Goal: Task Accomplishment & Management: Manage account settings

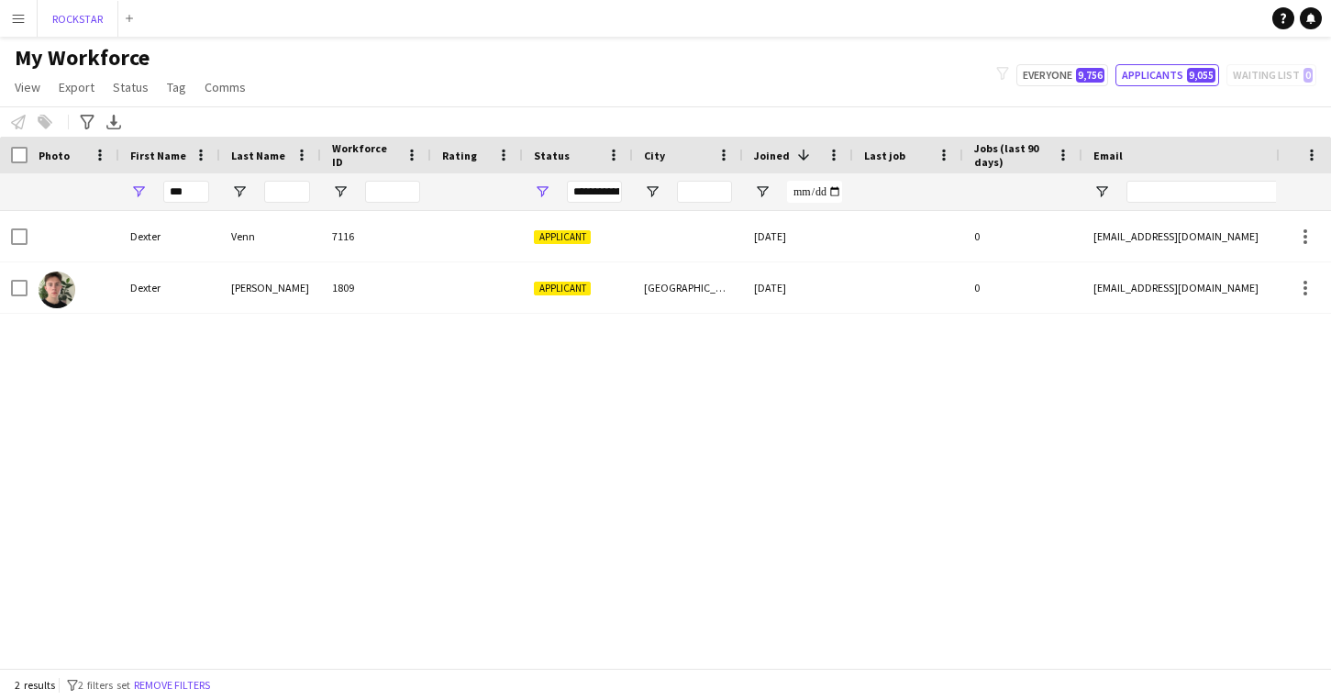
click at [83, 33] on button "ROCKSTAR Close" at bounding box center [78, 19] width 81 height 36
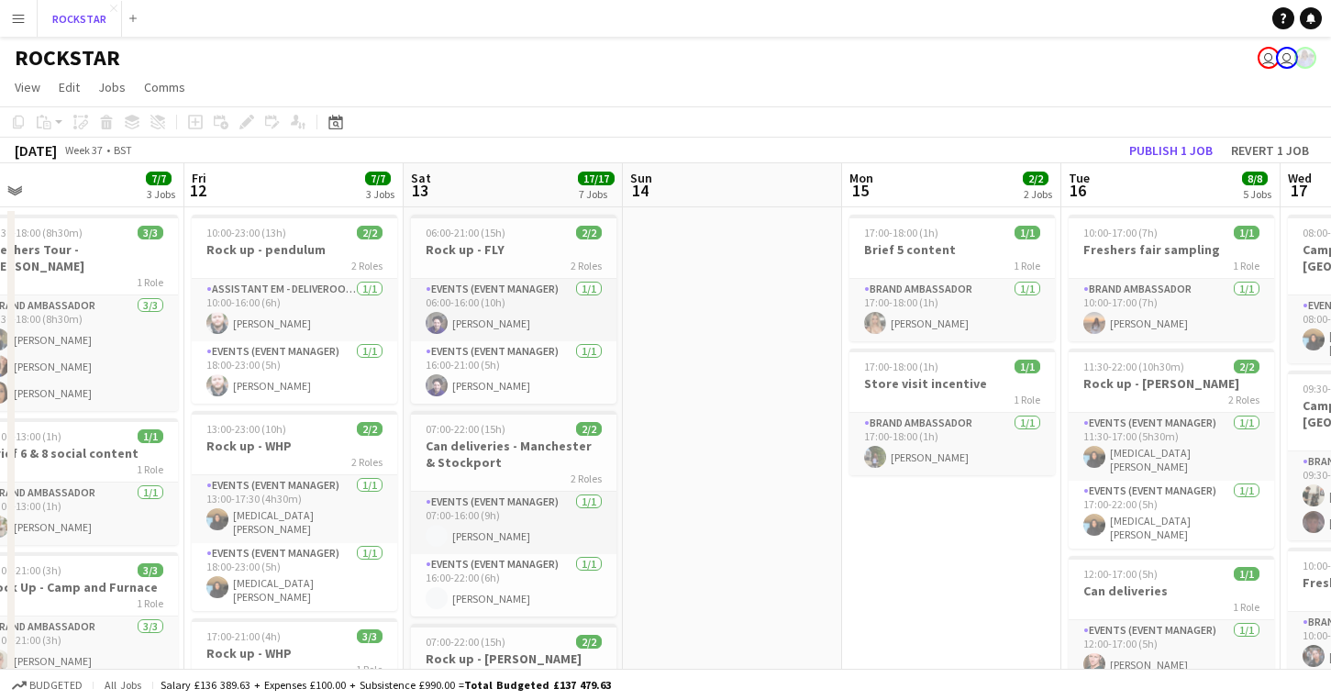
scroll to position [0, 693]
click at [24, 8] on button "Menu" at bounding box center [18, 18] width 37 height 37
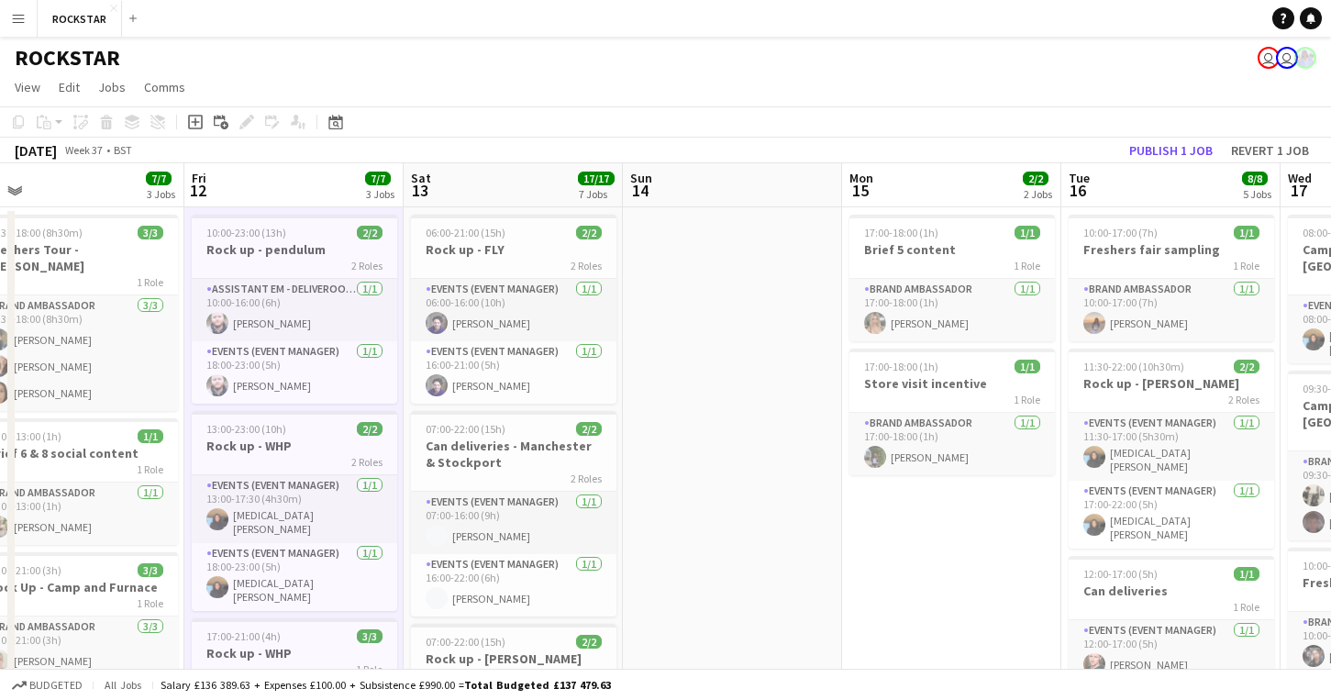
click at [11, 18] on app-icon "Menu" at bounding box center [18, 18] width 15 height 15
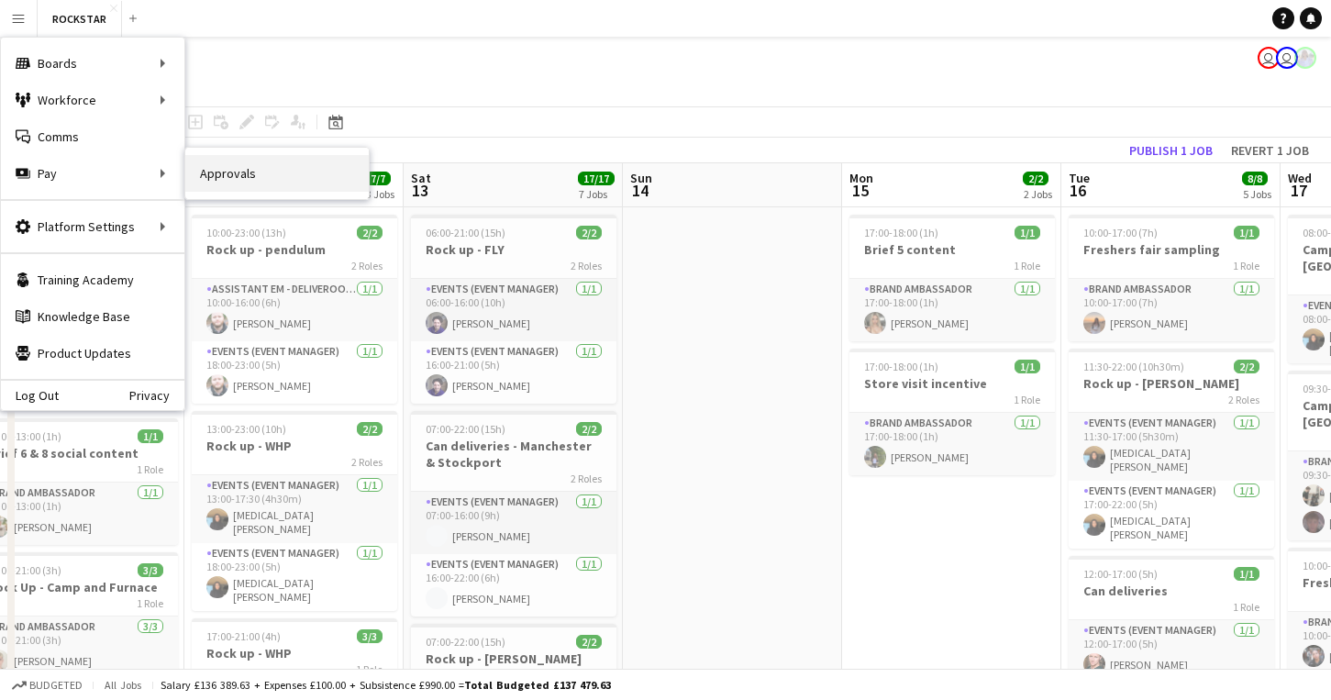
click at [205, 167] on link "Approvals" at bounding box center [276, 173] width 183 height 37
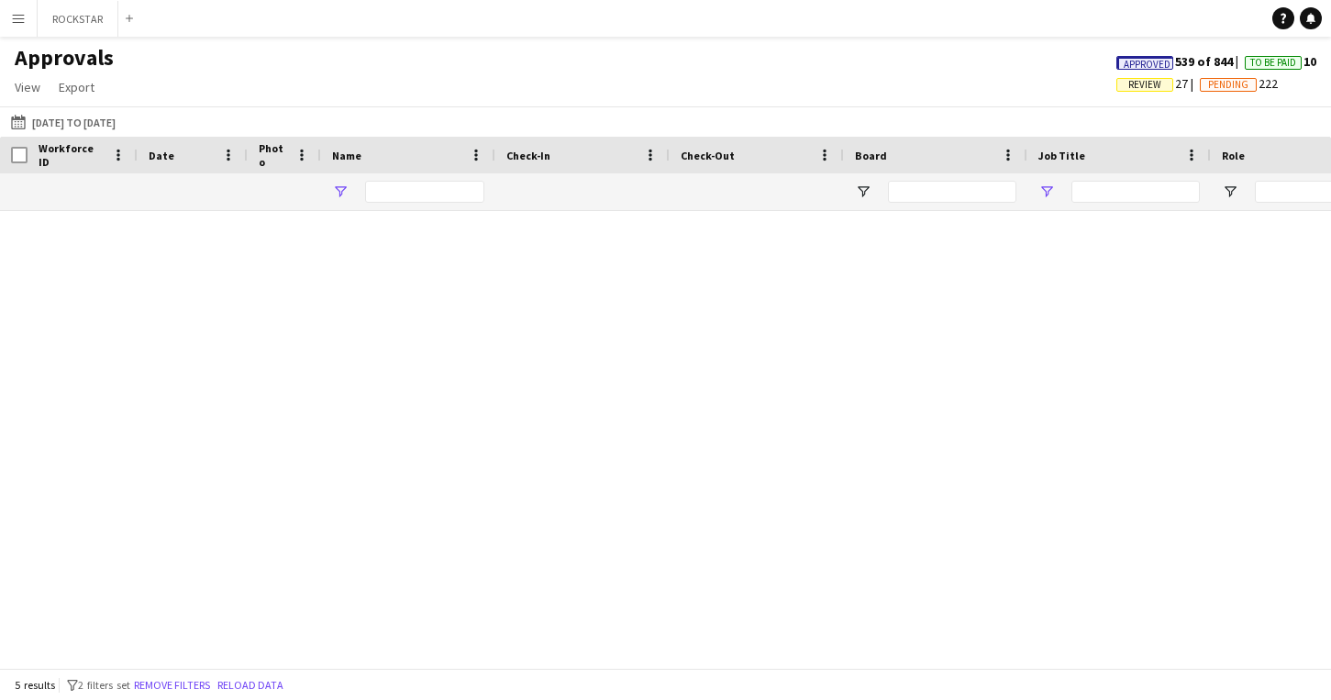
type input "******"
type input "****"
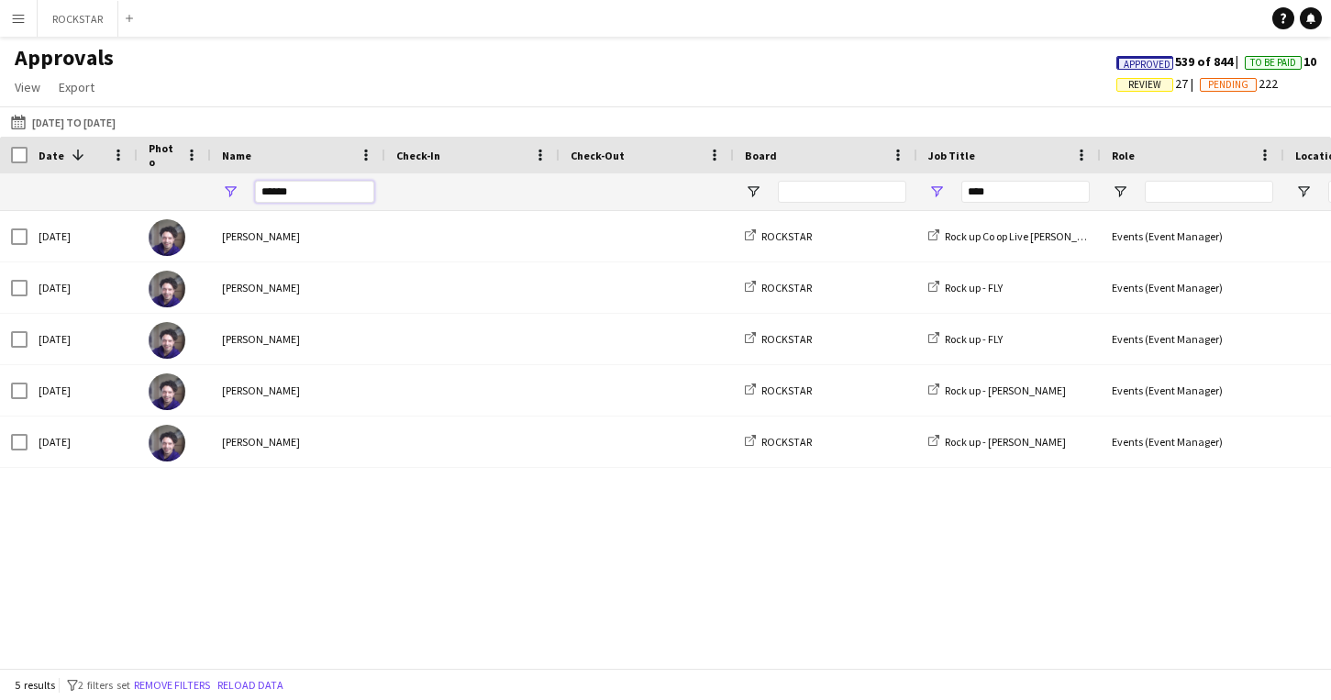
drag, startPoint x: 324, startPoint y: 194, endPoint x: 50, endPoint y: 146, distance: 278.4
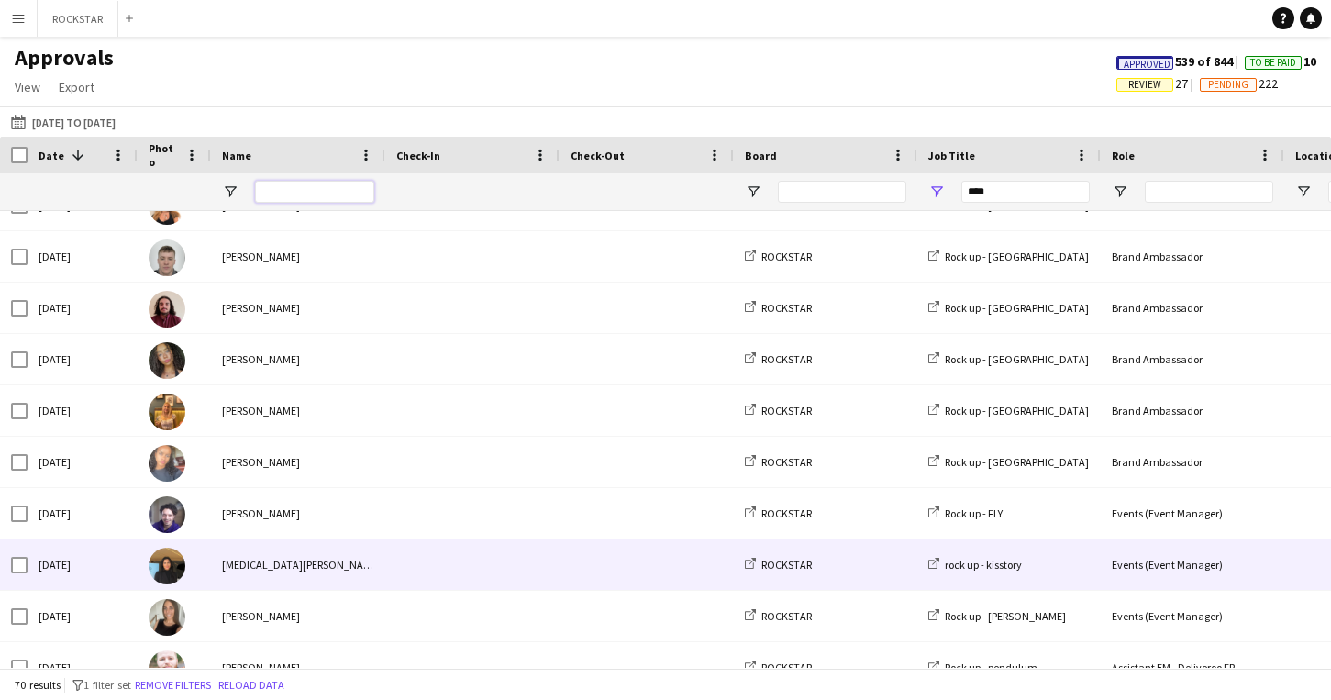
scroll to position [1030, 0]
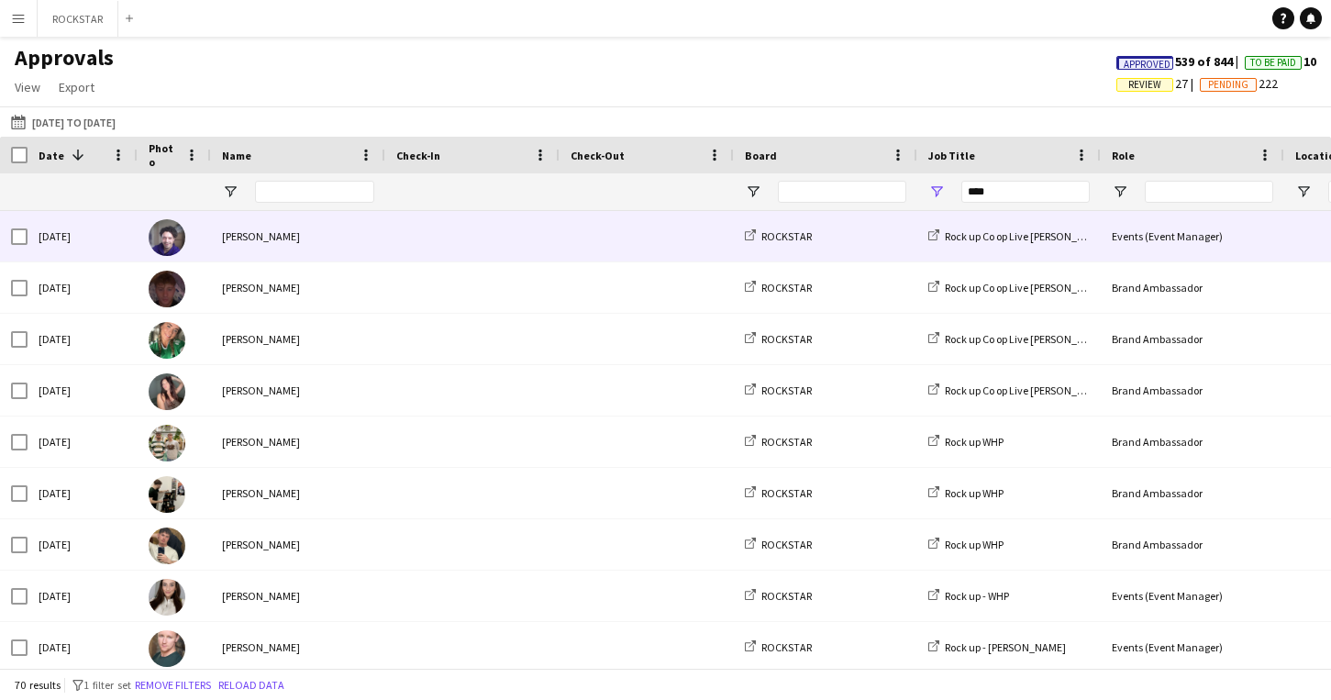
click at [367, 260] on div "[PERSON_NAME]" at bounding box center [298, 236] width 174 height 50
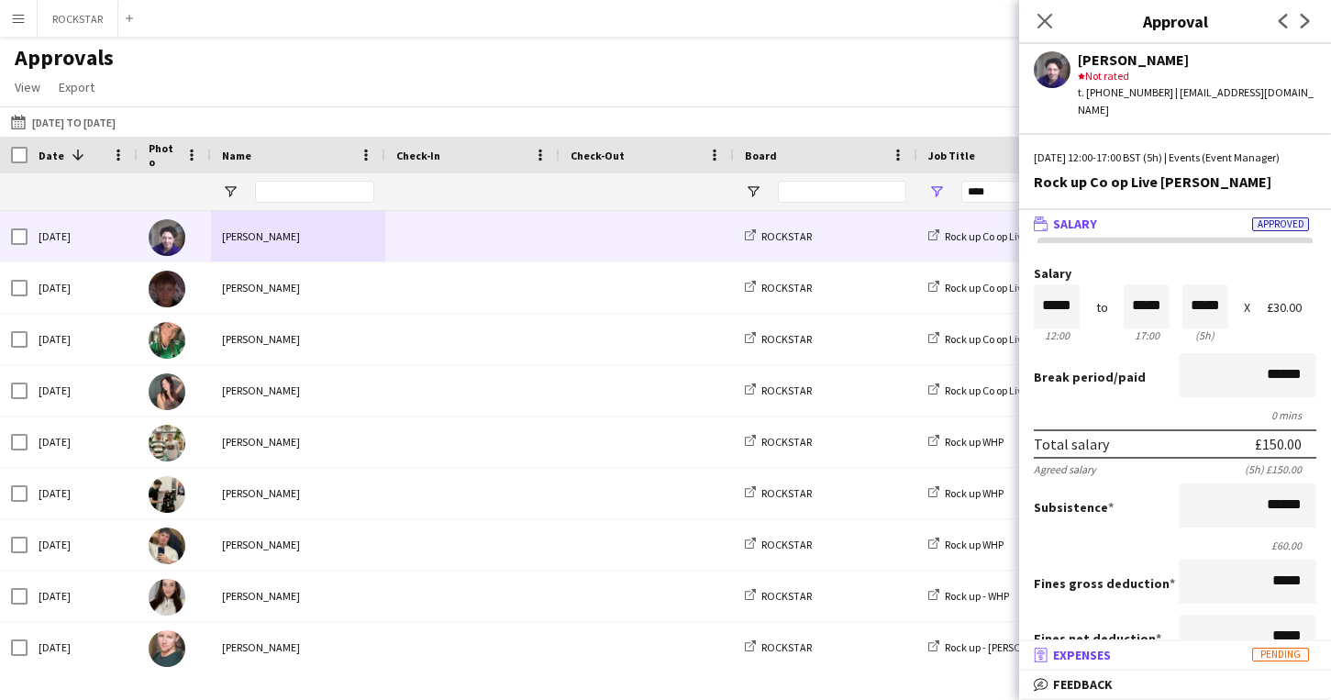
click at [1123, 660] on mat-panel-title "receipt Expenses Pending" at bounding box center [1171, 655] width 305 height 17
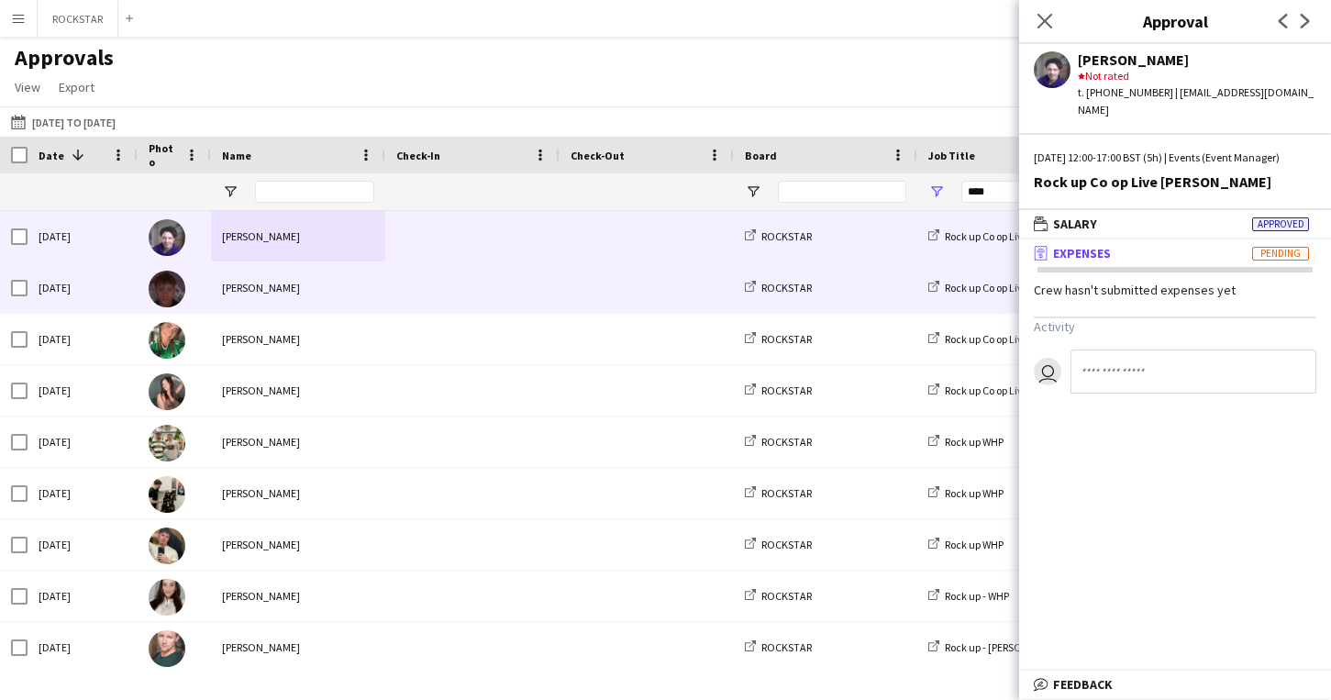
click at [506, 308] on span at bounding box center [472, 287] width 152 height 50
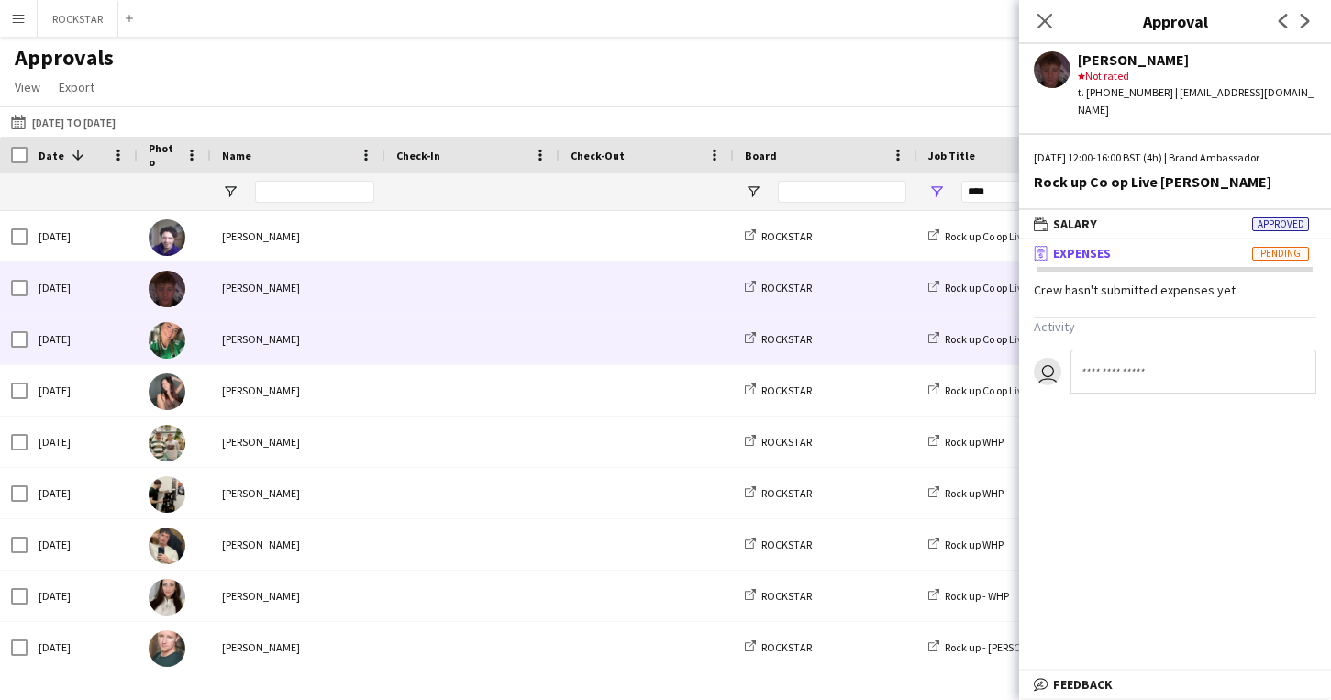
click at [526, 339] on span at bounding box center [472, 339] width 152 height 50
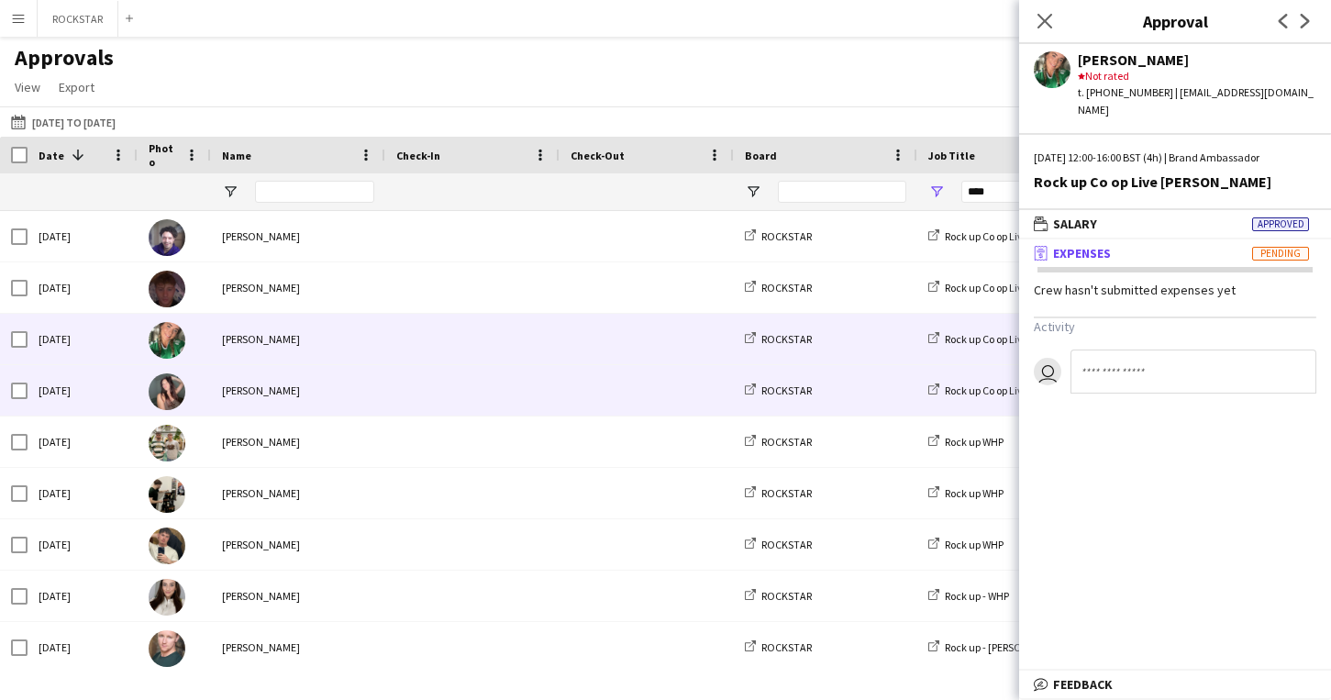
click at [510, 375] on span at bounding box center [472, 390] width 152 height 50
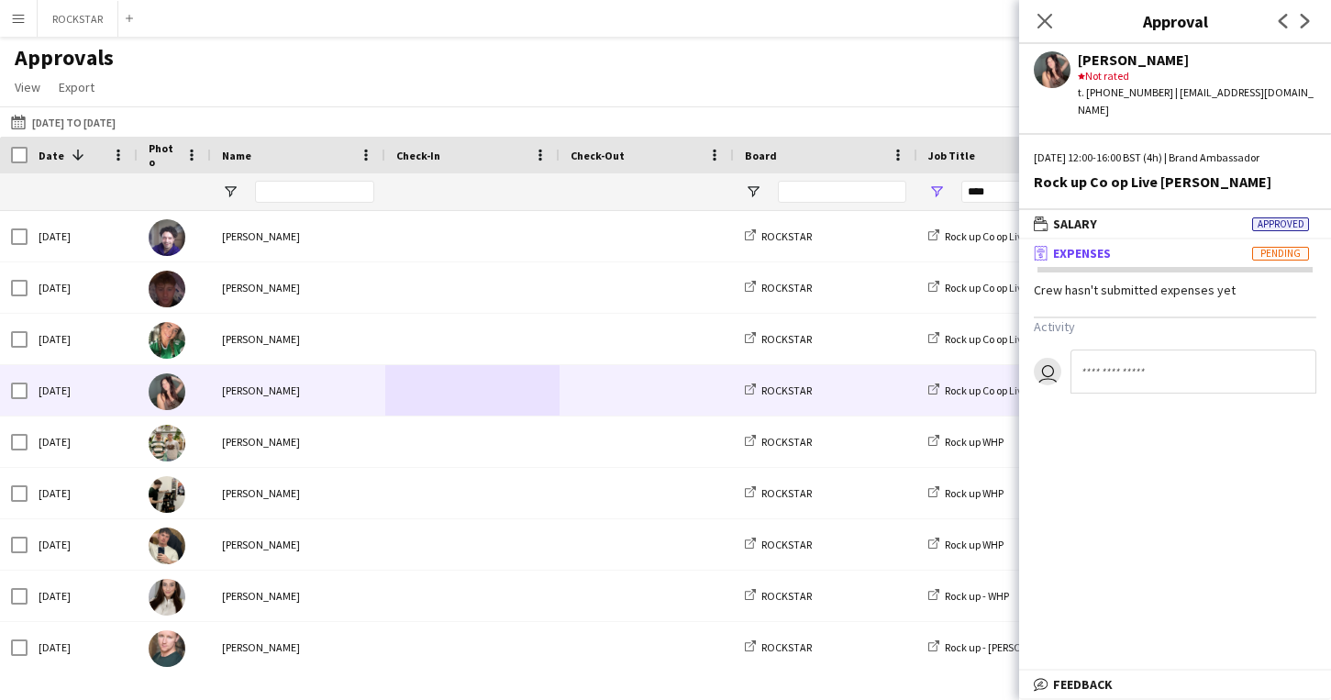
click at [721, 49] on div "Approvals View Customise view Customise filters Reset Filters Reset View Reset …" at bounding box center [665, 75] width 1331 height 62
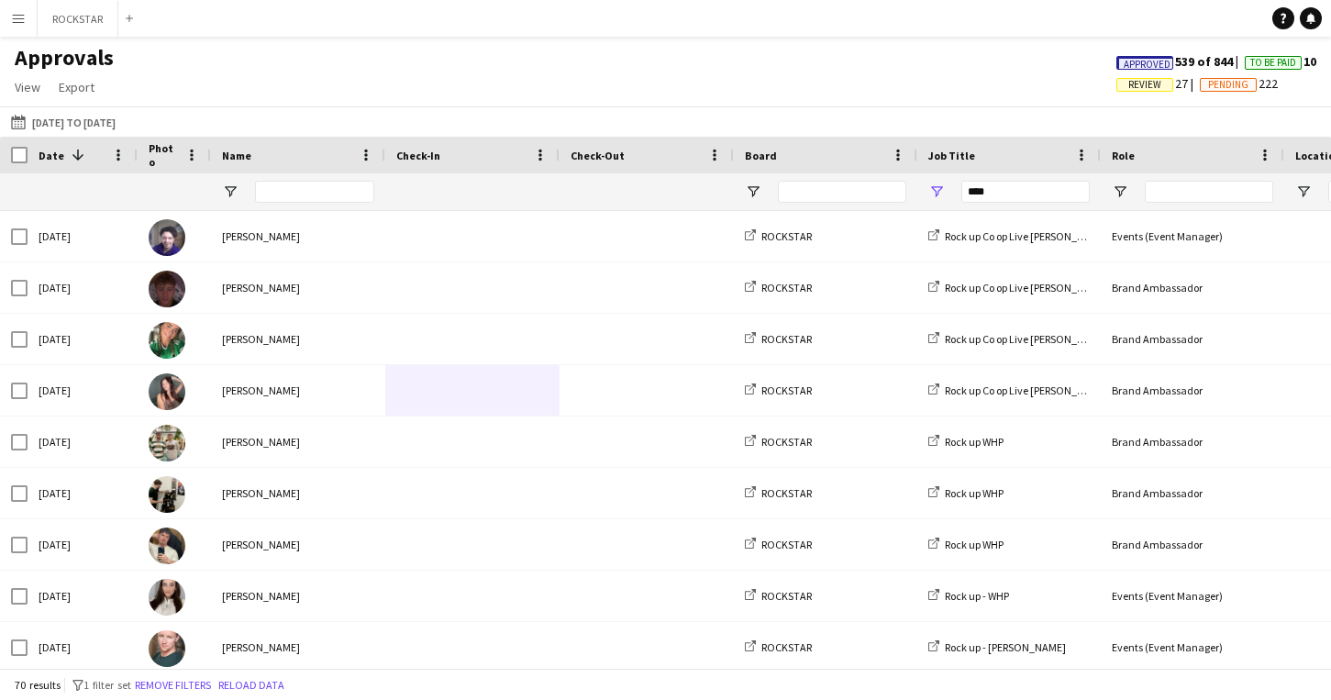
click at [1130, 88] on span "Review" at bounding box center [1144, 85] width 33 height 12
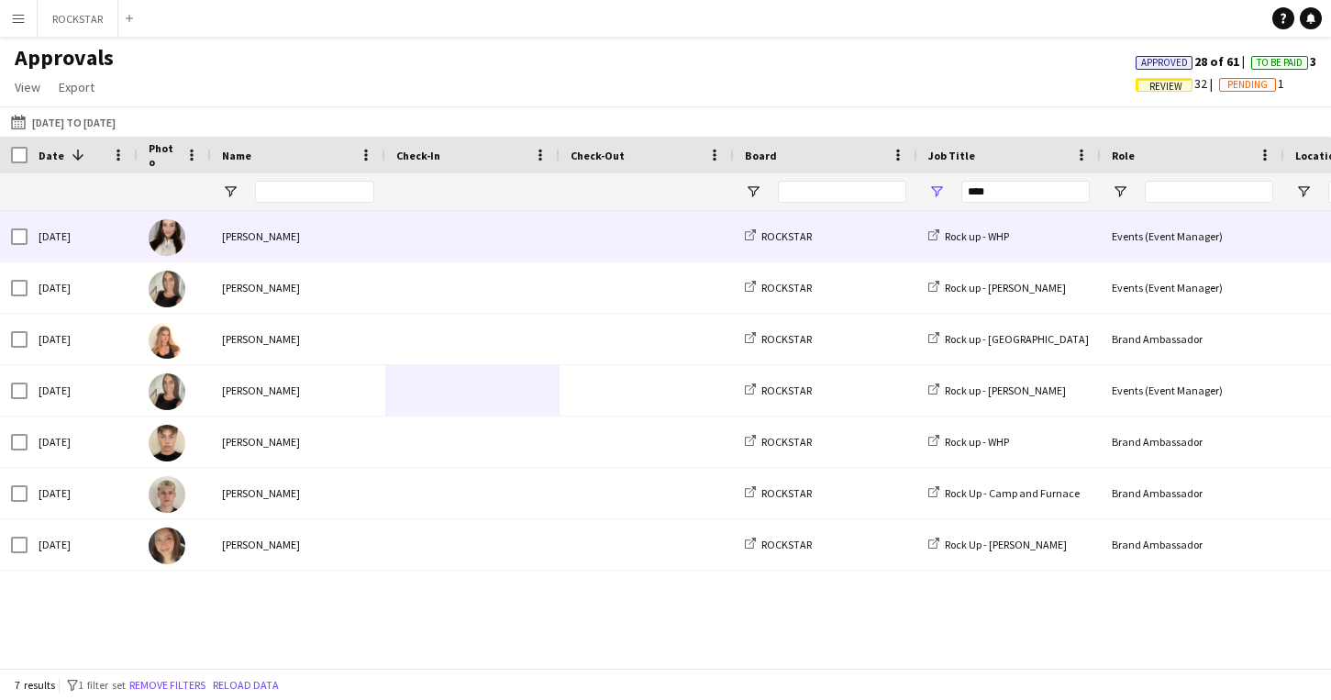
click at [396, 214] on span at bounding box center [472, 236] width 152 height 50
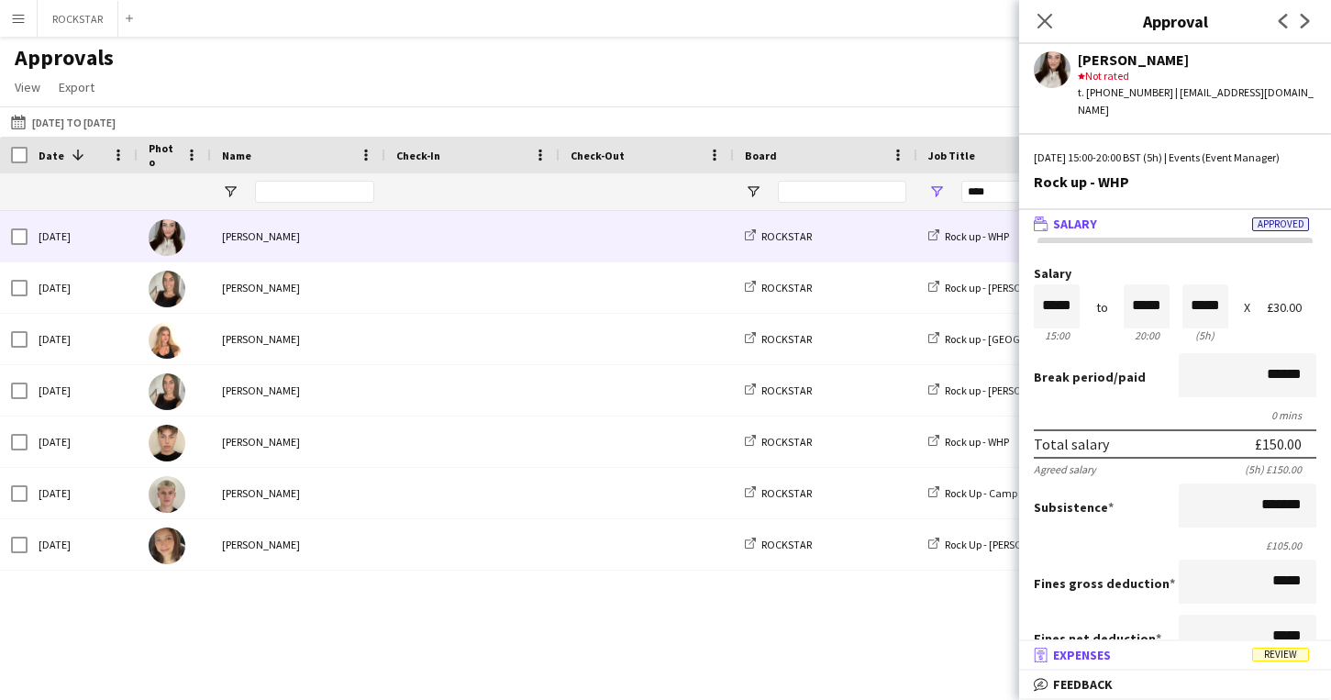
click at [1130, 657] on mat-panel-title "receipt Expenses Review" at bounding box center [1171, 655] width 305 height 17
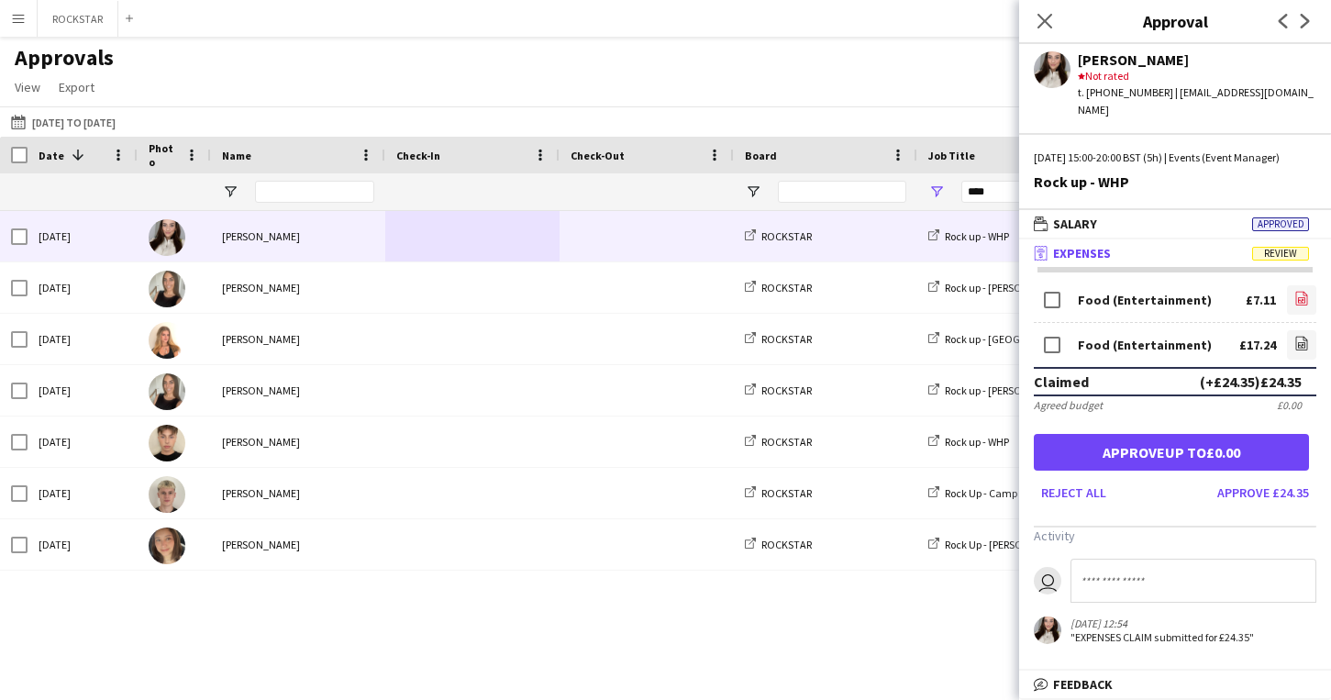
click at [1296, 295] on icon "file-image" at bounding box center [1301, 298] width 15 height 15
click at [1300, 338] on icon "file-image" at bounding box center [1301, 343] width 15 height 15
click at [1290, 496] on button "Approve £24.35" at bounding box center [1263, 492] width 106 height 29
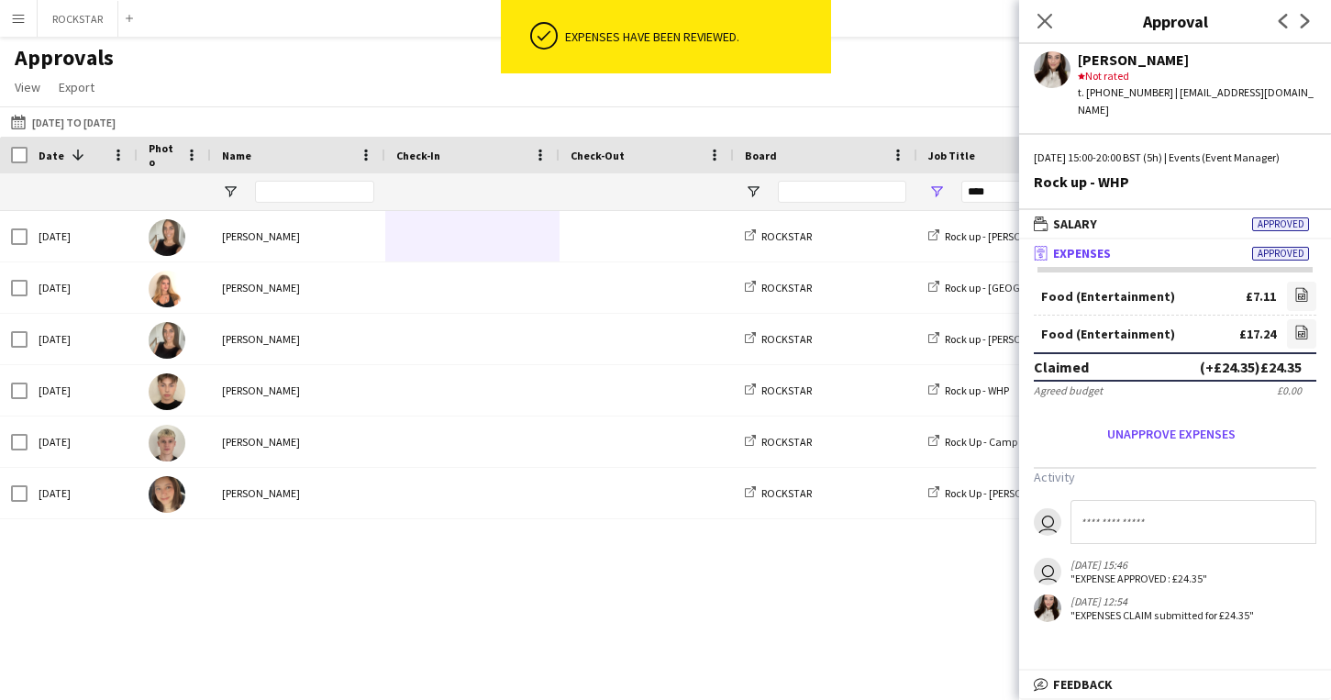
click at [544, 242] on span at bounding box center [472, 236] width 152 height 50
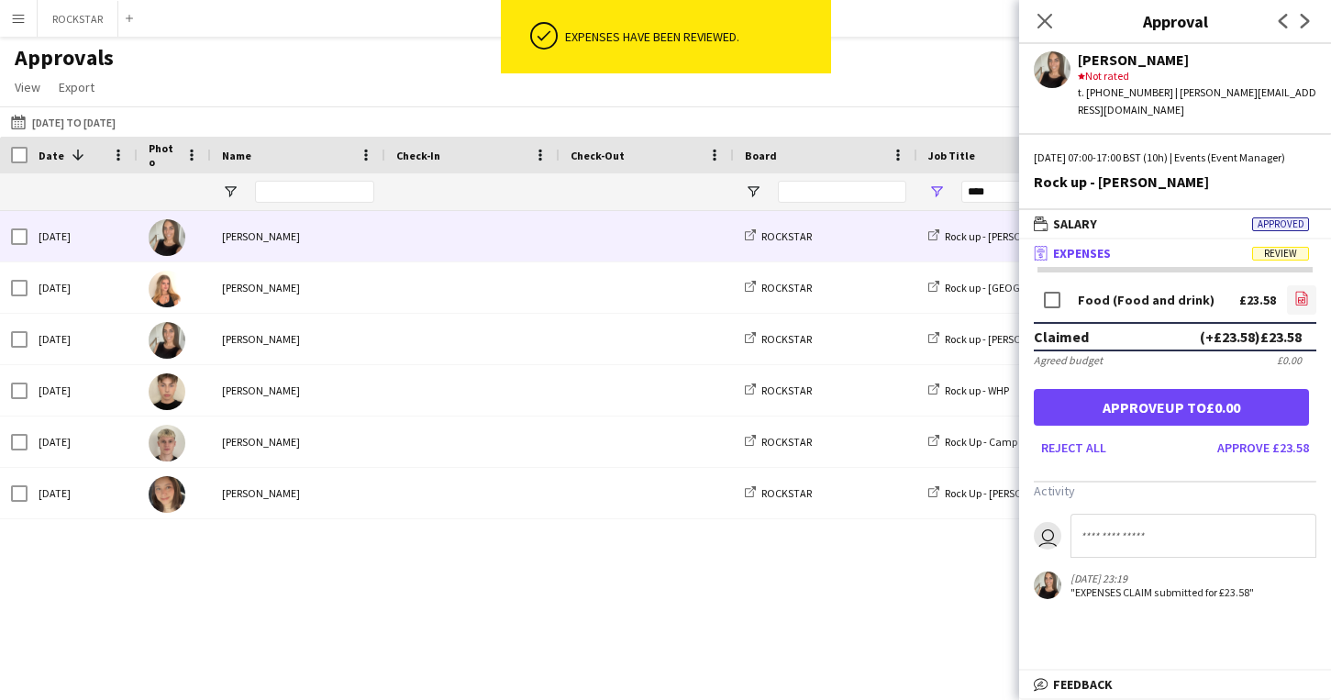
click at [1300, 297] on icon "file-image" at bounding box center [1301, 298] width 15 height 15
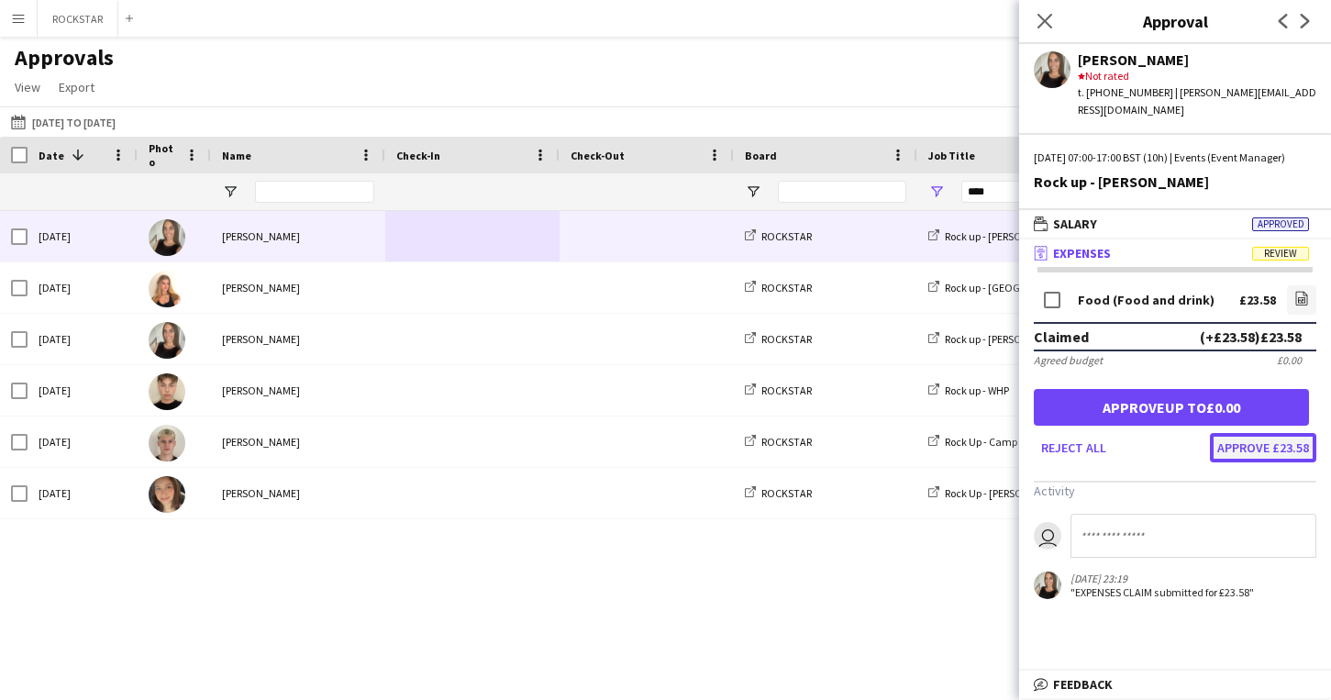
click at [1293, 454] on button "Approve £23.58" at bounding box center [1263, 447] width 106 height 29
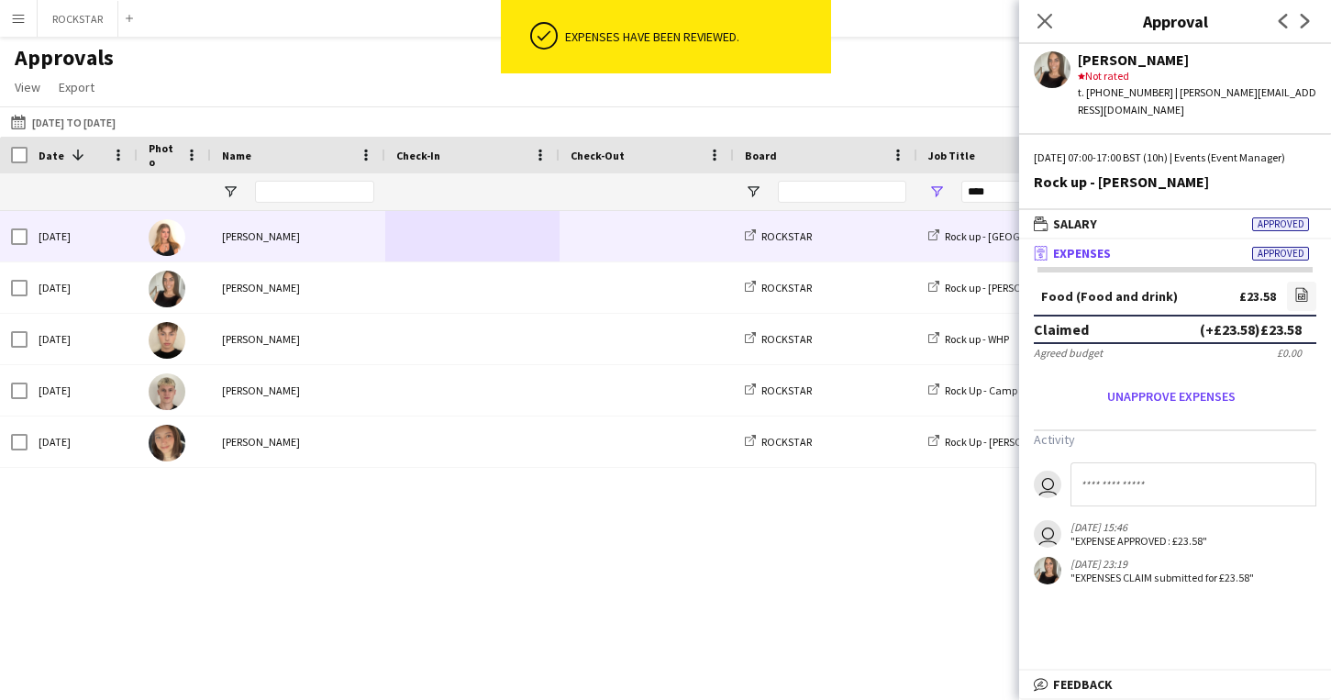
click at [572, 230] on span at bounding box center [647, 236] width 152 height 50
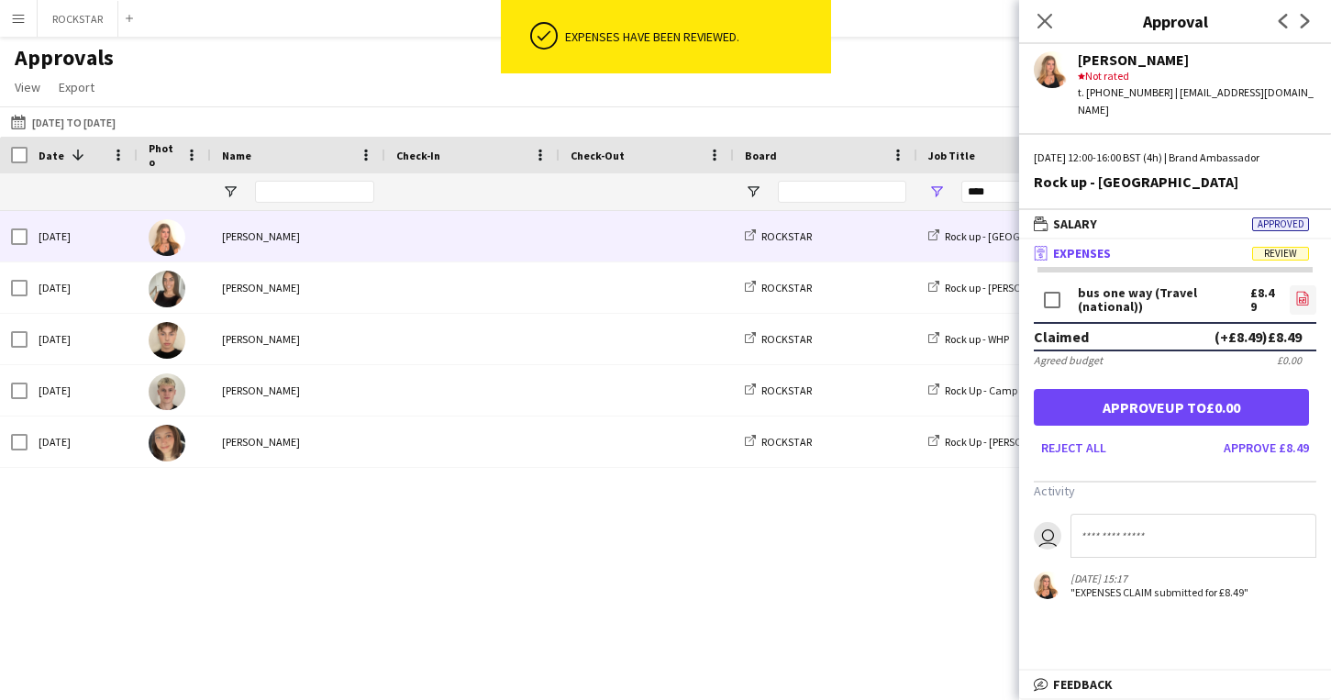
click at [1304, 291] on icon "file-image" at bounding box center [1302, 298] width 15 height 15
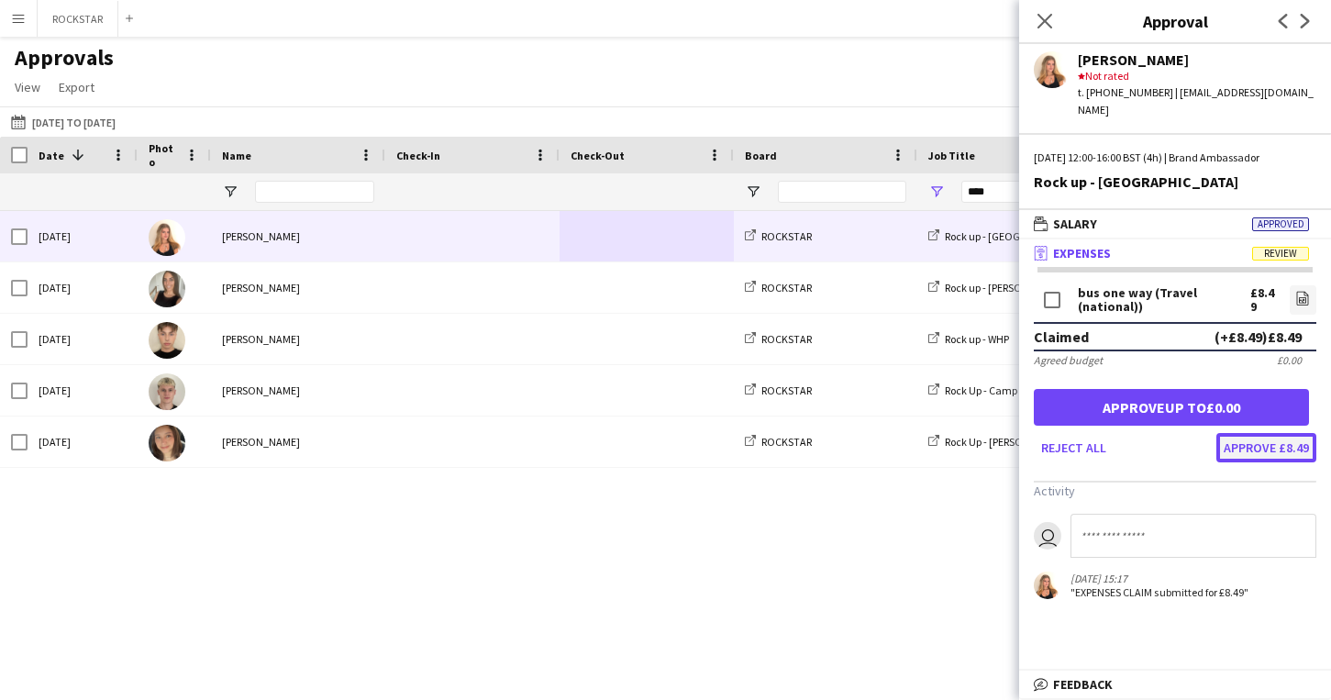
click at [1295, 435] on button "Approve £8.49" at bounding box center [1266, 447] width 100 height 29
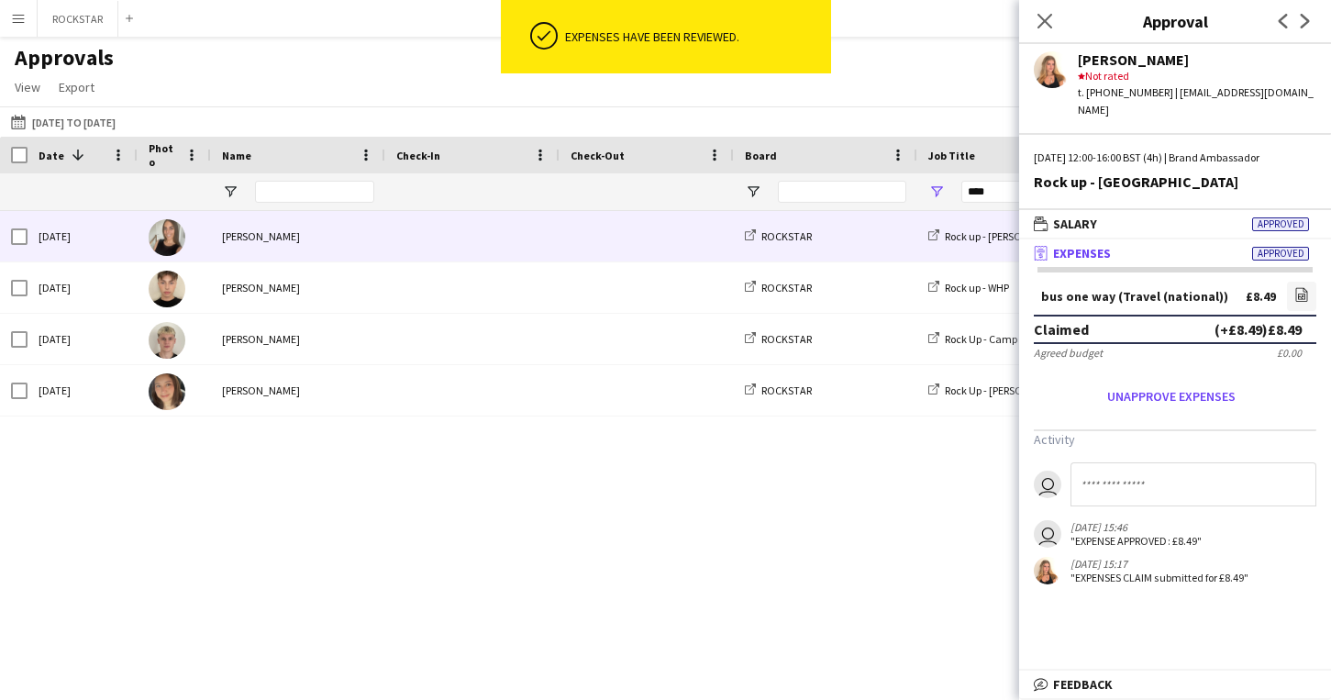
click at [408, 251] on span at bounding box center [472, 236] width 152 height 50
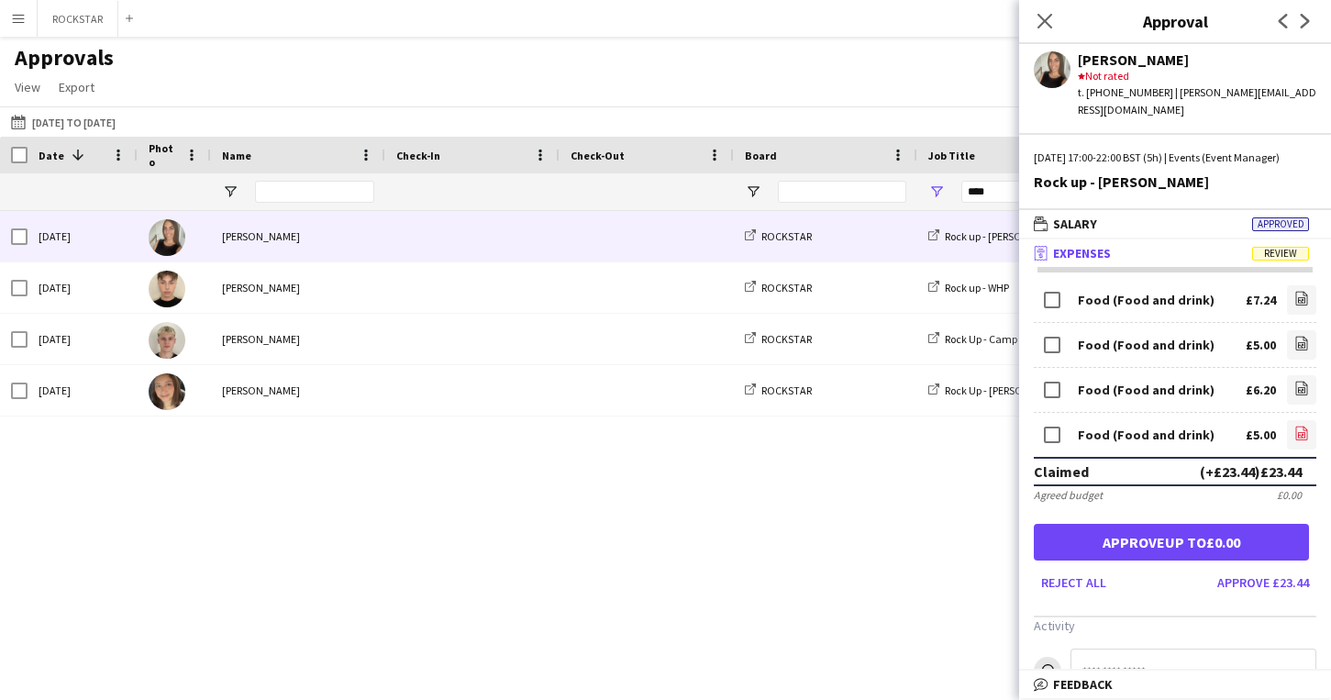
click at [1294, 430] on icon "file-image" at bounding box center [1301, 433] width 15 height 15
click at [1304, 387] on icon at bounding box center [1301, 390] width 7 height 6
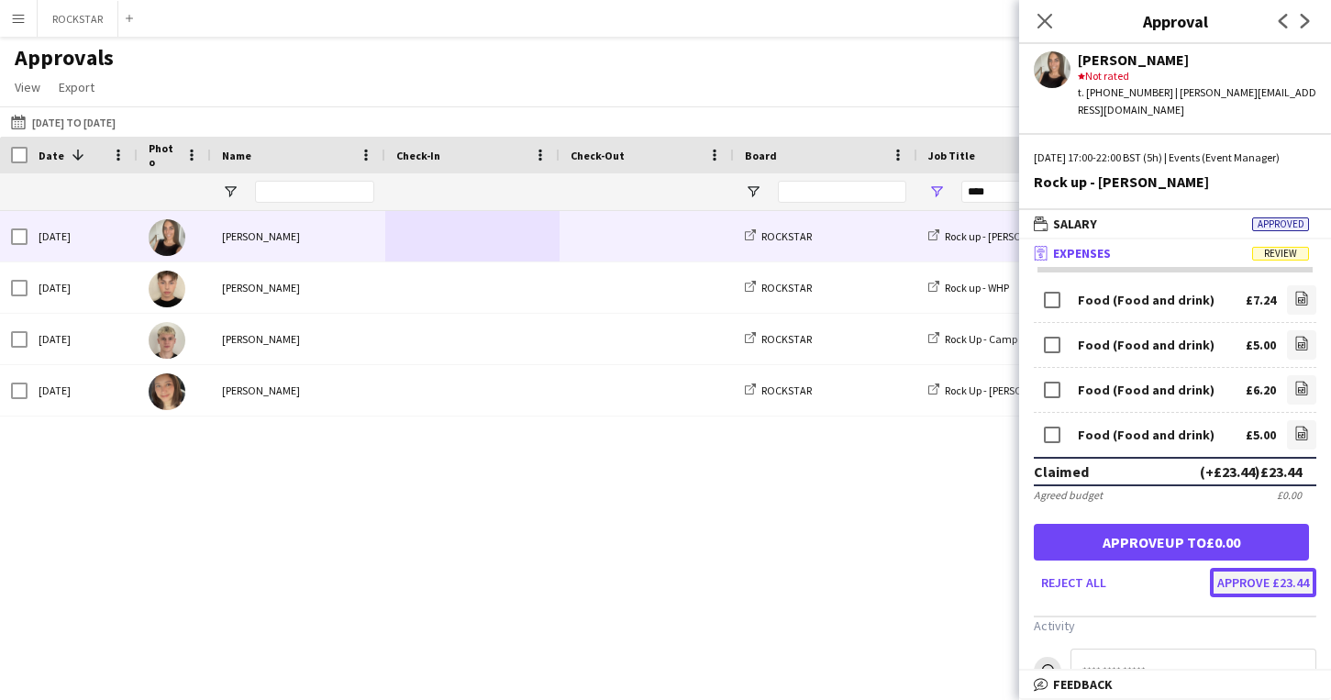
click at [1291, 585] on button "Approve £23.44" at bounding box center [1263, 582] width 106 height 29
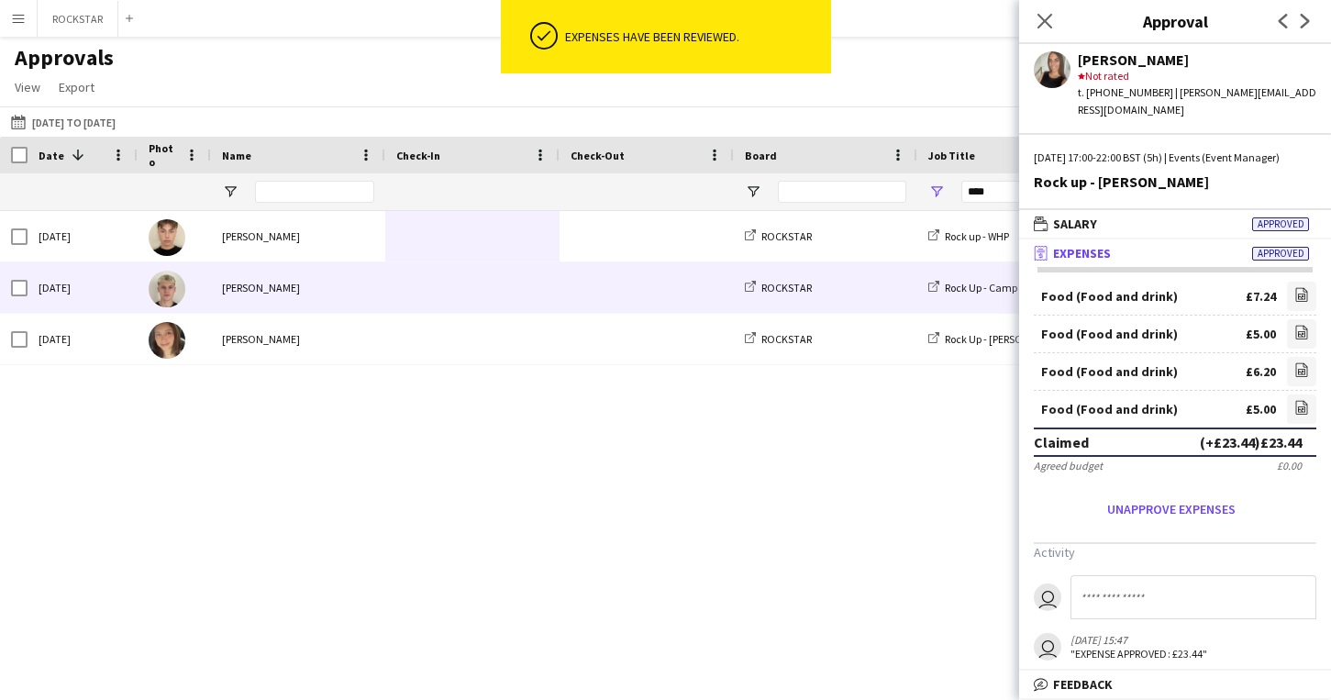
click at [586, 252] on span at bounding box center [647, 236] width 152 height 50
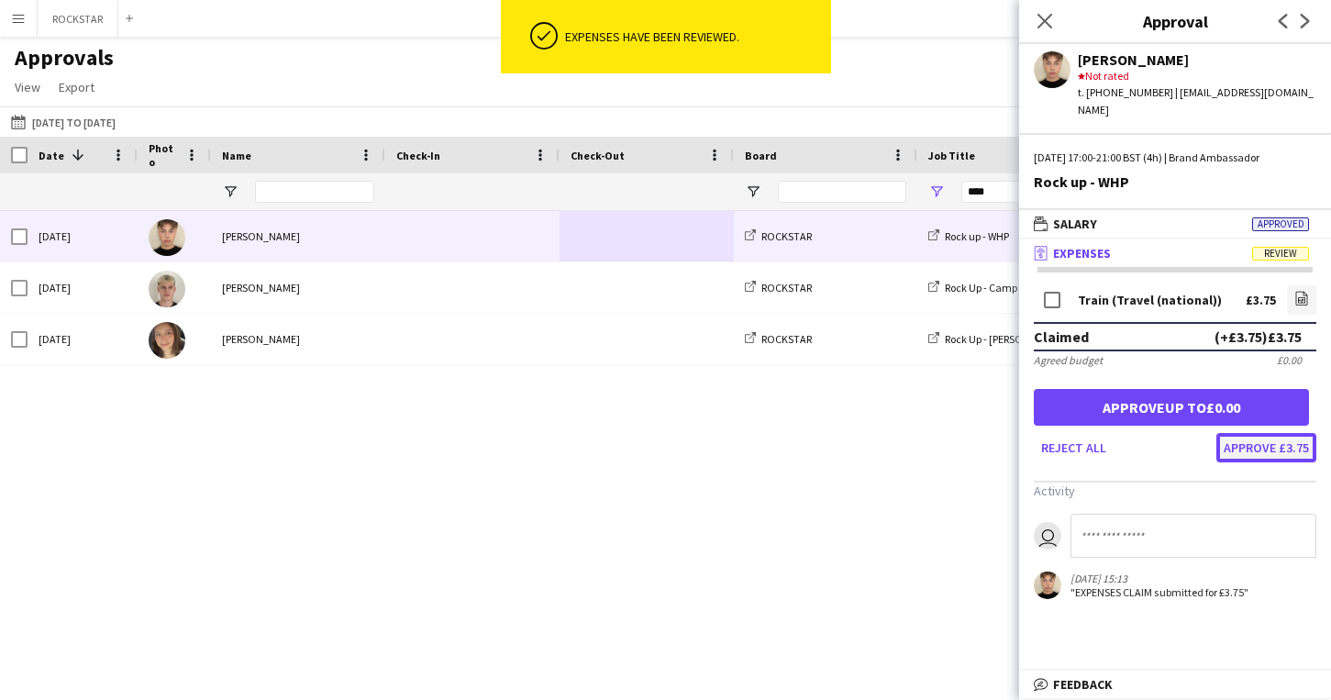
click at [1275, 442] on button "Approve £3.75" at bounding box center [1266, 447] width 100 height 29
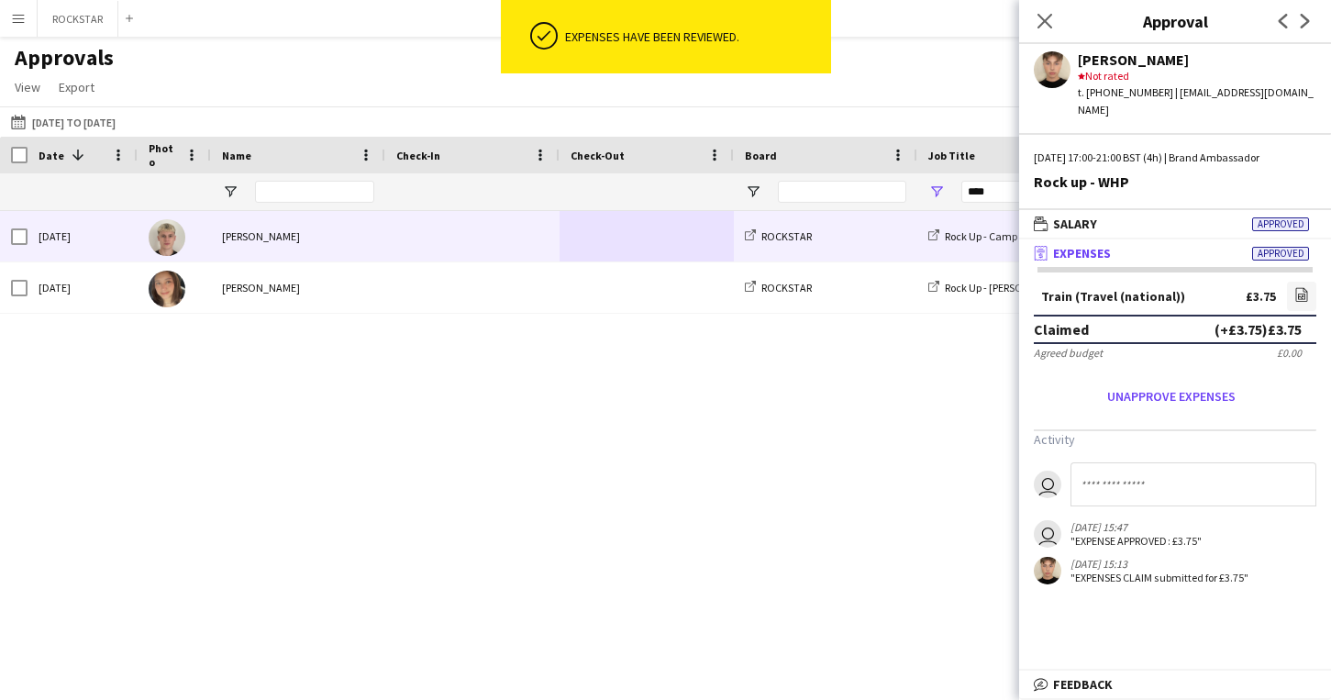
click at [653, 227] on span at bounding box center [647, 236] width 152 height 50
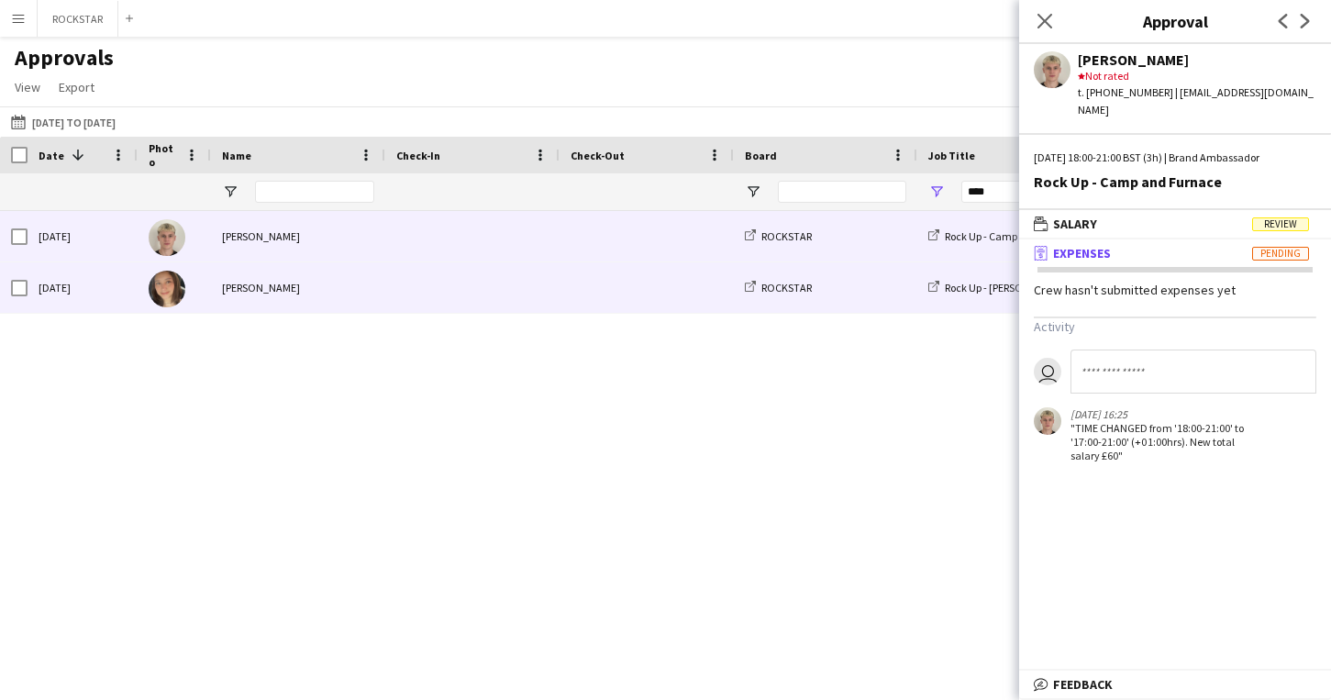
click at [693, 299] on span at bounding box center [647, 287] width 152 height 50
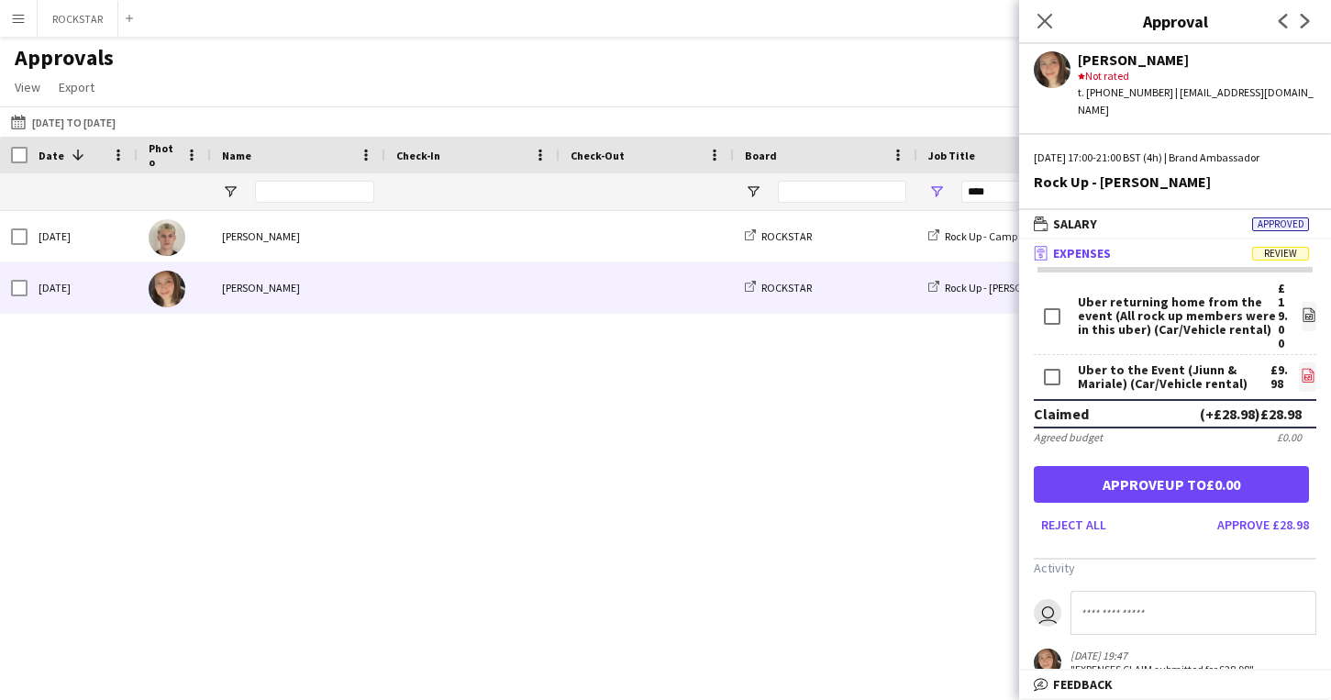
click at [1311, 368] on app-icon "file-image" at bounding box center [1308, 377] width 15 height 18
click at [1301, 495] on app-approvals-popin-expenses-tab "Uber returning home from the event (All rock up members were in this uber) (Car…" at bounding box center [1175, 479] width 312 height 394
click at [1293, 510] on button "Approve £28.98" at bounding box center [1263, 524] width 106 height 29
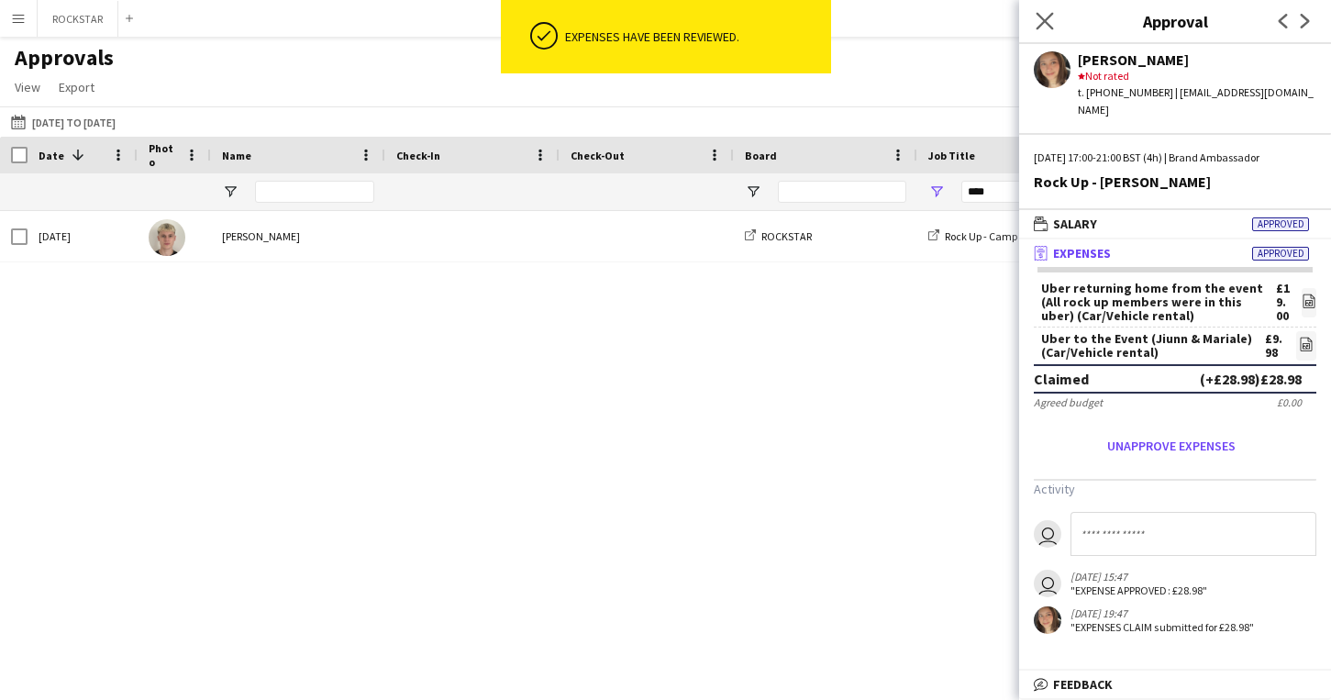
click at [1049, 12] on app-icon "Close pop-in" at bounding box center [1045, 21] width 27 height 27
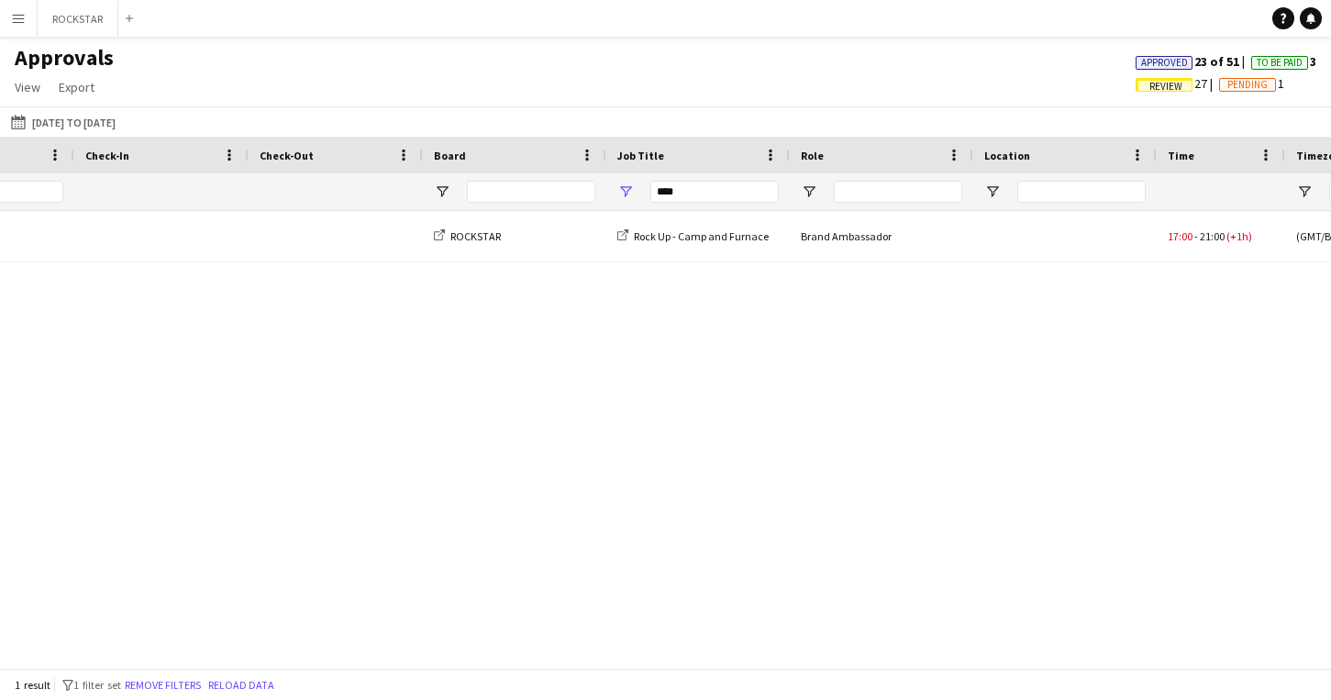
scroll to position [0, 907]
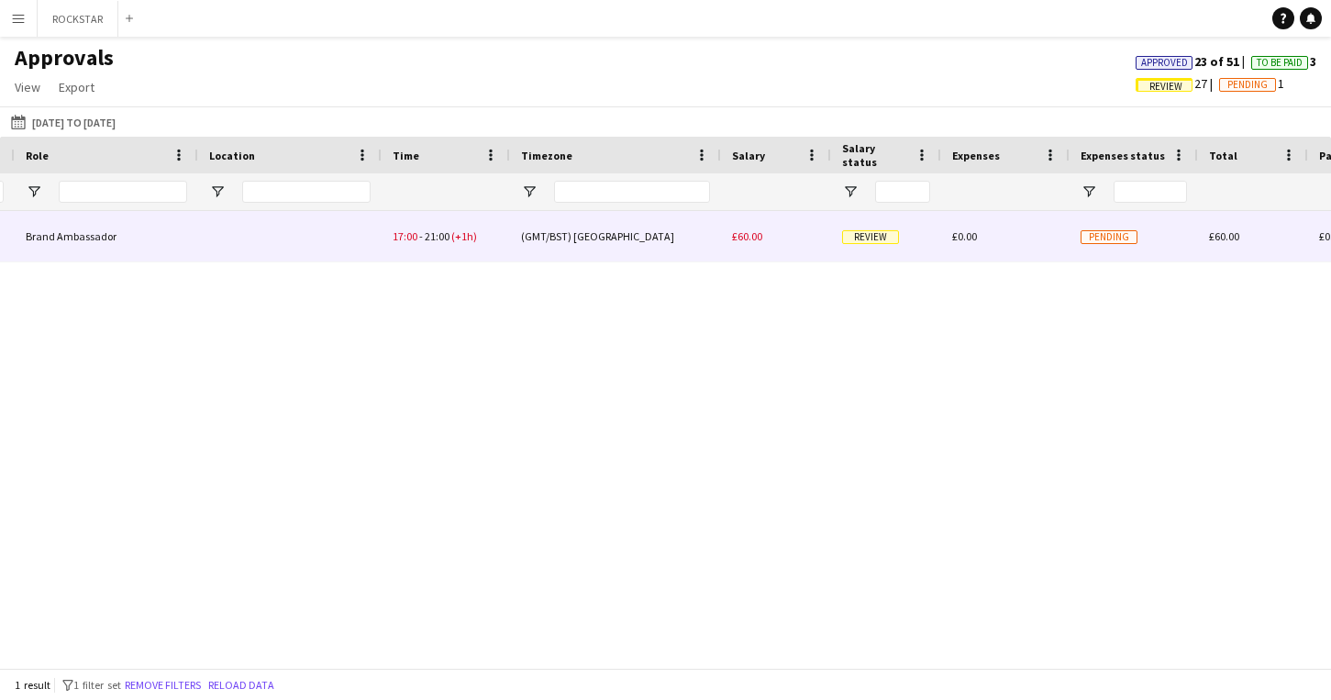
click at [867, 251] on div "Review" at bounding box center [886, 236] width 110 height 50
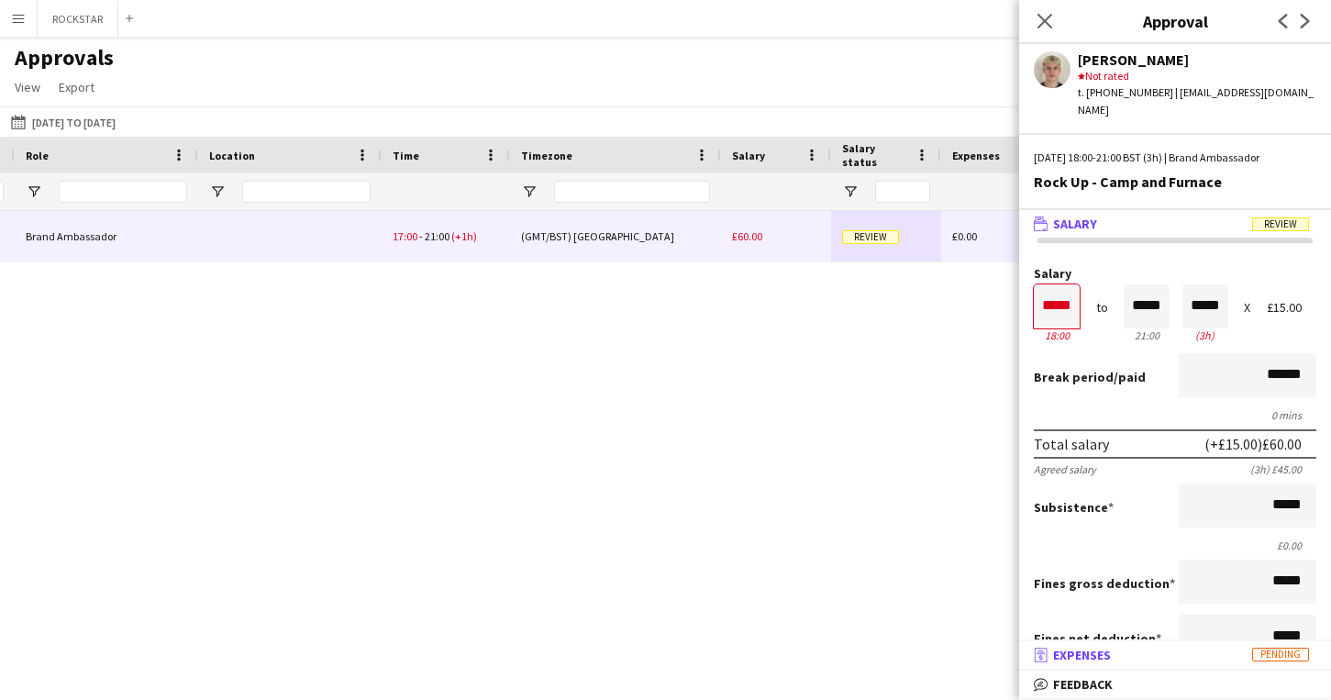
click at [1290, 654] on span "Pending" at bounding box center [1280, 655] width 57 height 14
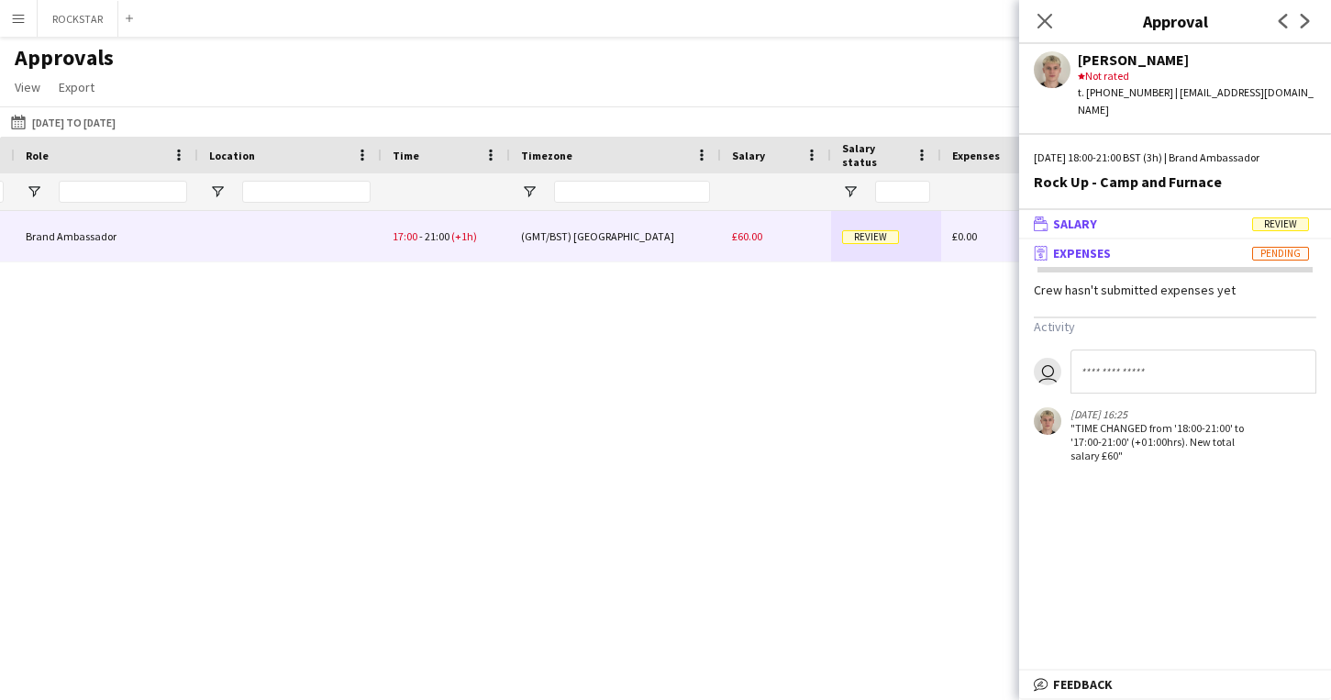
click at [1249, 216] on mat-panel-title "wallet Salary Review" at bounding box center [1171, 224] width 305 height 17
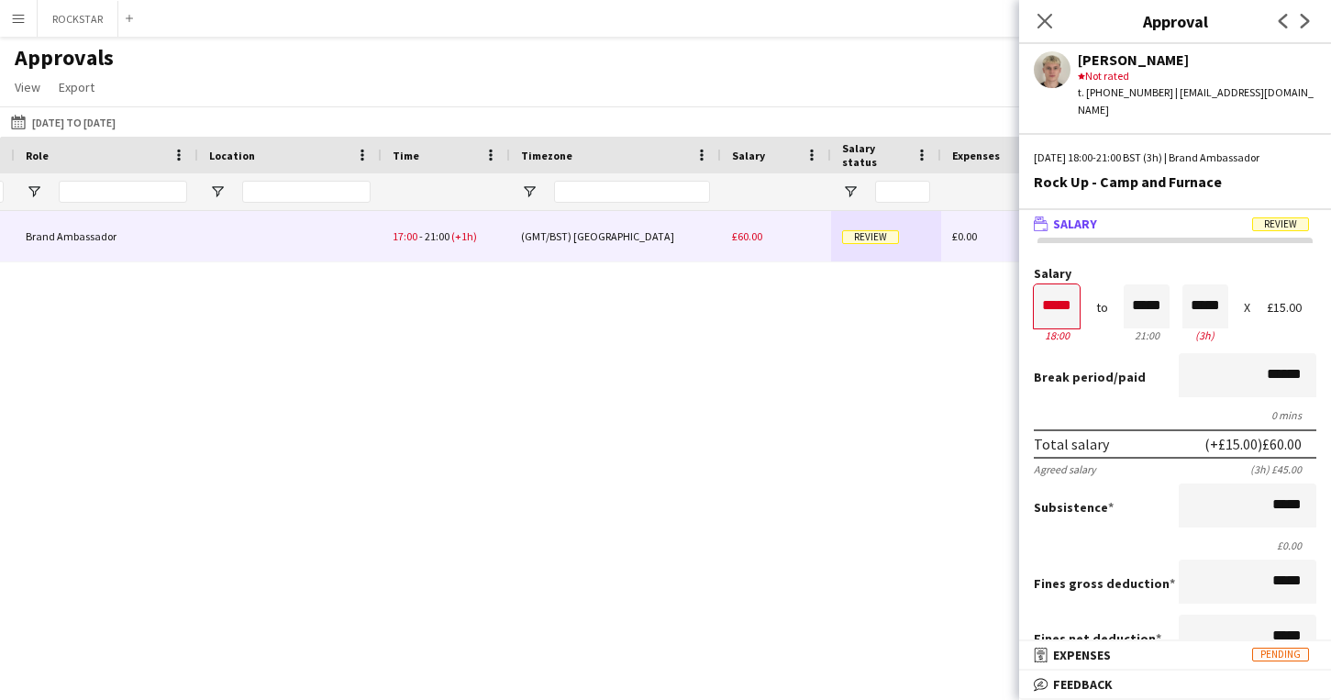
scroll to position [421, 0]
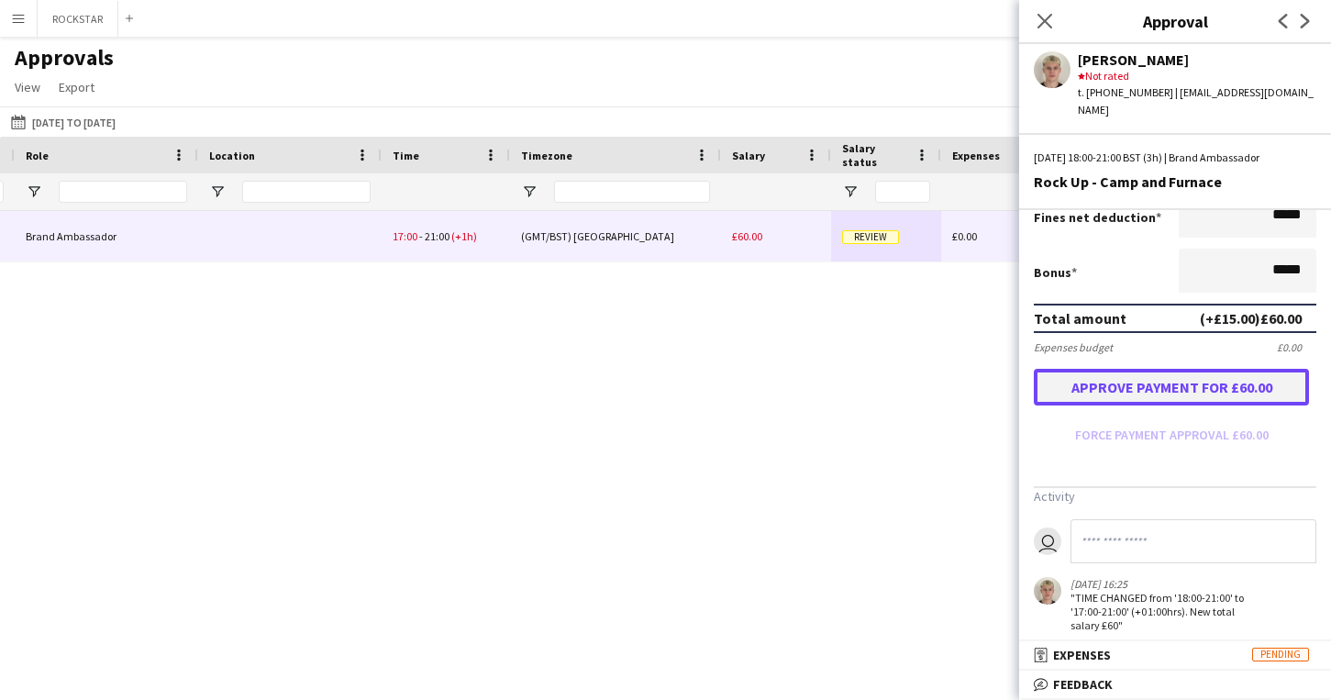
click at [1254, 383] on button "Approve payment for £60.00" at bounding box center [1171, 387] width 275 height 37
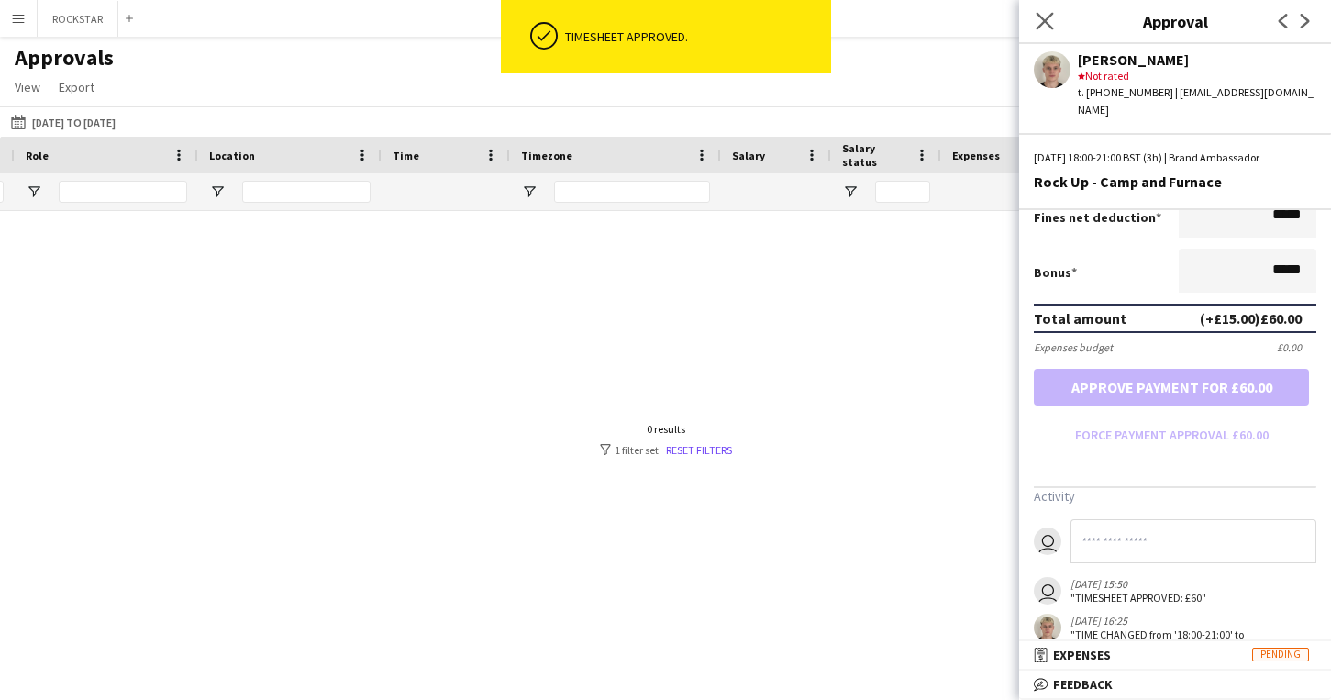
click at [1054, 29] on app-icon "Close pop-in" at bounding box center [1045, 21] width 27 height 27
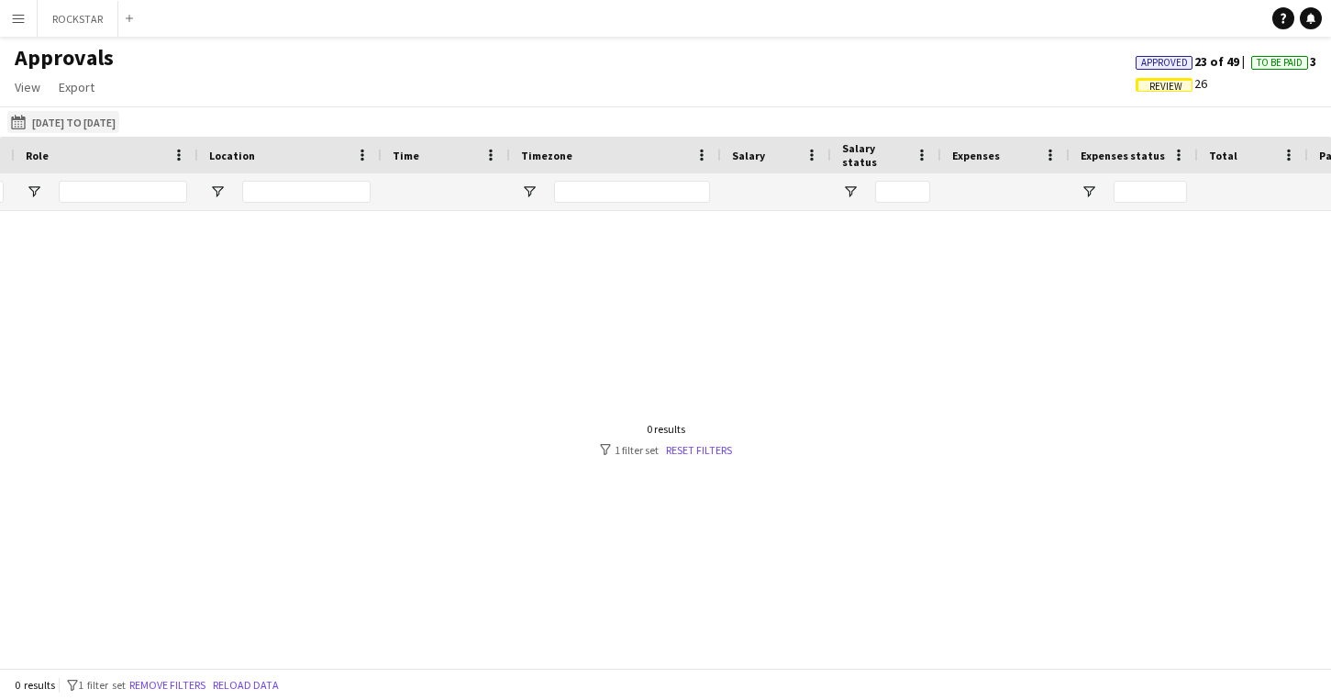
click at [82, 125] on button "[DATE] to [DATE] [DATE] to [DATE]" at bounding box center [63, 122] width 112 height 22
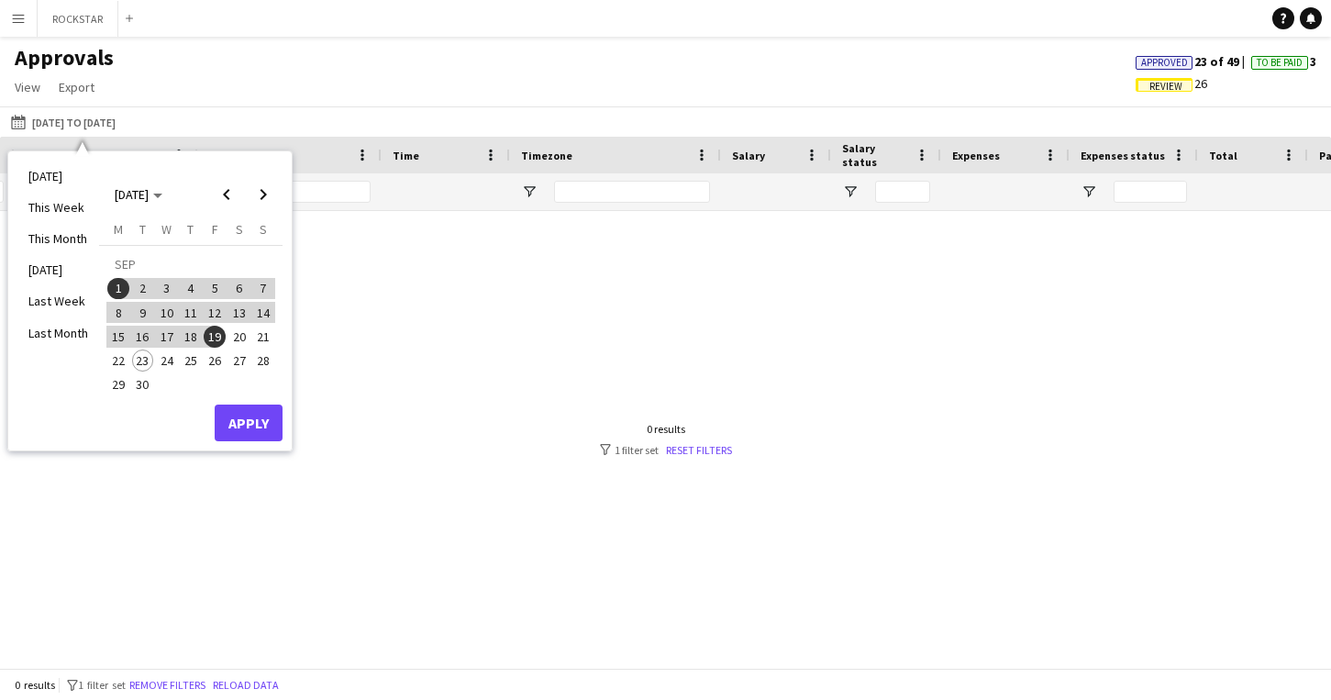
click at [128, 294] on button "1" at bounding box center [118, 288] width 24 height 24
click at [224, 205] on span "Previous month" at bounding box center [226, 194] width 37 height 37
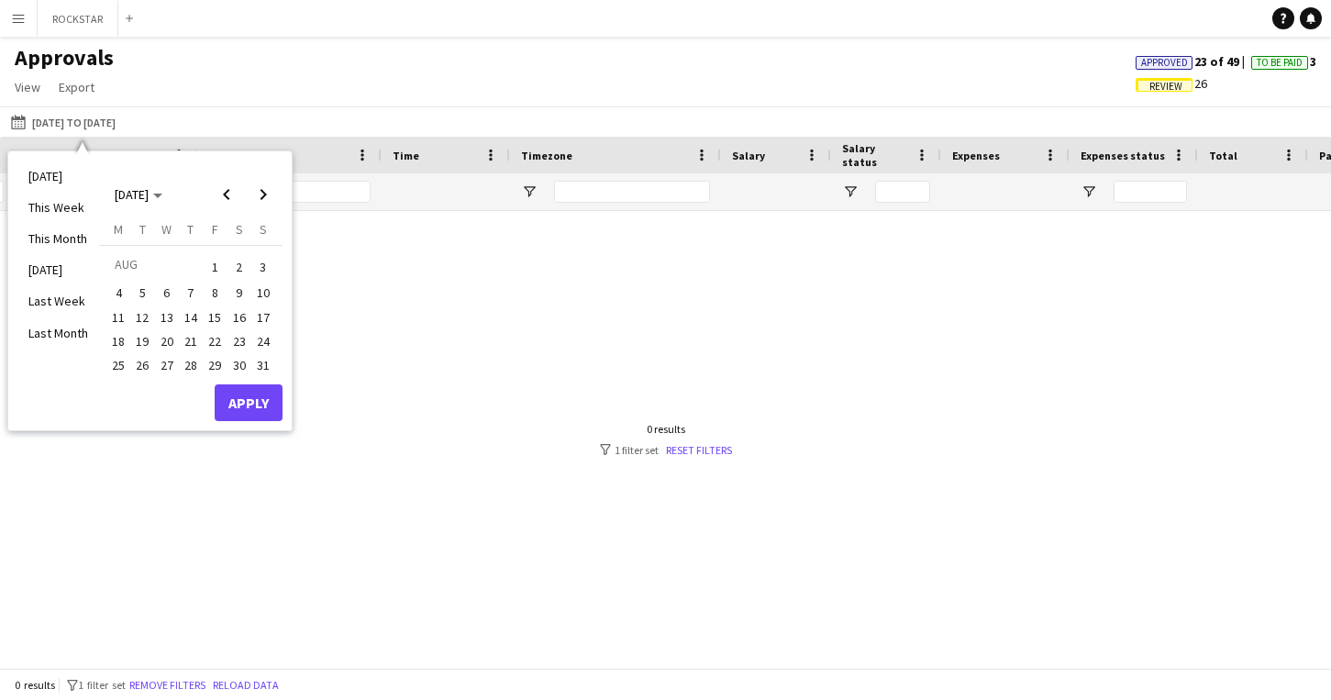
click at [218, 271] on span "1" at bounding box center [215, 267] width 22 height 26
click at [272, 370] on span "31" at bounding box center [263, 365] width 22 height 22
click at [211, 265] on span "1" at bounding box center [215, 267] width 22 height 26
click at [209, 254] on span "1" at bounding box center [215, 267] width 22 height 26
click at [215, 260] on span "1" at bounding box center [215, 267] width 22 height 26
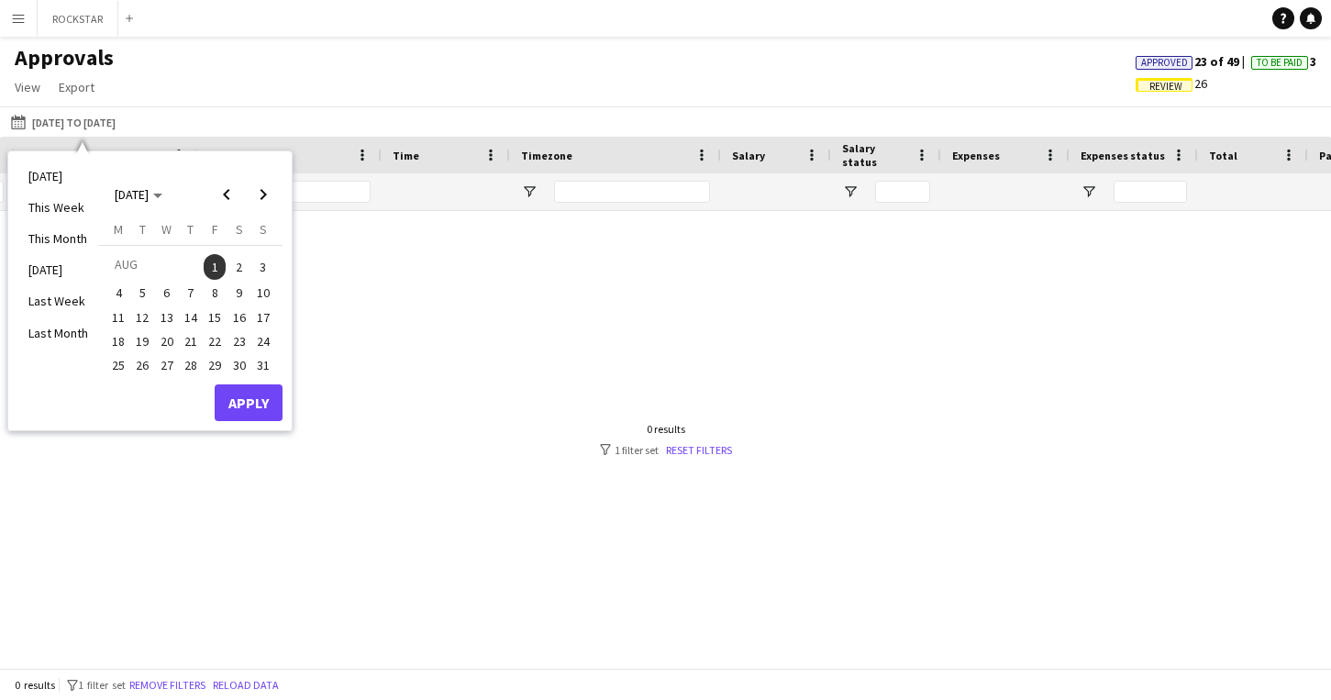
click at [266, 370] on span "31" at bounding box center [263, 365] width 22 height 22
click at [212, 265] on span "1" at bounding box center [215, 267] width 22 height 26
click at [258, 394] on button "Apply" at bounding box center [249, 402] width 68 height 37
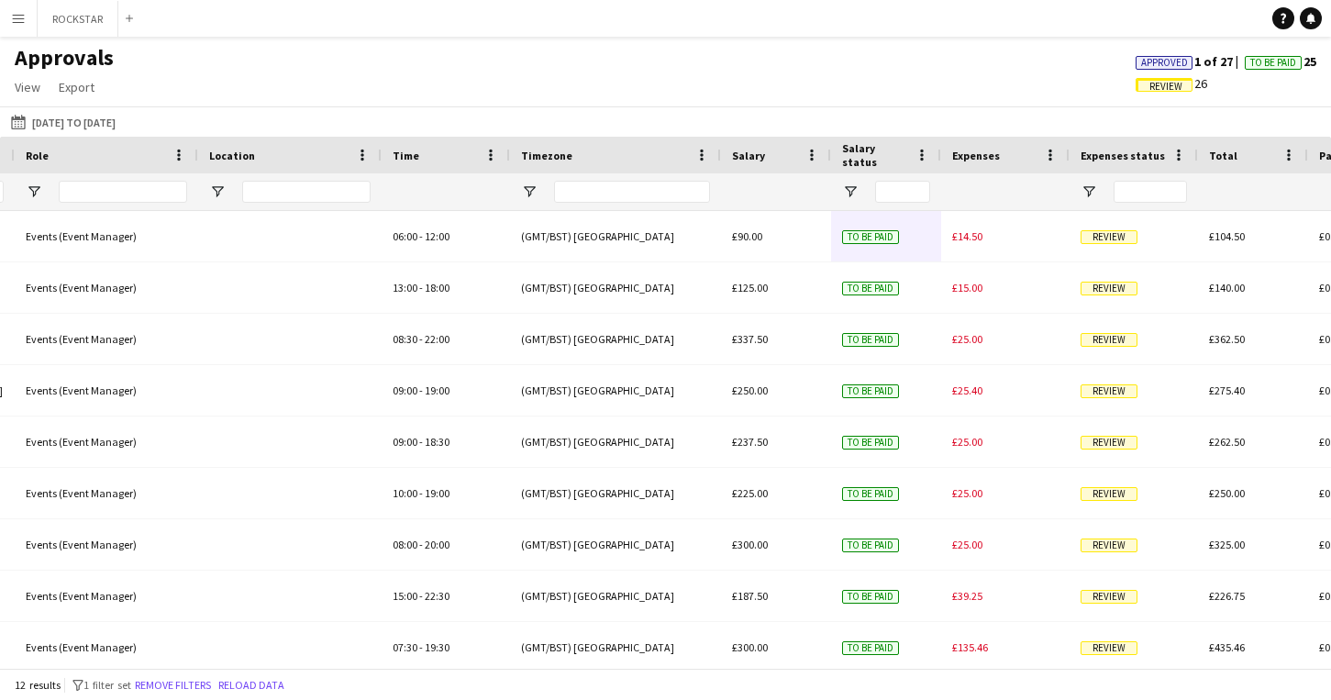
click at [1167, 89] on span "Review" at bounding box center [1165, 87] width 33 height 12
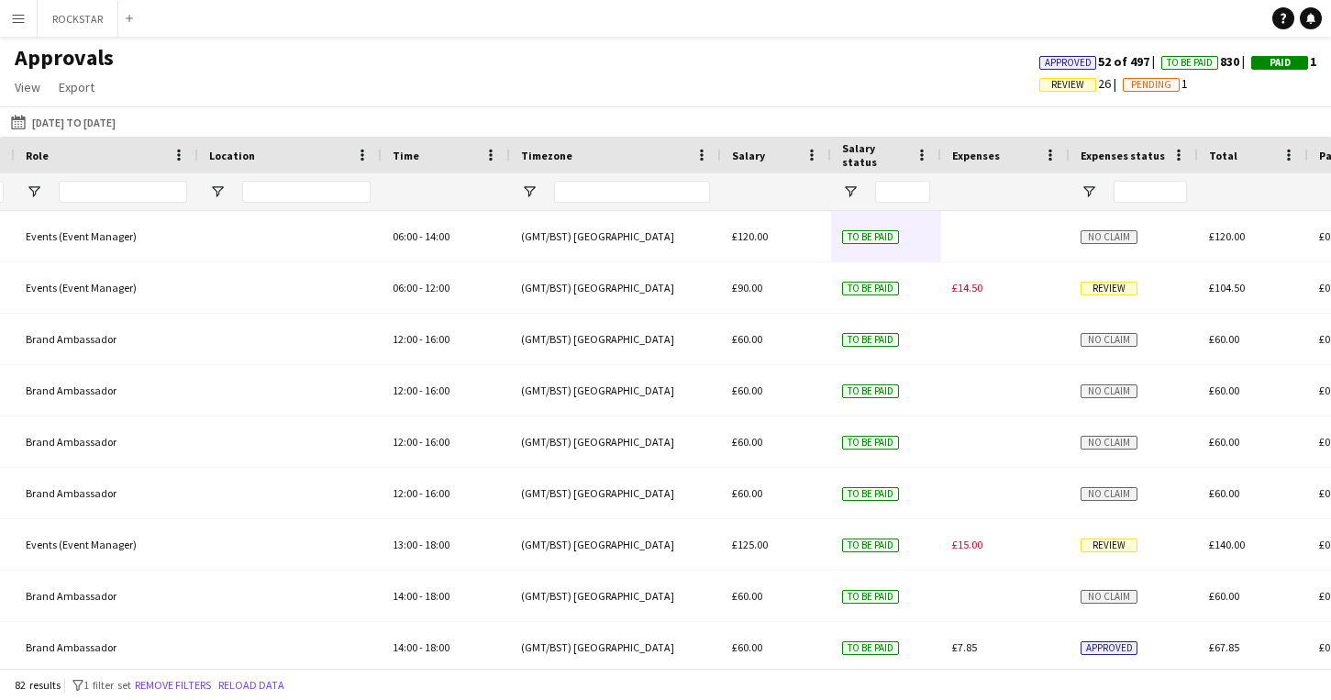
click at [1061, 94] on div "Approved 52 of 497 To Be Paid 830 Paid 1 Review 26 Pending 1" at bounding box center [1178, 75] width 306 height 44
click at [1059, 87] on span "Review" at bounding box center [1067, 85] width 33 height 12
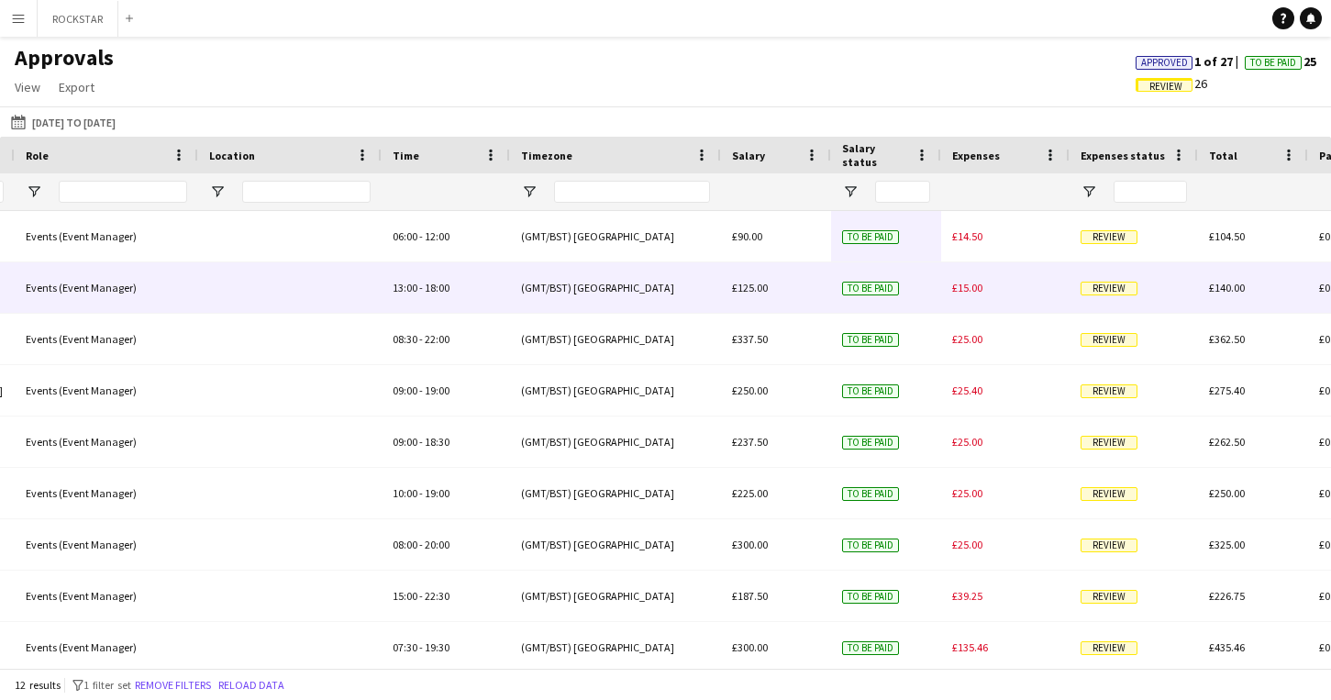
scroll to position [0, 0]
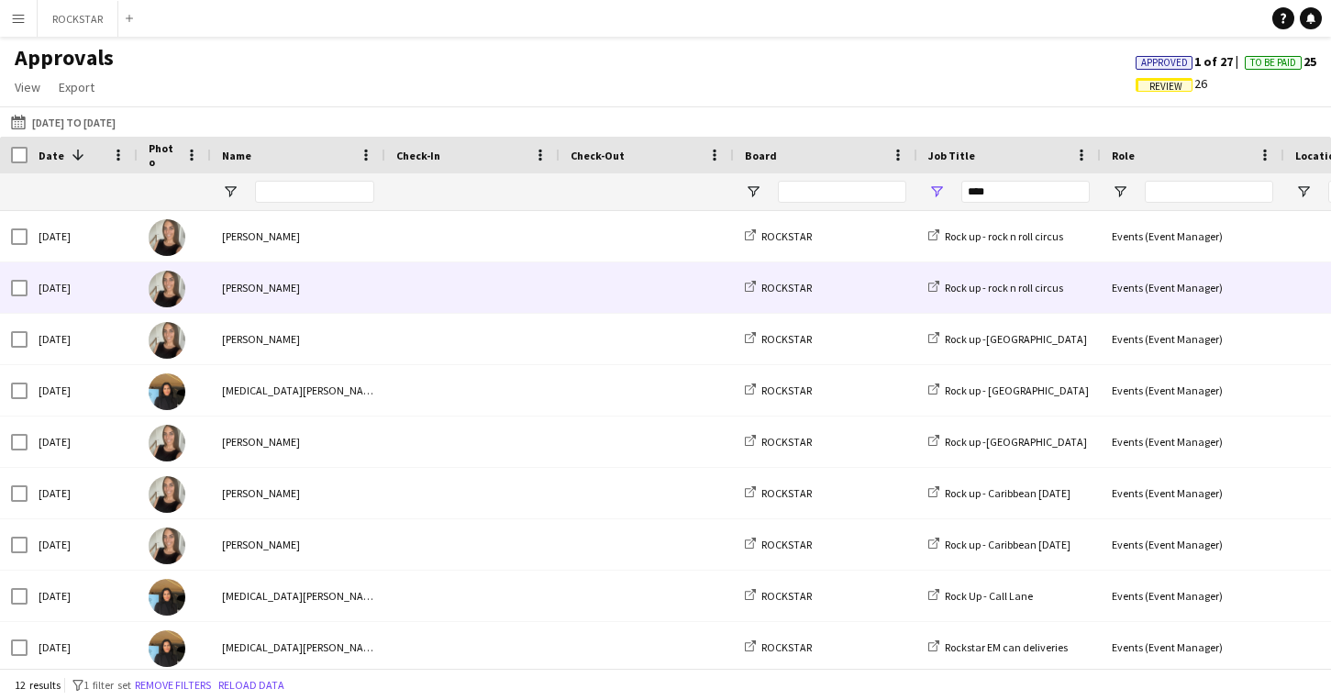
click at [616, 263] on span at bounding box center [647, 287] width 152 height 50
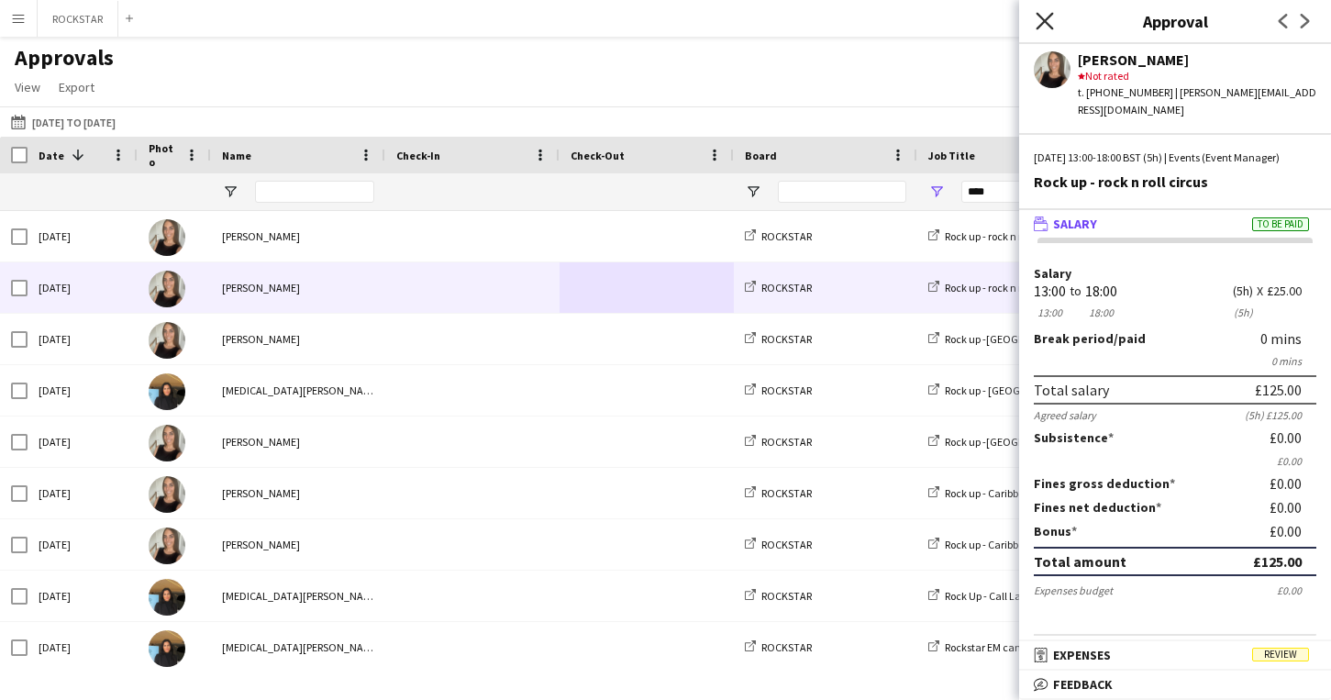
click at [1046, 19] on icon at bounding box center [1044, 20] width 17 height 17
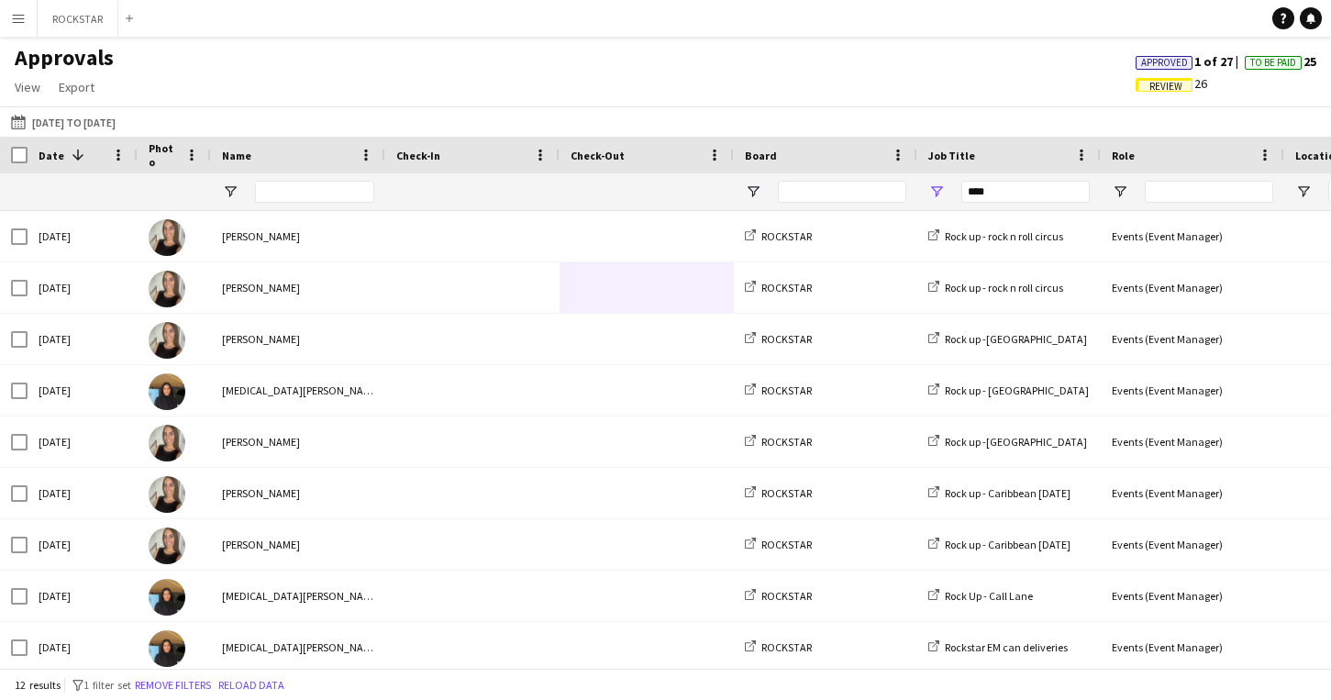
click at [80, 41] on main "Approvals View Customise view Customise filters Reset Filters Reset View Reset …" at bounding box center [665, 356] width 1331 height 638
click at [79, 20] on button "ROCKSTAR Close" at bounding box center [78, 19] width 81 height 36
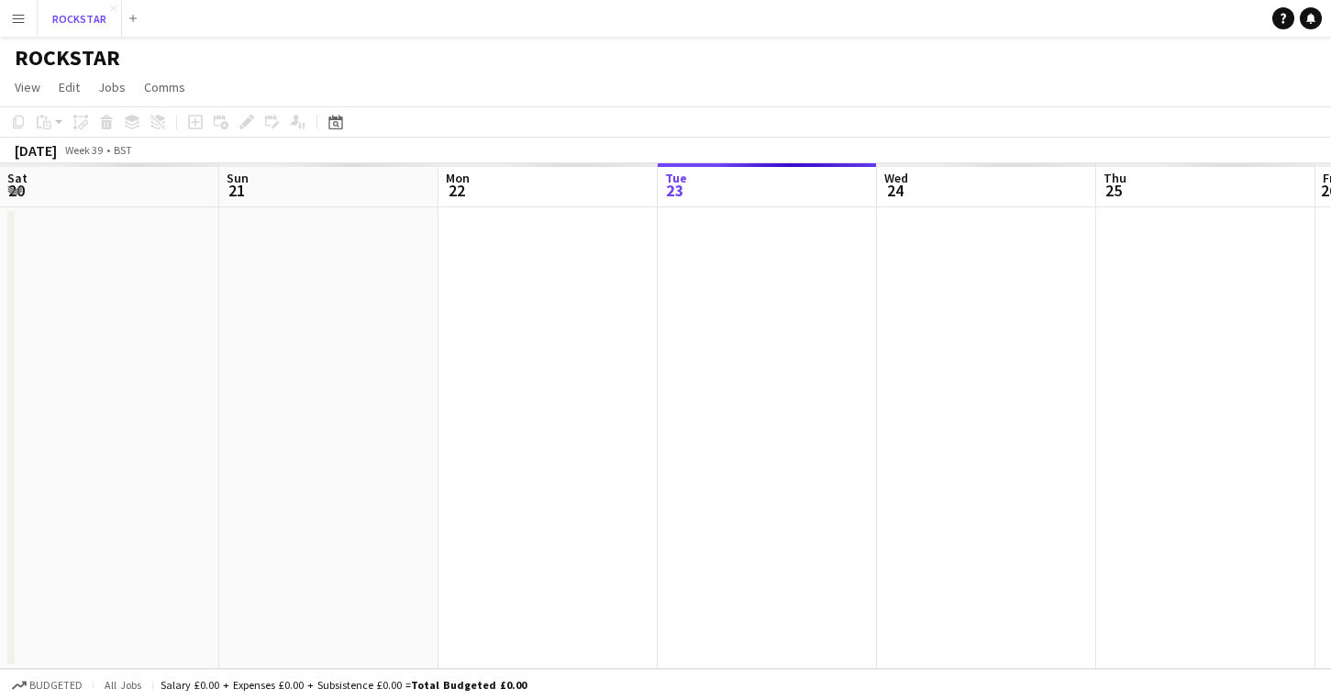
scroll to position [0, 438]
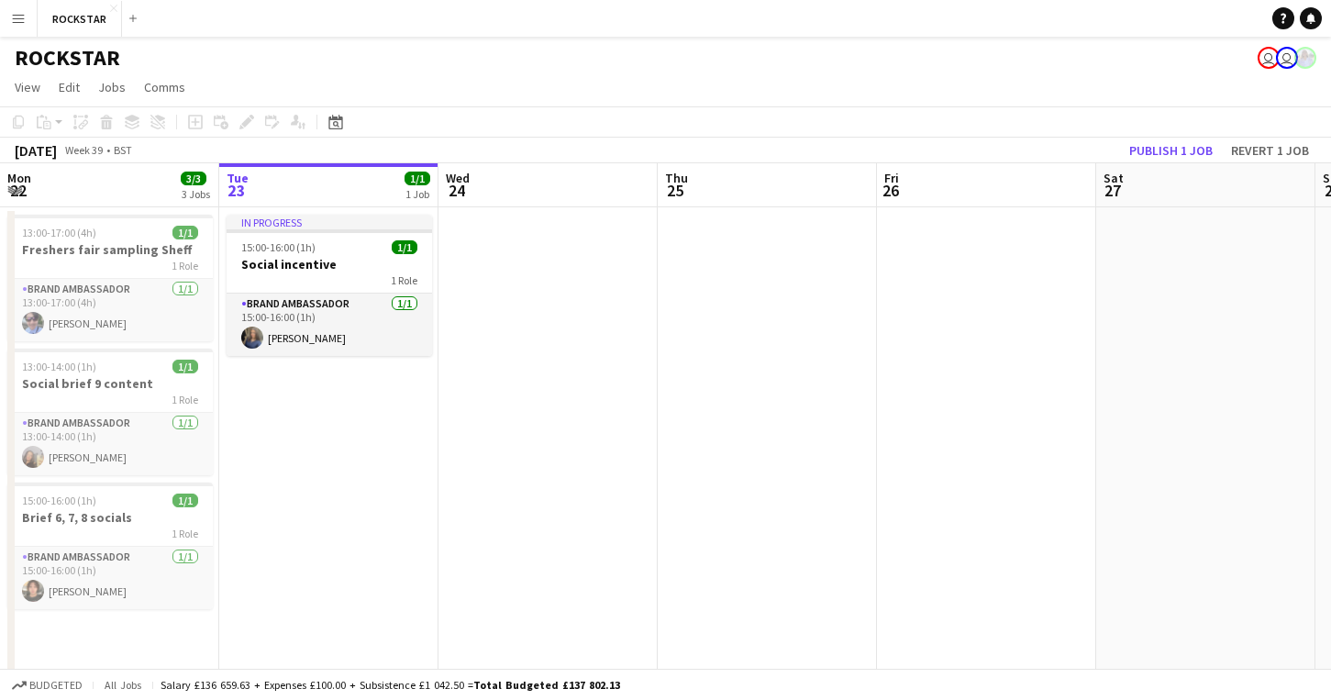
click at [25, 25] on app-icon "Menu" at bounding box center [18, 18] width 15 height 15
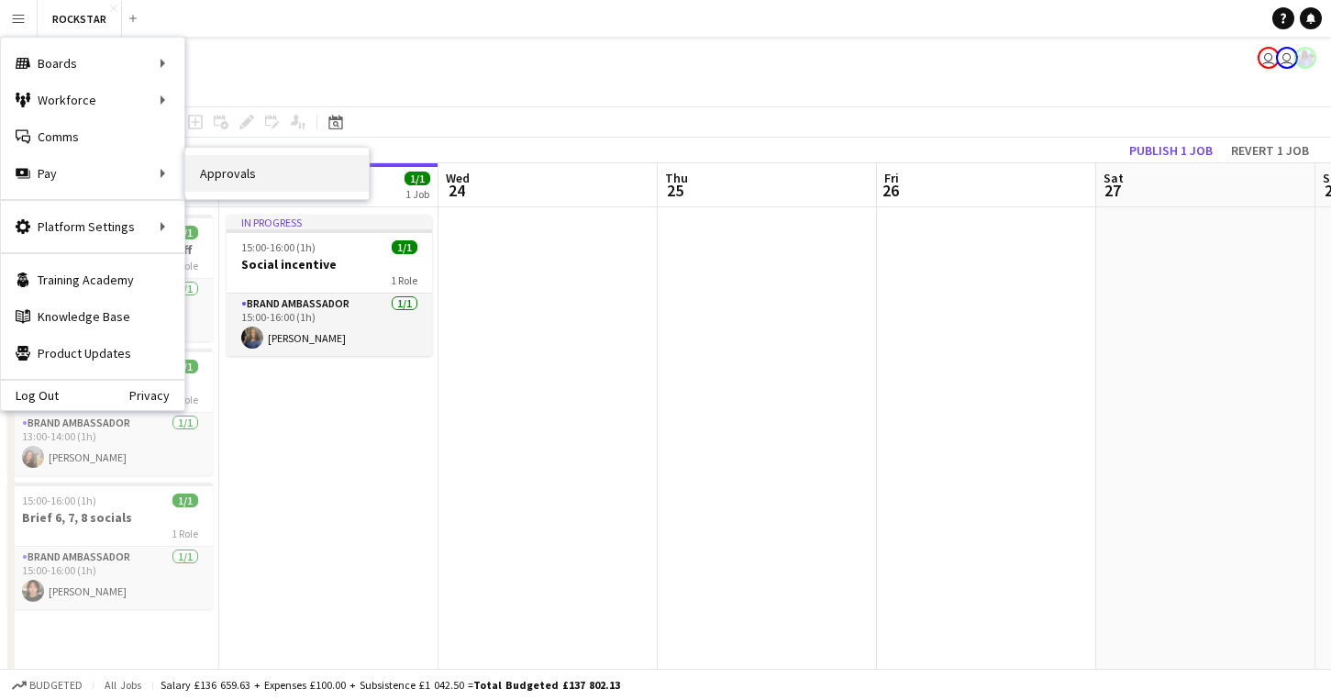
click at [212, 172] on link "Approvals" at bounding box center [276, 173] width 183 height 37
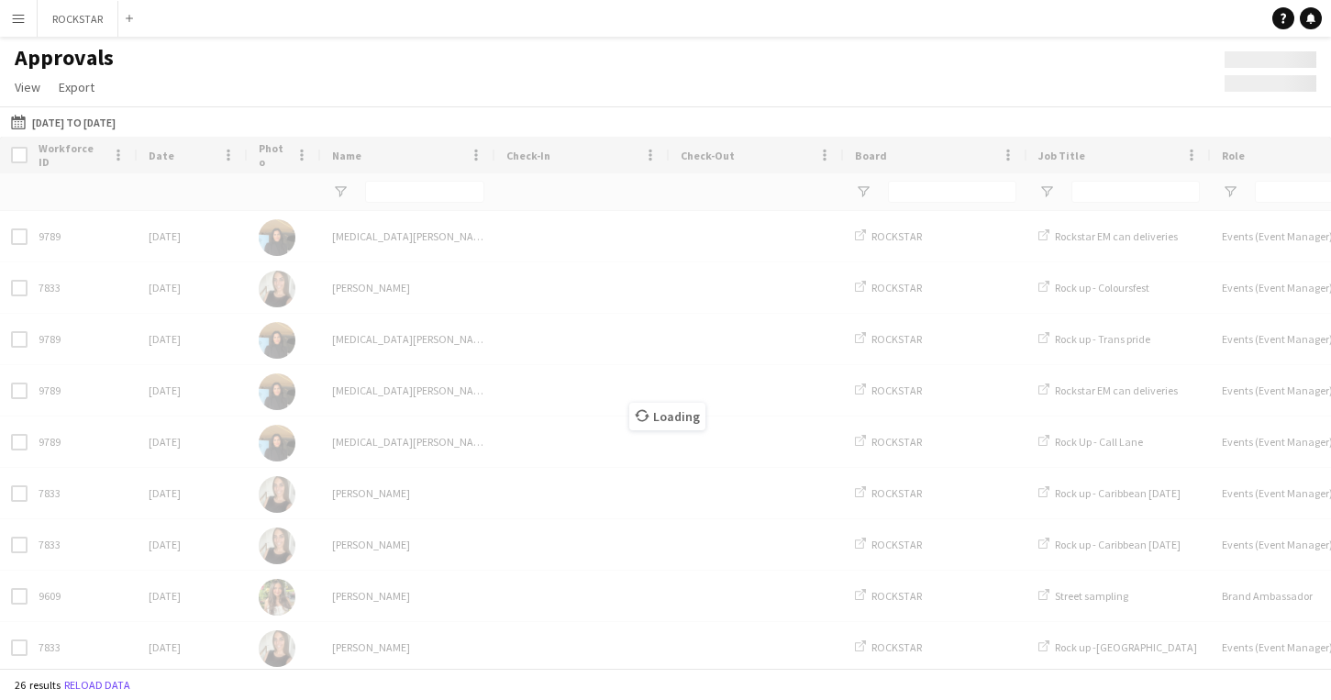
type input "****"
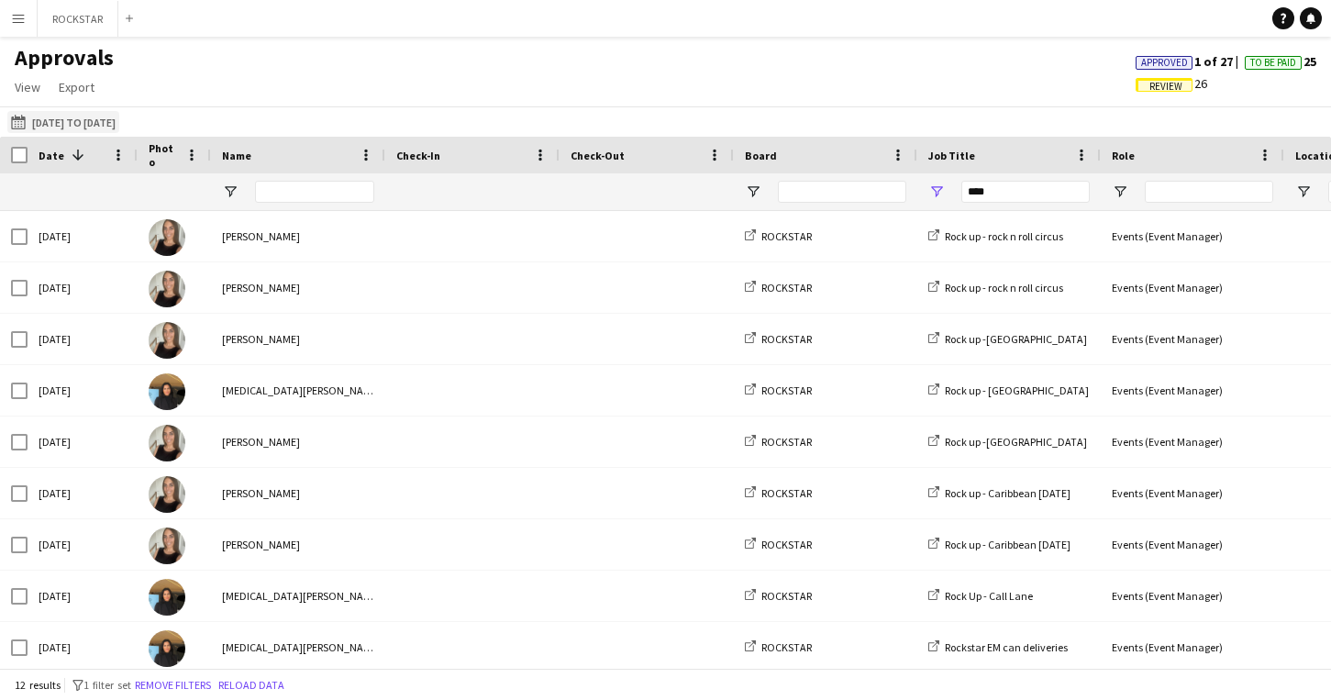
click at [56, 128] on button "[DATE] to [DATE] [DATE] to [DATE]" at bounding box center [63, 122] width 112 height 22
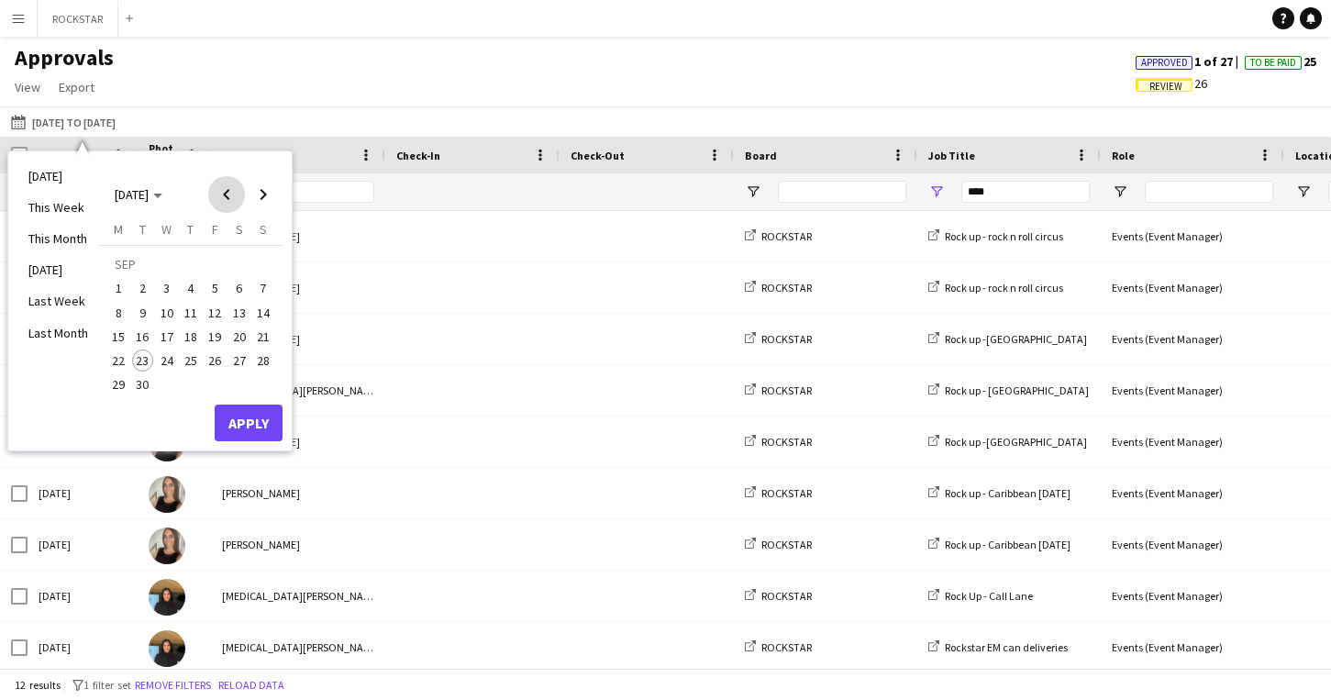
click at [222, 184] on span "Previous month" at bounding box center [226, 194] width 37 height 37
click at [138, 285] on span "1" at bounding box center [143, 289] width 22 height 22
click at [199, 375] on button "31" at bounding box center [191, 384] width 24 height 24
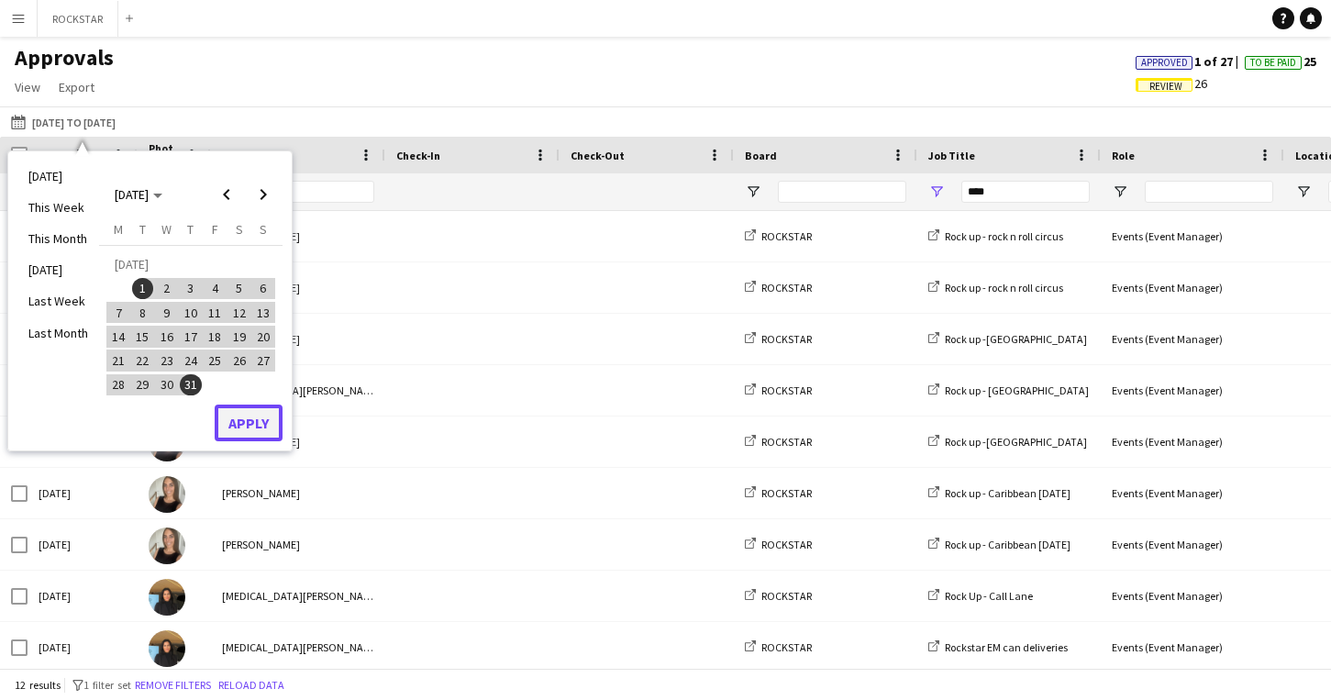
click at [266, 421] on button "Apply" at bounding box center [249, 423] width 68 height 37
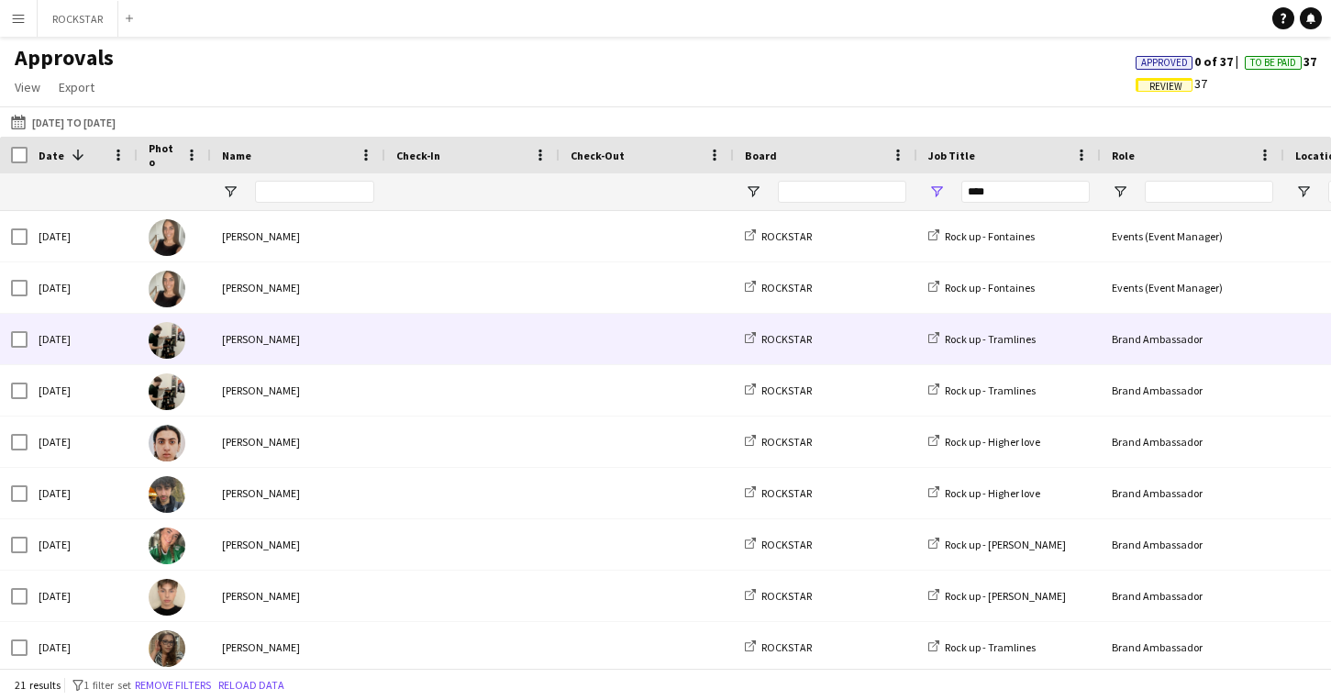
click at [572, 316] on span at bounding box center [647, 339] width 152 height 50
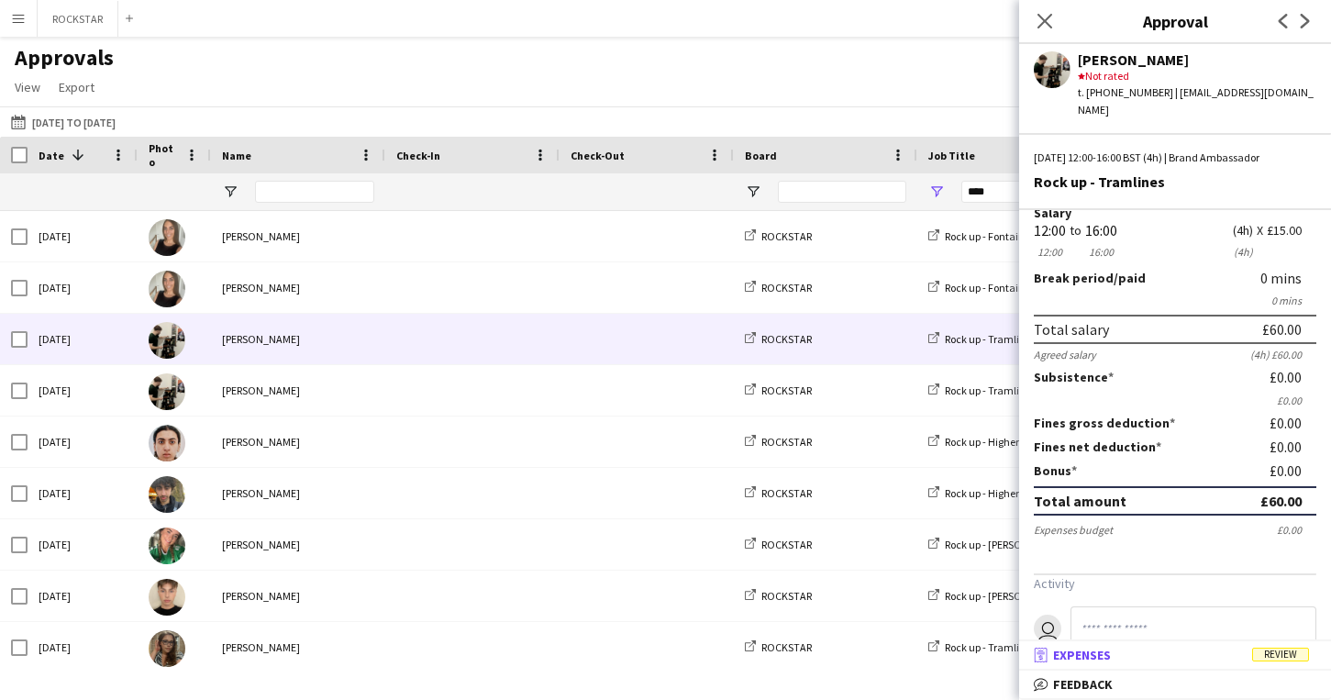
click at [1159, 653] on mat-panel-title "receipt Expenses Review" at bounding box center [1171, 655] width 305 height 17
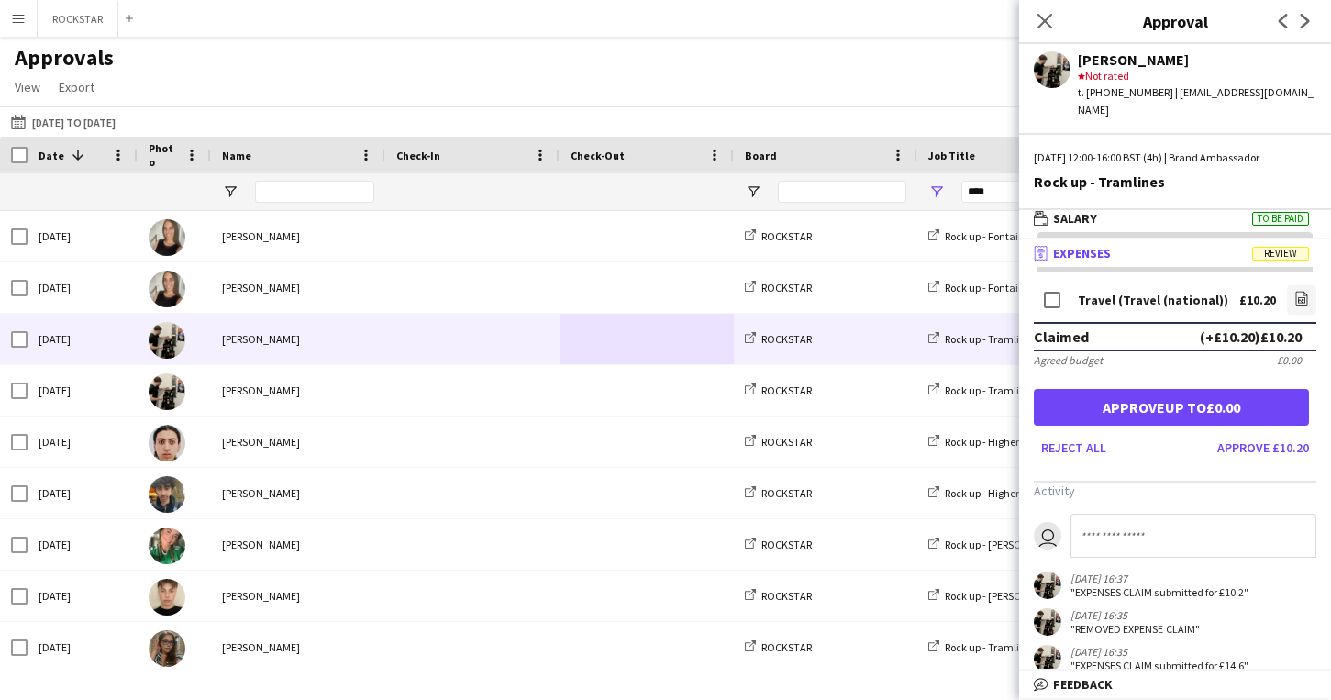
scroll to position [6, 0]
click at [1307, 291] on icon "file-image" at bounding box center [1301, 298] width 15 height 15
click at [1287, 433] on button "Approve £10.20" at bounding box center [1263, 447] width 106 height 29
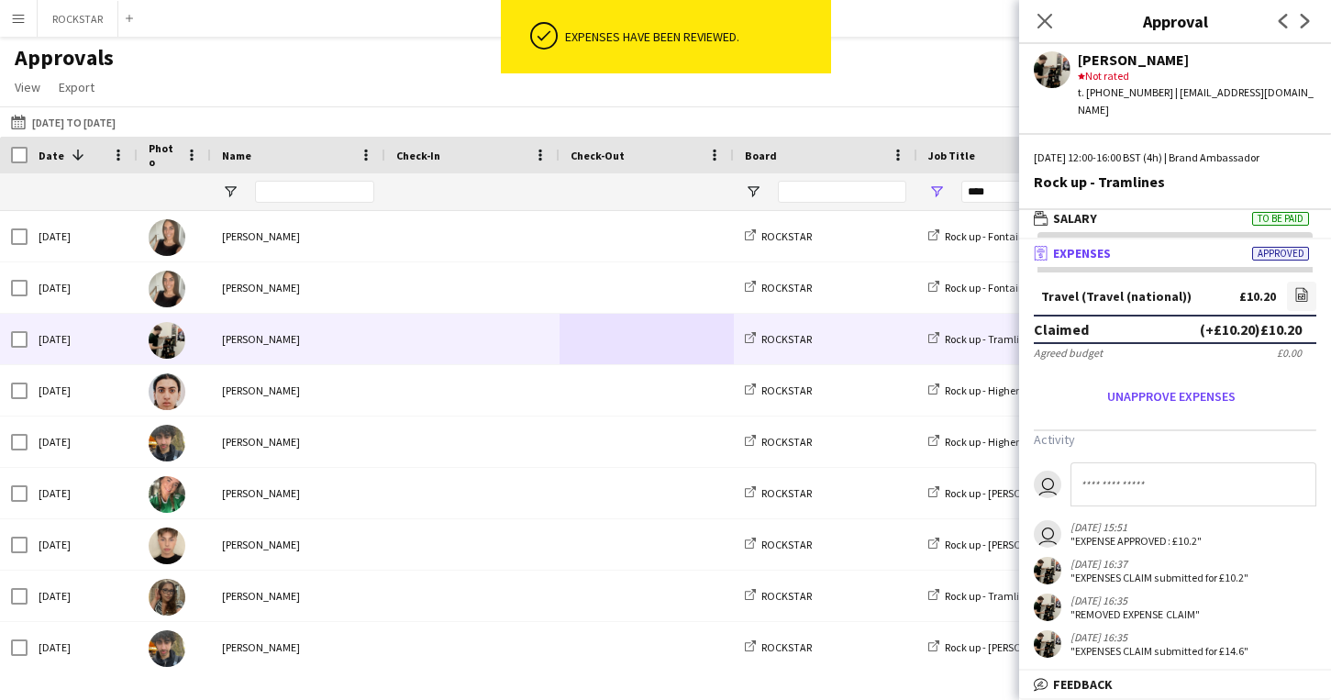
click at [482, 350] on span at bounding box center [472, 339] width 152 height 50
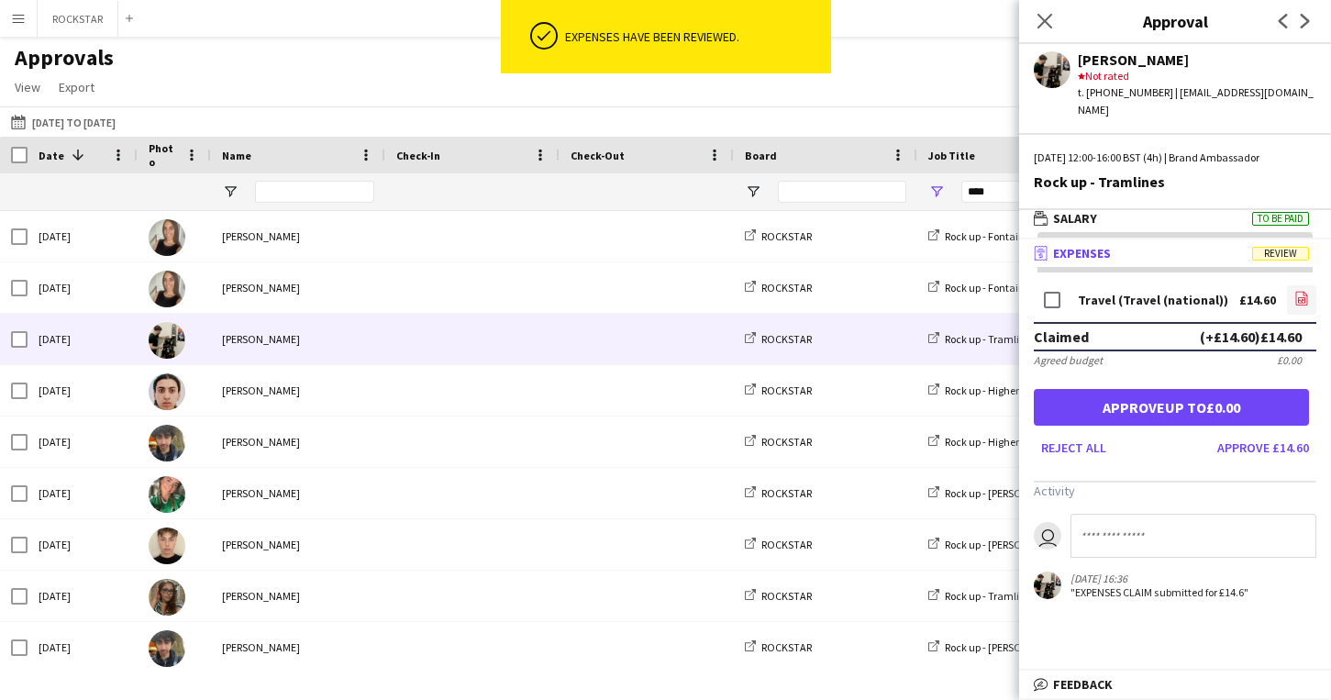
click at [1315, 285] on link "file-image" at bounding box center [1301, 299] width 29 height 29
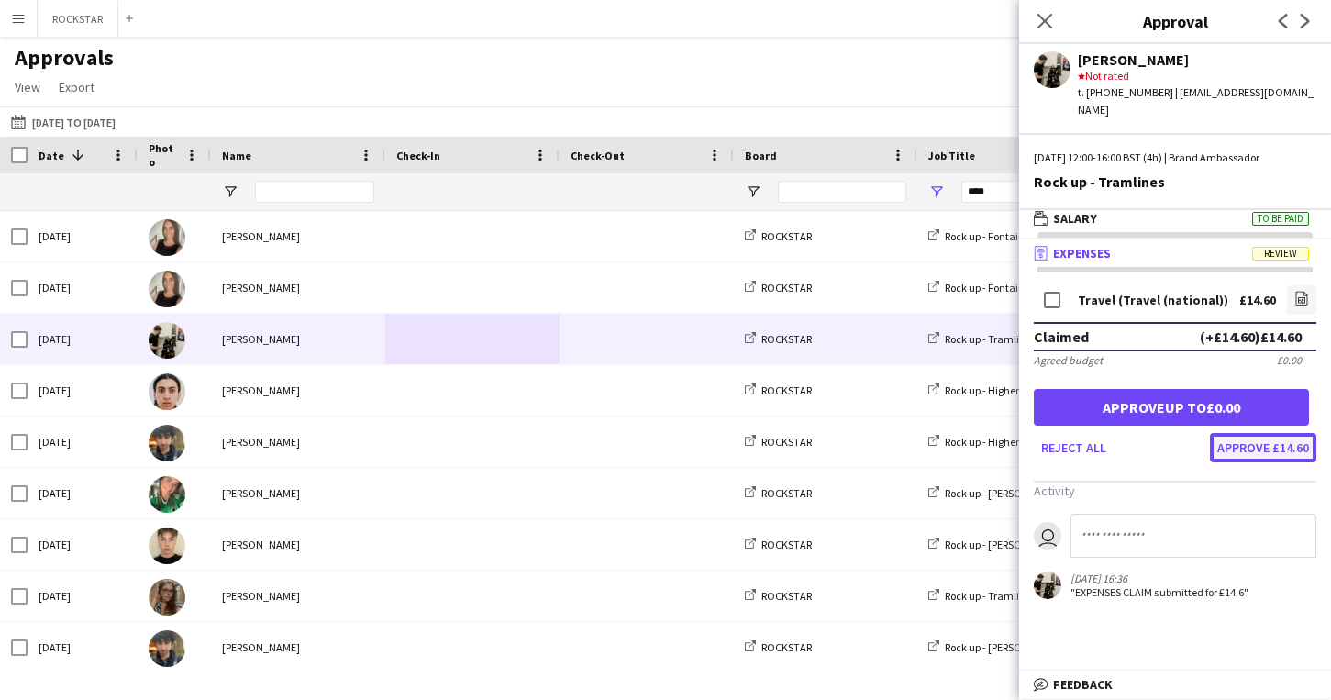
click at [1275, 438] on button "Approve £14.60" at bounding box center [1263, 447] width 106 height 29
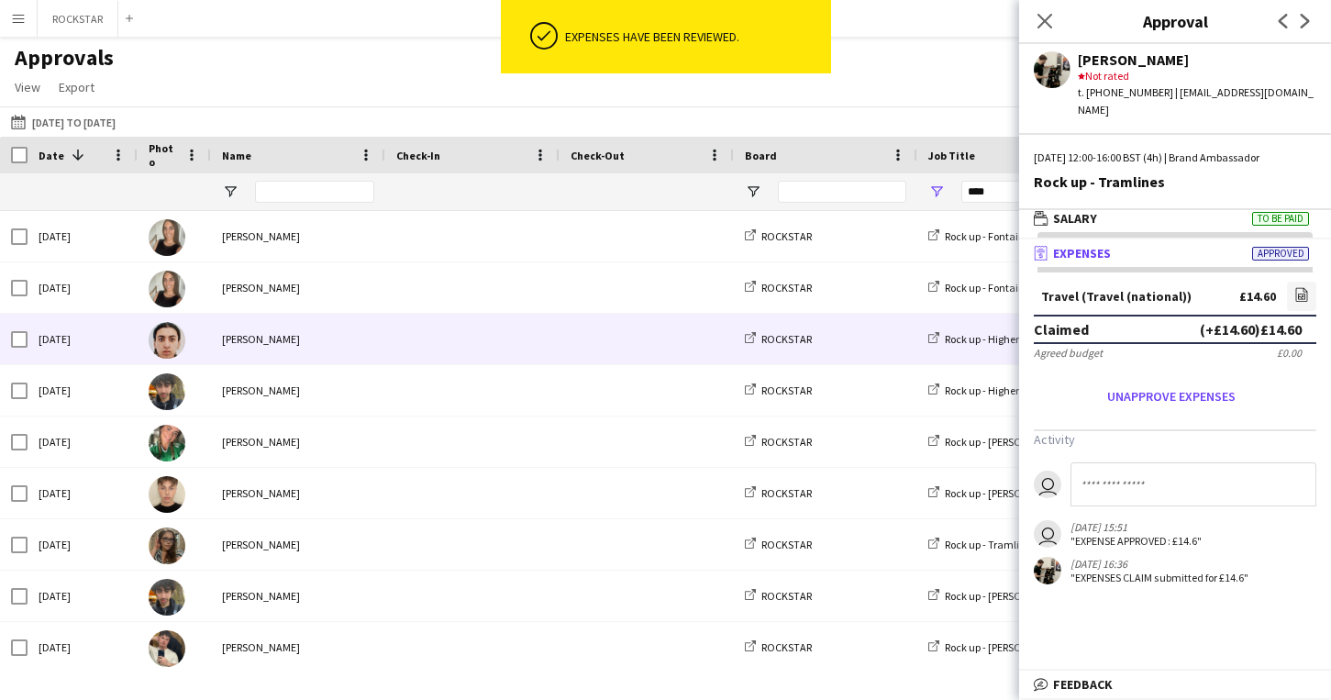
click at [388, 345] on div at bounding box center [472, 339] width 174 height 50
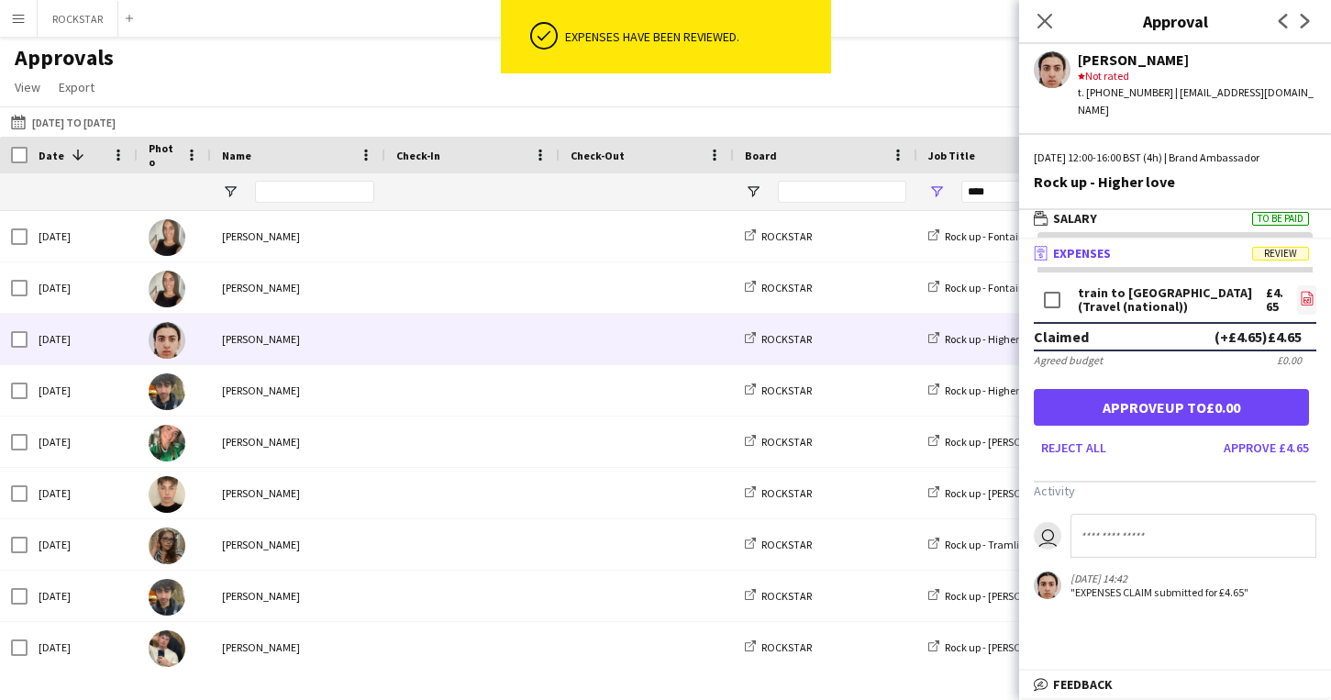
click at [1301, 292] on icon at bounding box center [1307, 299] width 12 height 14
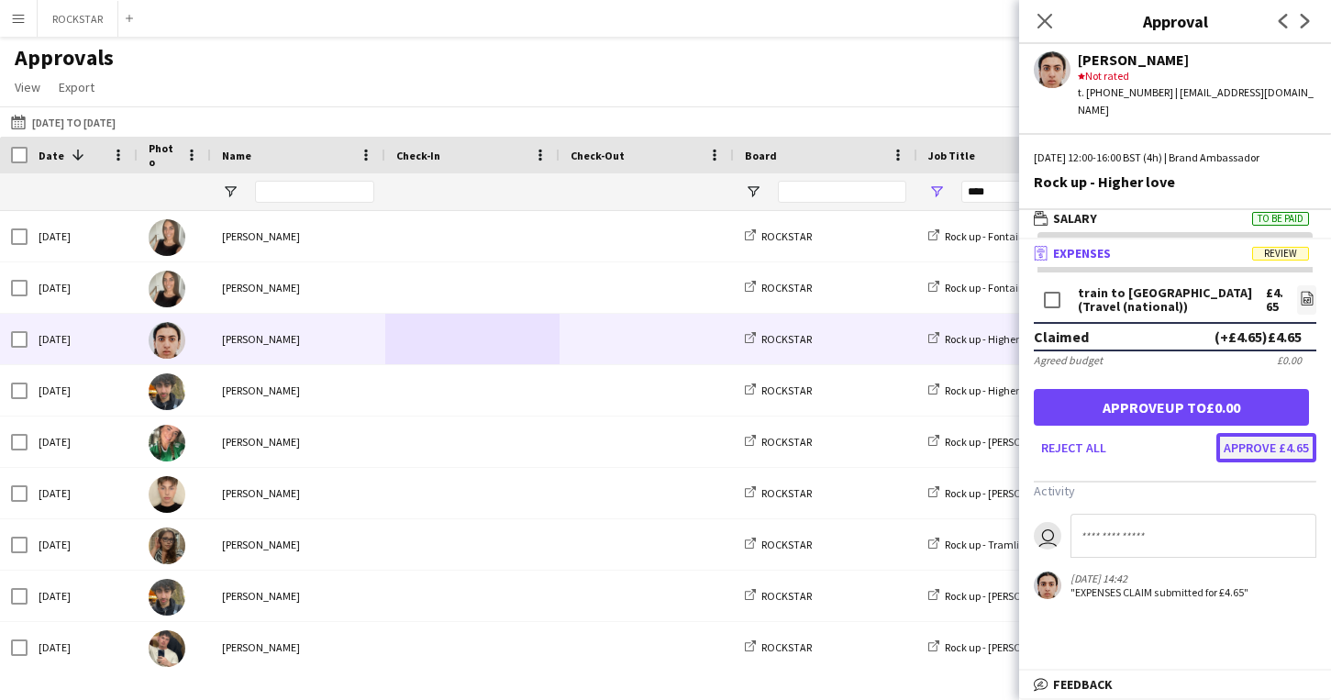
click at [1241, 433] on button "Approve £4.65" at bounding box center [1266, 447] width 100 height 29
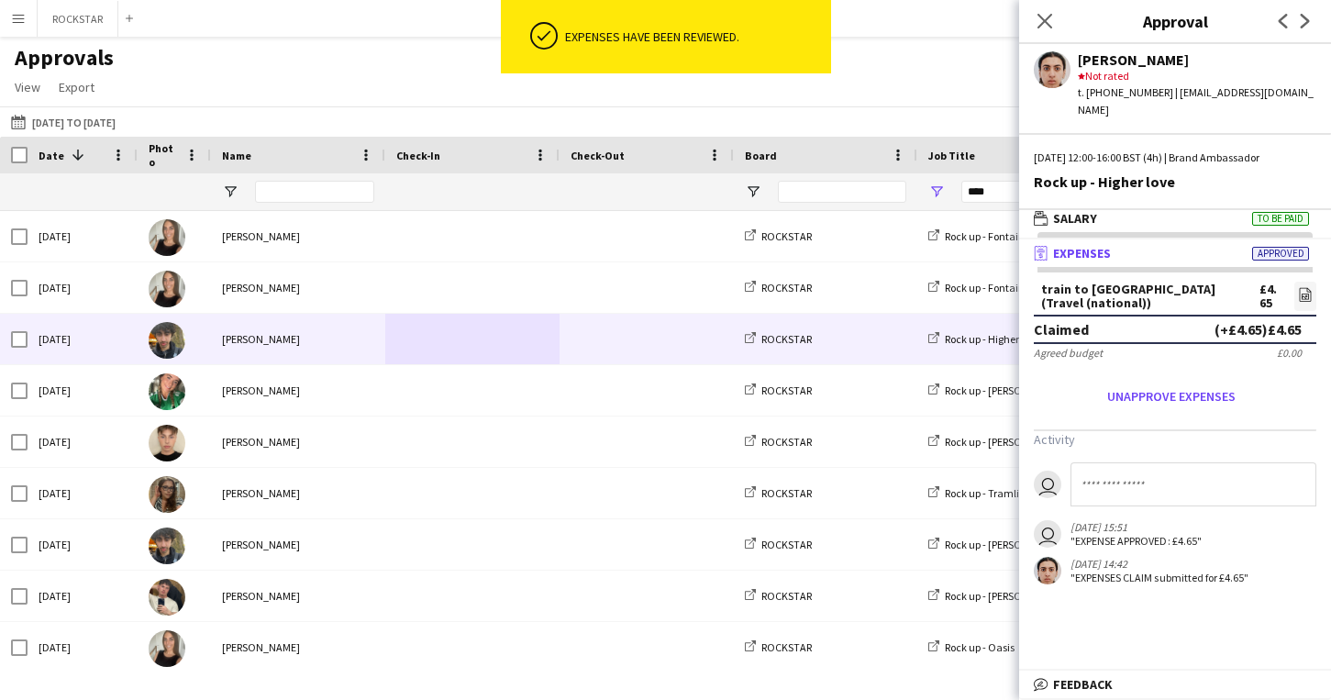
click at [548, 365] on span at bounding box center [472, 390] width 152 height 50
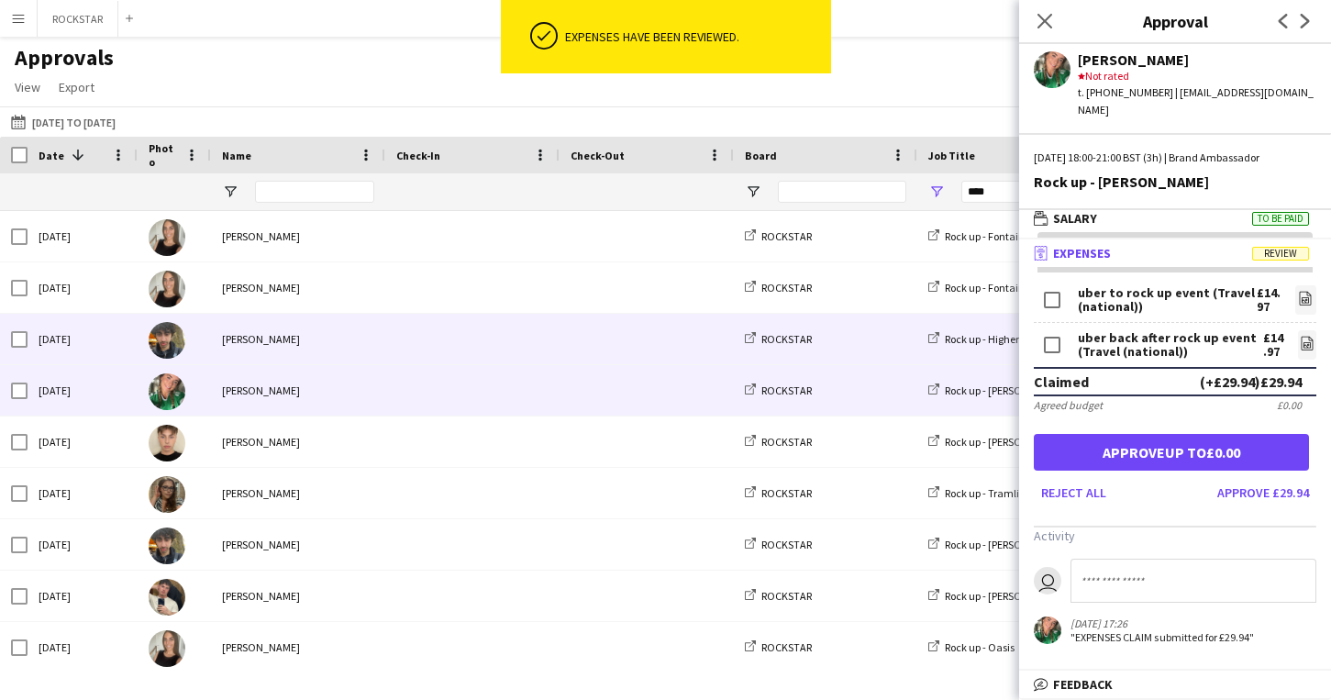
click at [537, 349] on span at bounding box center [472, 339] width 152 height 50
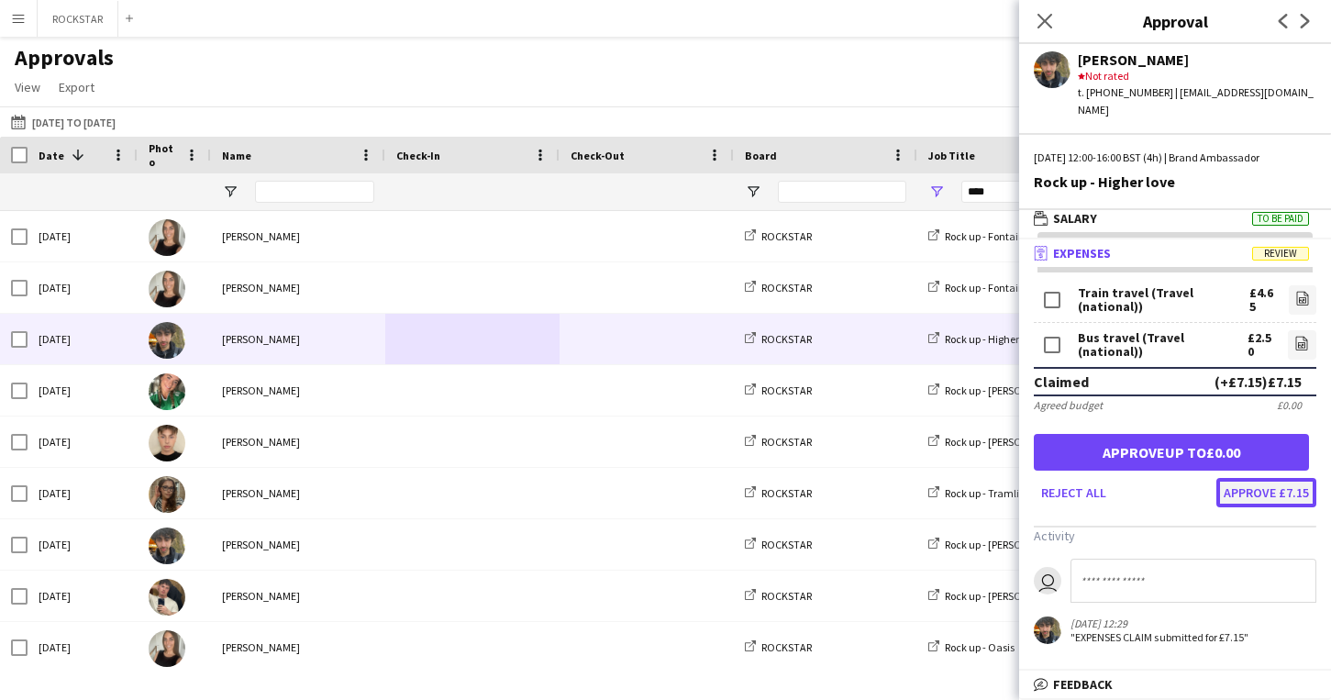
click at [1278, 478] on button "Approve £7.15" at bounding box center [1266, 492] width 100 height 29
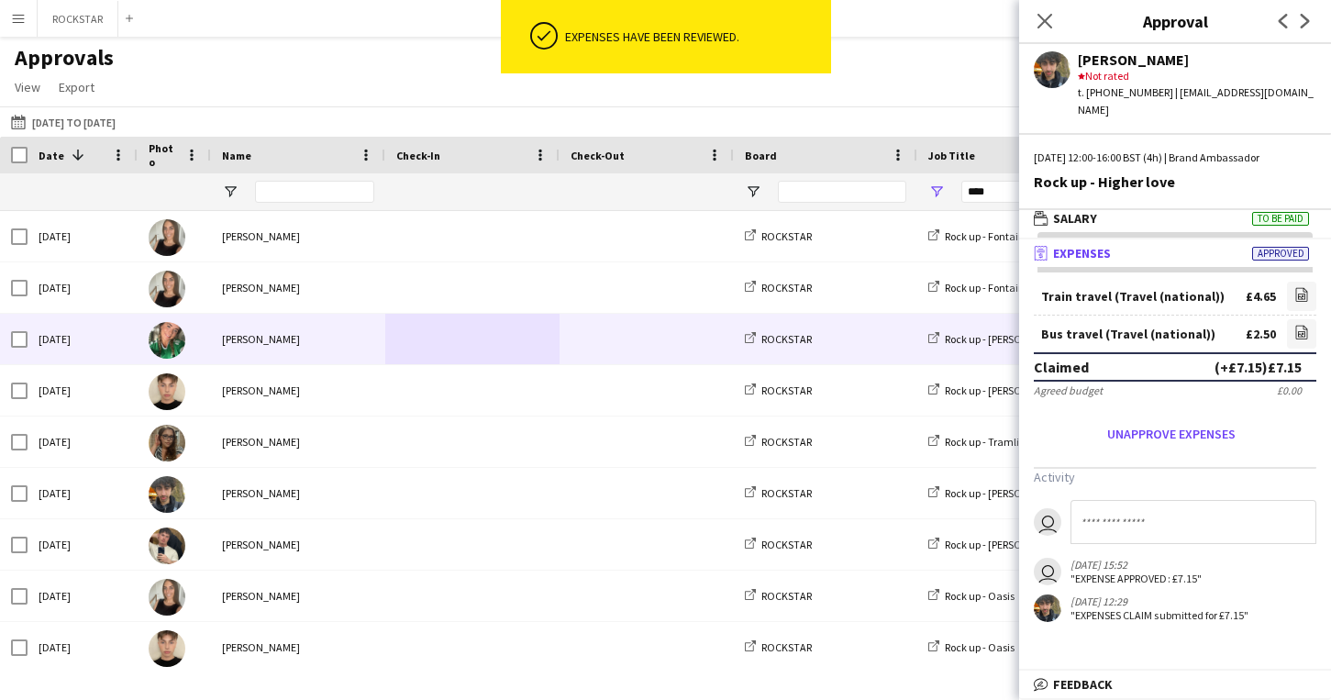
click at [489, 358] on span at bounding box center [472, 339] width 152 height 50
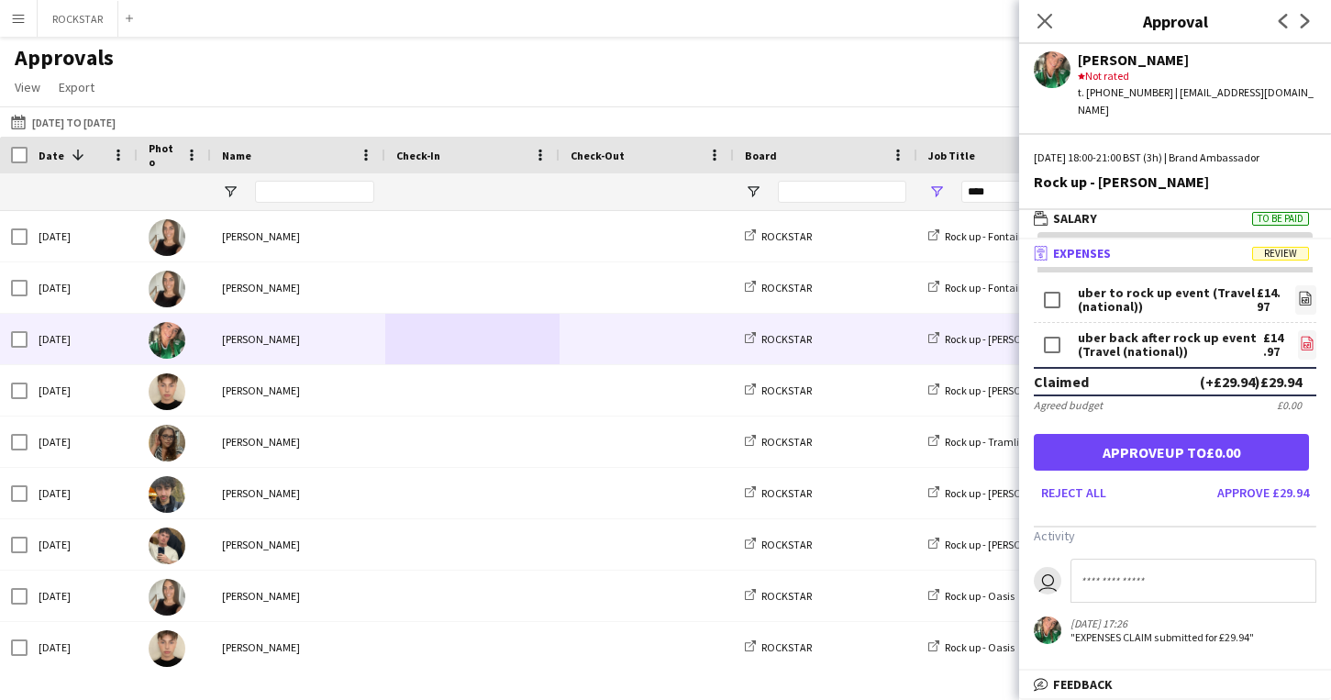
click at [1315, 330] on link "file-image" at bounding box center [1307, 344] width 18 height 29
click at [1259, 483] on button "Approve £29.94" at bounding box center [1263, 492] width 106 height 29
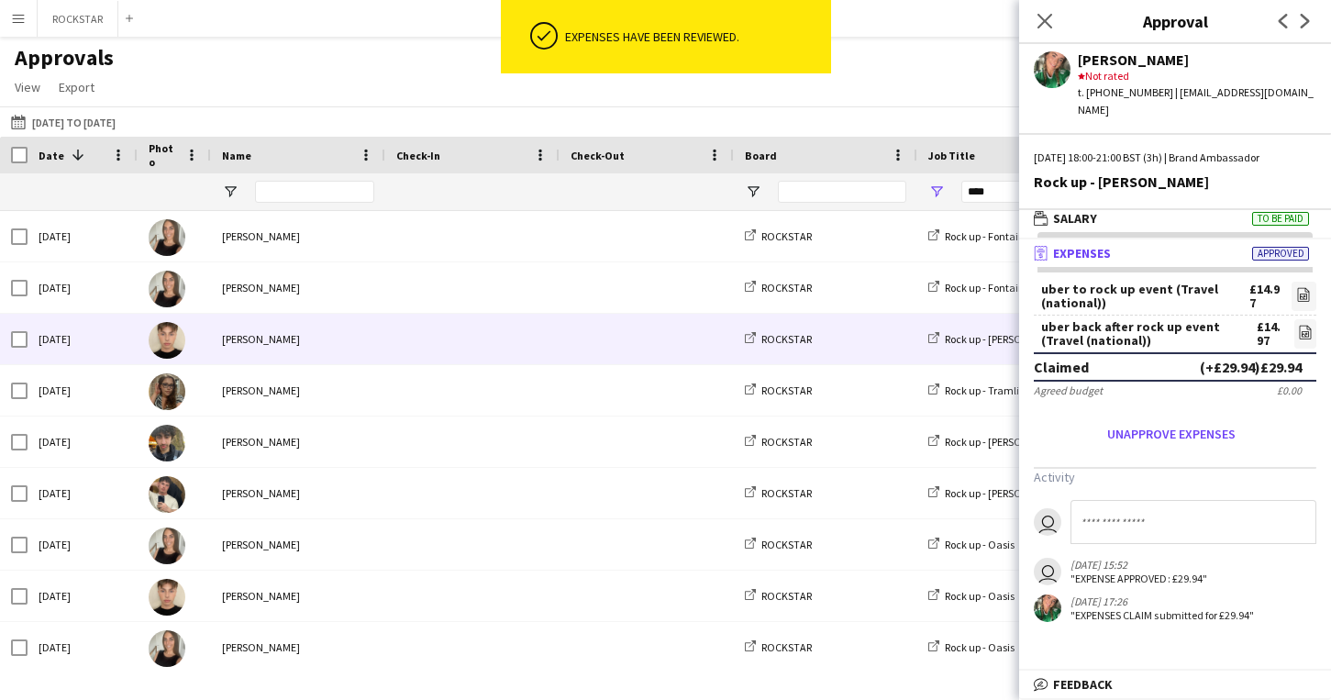
click at [394, 361] on div at bounding box center [472, 339] width 174 height 50
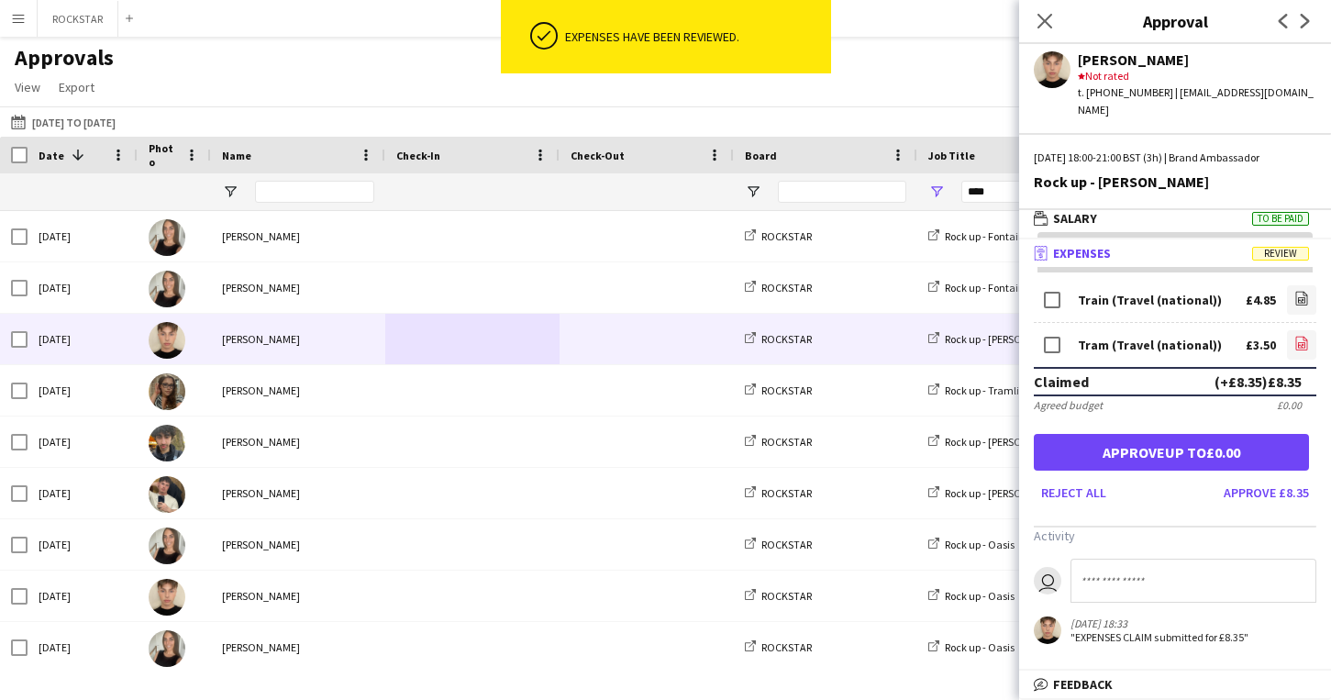
click at [1291, 330] on link "file-image" at bounding box center [1301, 344] width 29 height 29
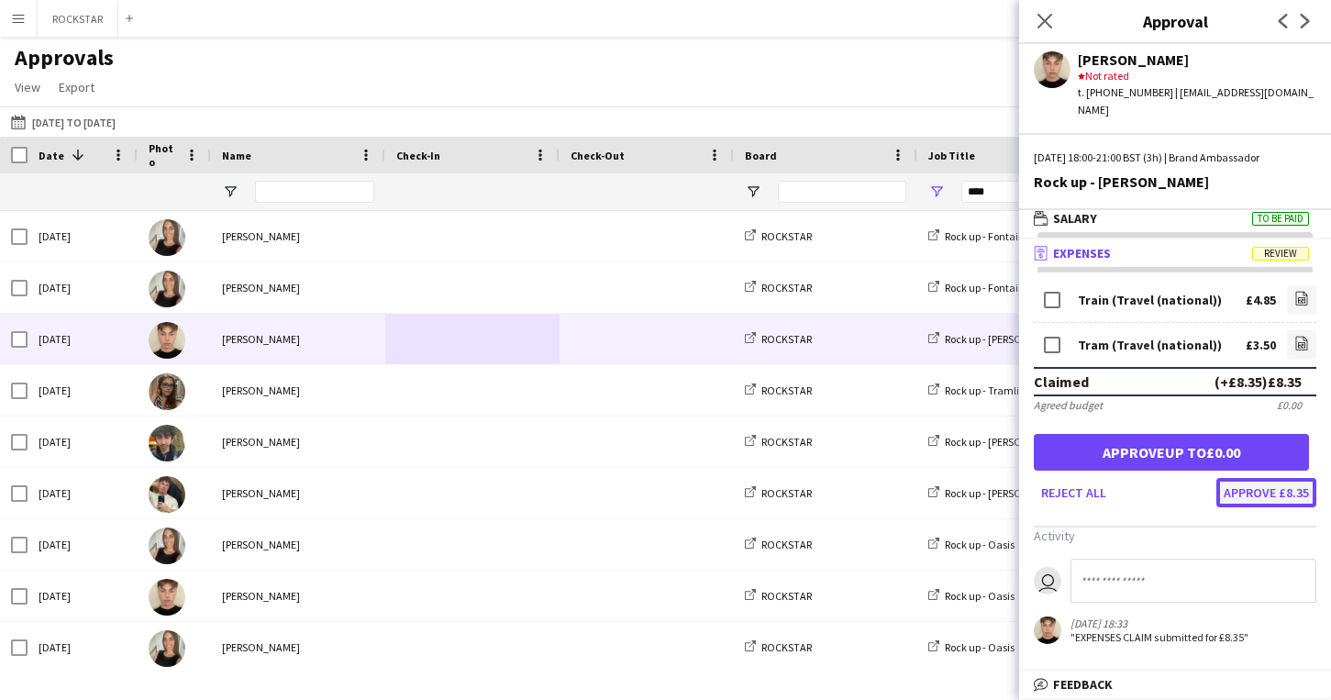
click at [1253, 483] on button "Approve £8.35" at bounding box center [1266, 492] width 100 height 29
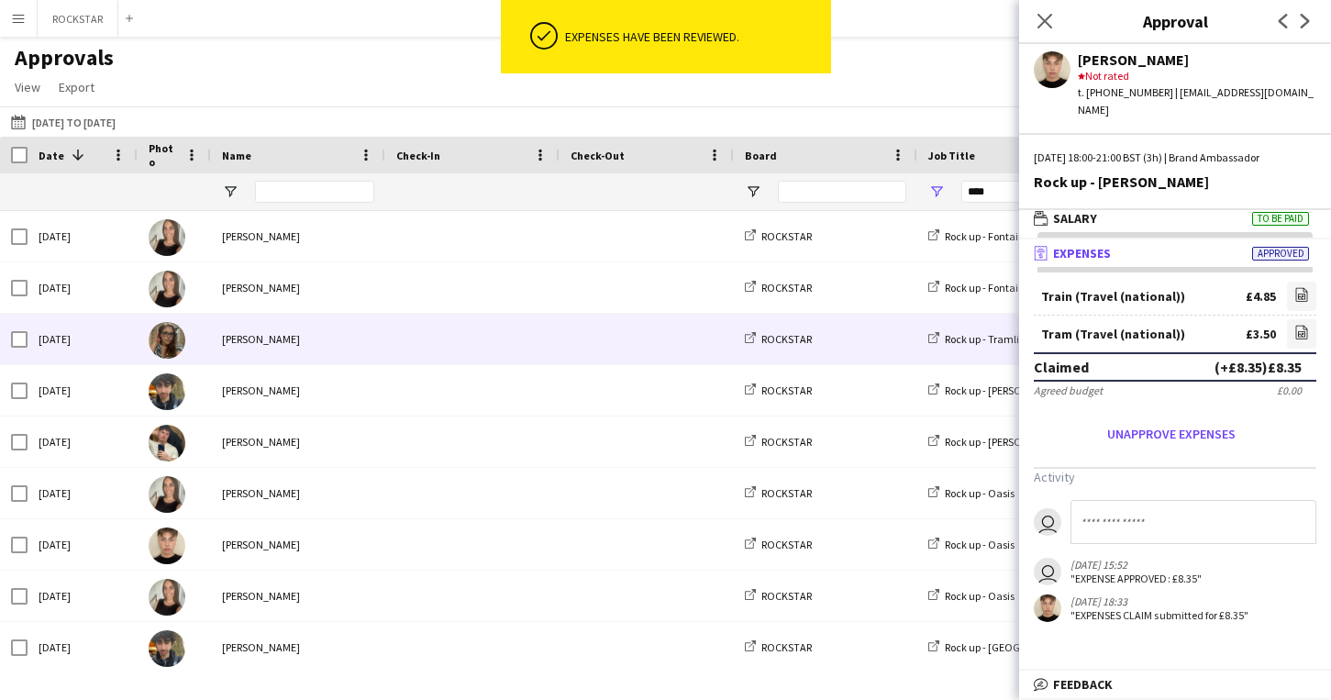
click at [521, 358] on span at bounding box center [472, 339] width 152 height 50
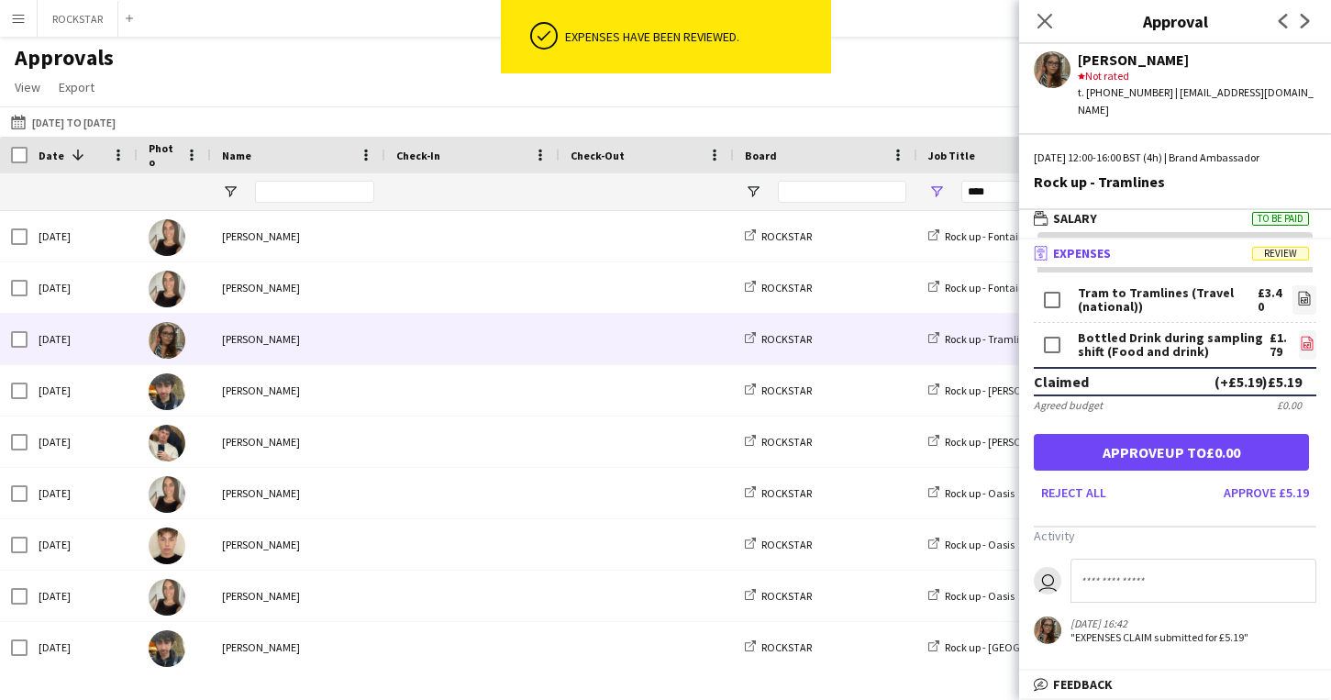
click at [1305, 336] on icon "file-image" at bounding box center [1307, 343] width 15 height 15
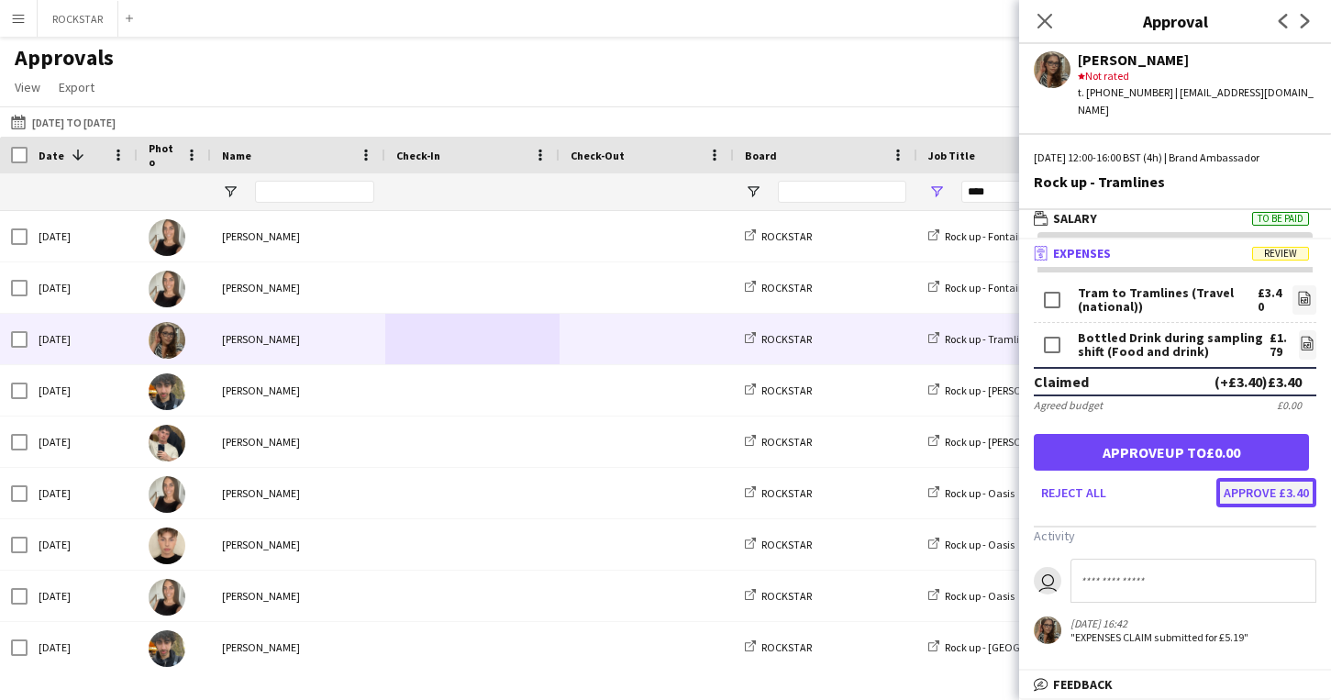
click at [1286, 482] on button "Approve £3.40" at bounding box center [1266, 492] width 100 height 29
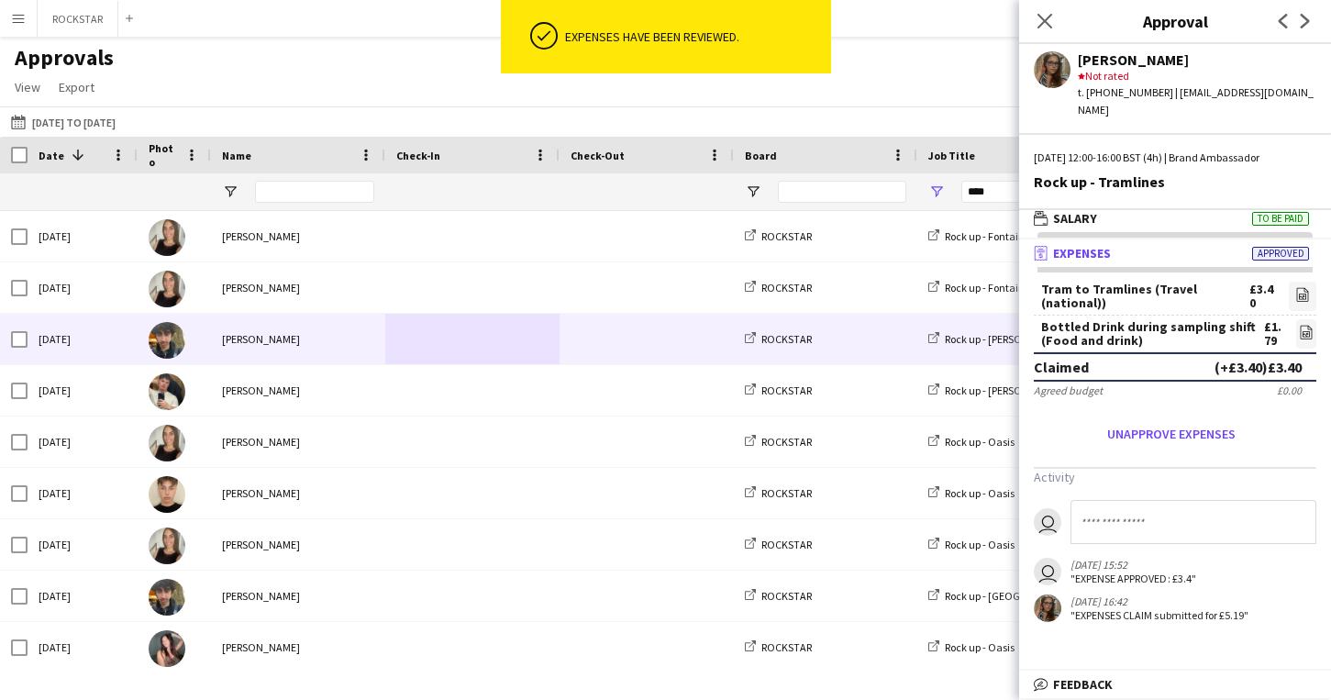
click at [472, 350] on span at bounding box center [472, 339] width 152 height 50
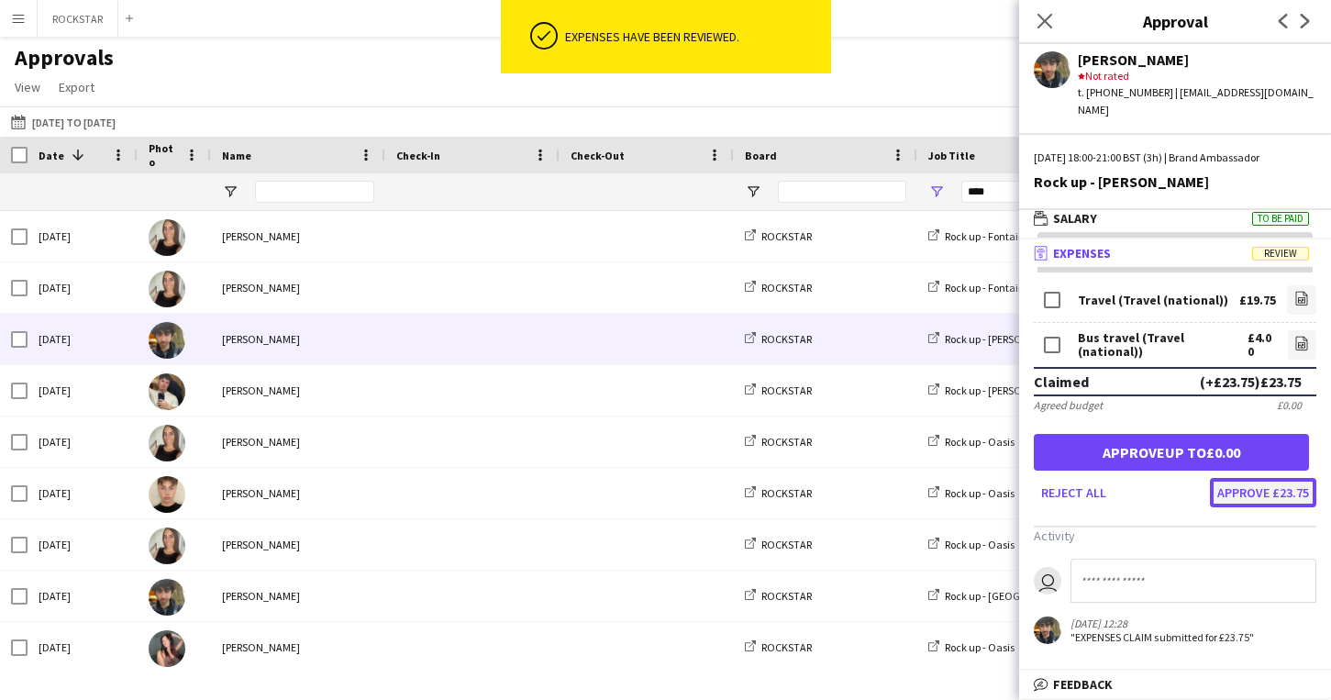
click at [1270, 485] on button "Approve £23.75" at bounding box center [1263, 492] width 106 height 29
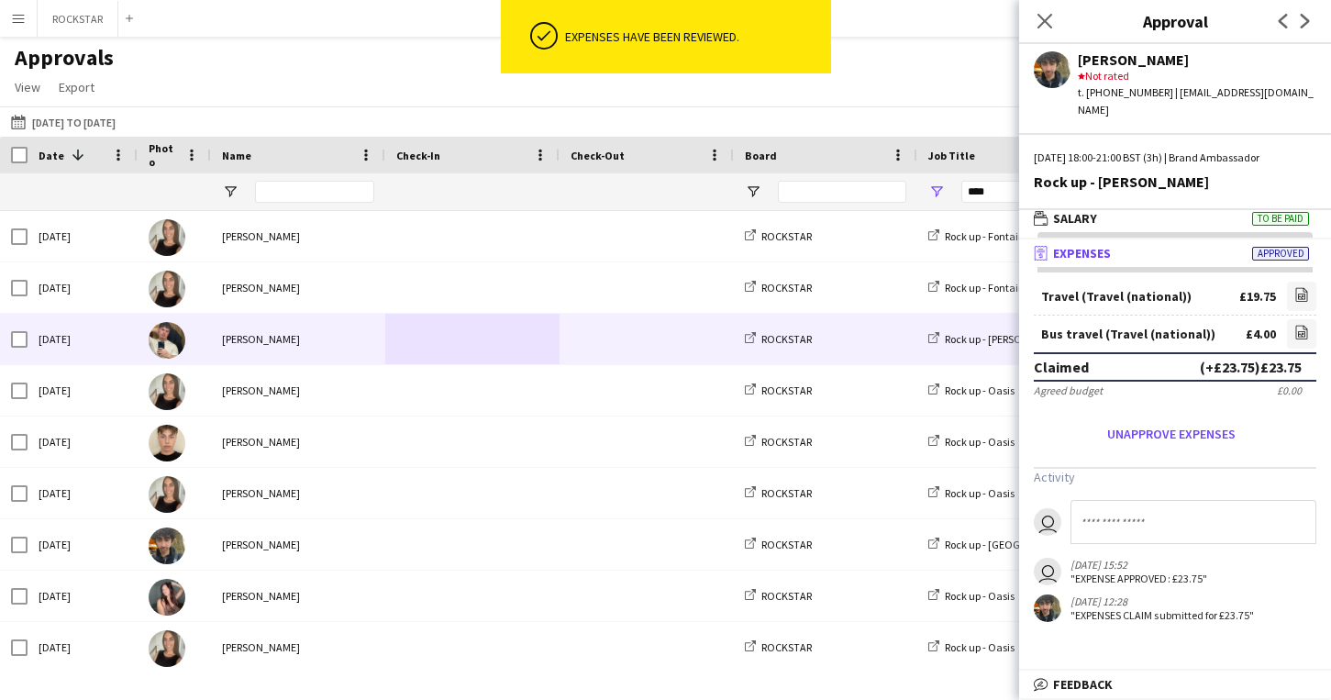
click at [583, 352] on span at bounding box center [647, 339] width 152 height 50
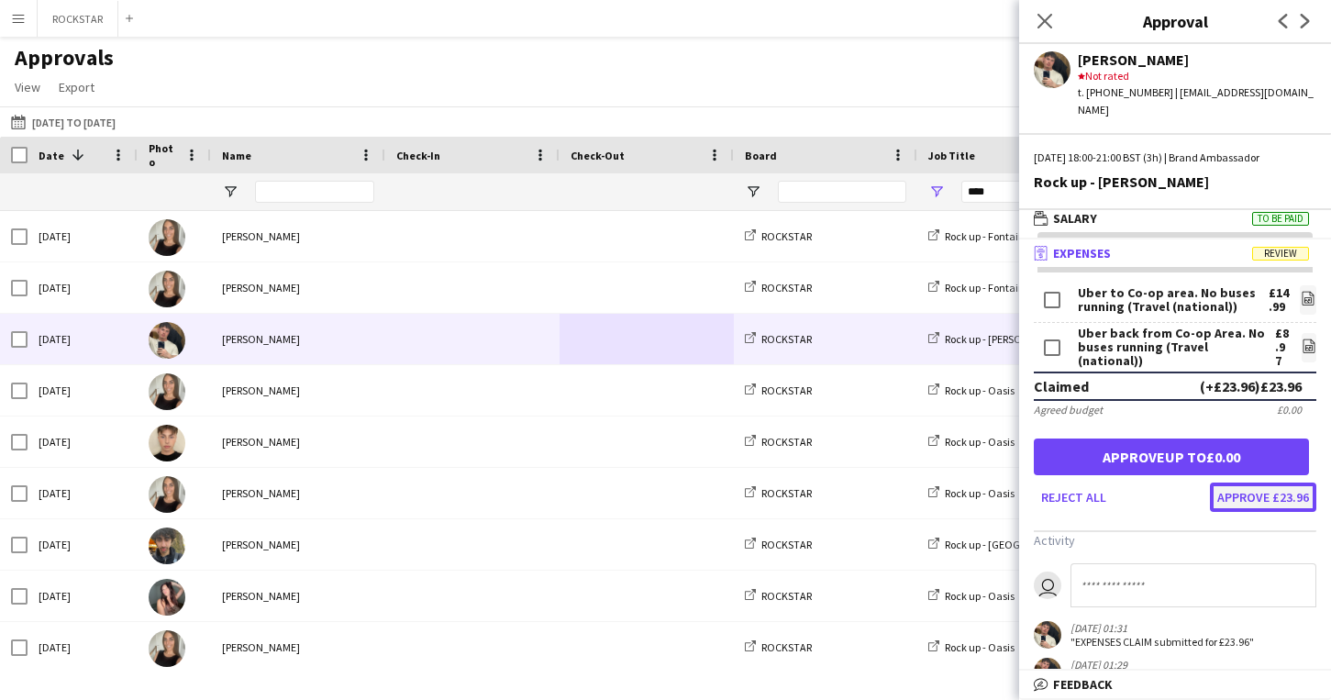
click at [1292, 484] on button "Approve £23.96" at bounding box center [1263, 497] width 106 height 29
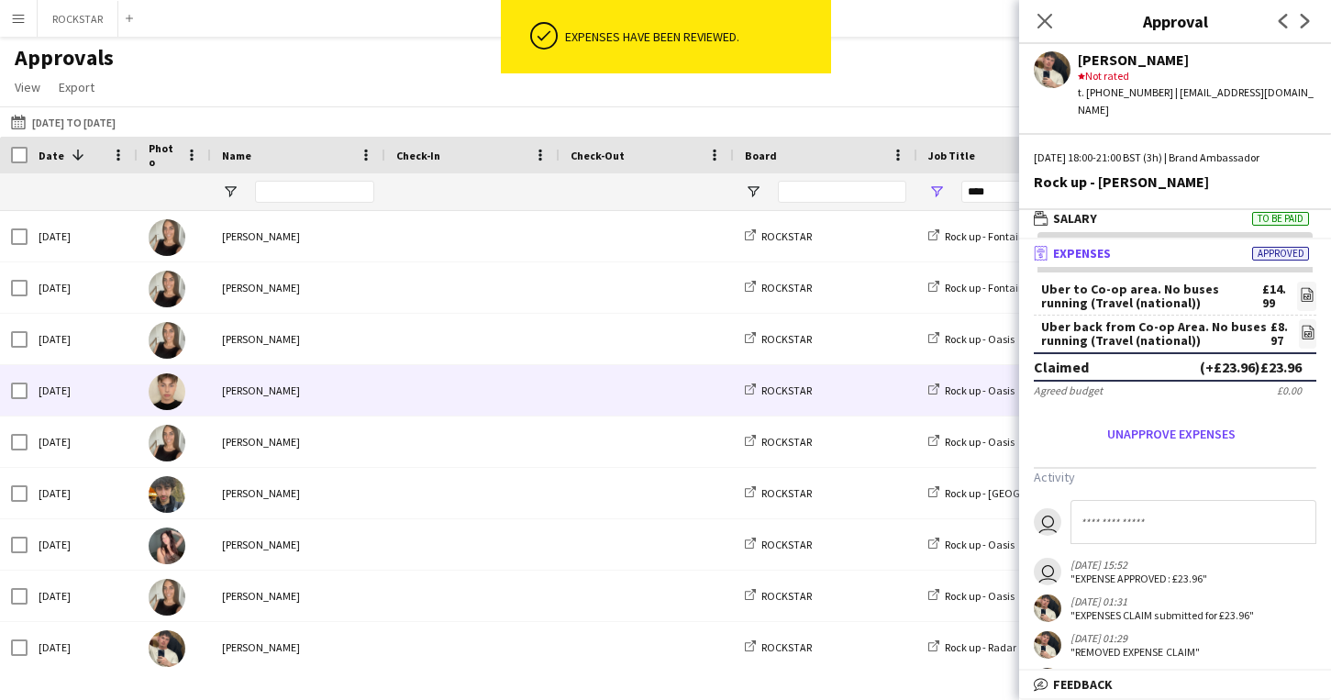
click at [572, 410] on span at bounding box center [647, 390] width 152 height 50
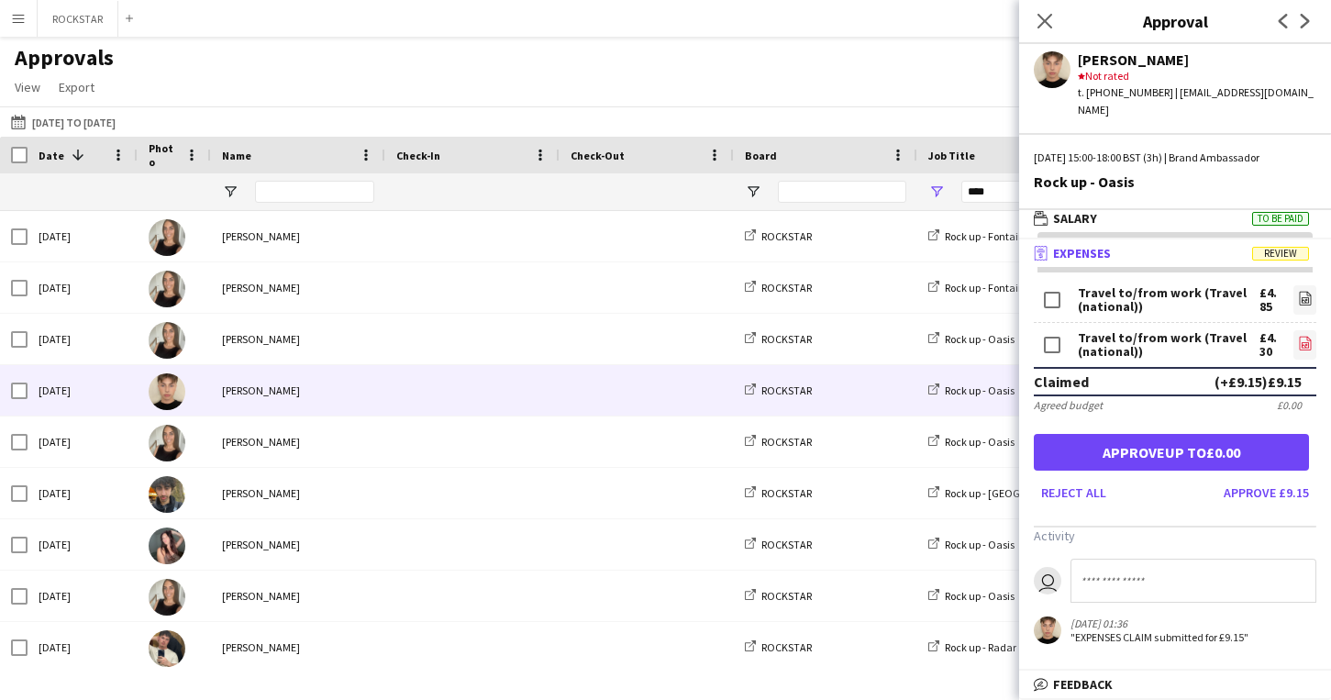
click at [1312, 330] on link "file-image" at bounding box center [1304, 344] width 23 height 29
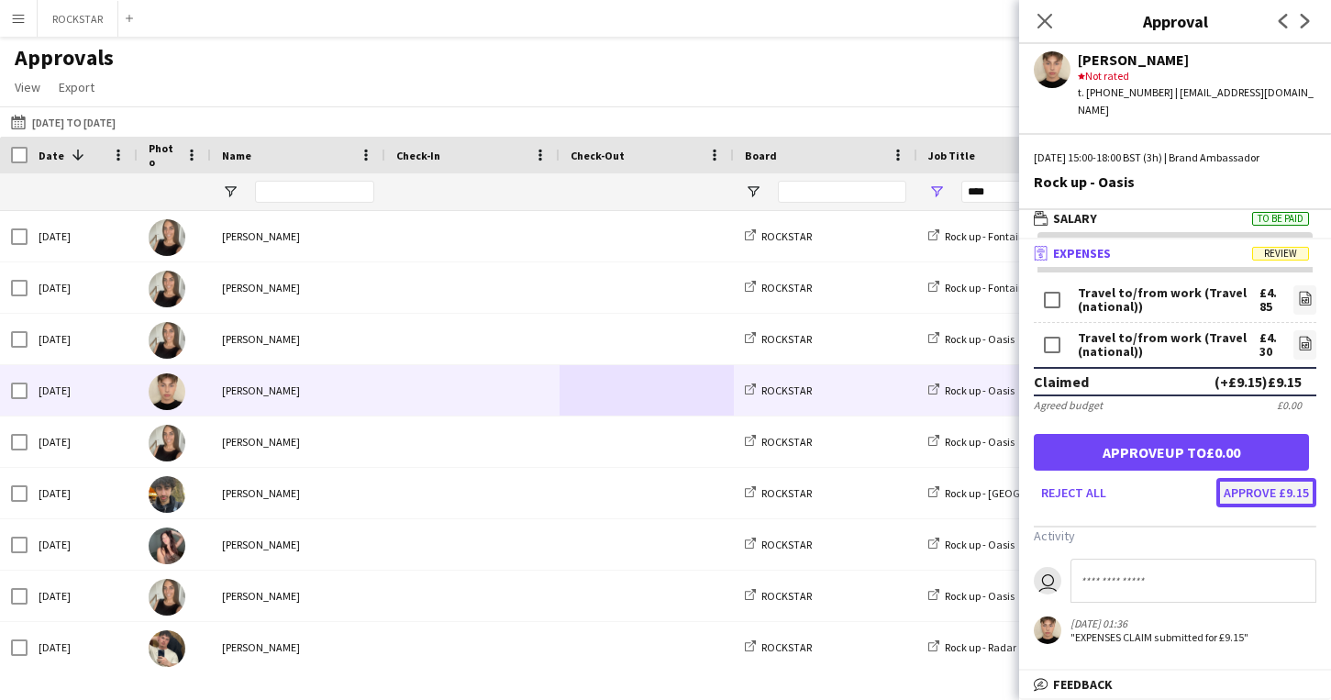
click at [1246, 478] on button "Approve £9.15" at bounding box center [1266, 492] width 100 height 29
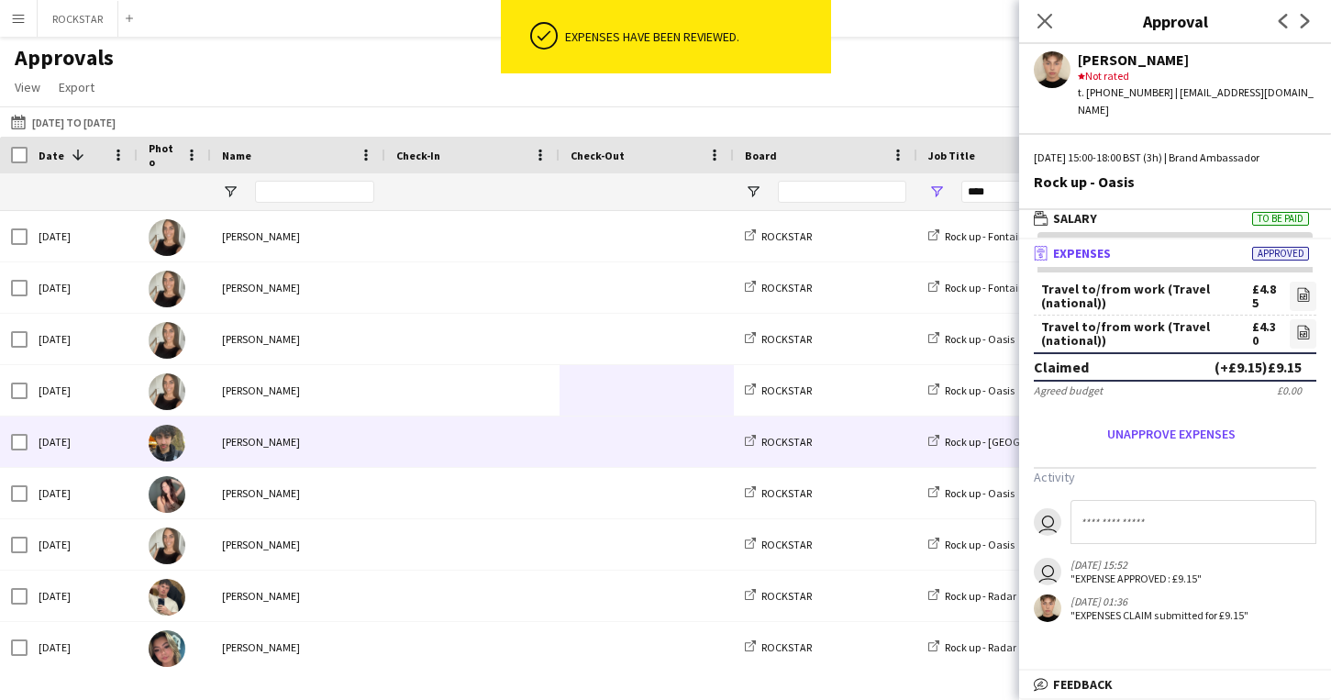
click at [527, 444] on span at bounding box center [472, 441] width 152 height 50
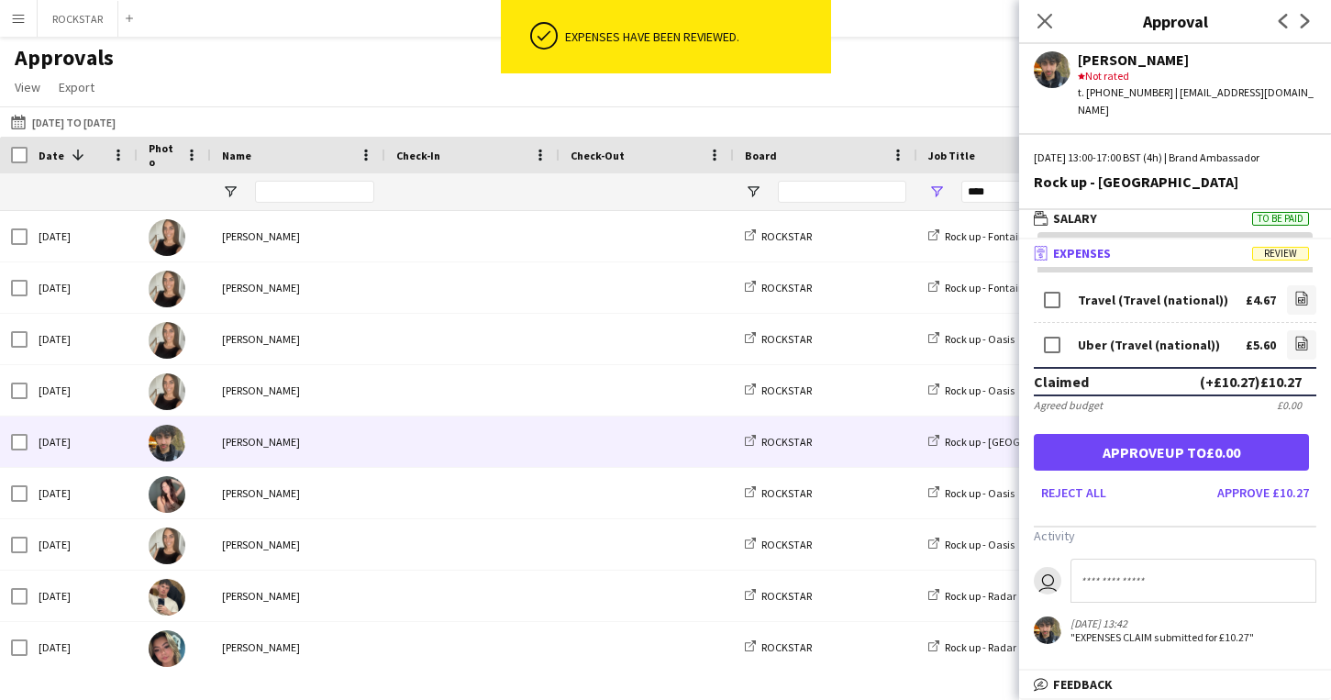
click at [1316, 321] on form "Travel (Travel (national)) £4.67 file-image Uber (Travel (national)) £5.60 file…" at bounding box center [1175, 395] width 312 height 226
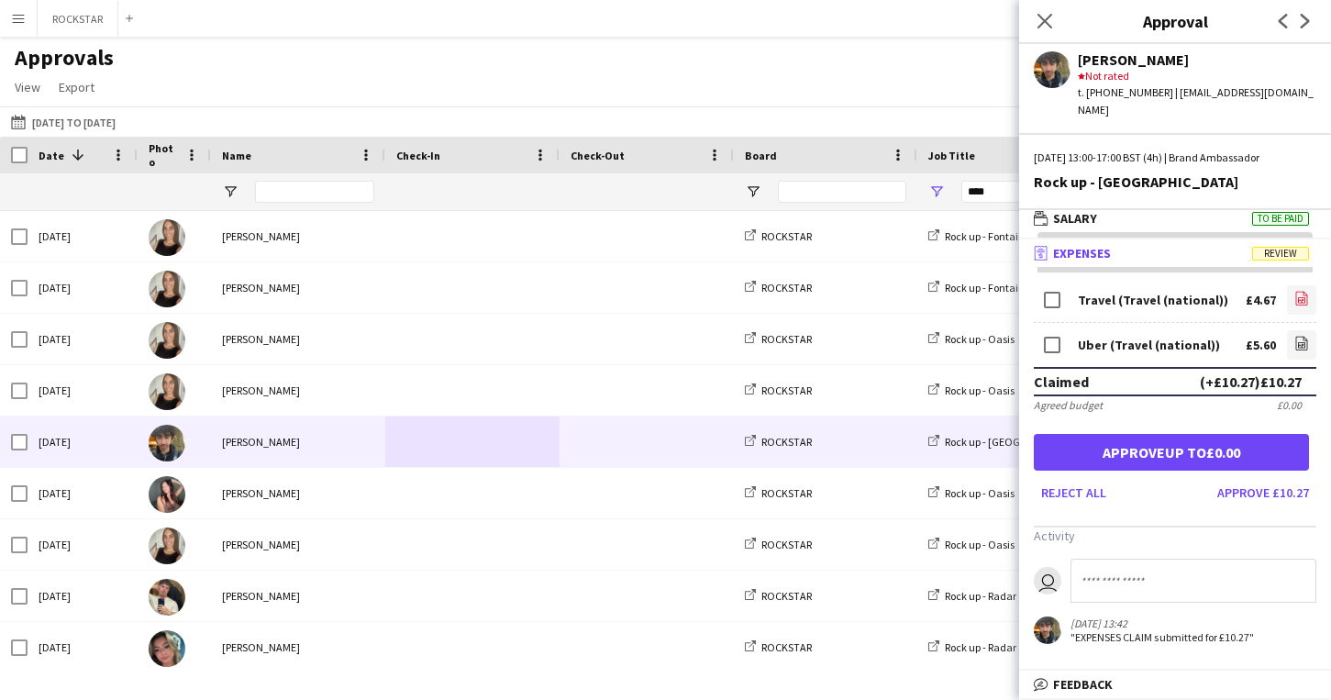
click at [1294, 291] on icon "file-image" at bounding box center [1301, 298] width 15 height 15
click at [1249, 478] on button "Approve £10.27" at bounding box center [1263, 492] width 106 height 29
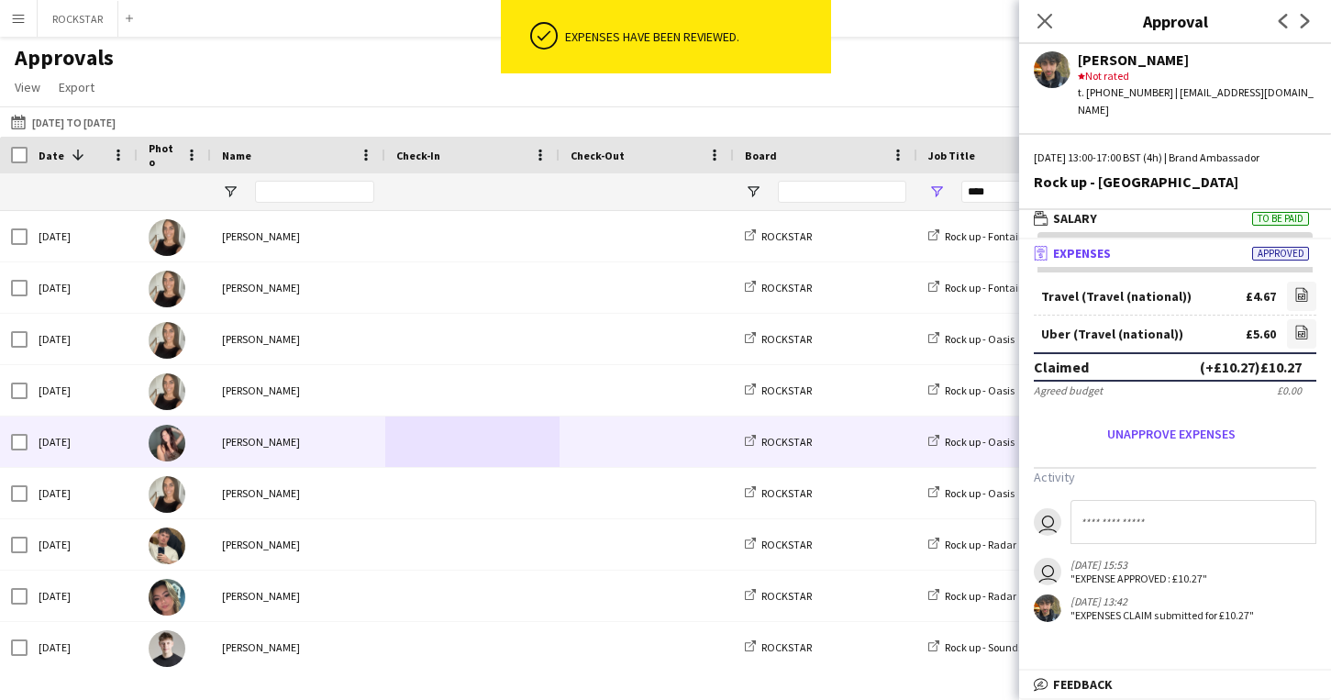
click at [505, 460] on span at bounding box center [472, 441] width 152 height 50
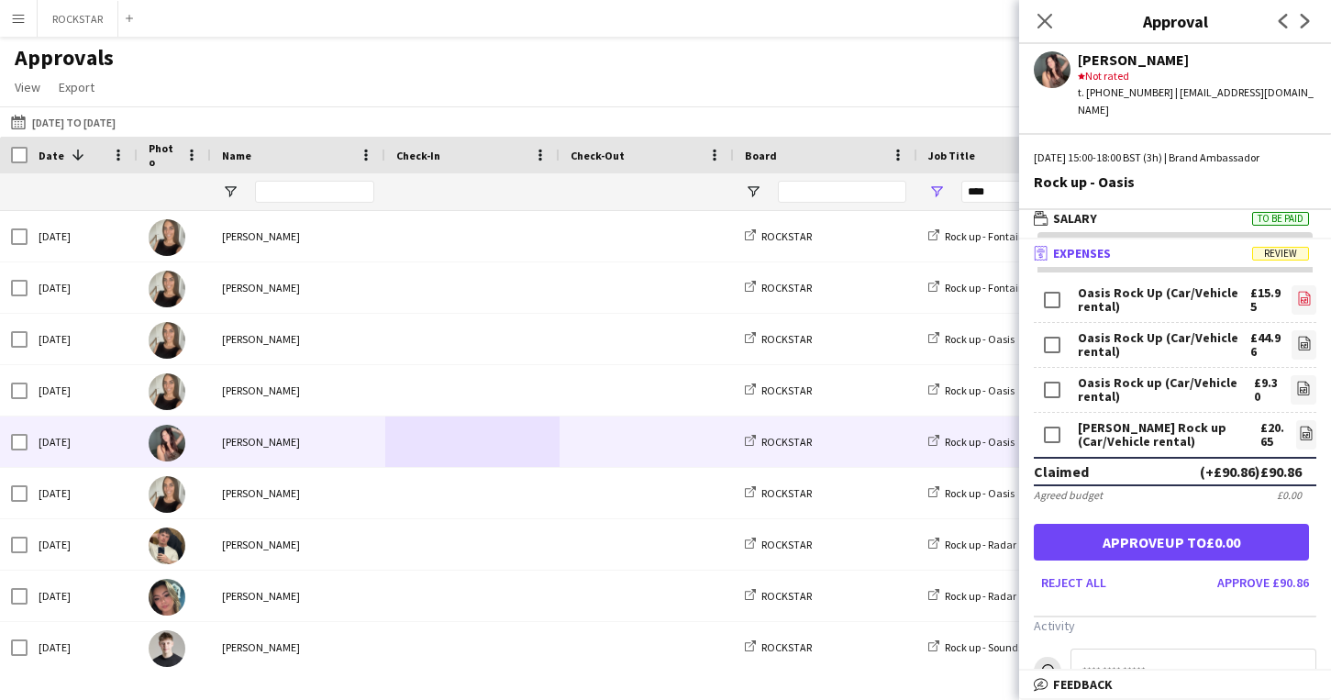
click at [1304, 291] on icon "file-image" at bounding box center [1304, 298] width 15 height 15
click at [1310, 336] on icon "file-image" at bounding box center [1304, 343] width 15 height 15
click at [1297, 568] on button "Approve £45.90" at bounding box center [1263, 582] width 106 height 29
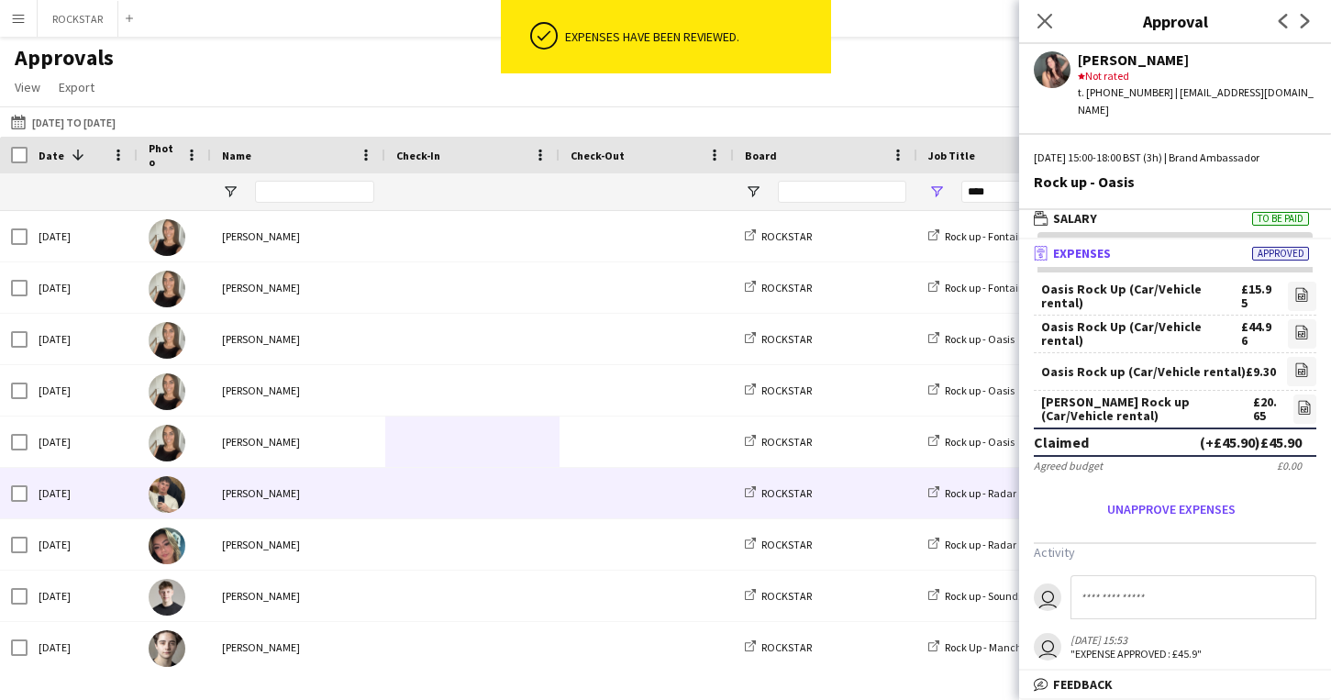
click at [455, 512] on span at bounding box center [472, 493] width 152 height 50
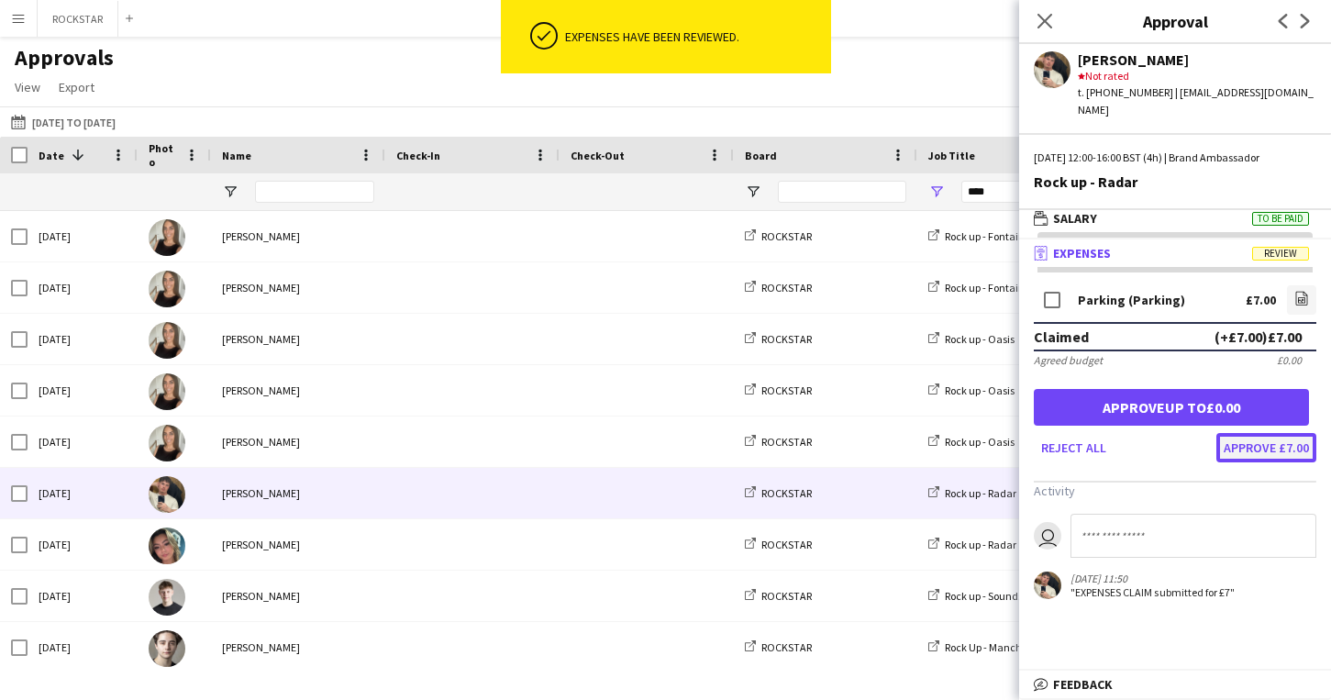
click at [1291, 434] on button "Approve £7.00" at bounding box center [1266, 447] width 100 height 29
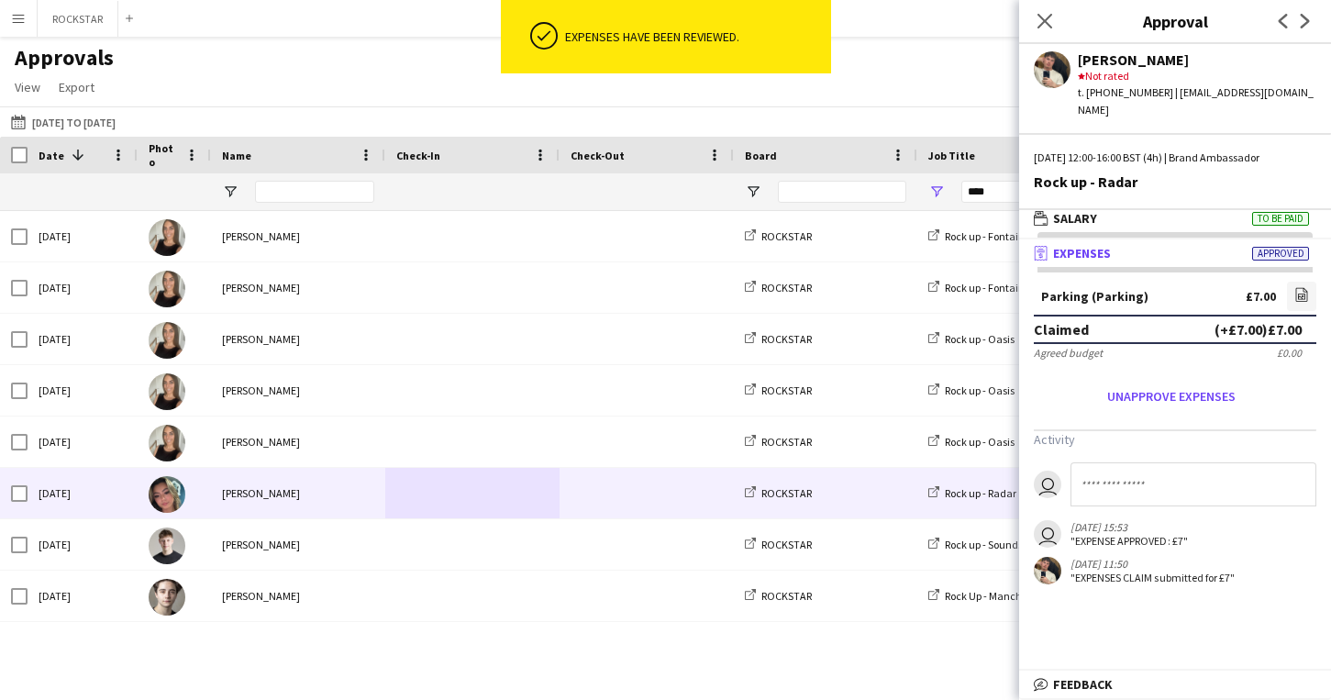
click at [594, 505] on span at bounding box center [647, 493] width 152 height 50
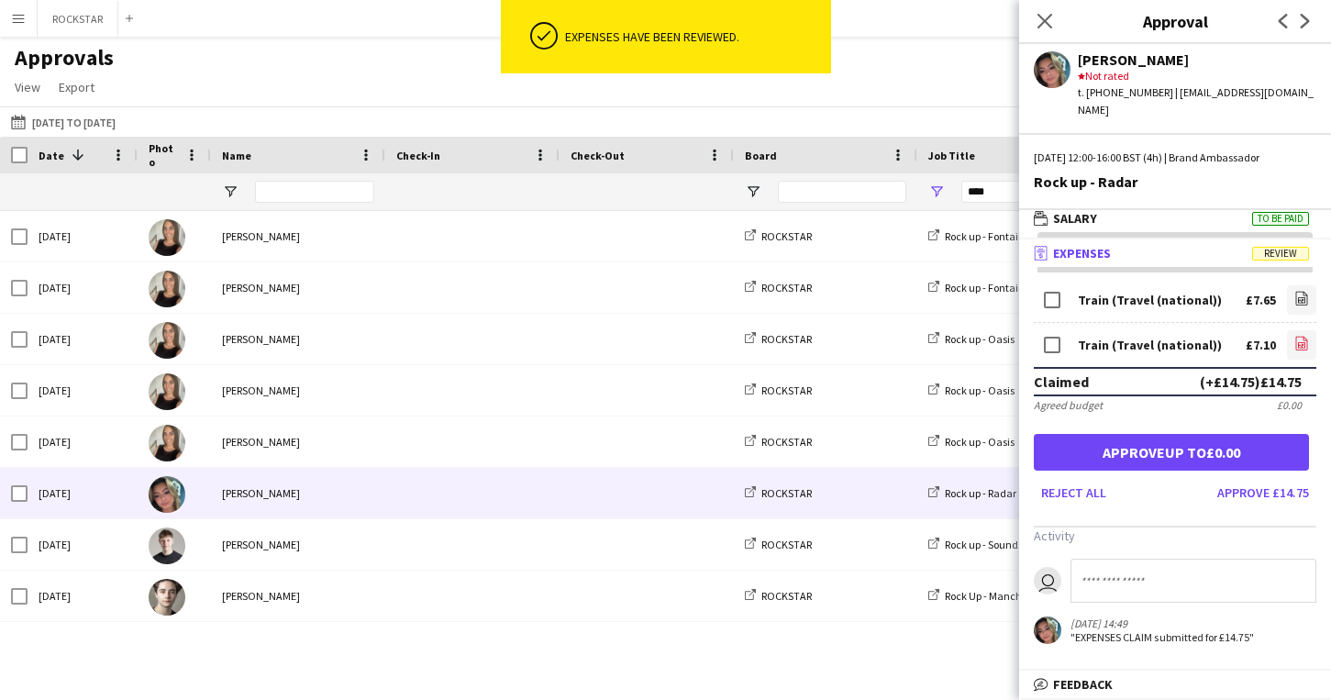
click at [1308, 336] on icon "file-image" at bounding box center [1301, 343] width 15 height 15
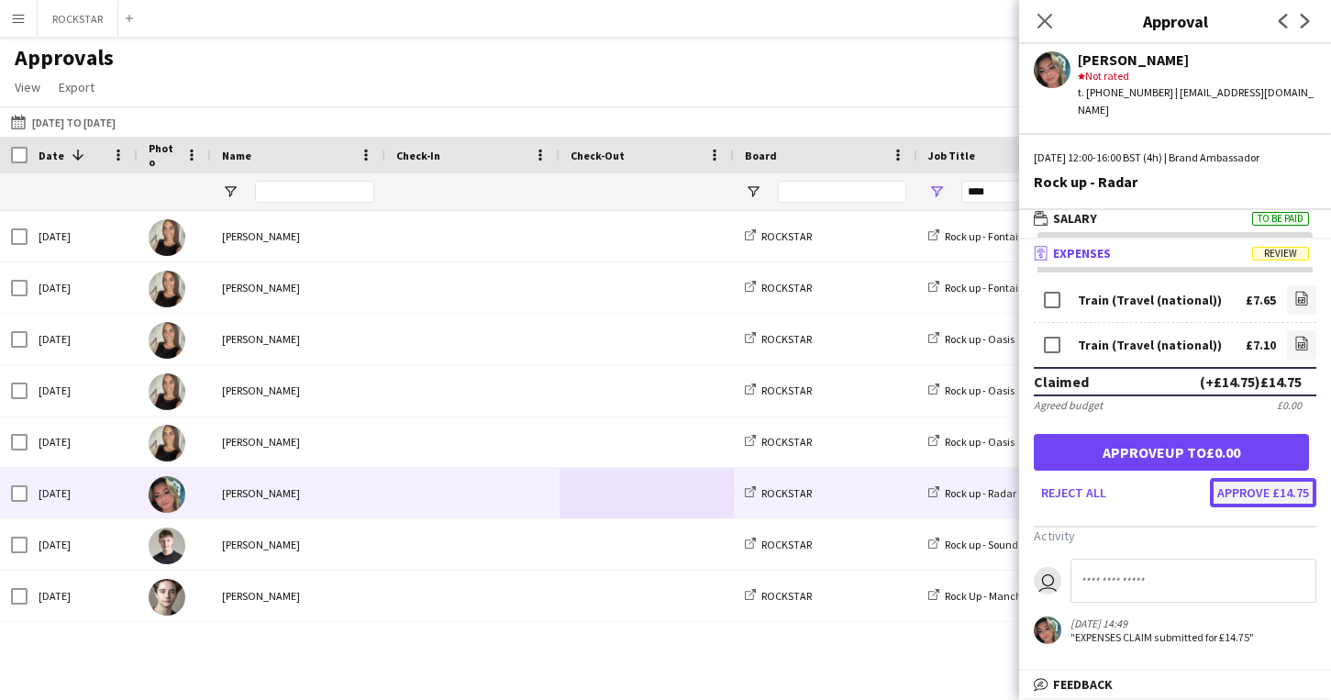
click at [1304, 478] on button "Approve £14.75" at bounding box center [1263, 492] width 106 height 29
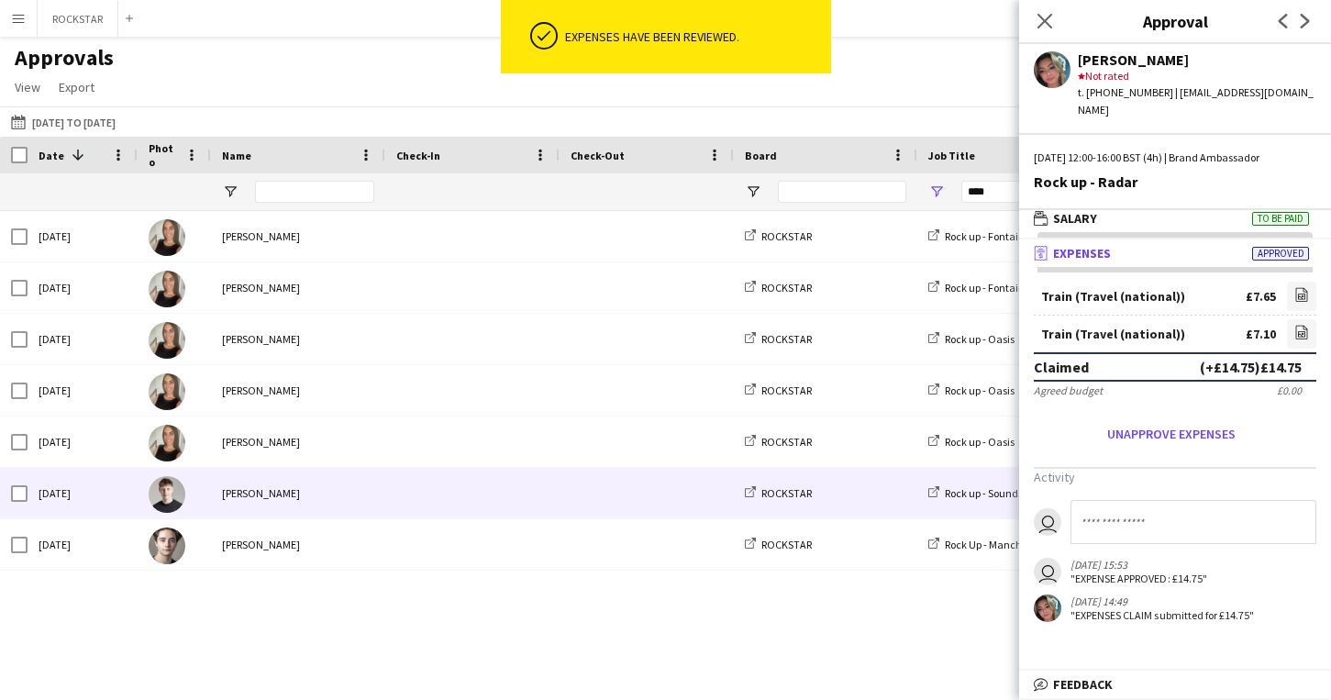
click at [585, 518] on span at bounding box center [647, 493] width 152 height 50
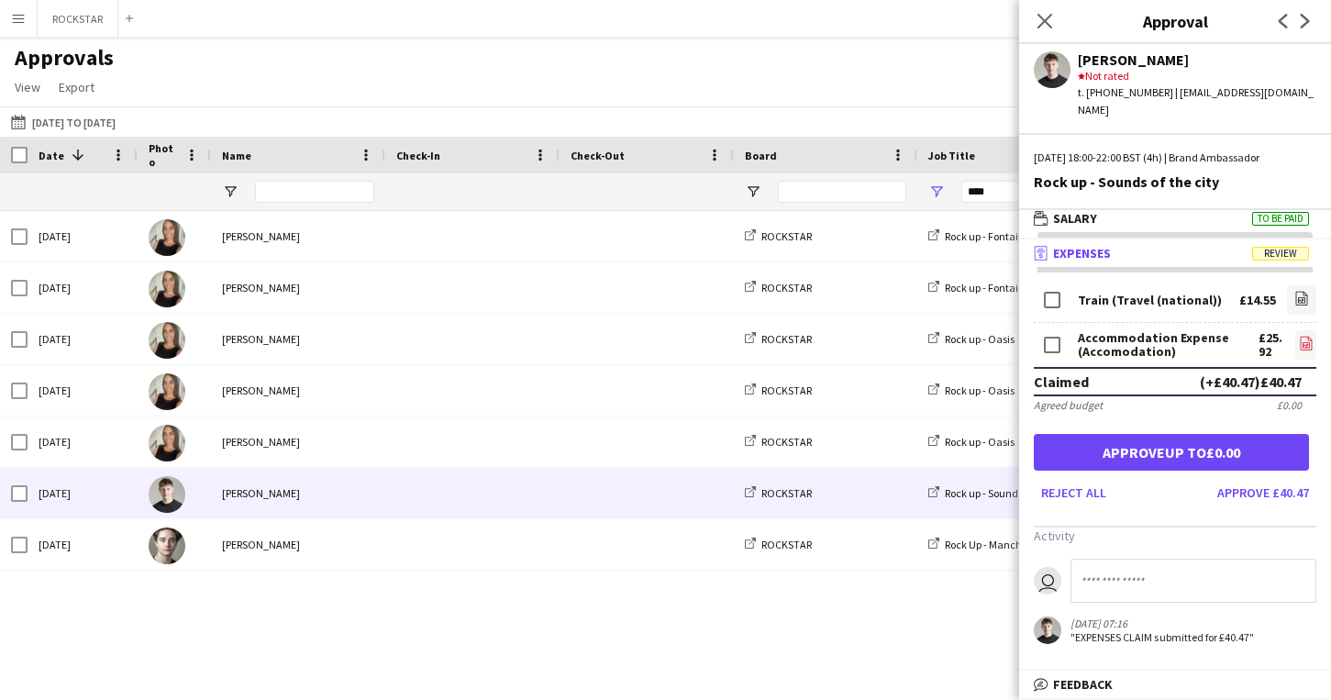
click at [1312, 330] on link "file-image" at bounding box center [1305, 344] width 21 height 29
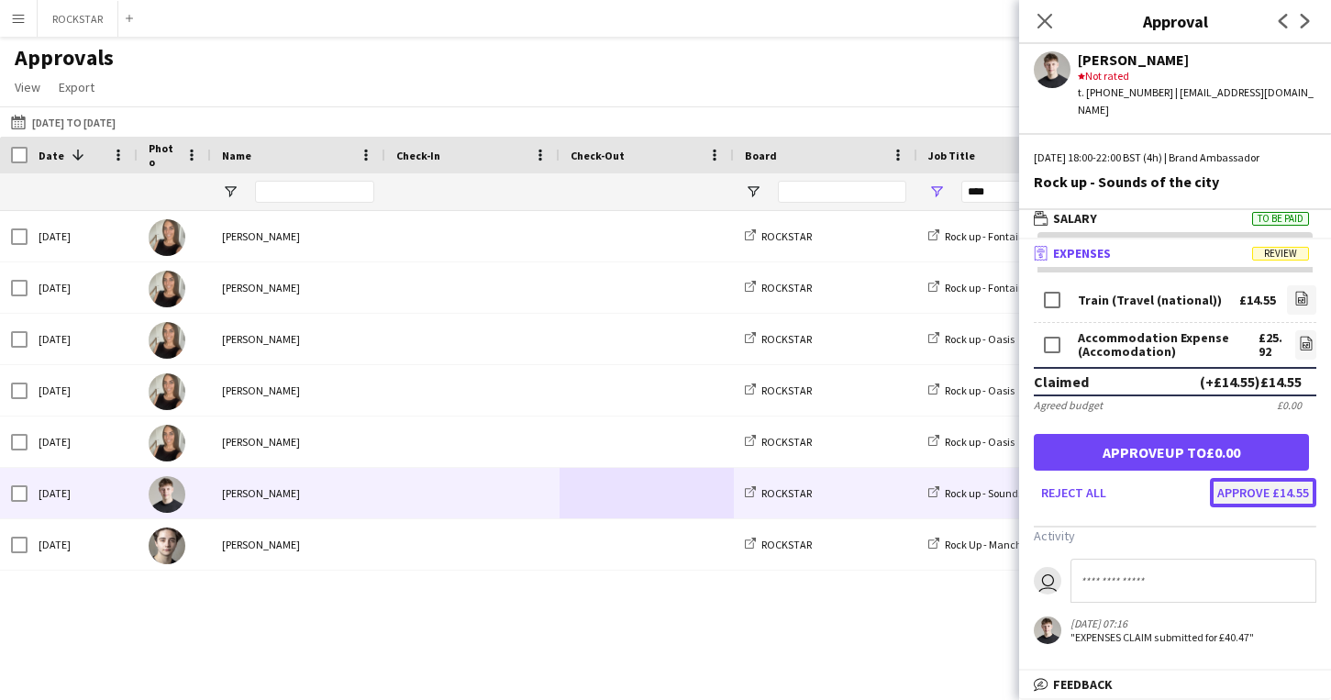
click at [1288, 483] on button "Approve £14.55" at bounding box center [1263, 492] width 106 height 29
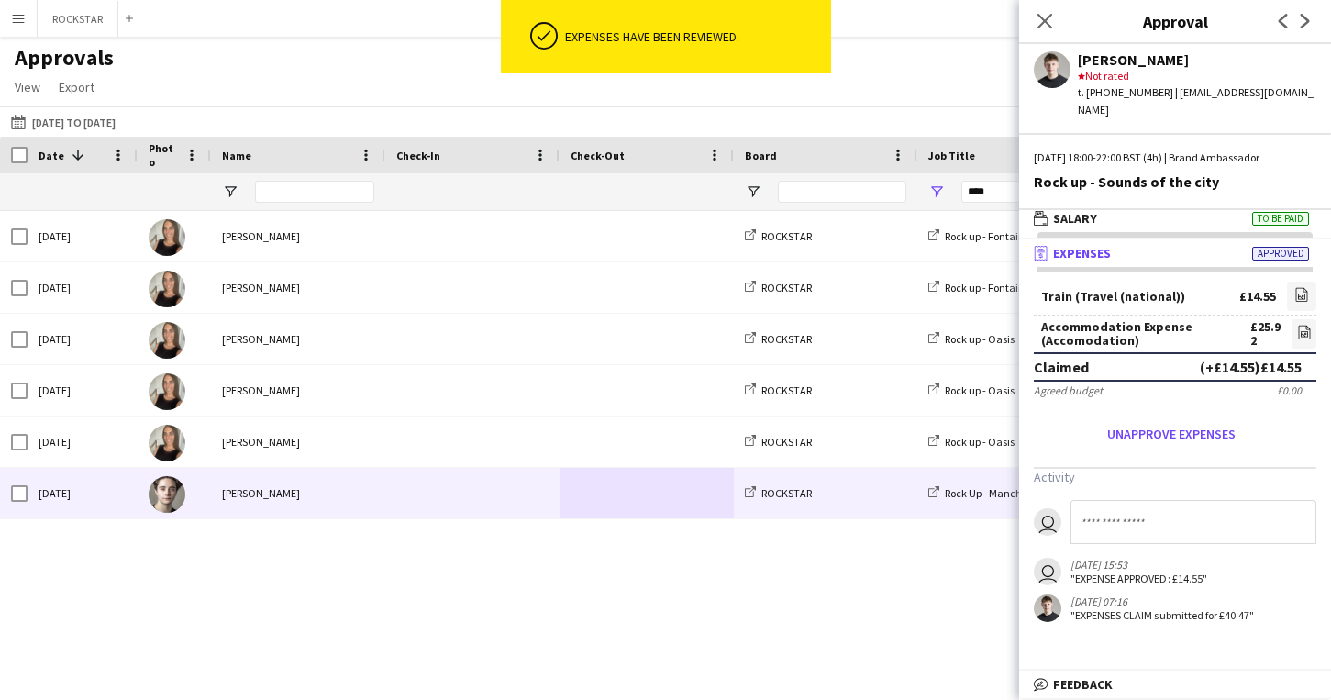
click at [370, 494] on div "[PERSON_NAME]" at bounding box center [298, 493] width 174 height 50
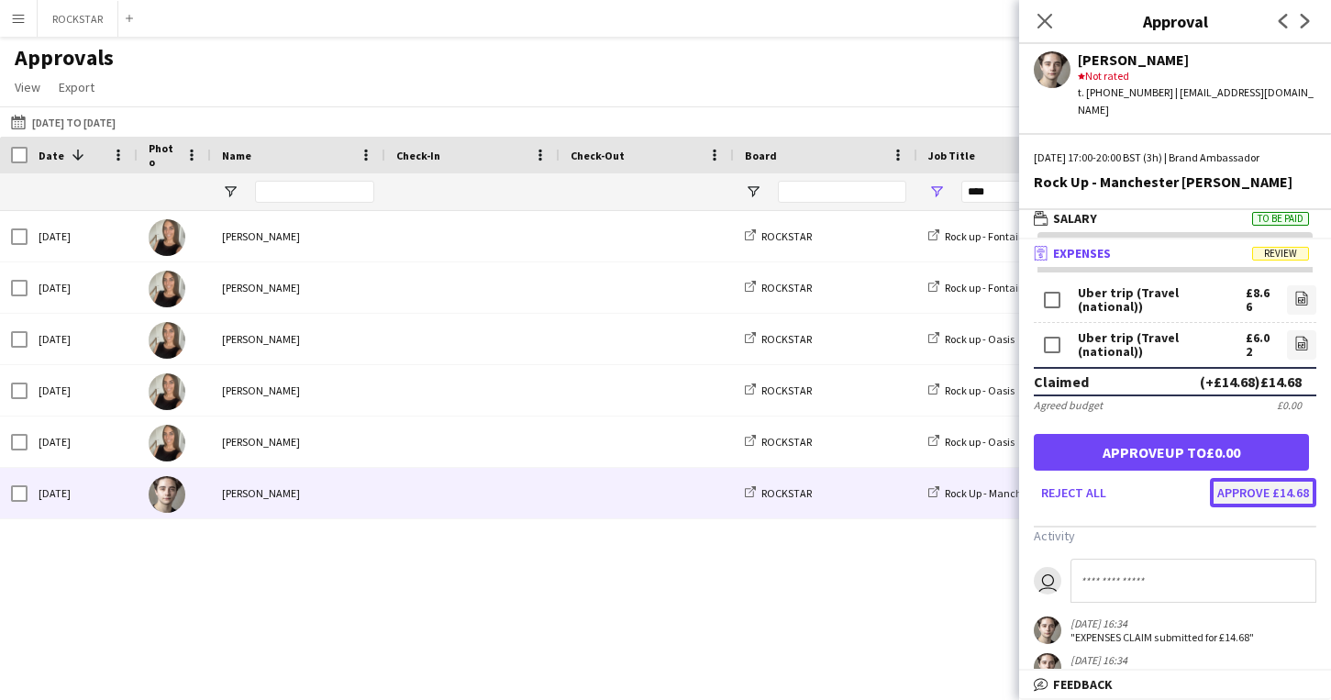
click at [1272, 496] on button "Approve £14.68" at bounding box center [1263, 492] width 106 height 29
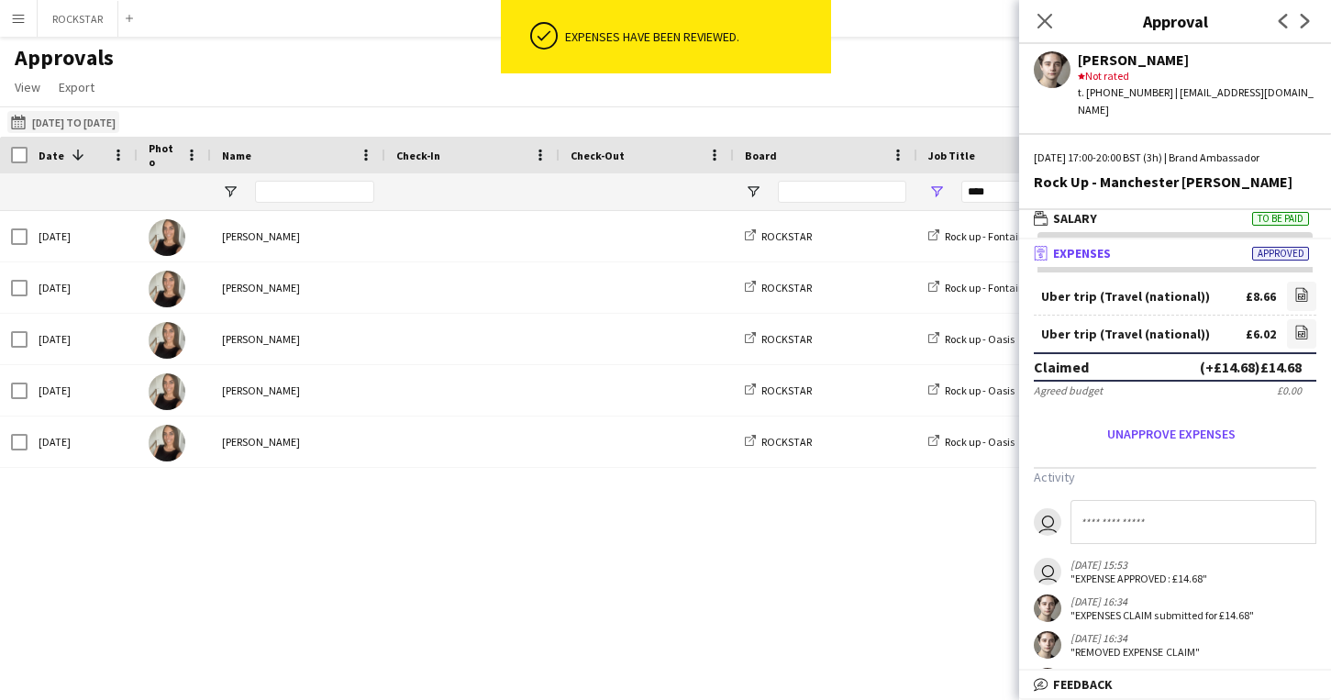
click at [68, 117] on button "[DATE] to [DATE] [DATE] to [DATE]" at bounding box center [63, 122] width 112 height 22
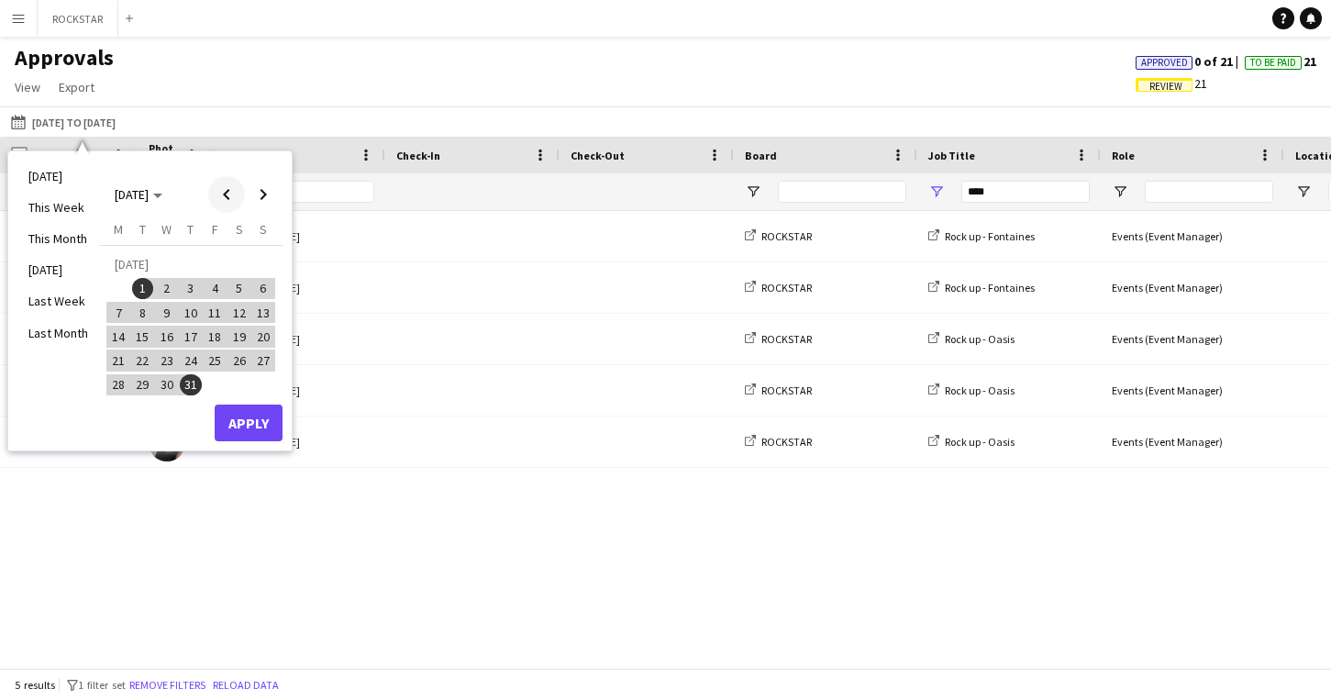
click at [228, 195] on span "Previous month" at bounding box center [226, 194] width 37 height 37
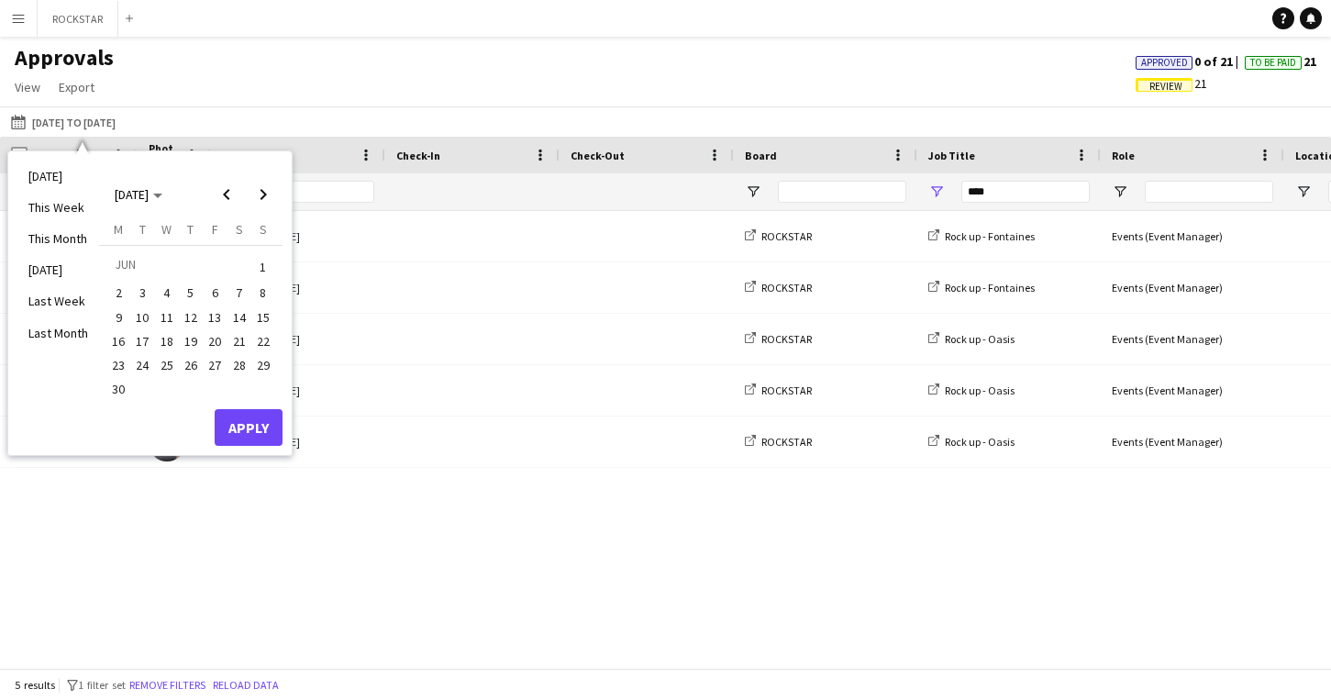
click at [266, 262] on span "1" at bounding box center [263, 267] width 22 height 26
click at [126, 395] on span "30" at bounding box center [118, 390] width 22 height 22
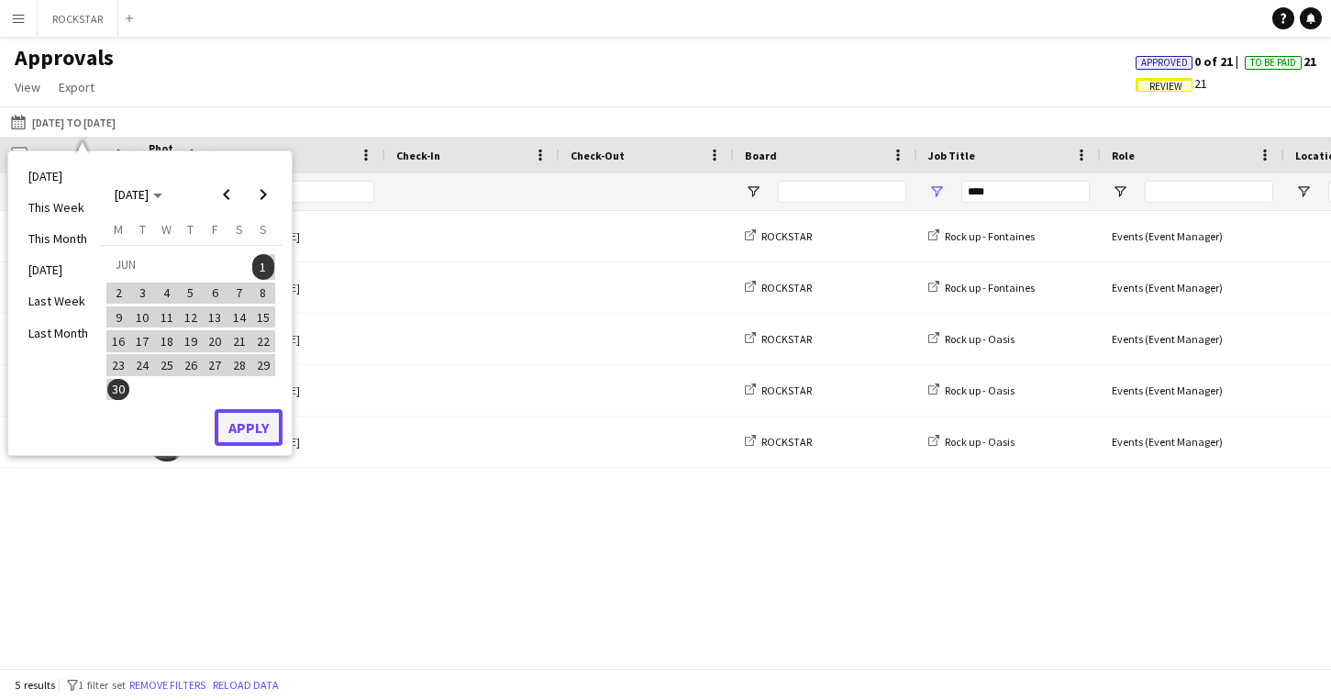
click at [238, 425] on button "Apply" at bounding box center [249, 427] width 68 height 37
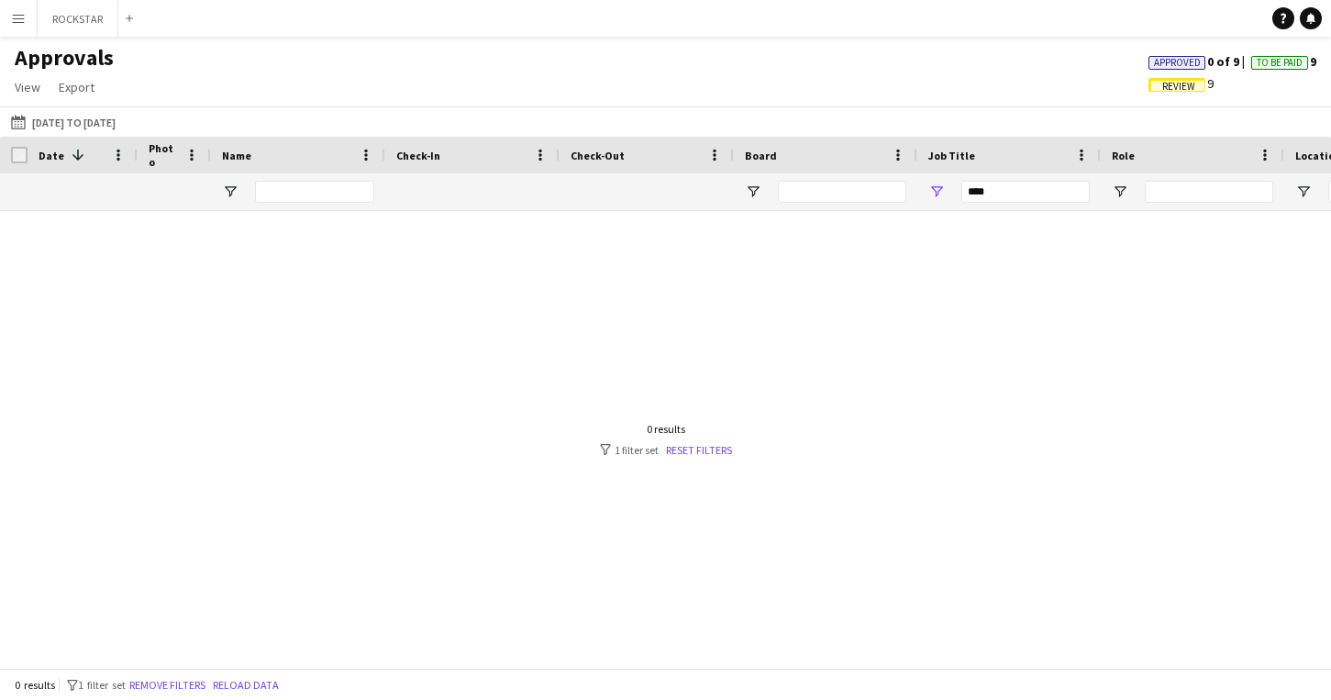
click at [1164, 78] on span "Review" at bounding box center [1177, 85] width 57 height 14
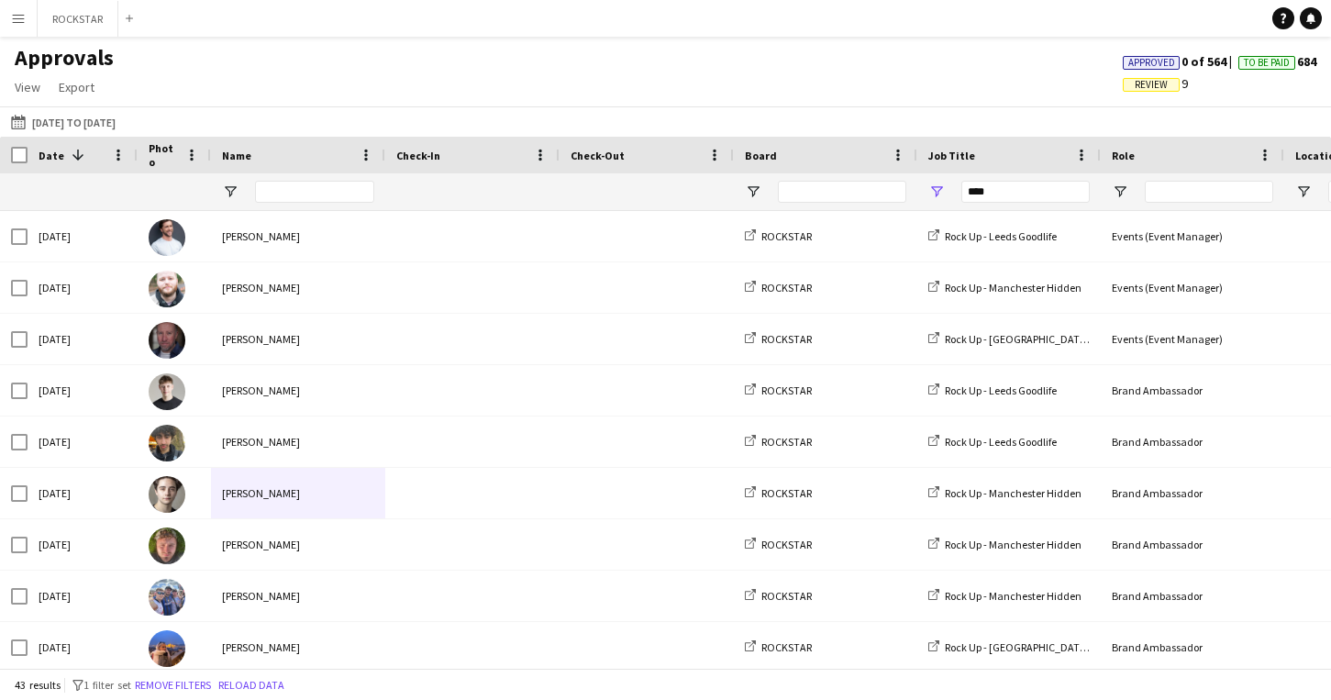
click at [1155, 86] on span "Review" at bounding box center [1151, 85] width 33 height 12
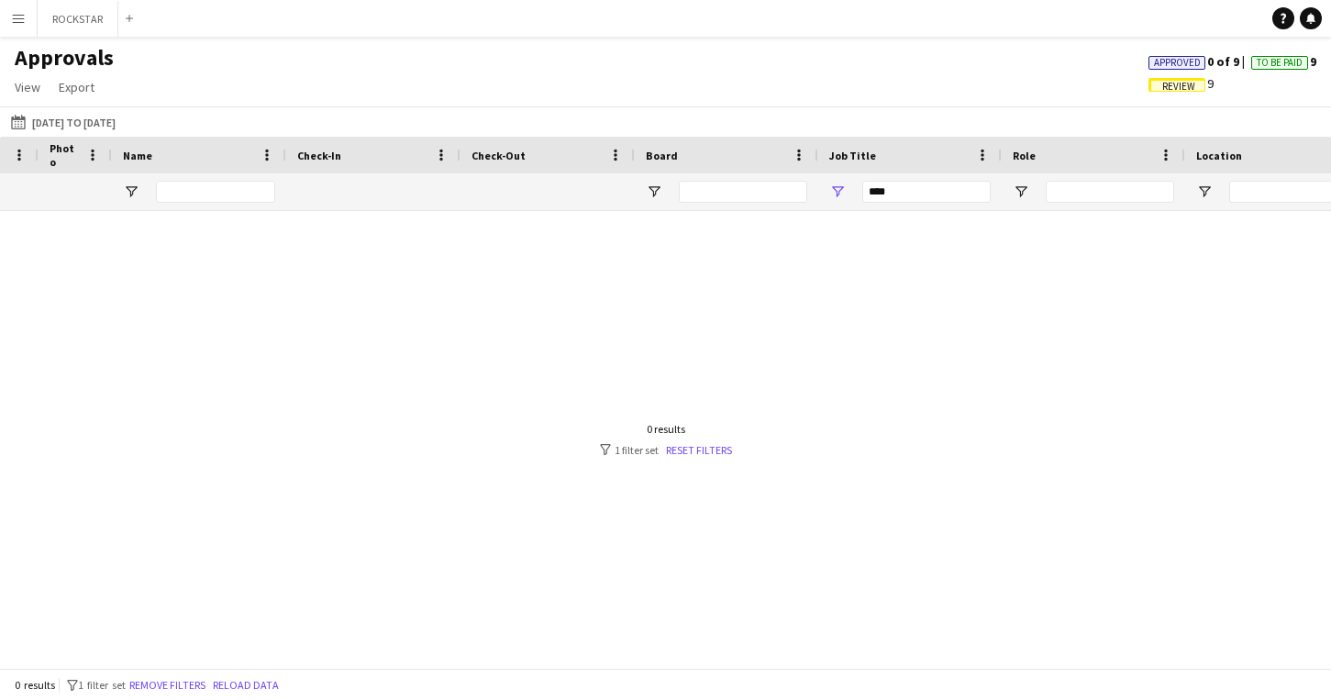
scroll to position [0, 132]
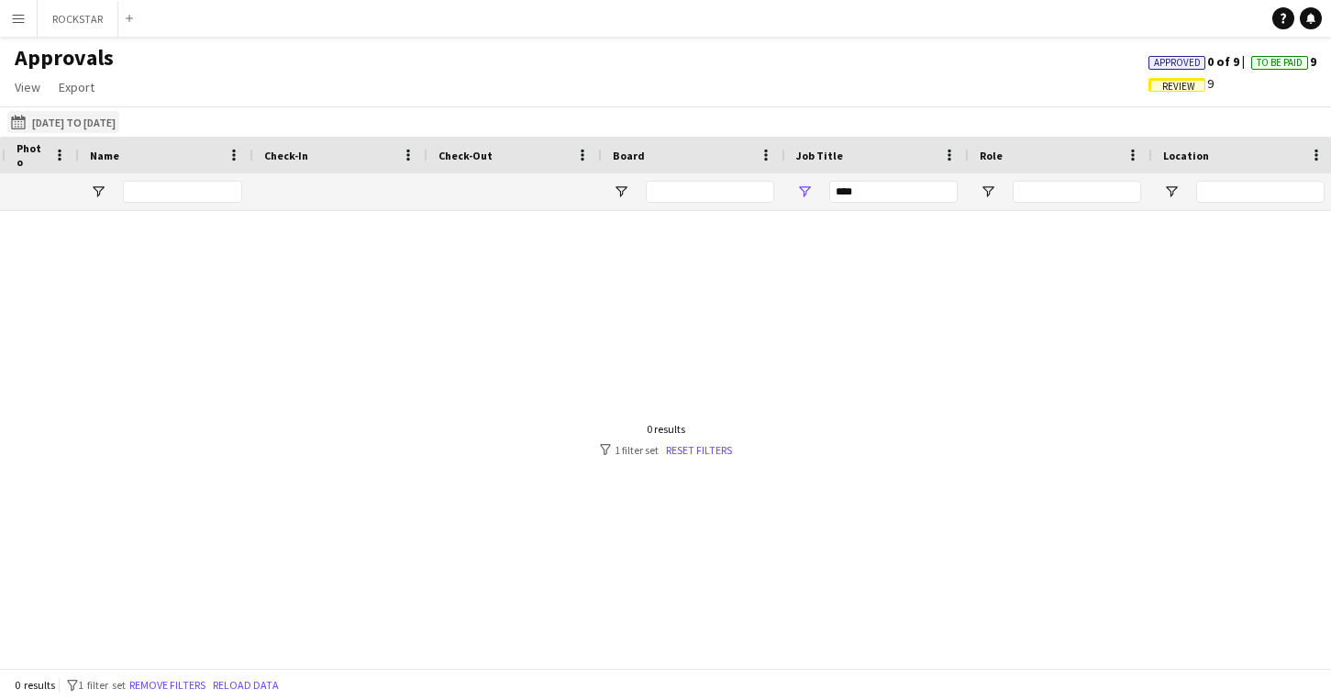
click at [99, 126] on button "[DATE] to [DATE] [DATE] to [DATE]" at bounding box center [63, 122] width 112 height 22
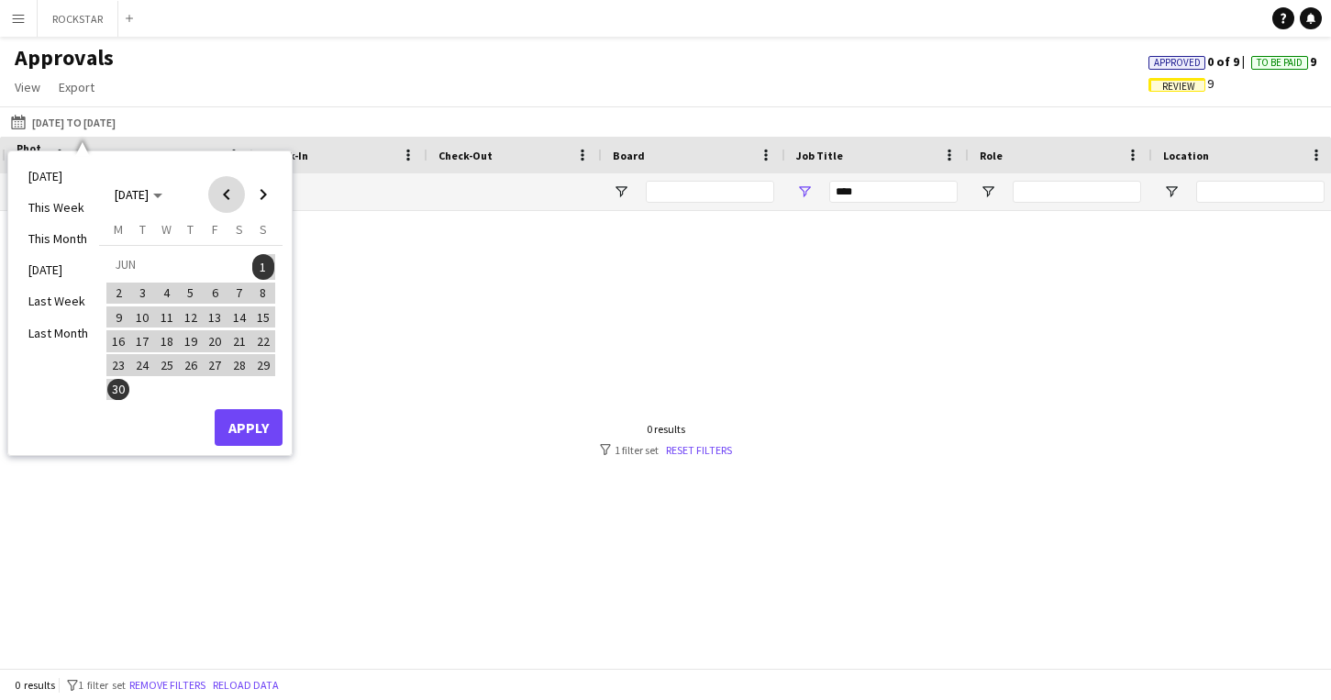
click at [224, 183] on span "Previous month" at bounding box center [226, 194] width 37 height 37
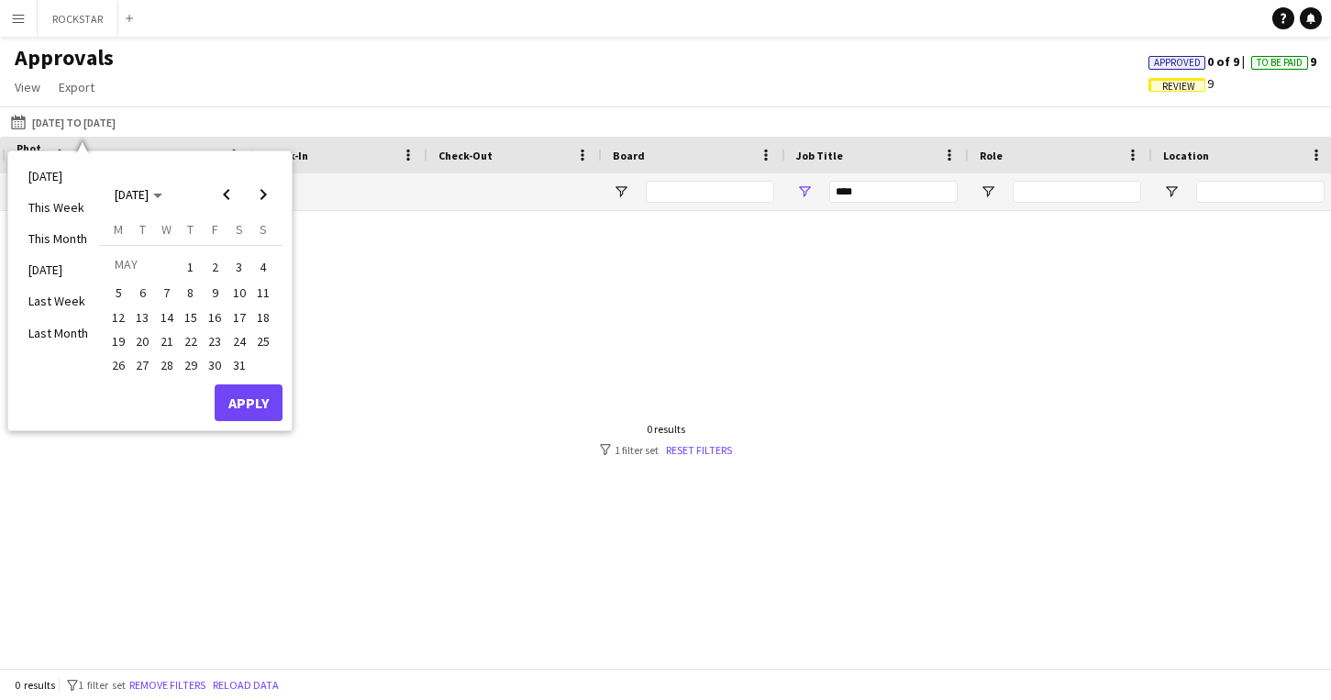
click at [199, 266] on span "1" at bounding box center [191, 267] width 22 height 26
click at [239, 357] on span "31" at bounding box center [239, 365] width 22 height 22
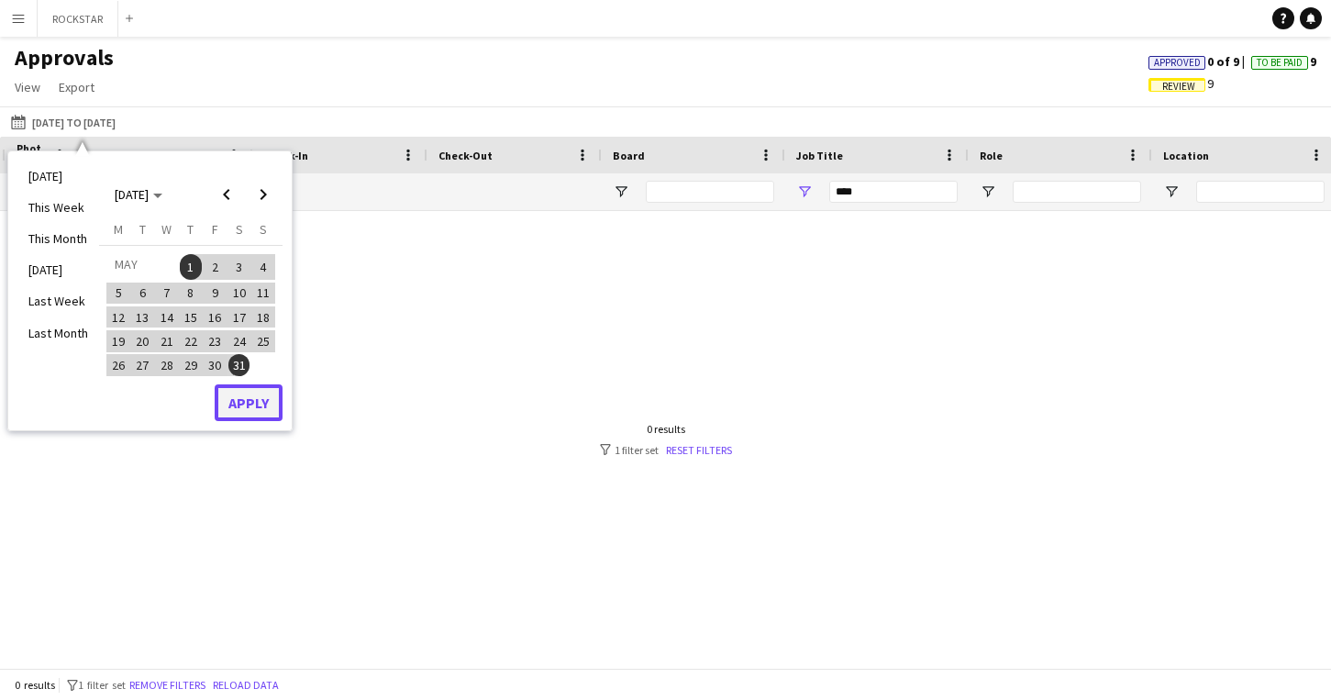
click at [251, 397] on button "Apply" at bounding box center [249, 402] width 68 height 37
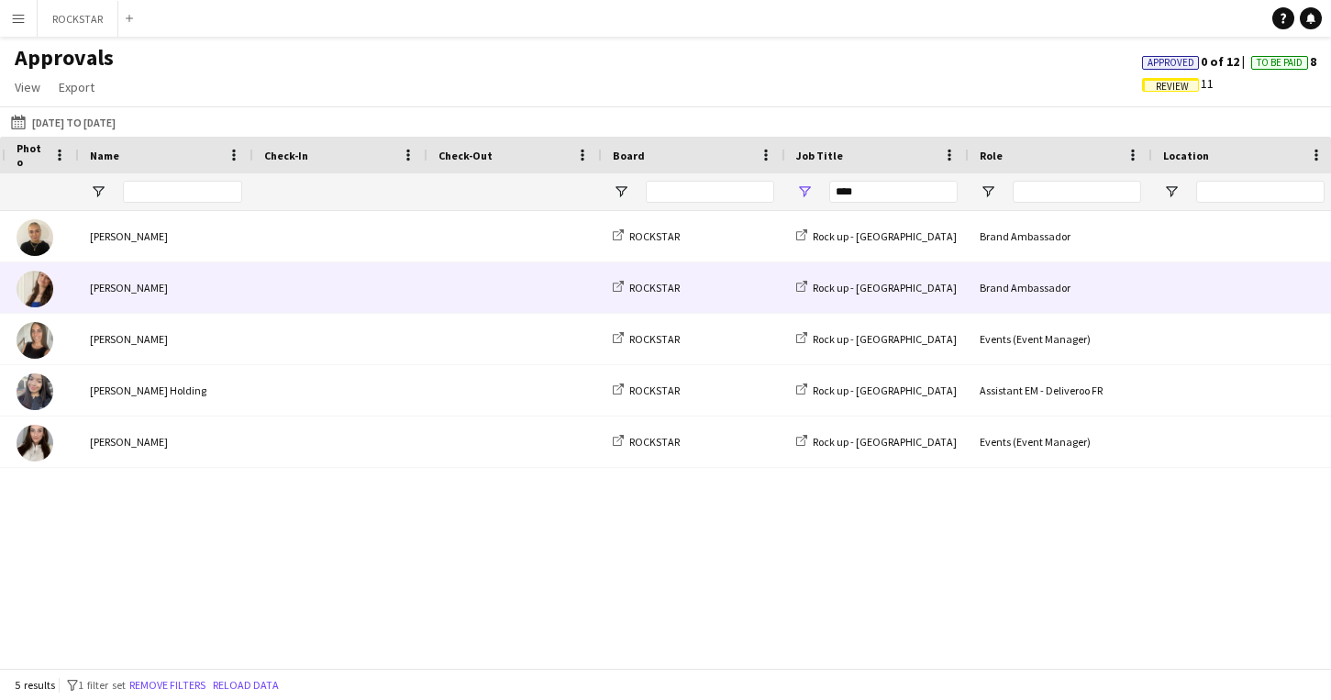
scroll to position [0, 0]
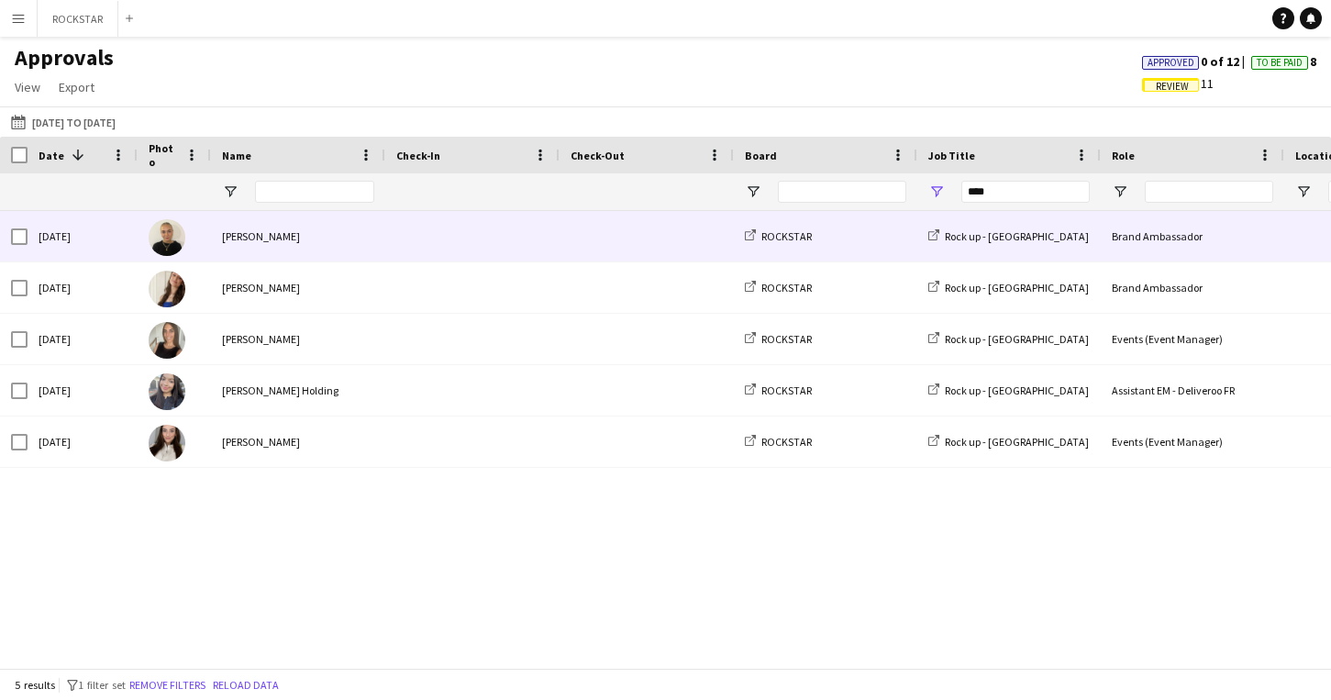
click at [708, 251] on span at bounding box center [647, 236] width 152 height 50
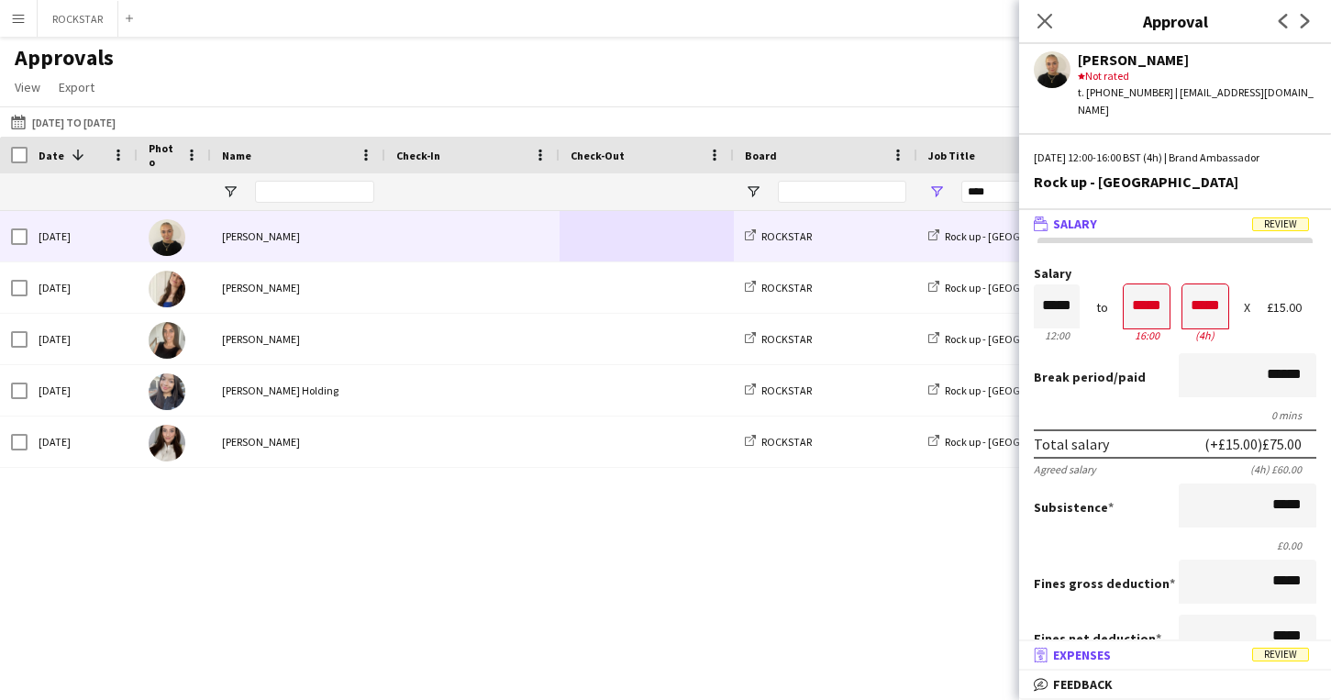
click at [1190, 661] on mat-panel-title "receipt Expenses Review" at bounding box center [1171, 655] width 305 height 17
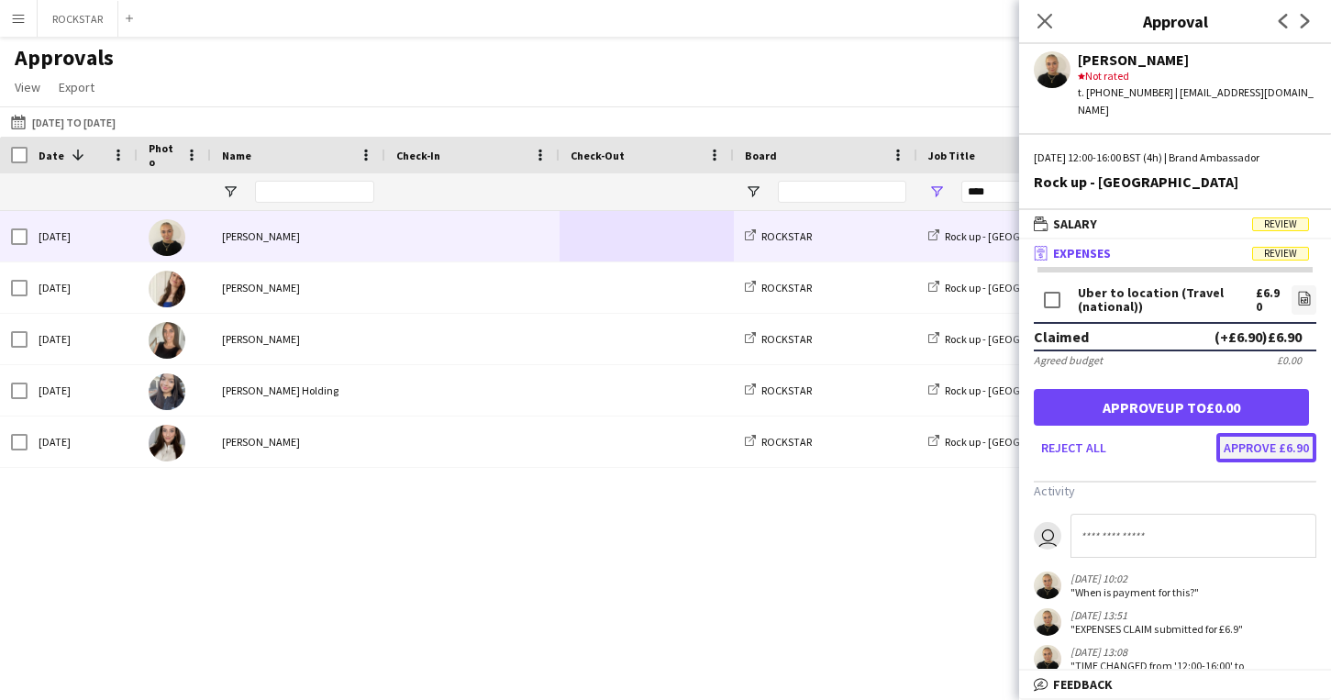
click at [1262, 433] on button "Approve £6.90" at bounding box center [1266, 447] width 100 height 29
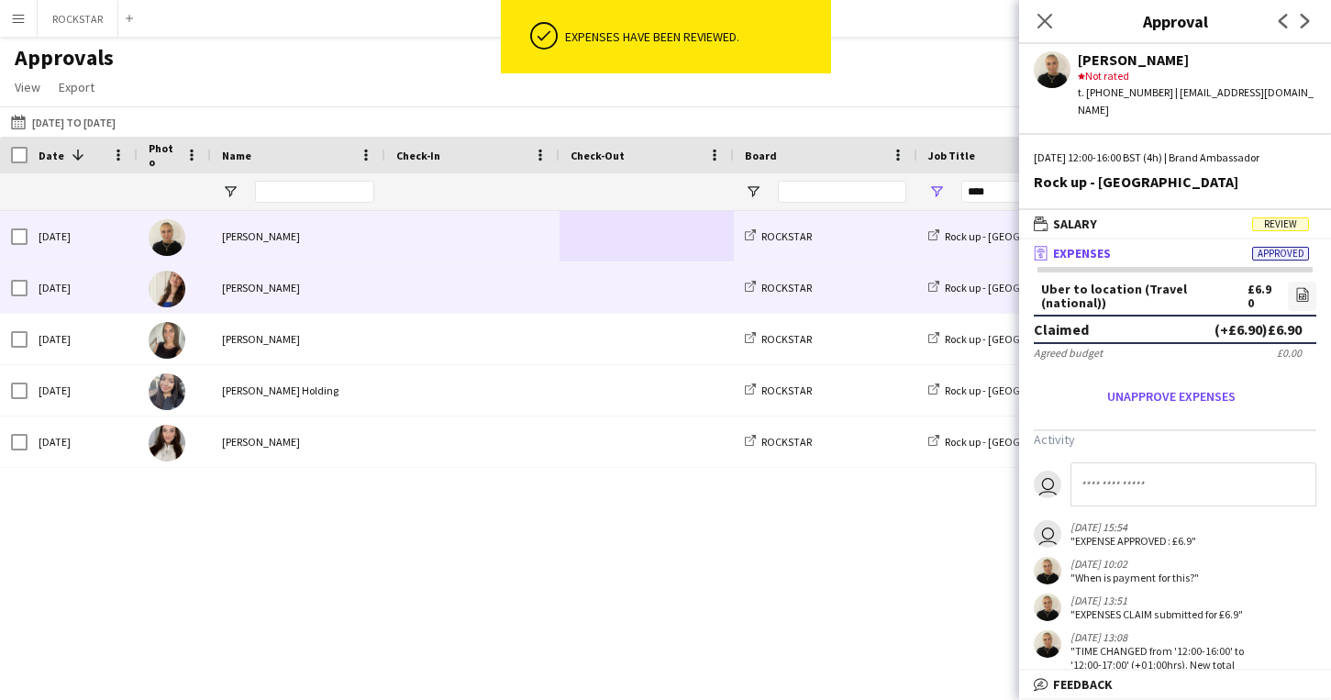
click at [576, 290] on span at bounding box center [647, 287] width 152 height 50
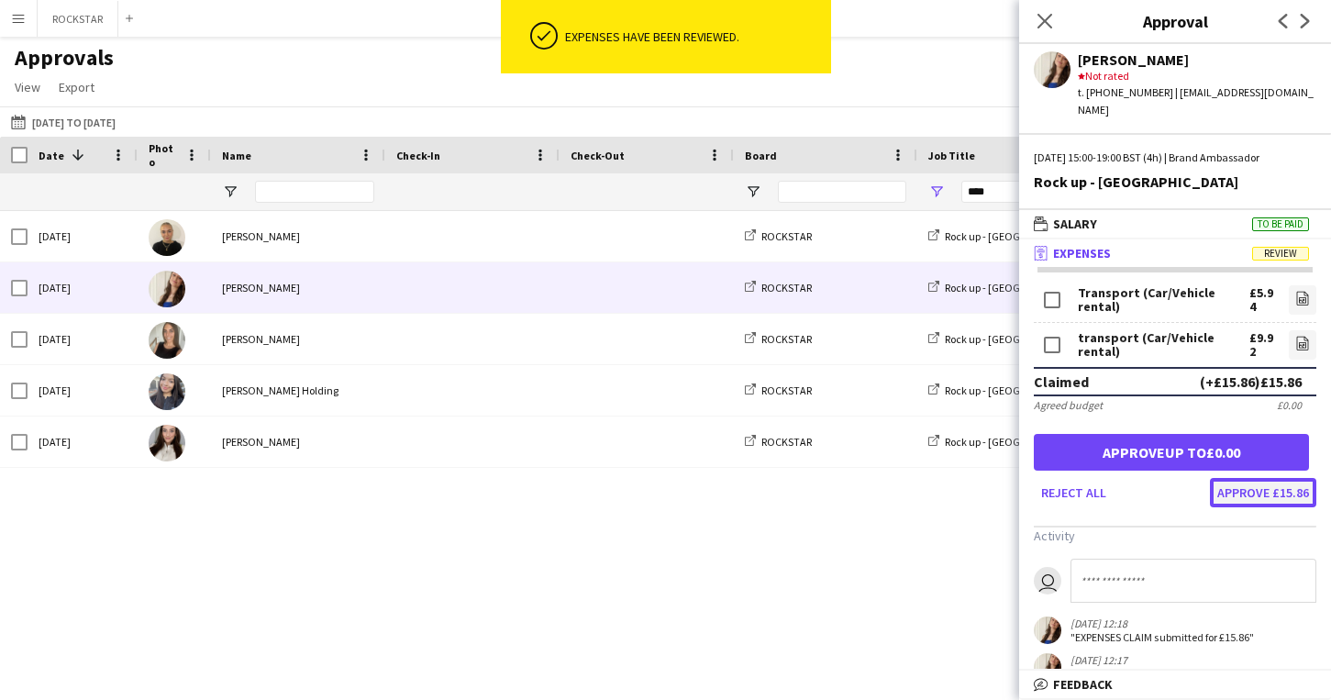
click at [1289, 480] on button "Approve £15.86" at bounding box center [1263, 492] width 106 height 29
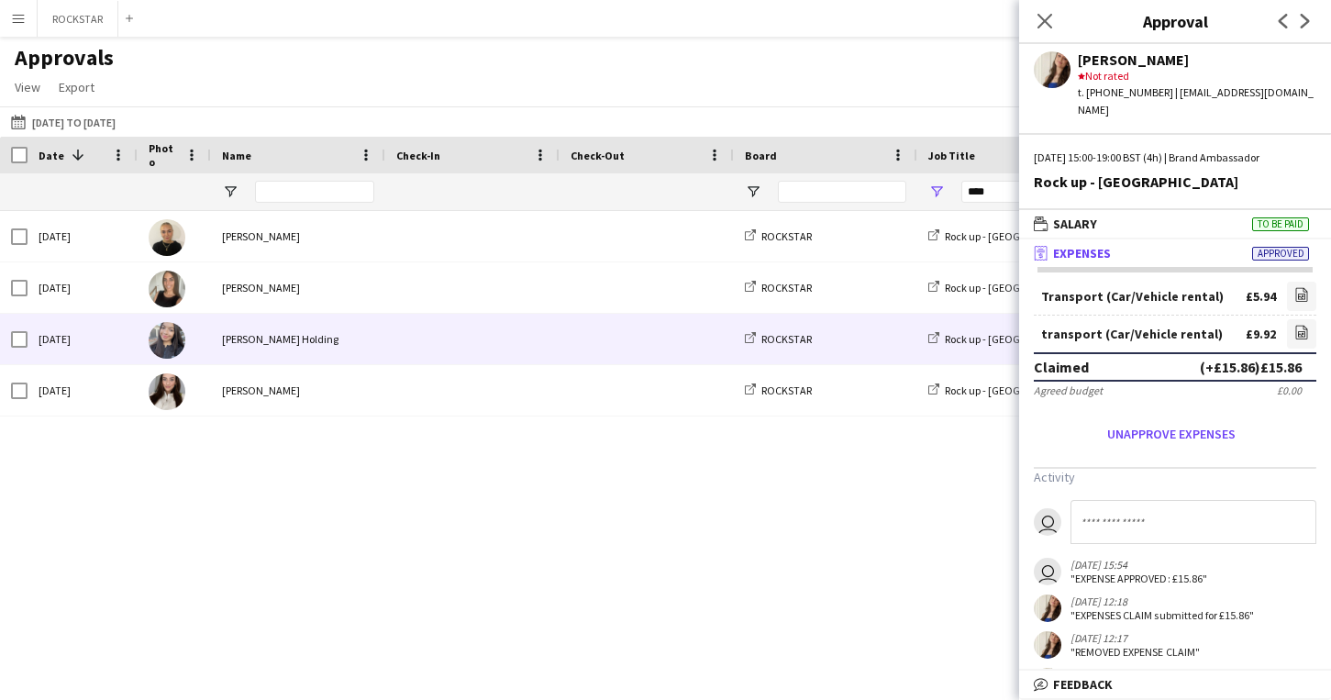
click at [576, 363] on span at bounding box center [647, 339] width 152 height 50
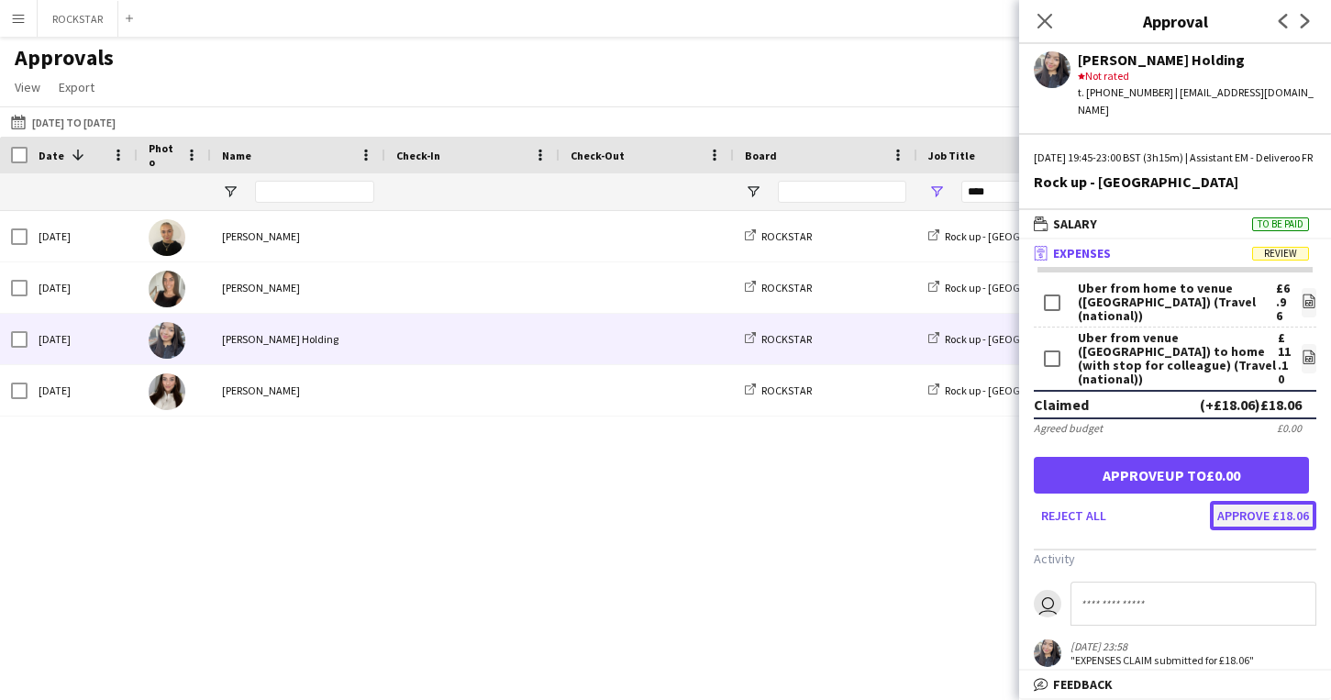
click at [1295, 502] on button "Approve £18.06" at bounding box center [1263, 515] width 106 height 29
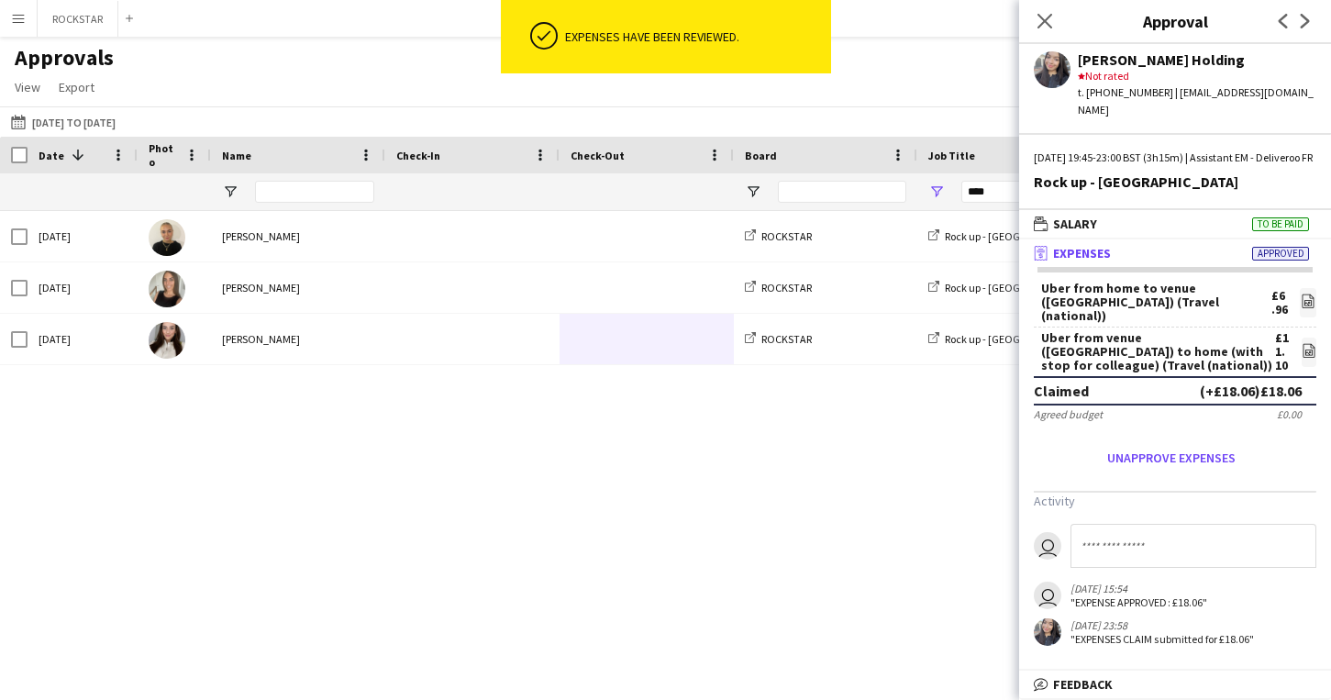
click at [518, 358] on span at bounding box center [472, 339] width 152 height 50
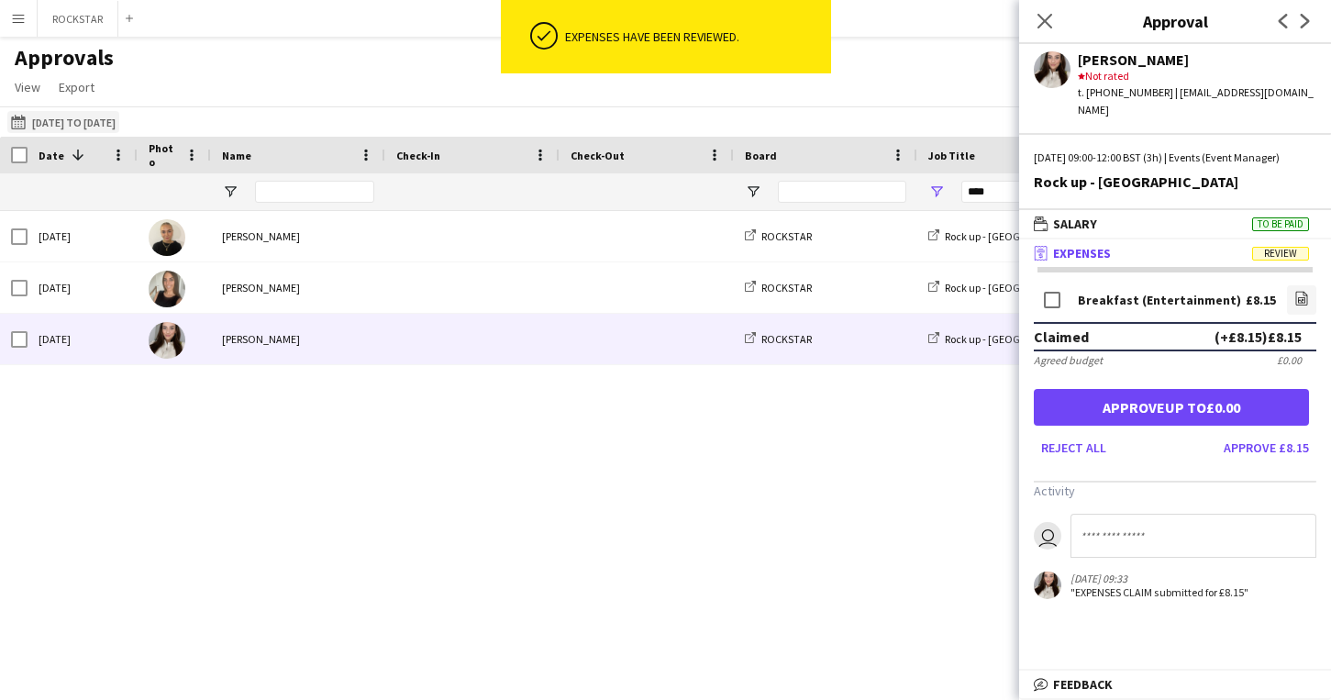
click at [72, 118] on button "[DATE] to [DATE] [DATE] to [DATE]" at bounding box center [63, 122] width 112 height 22
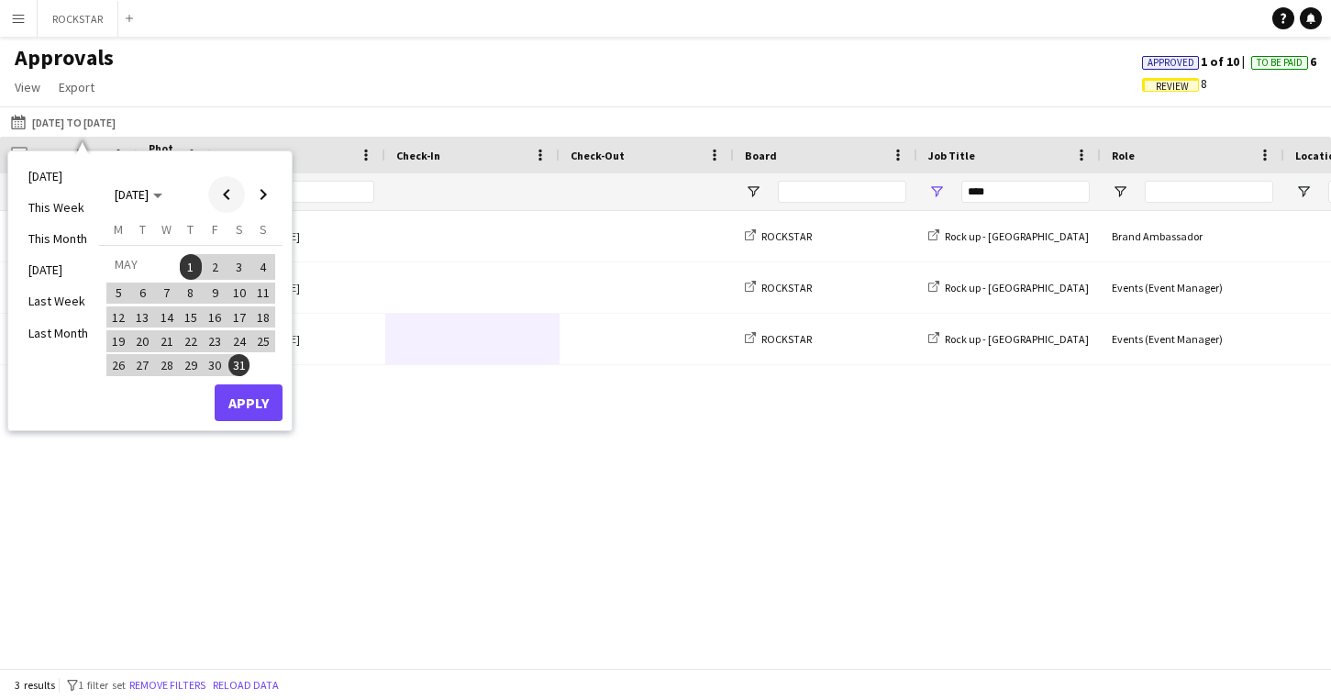
click at [223, 190] on span "Previous month" at bounding box center [226, 194] width 37 height 37
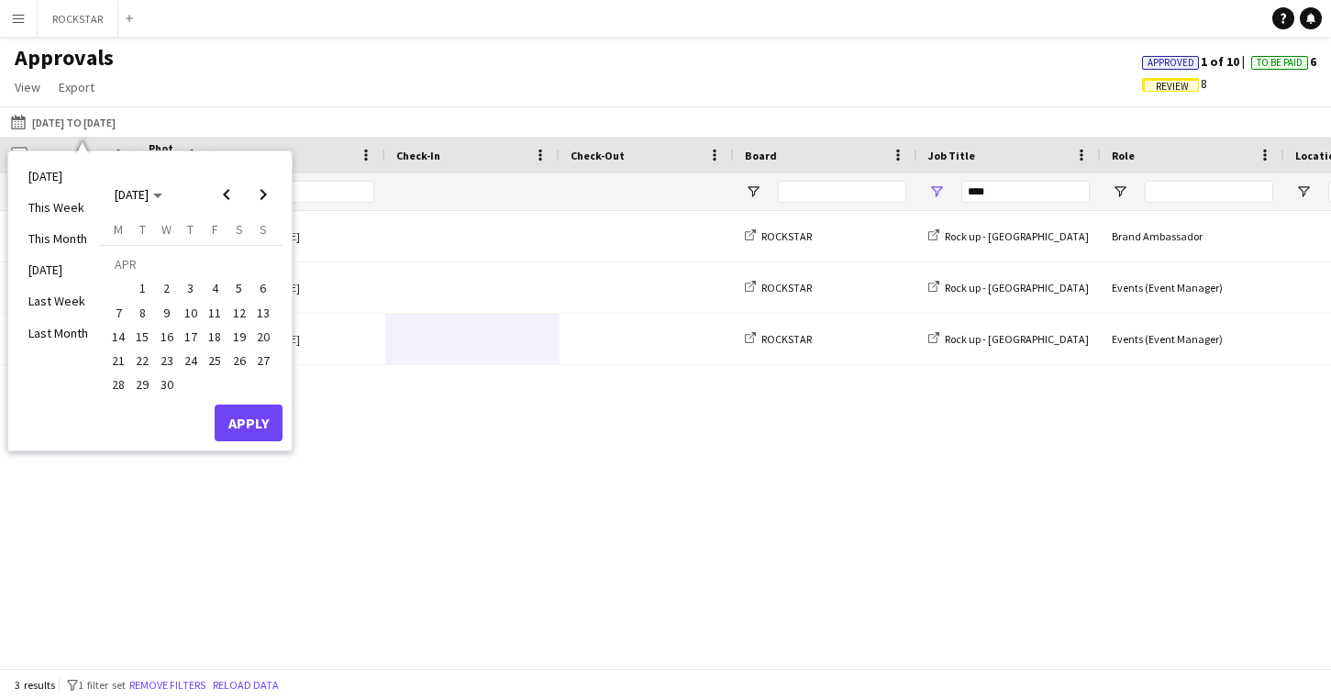
click at [139, 294] on span "1" at bounding box center [143, 289] width 22 height 22
click at [179, 384] on table "[DATE] M [DATE] T [DATE] W [DATE] T [DATE] F [DATE] S [DATE] S [DATE] 2 3 4 5 6…" at bounding box center [190, 309] width 169 height 176
click at [176, 384] on span "30" at bounding box center [167, 385] width 22 height 22
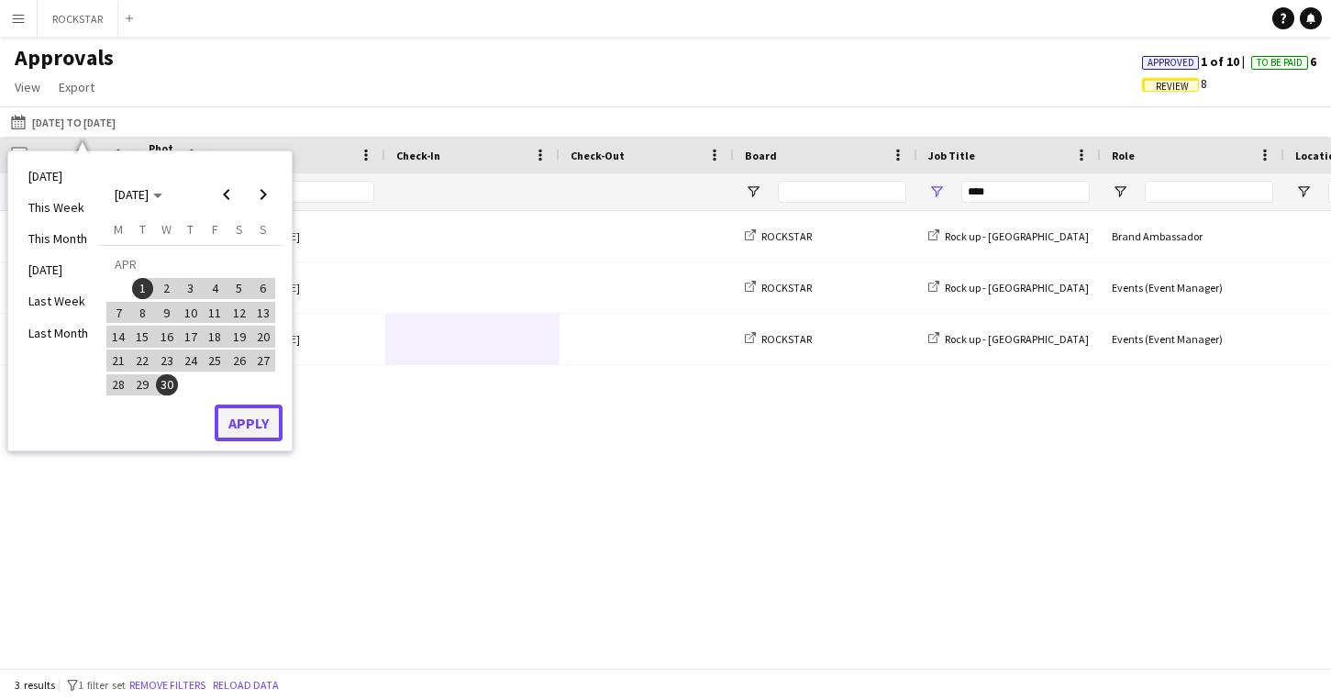
click at [250, 418] on button "Apply" at bounding box center [249, 423] width 68 height 37
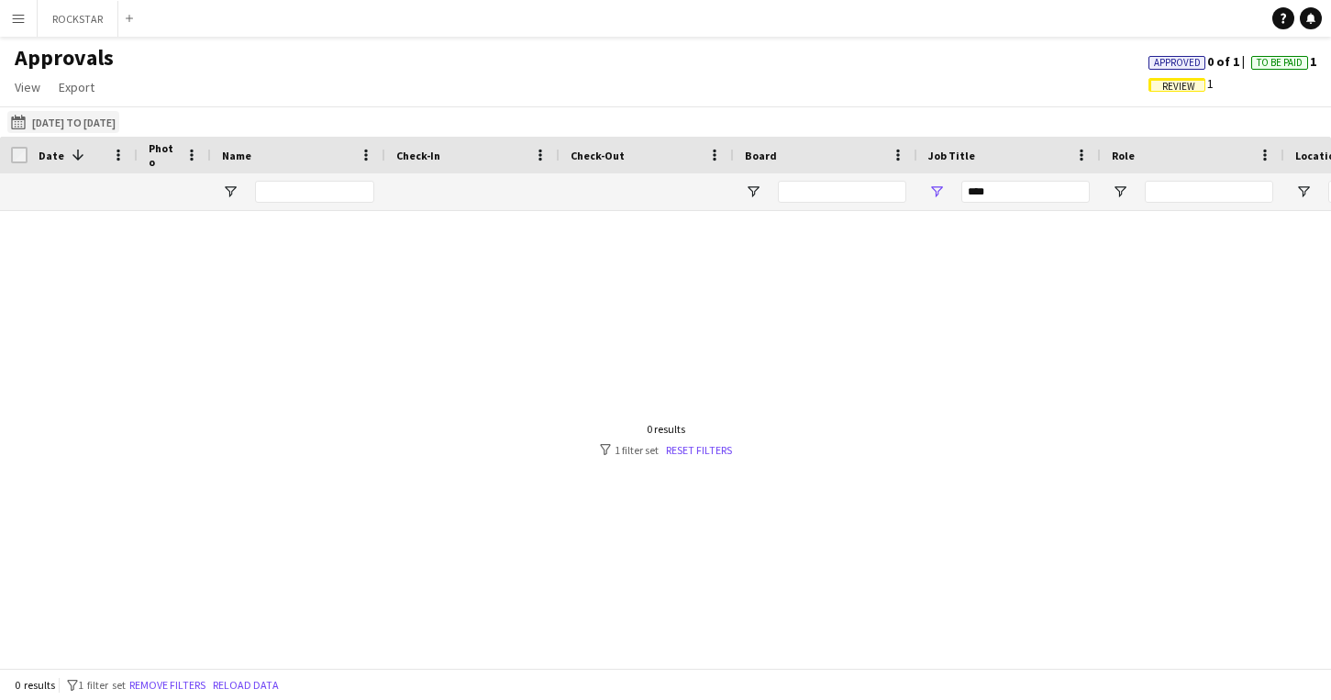
click at [119, 117] on button "[DATE] to [DATE] [DATE] to [DATE]" at bounding box center [63, 122] width 112 height 22
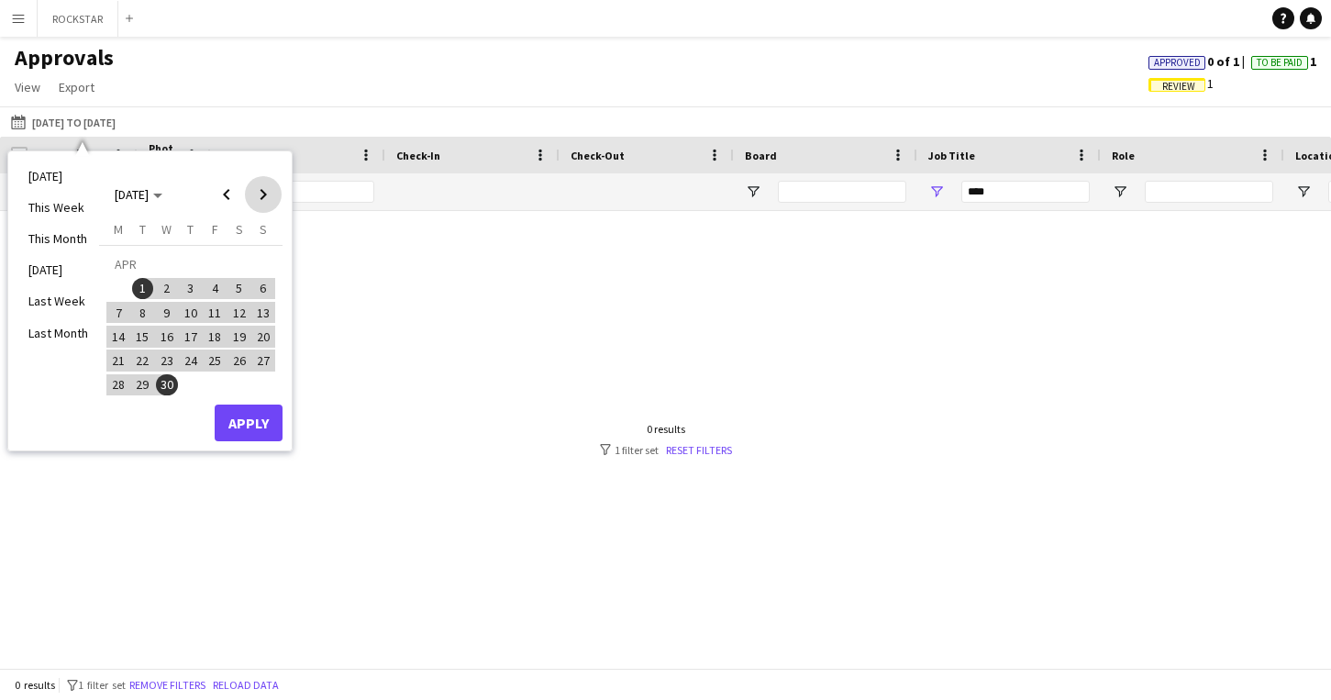
click at [266, 192] on span "Next month" at bounding box center [263, 194] width 37 height 37
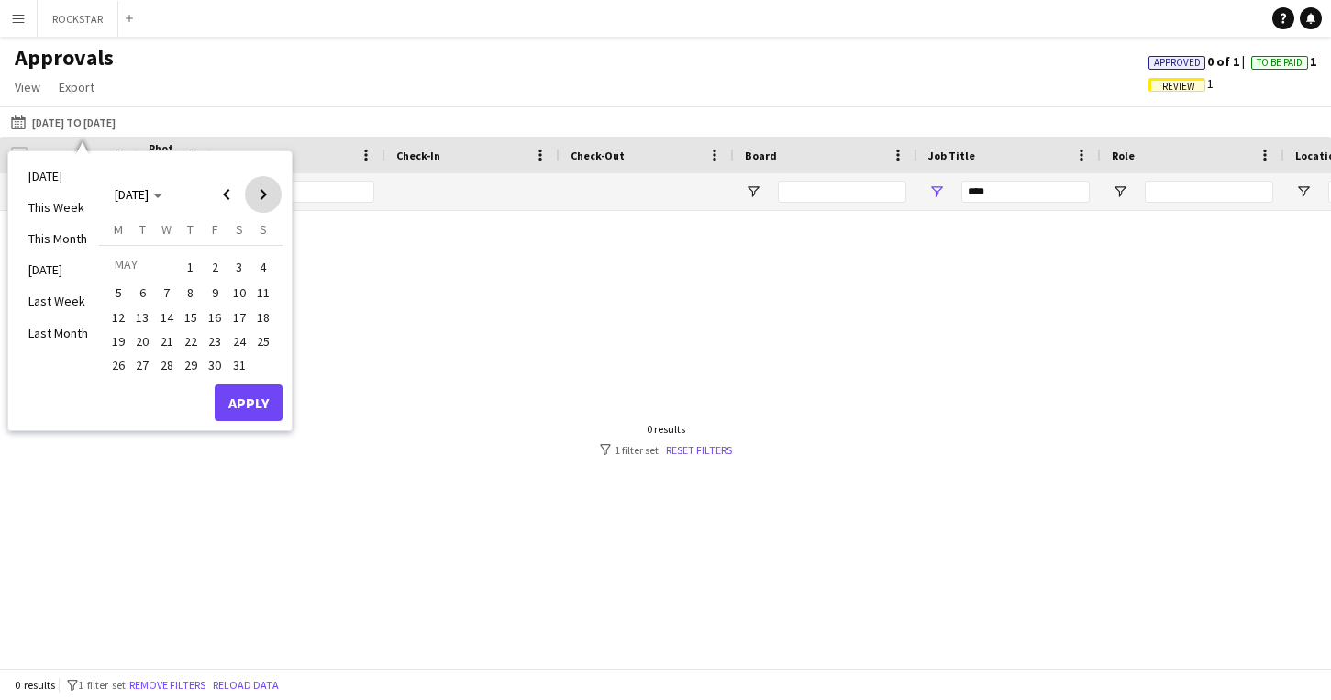
click at [266, 192] on span "Next month" at bounding box center [263, 194] width 37 height 37
click at [211, 263] on span "1" at bounding box center [215, 267] width 22 height 26
click at [261, 364] on span "31" at bounding box center [263, 365] width 22 height 22
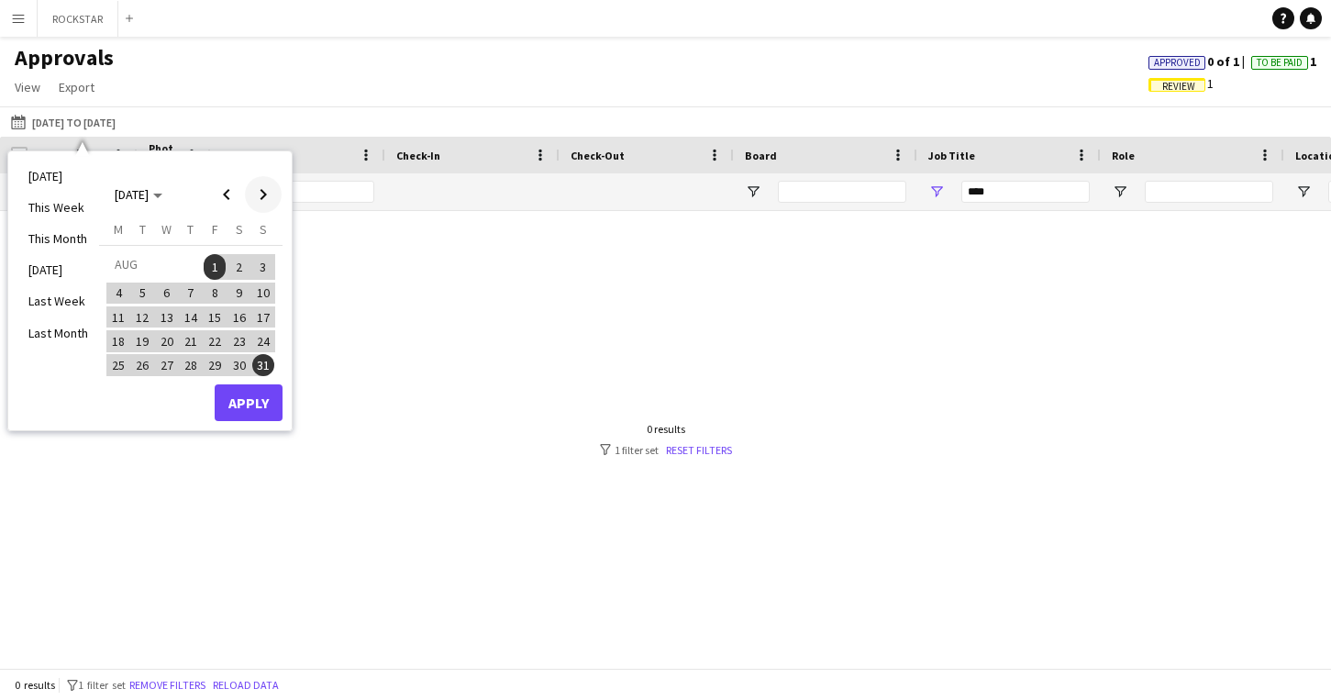
click at [256, 198] on span "Next month" at bounding box center [263, 194] width 37 height 37
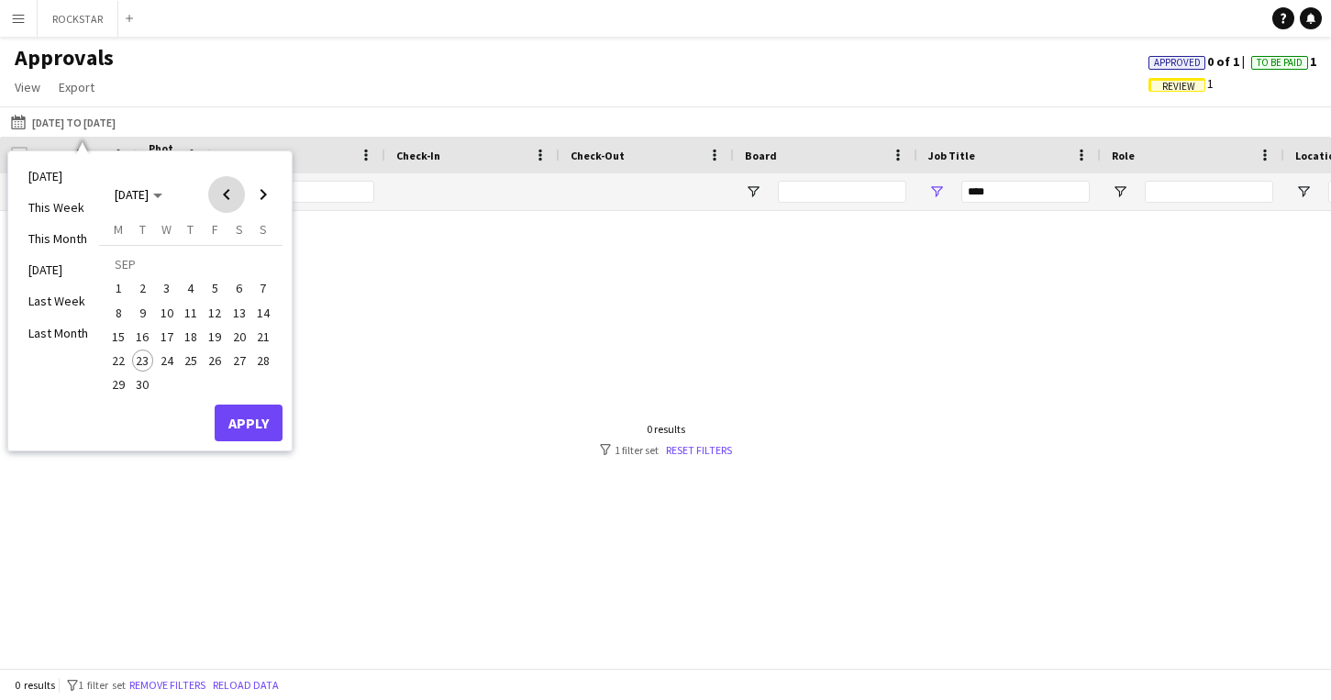
click at [225, 194] on span "Previous month" at bounding box center [226, 194] width 37 height 37
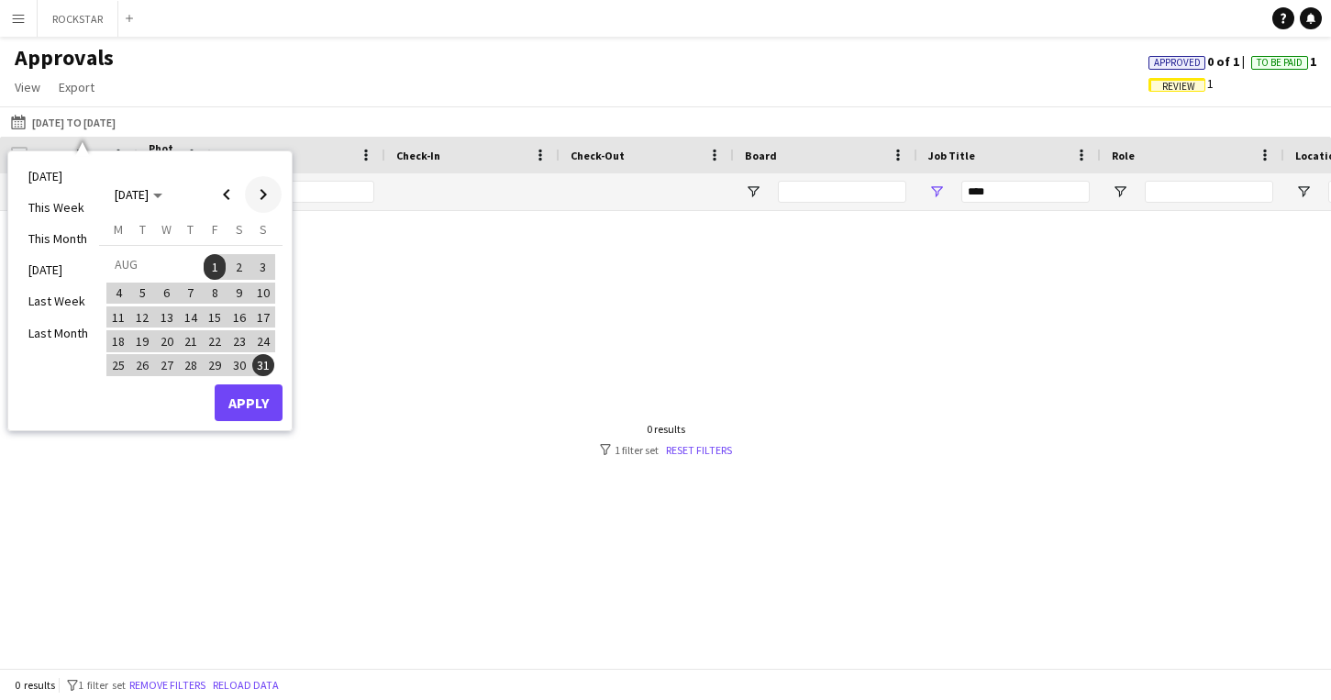
click at [267, 189] on span "Next month" at bounding box center [263, 194] width 37 height 37
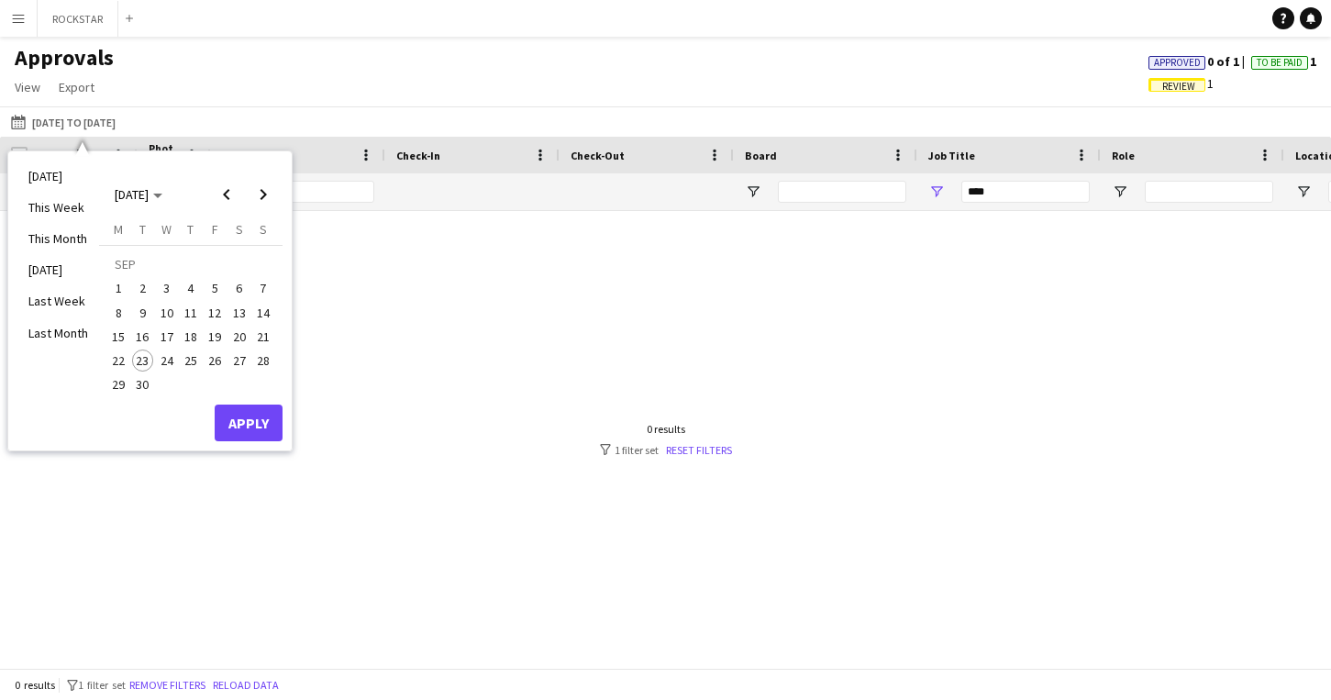
click at [116, 288] on span "1" at bounding box center [118, 289] width 22 height 22
click at [153, 383] on button "30" at bounding box center [142, 384] width 24 height 24
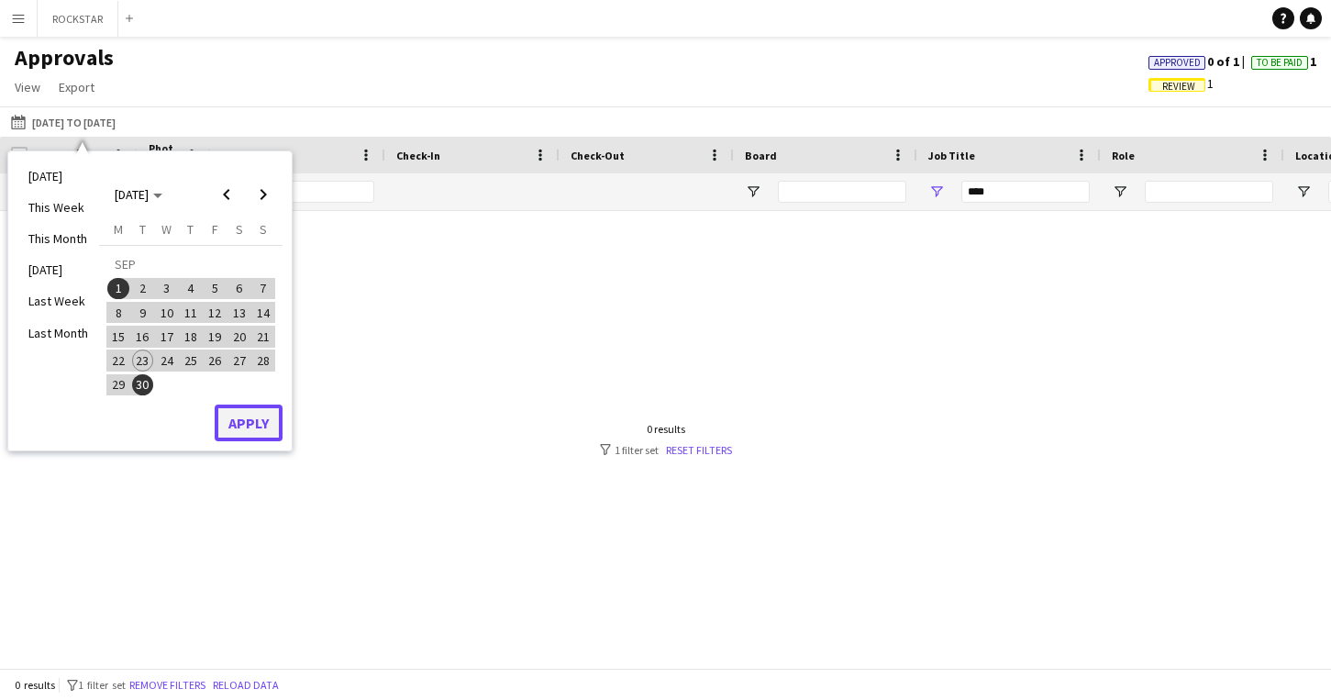
click at [252, 422] on button "Apply" at bounding box center [249, 423] width 68 height 37
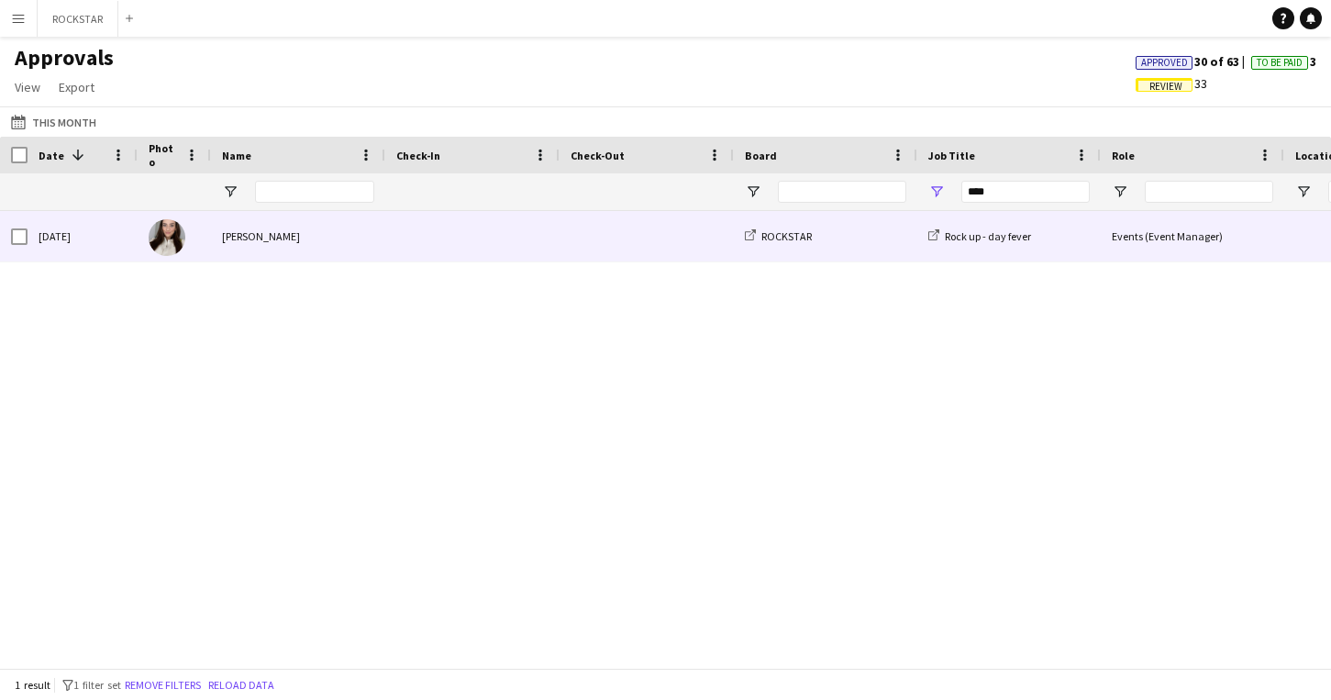
click at [499, 234] on span at bounding box center [472, 236] width 152 height 50
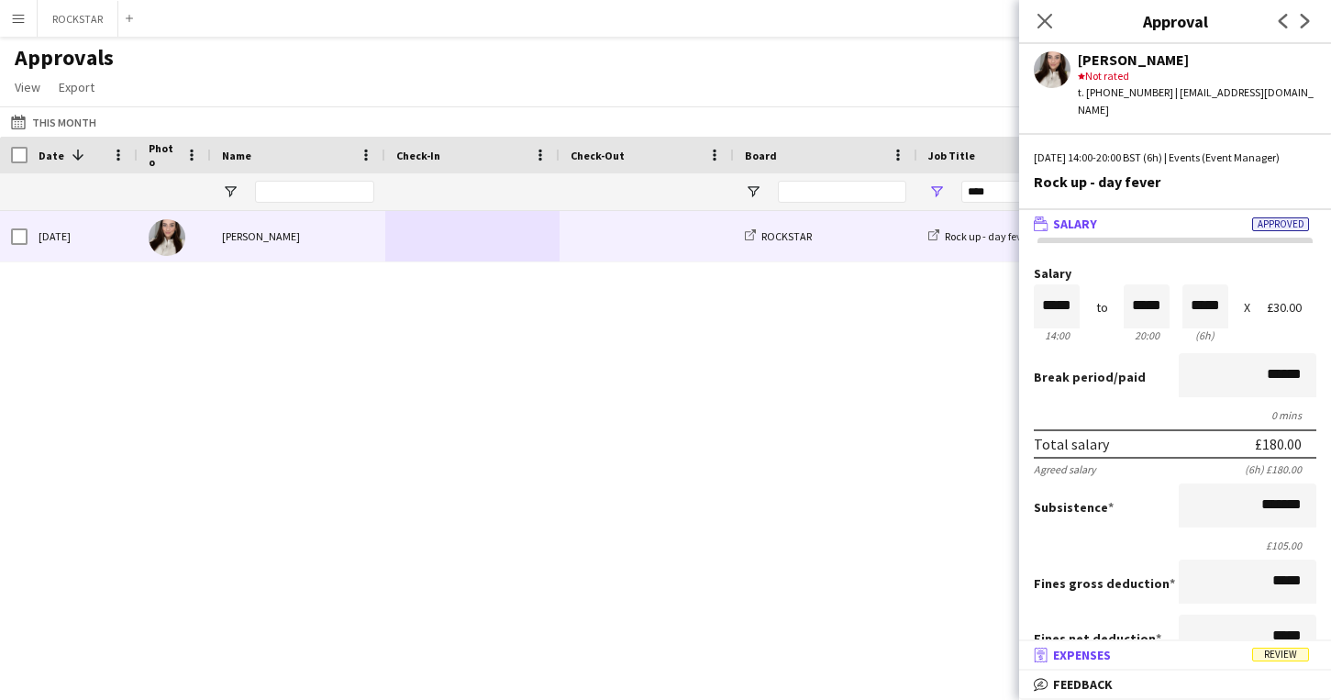
click at [1240, 662] on mat-panel-title "receipt Expenses Review" at bounding box center [1171, 655] width 305 height 17
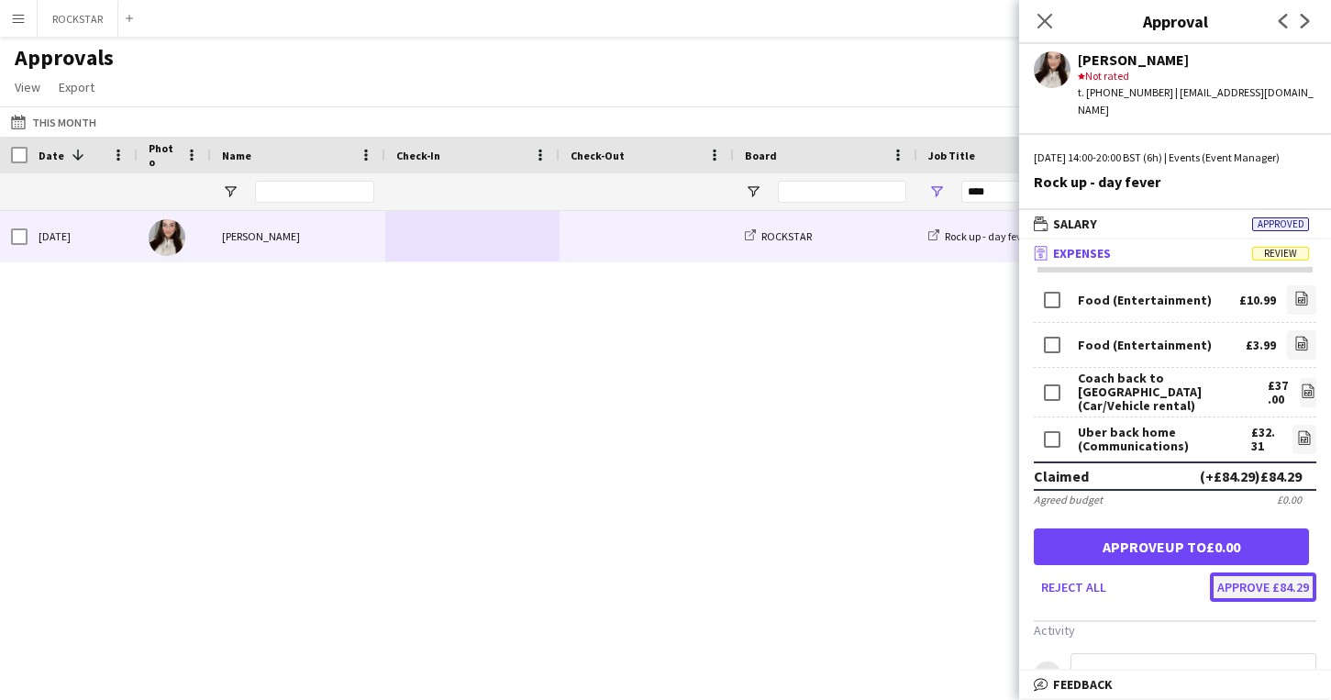
click at [1277, 593] on button "Approve £84.29" at bounding box center [1263, 586] width 106 height 29
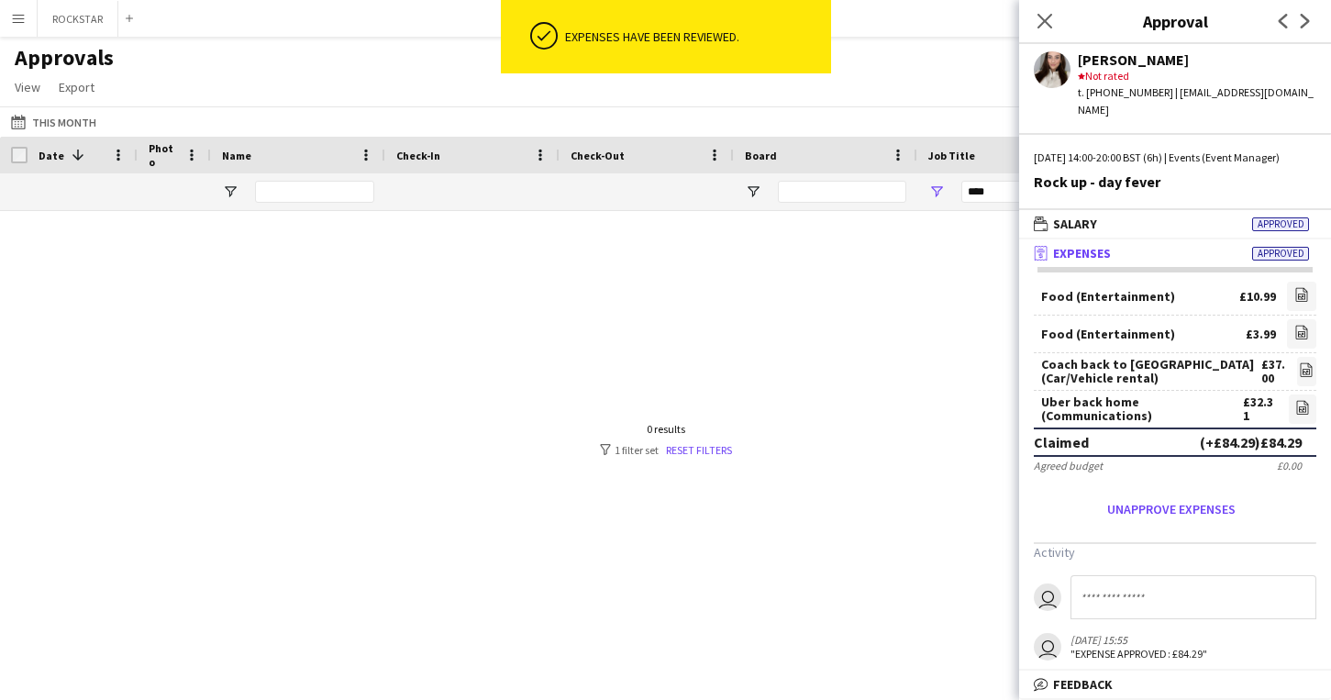
click at [1050, 37] on div "Close pop-in" at bounding box center [1044, 21] width 51 height 42
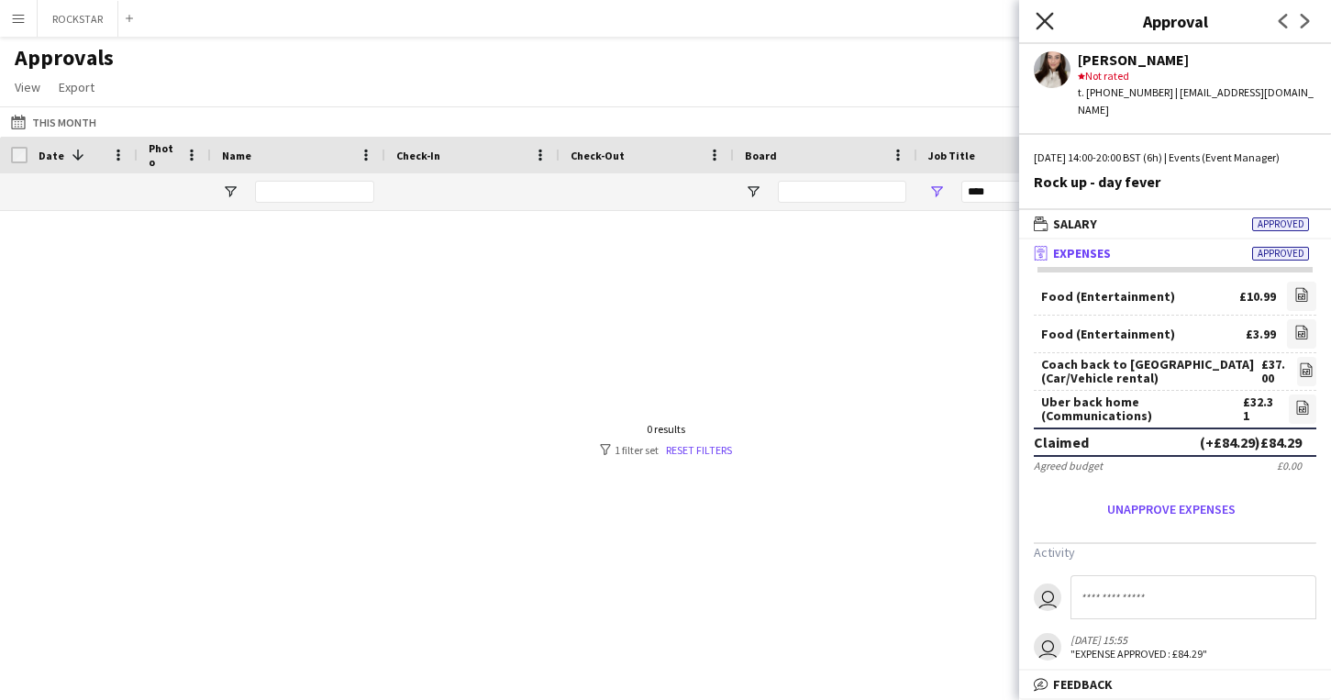
click at [1045, 27] on icon "Close pop-in" at bounding box center [1044, 20] width 17 height 17
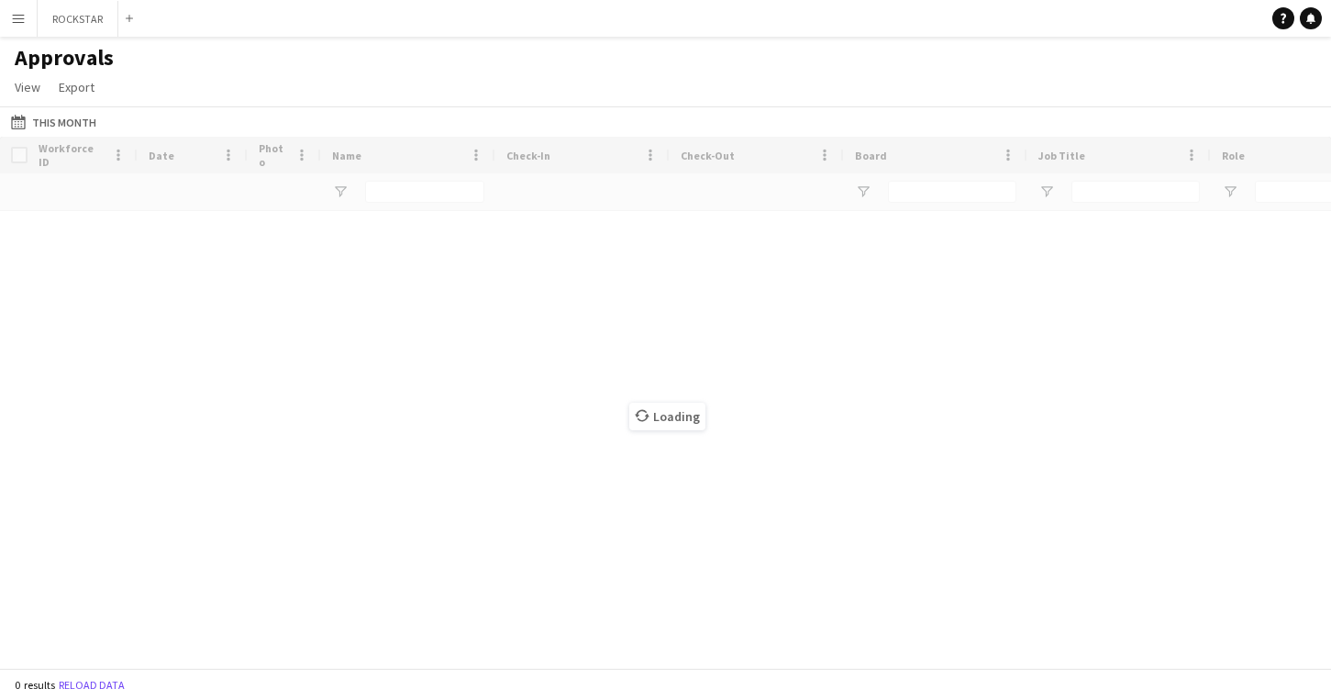
type input "****"
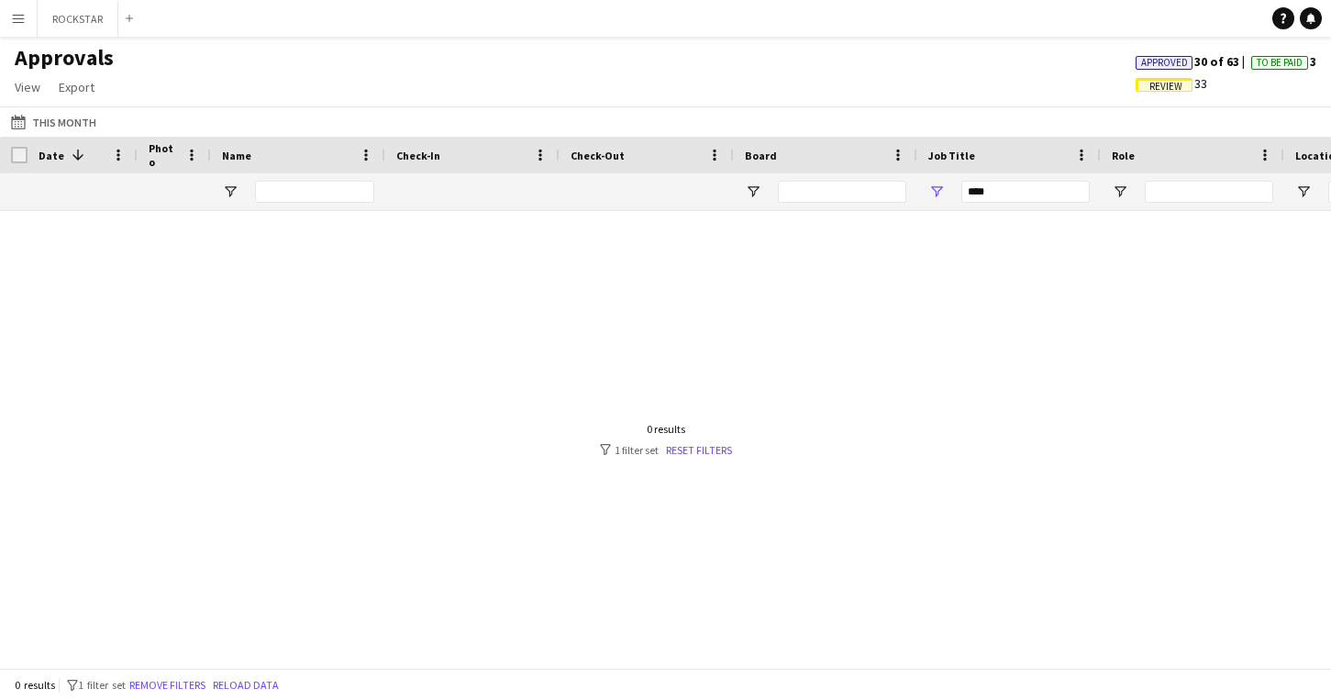
click at [1185, 86] on span "Review 33" at bounding box center [1172, 83] width 72 height 17
click at [1180, 86] on span "Review" at bounding box center [1164, 85] width 57 height 14
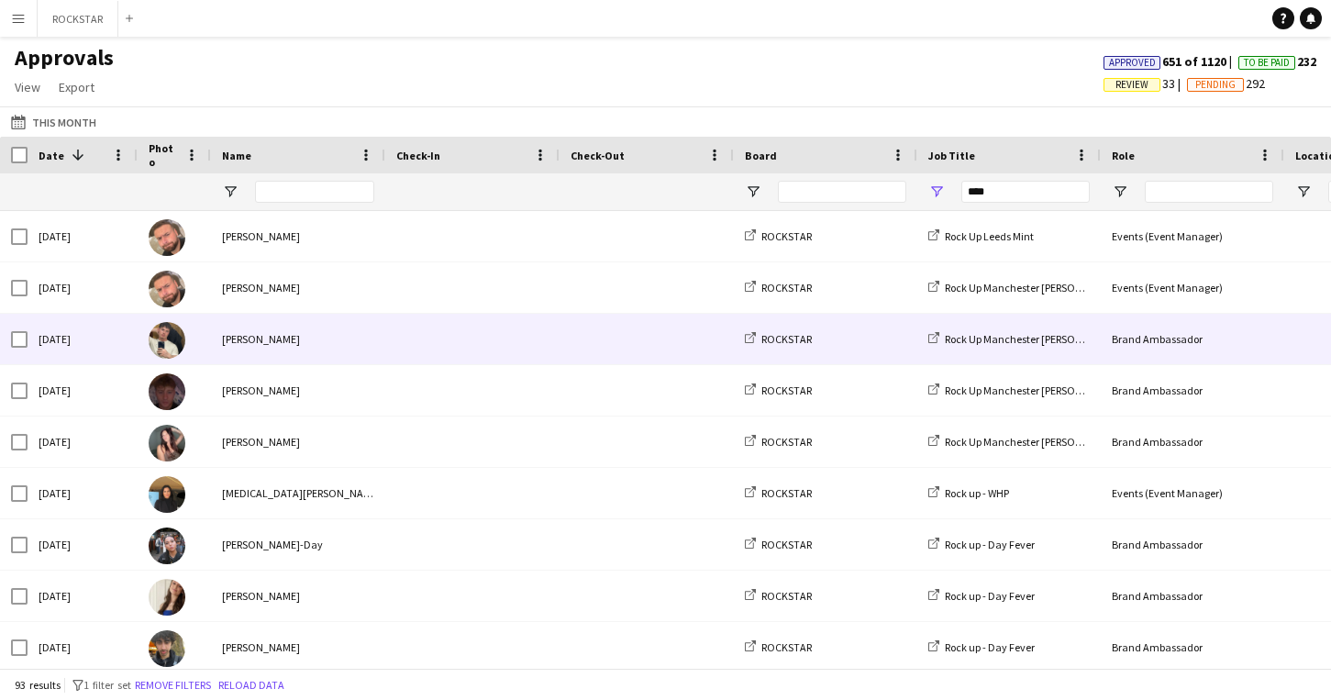
click at [522, 321] on span at bounding box center [472, 339] width 152 height 50
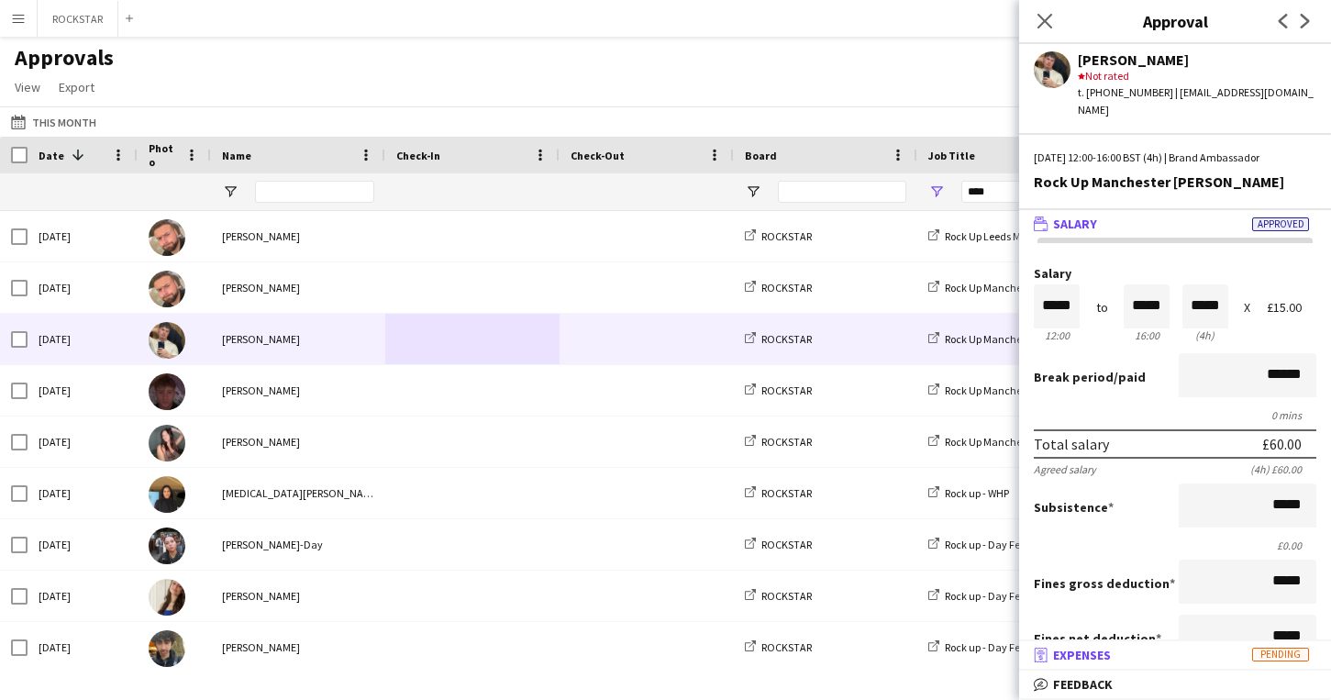
click at [1164, 665] on mat-expansion-panel-header "receipt Expenses Pending" at bounding box center [1175, 655] width 312 height 28
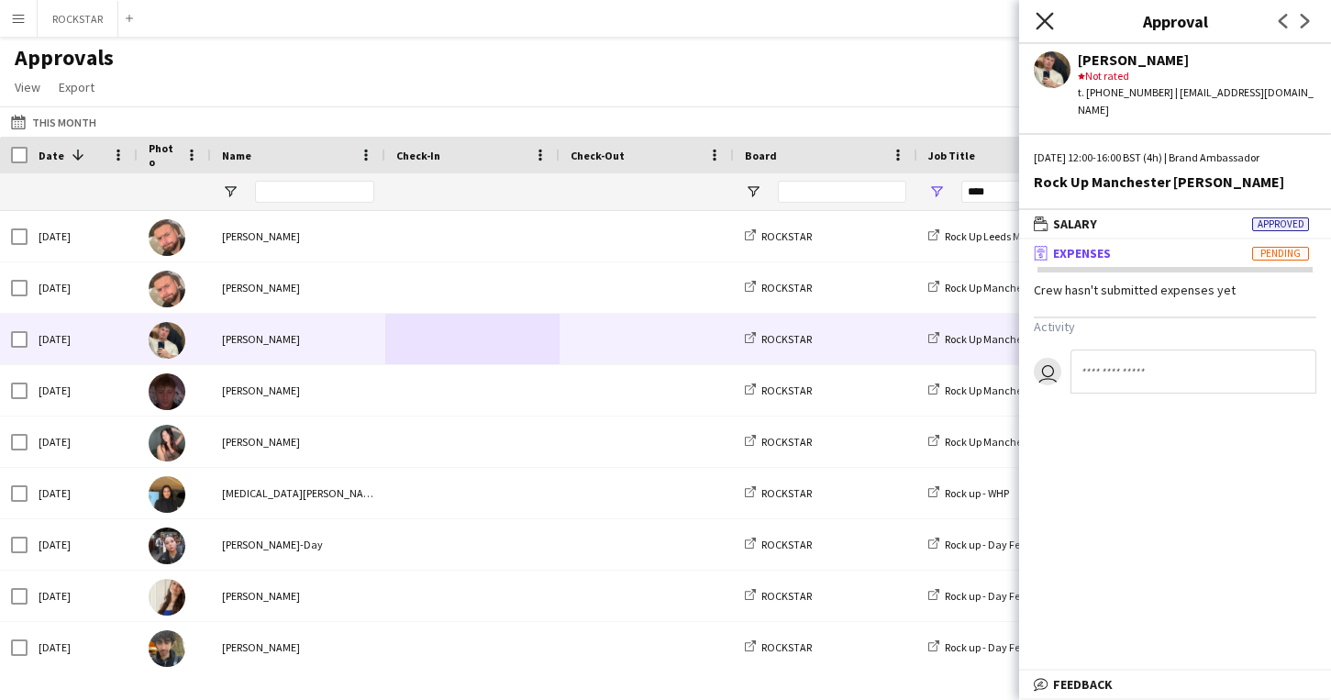
click at [1037, 18] on icon "Close pop-in" at bounding box center [1044, 20] width 17 height 17
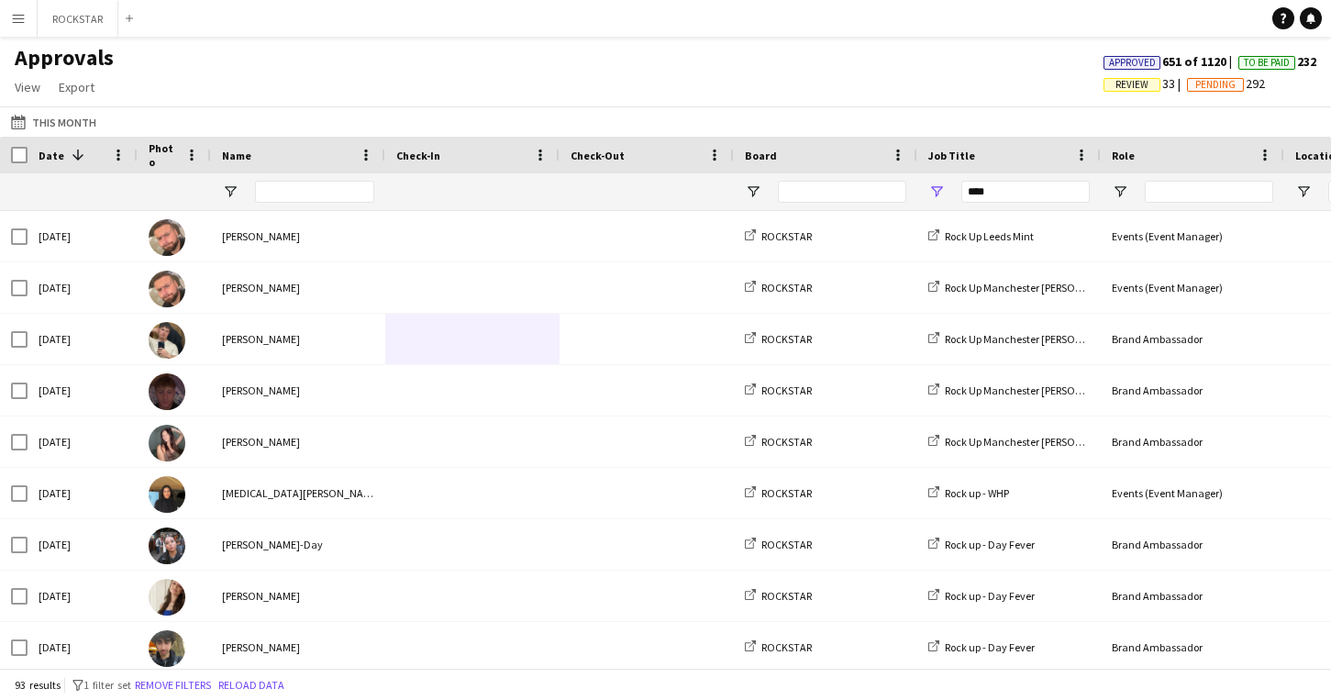
click at [1116, 85] on span "Review" at bounding box center [1132, 85] width 33 height 12
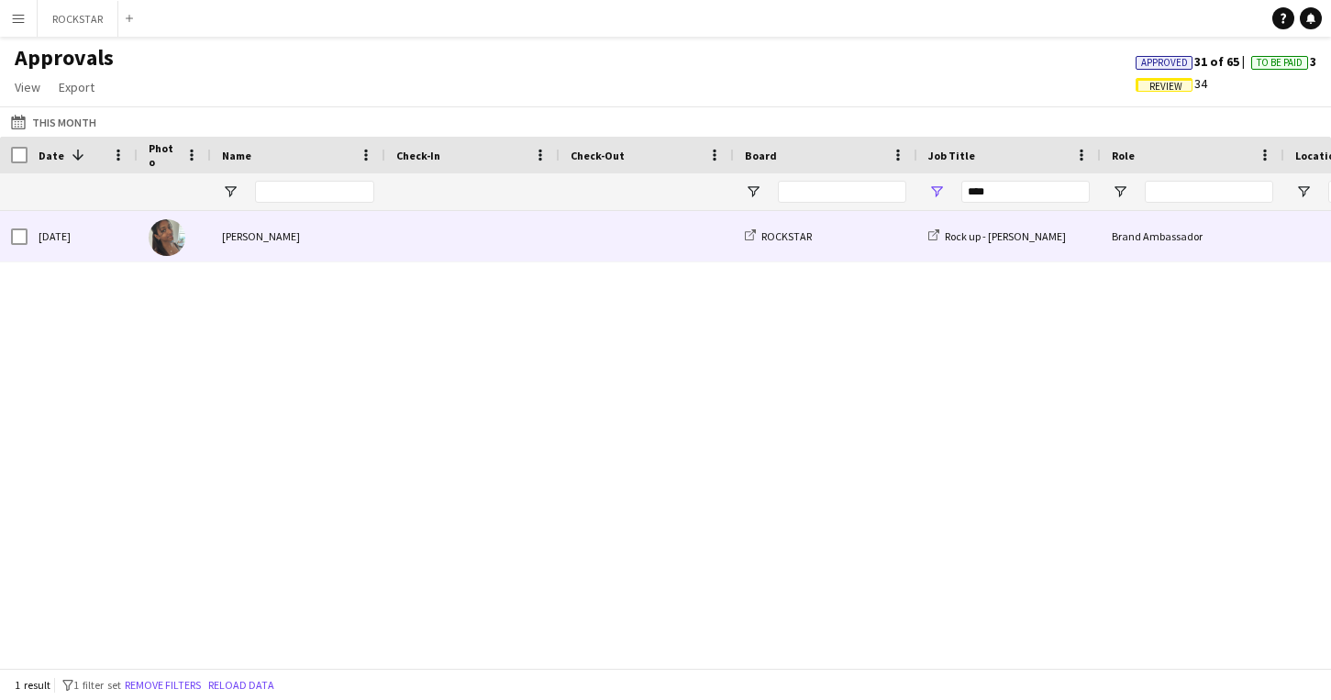
click at [522, 252] on span at bounding box center [472, 236] width 152 height 50
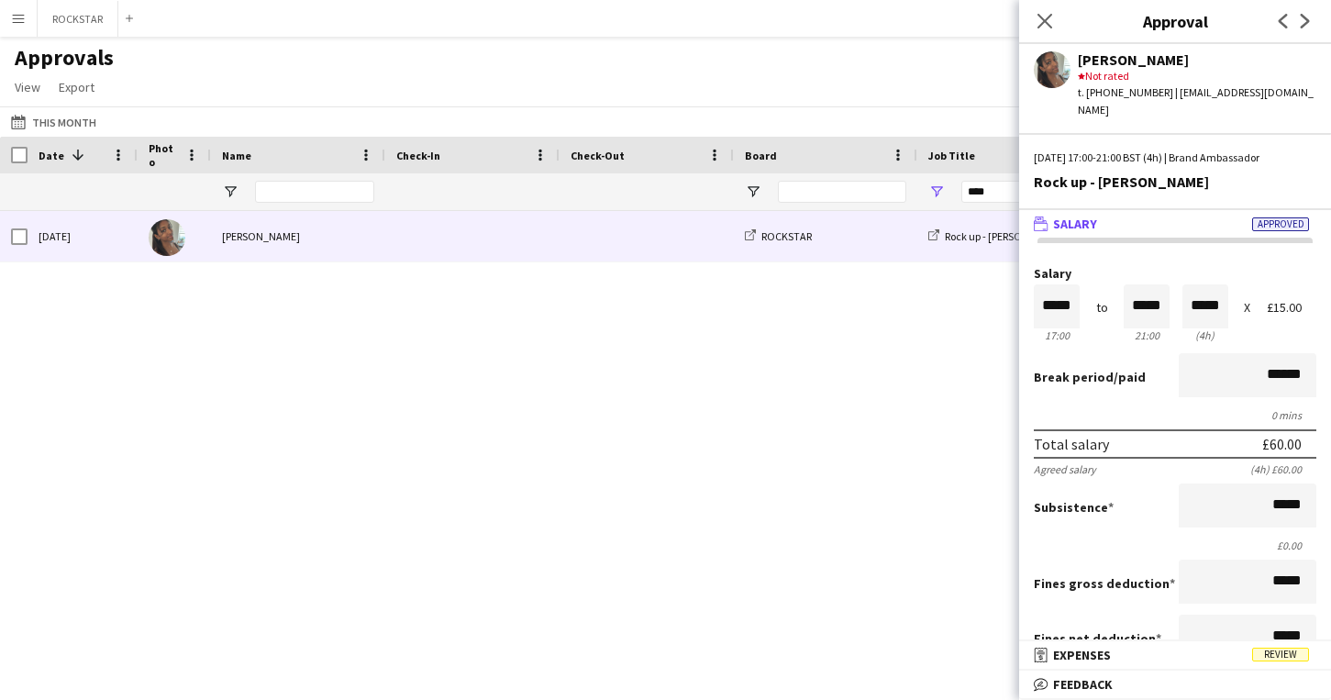
scroll to position [1, 0]
click at [1140, 653] on mat-panel-title "receipt Expenses Review" at bounding box center [1171, 655] width 305 height 17
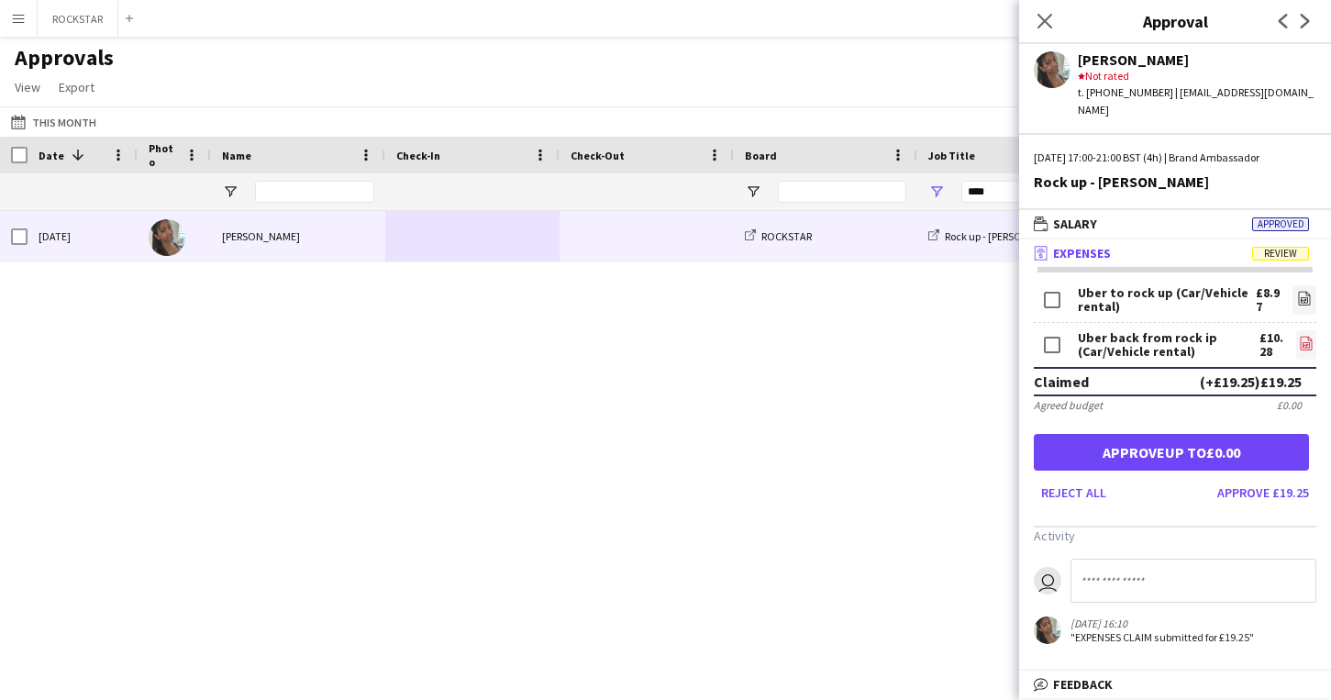
click at [1311, 336] on icon "file-image" at bounding box center [1306, 343] width 15 height 15
click at [1248, 478] on button "Approve £19.25" at bounding box center [1263, 492] width 106 height 29
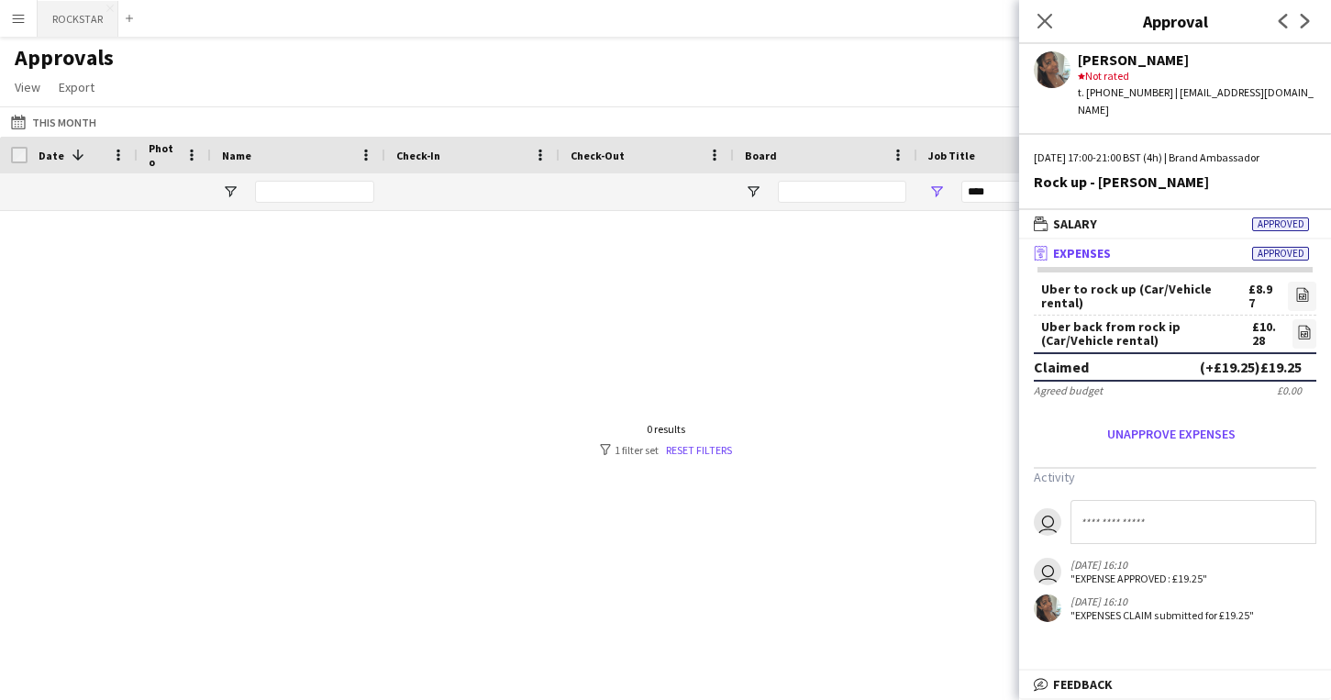
click at [72, 21] on button "ROCKSTAR Close" at bounding box center [78, 19] width 81 height 36
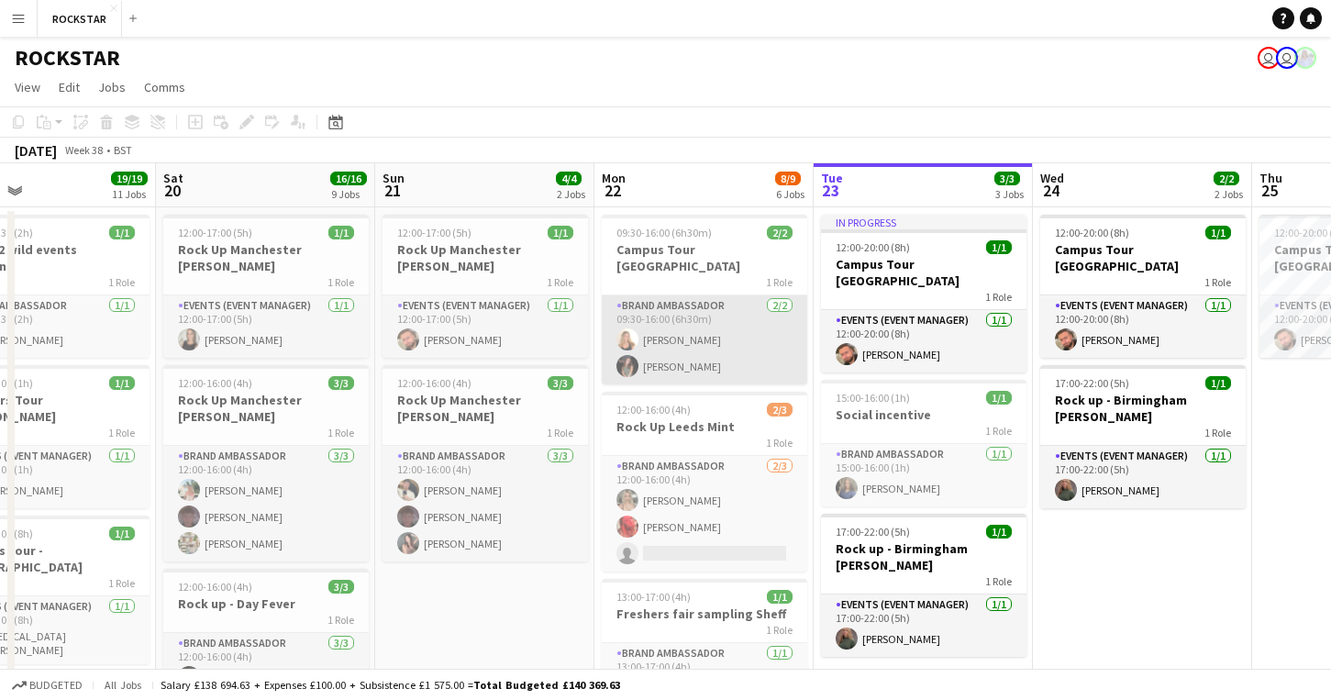
click at [683, 324] on app-card-role "Brand Ambassador 2/2 09:30-16:00 (6h30m) Amelie Drury Eva Grimsdell" at bounding box center [704, 339] width 205 height 89
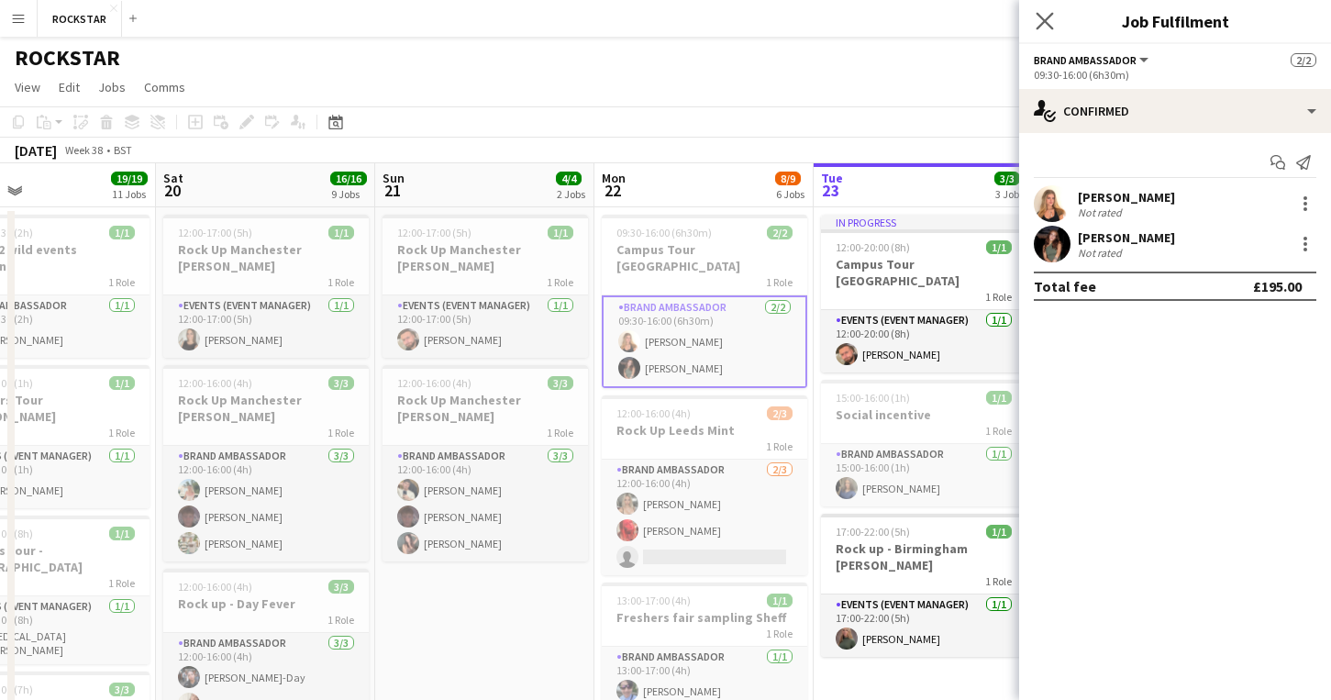
click at [1052, 16] on app-icon "Close pop-in" at bounding box center [1045, 21] width 27 height 27
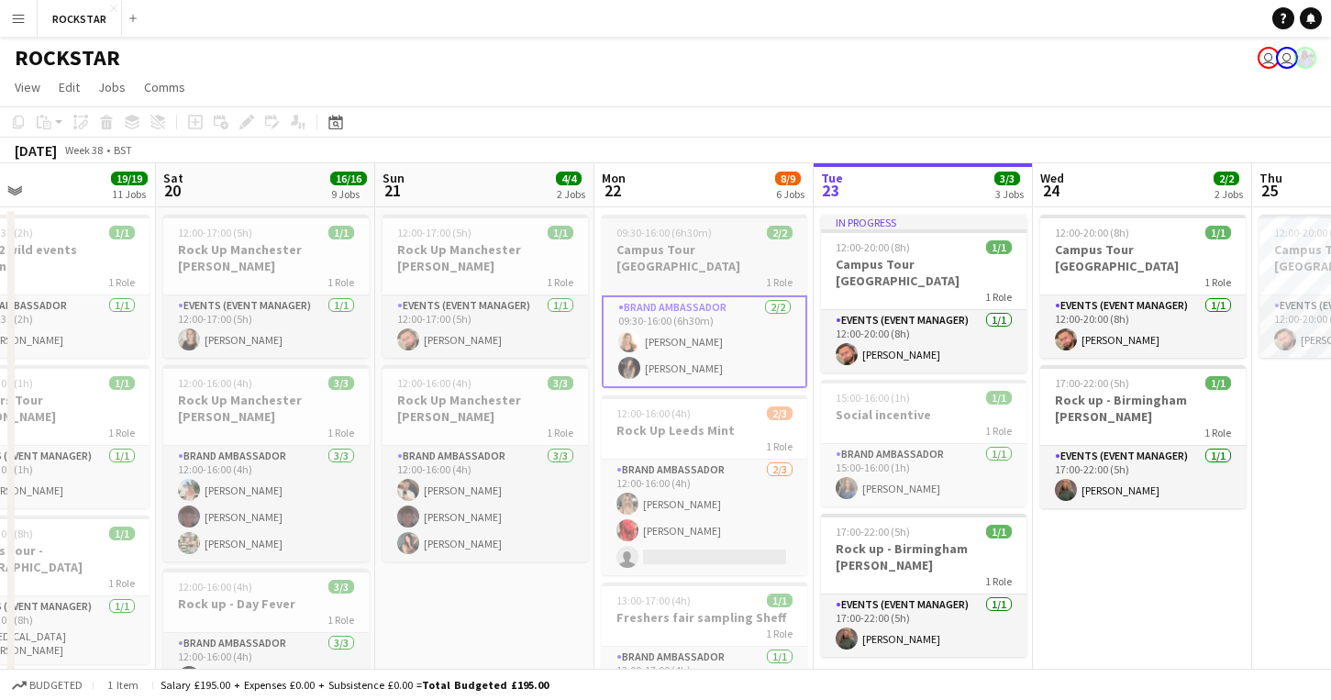
click at [669, 242] on h3 "Campus Tour Cardiff" at bounding box center [704, 257] width 205 height 33
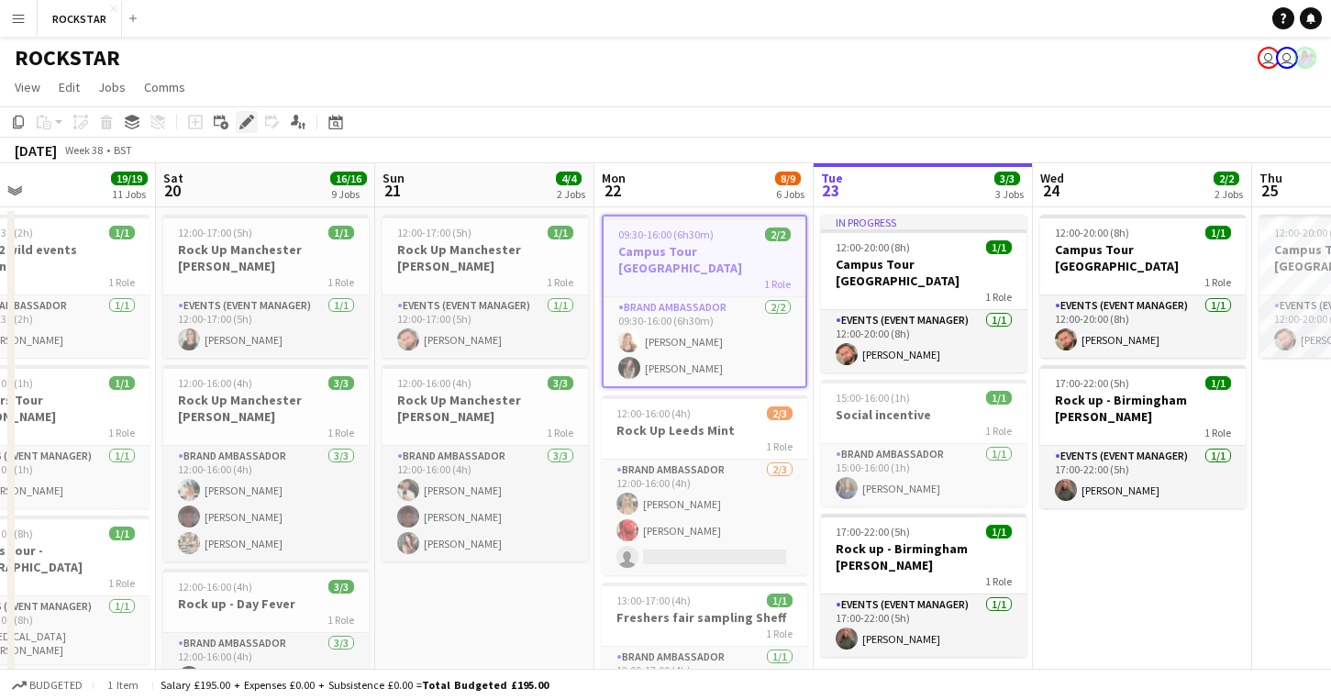
click at [248, 119] on icon at bounding box center [246, 122] width 10 height 10
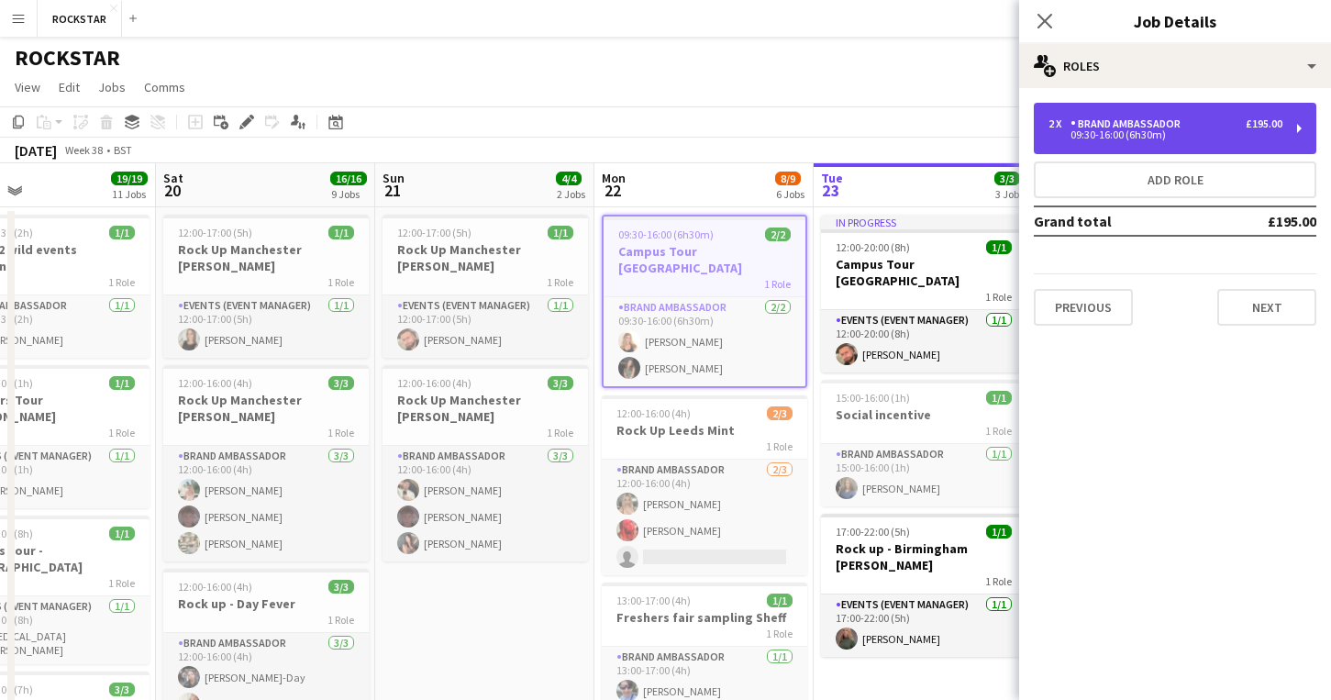
click at [1275, 136] on div "09:30-16:00 (6h30m)" at bounding box center [1166, 134] width 234 height 9
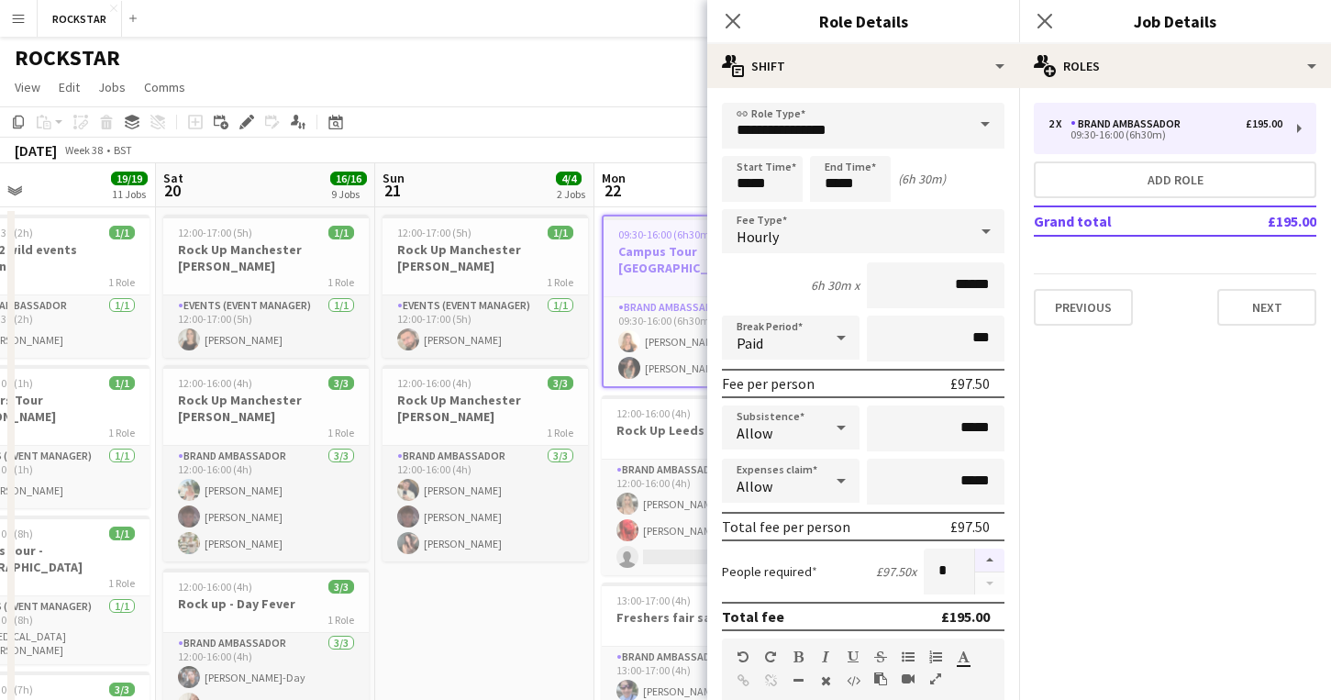
click at [993, 553] on button "button" at bounding box center [989, 561] width 29 height 24
type input "*"
click at [1264, 302] on button "Next" at bounding box center [1266, 307] width 99 height 37
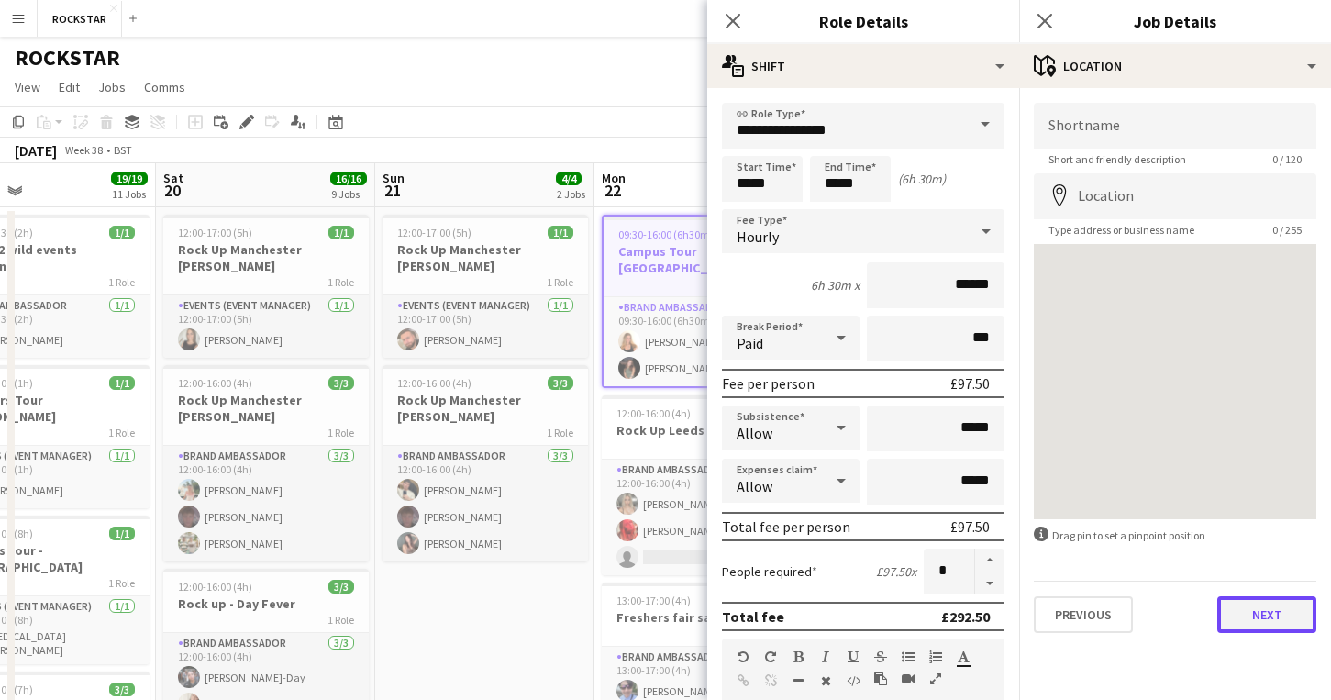
click at [1231, 607] on button "Next" at bounding box center [1266, 614] width 99 height 37
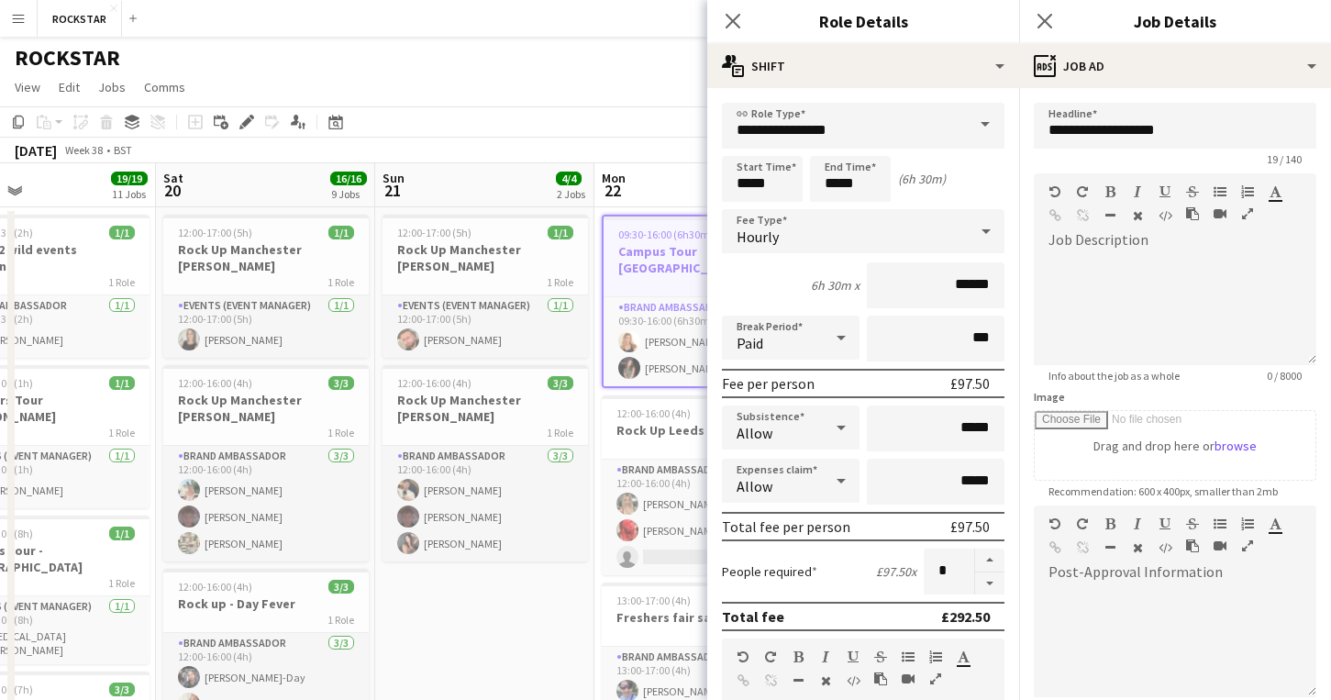
scroll to position [207, 0]
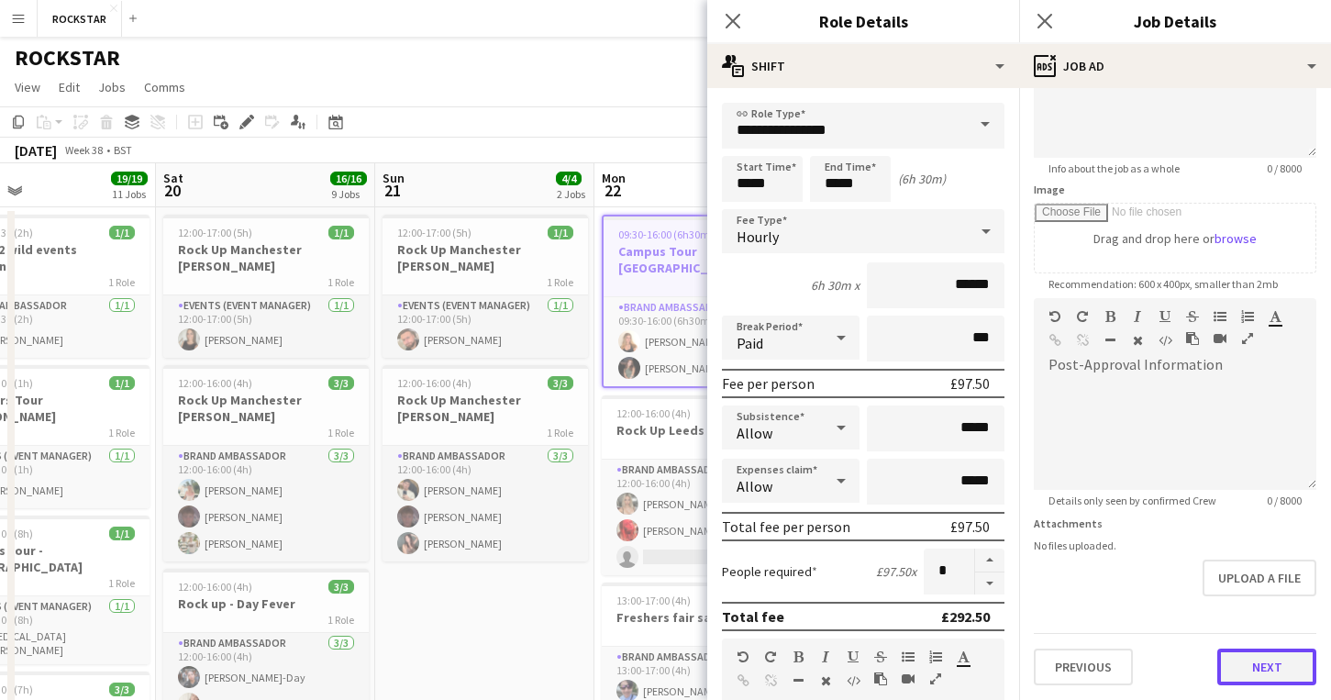
click at [1268, 683] on button "Next" at bounding box center [1266, 667] width 99 height 37
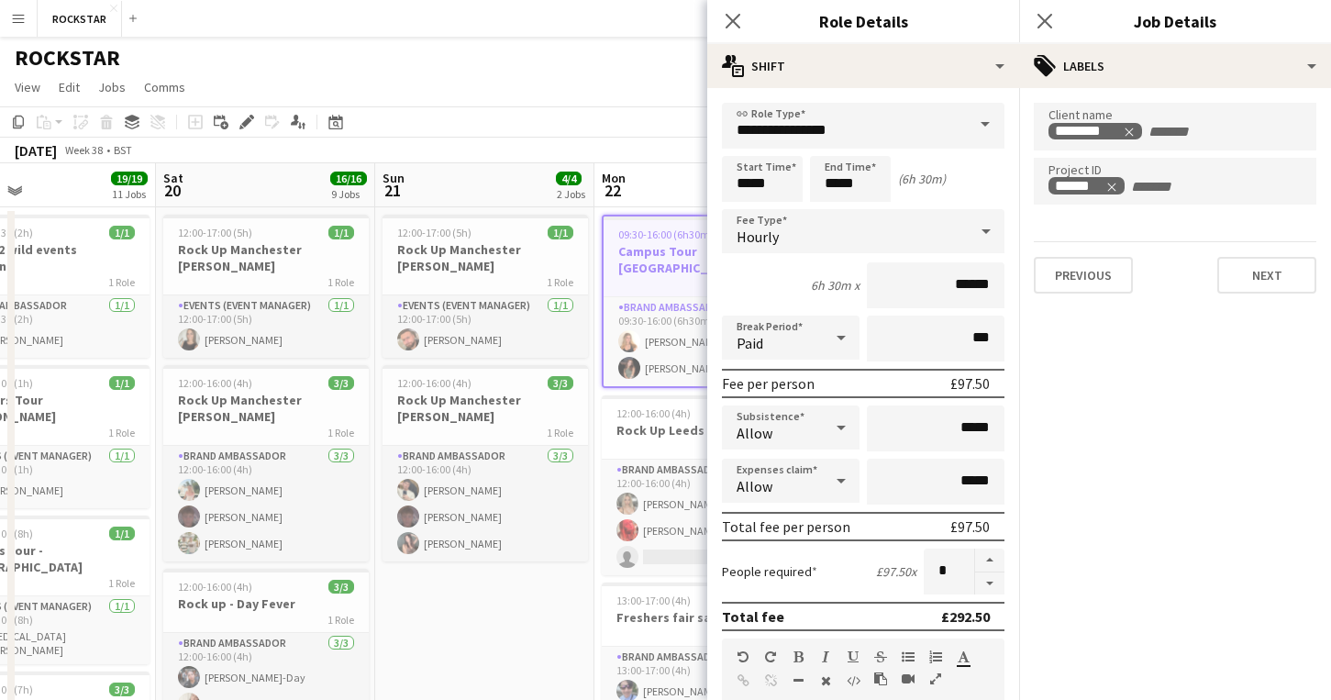
scroll to position [0, 0]
click at [1258, 283] on button "Next" at bounding box center [1266, 275] width 99 height 37
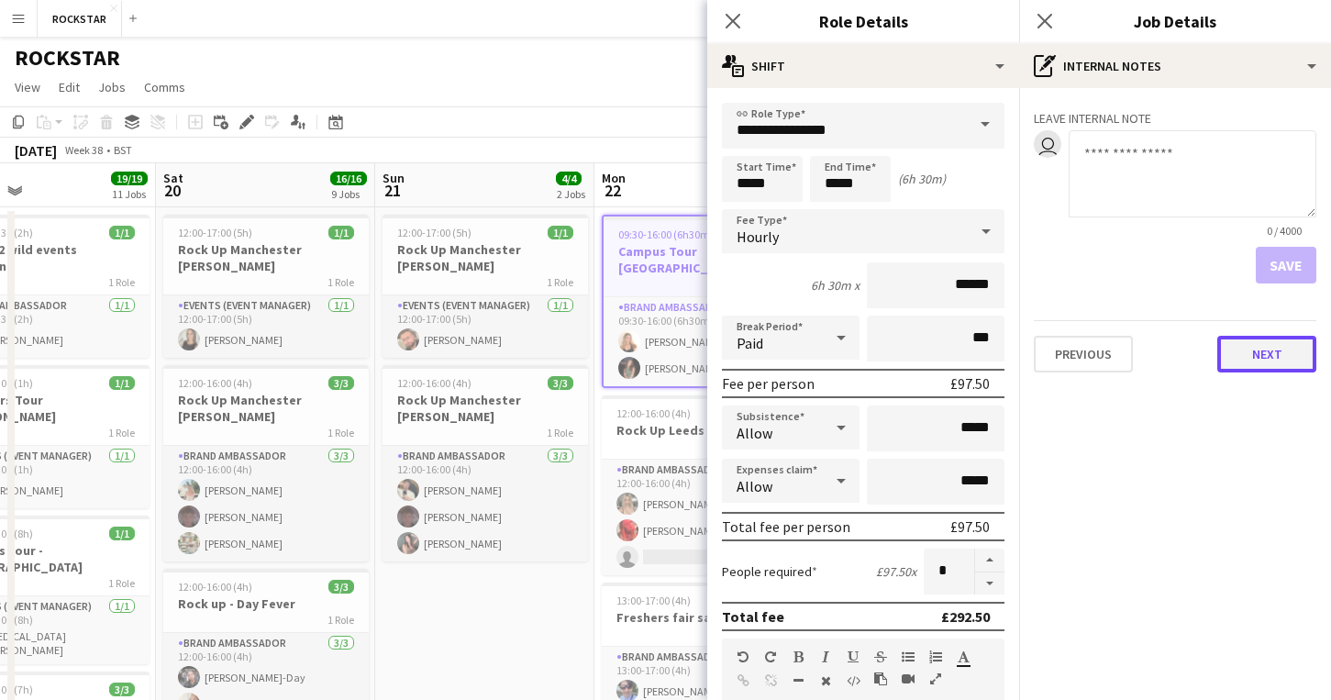
click at [1259, 350] on button "Next" at bounding box center [1266, 354] width 99 height 37
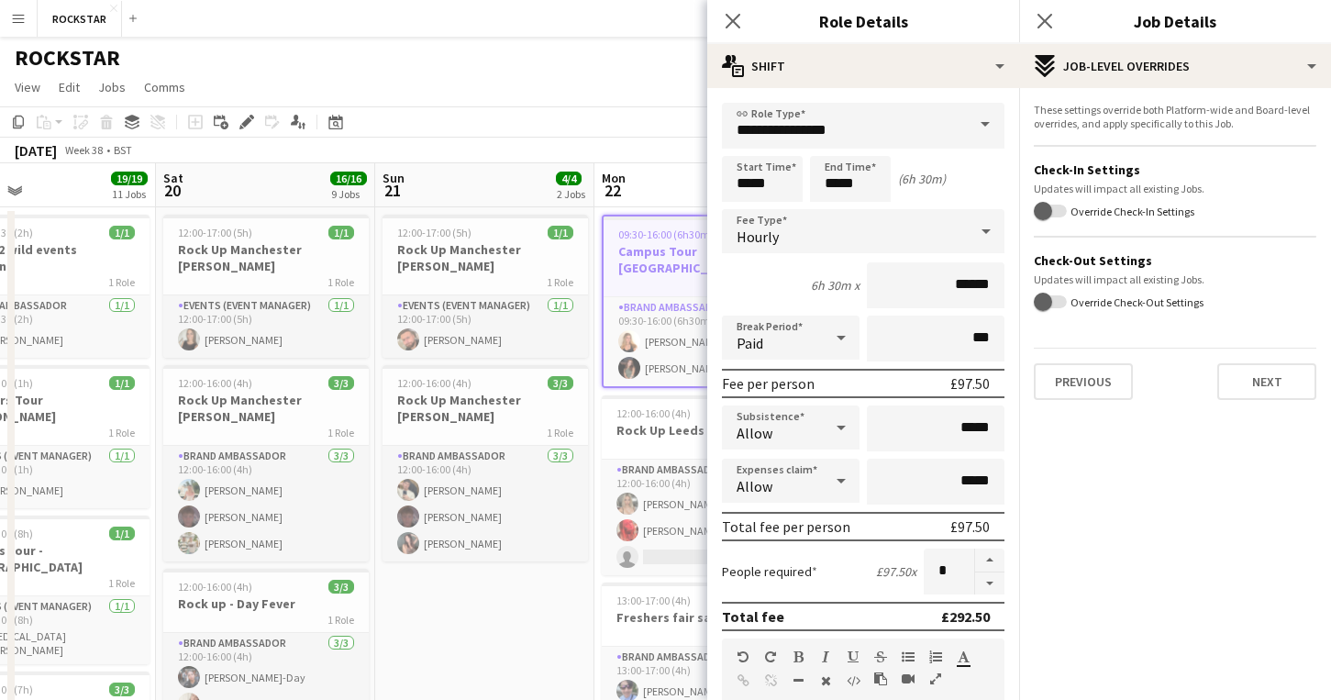
click at [1270, 402] on div "These settings override both Platform-wide and Board-level overrides, and apply…" at bounding box center [1175, 251] width 312 height 327
click at [1268, 381] on button "Next" at bounding box center [1266, 381] width 99 height 37
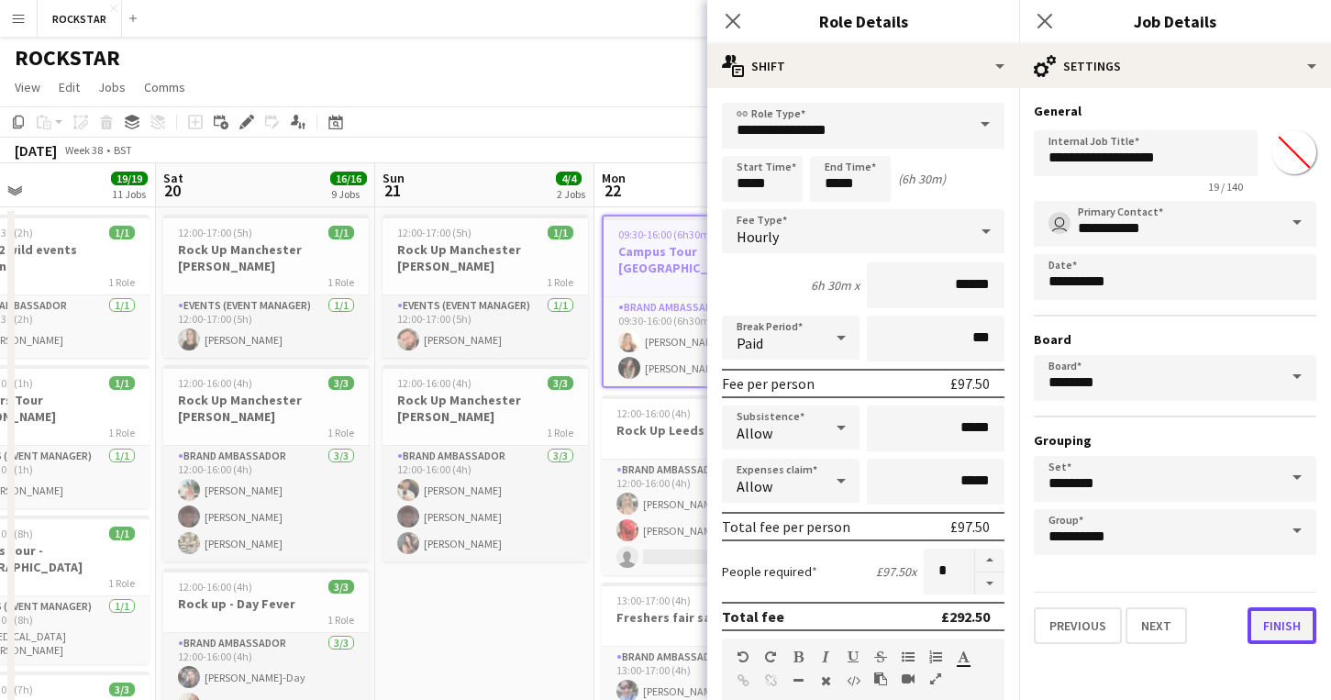
click at [1269, 617] on button "Finish" at bounding box center [1282, 625] width 69 height 37
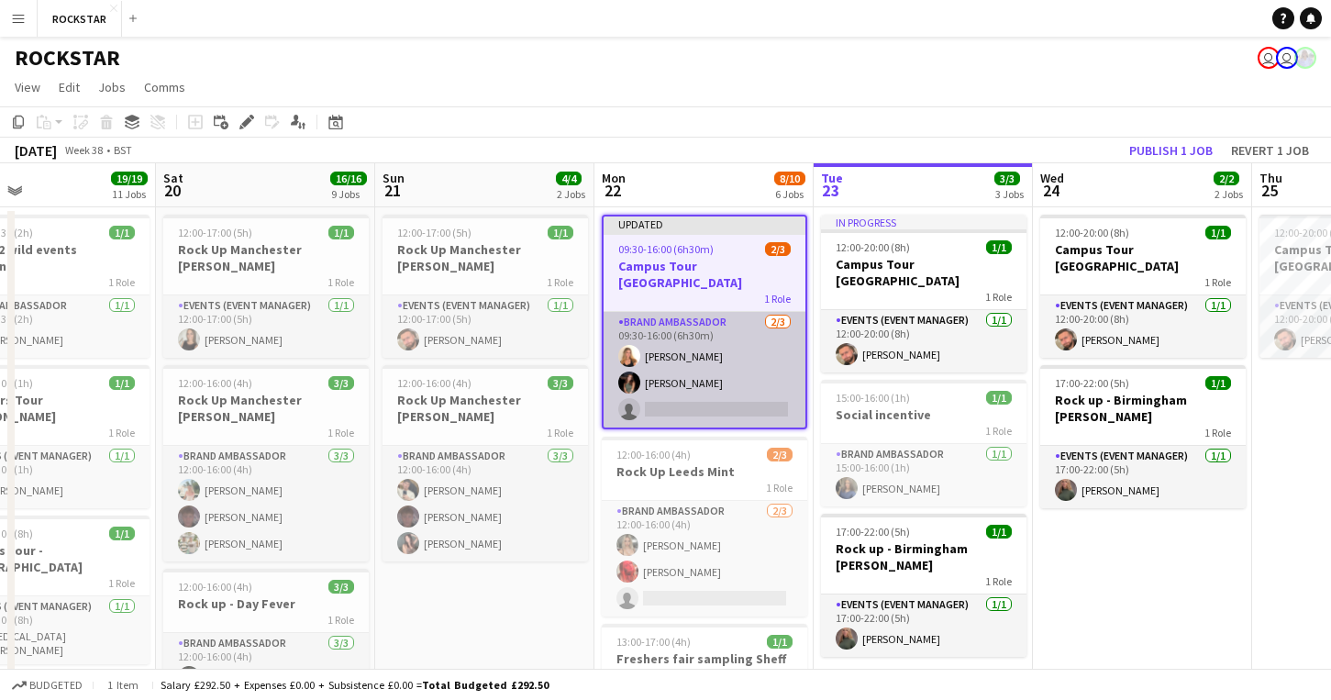
click at [762, 388] on app-card-role "Brand Ambassador 2/3 09:30-16:00 (6h30m) Amelie Drury Eva Grimsdell single-neut…" at bounding box center [705, 370] width 202 height 116
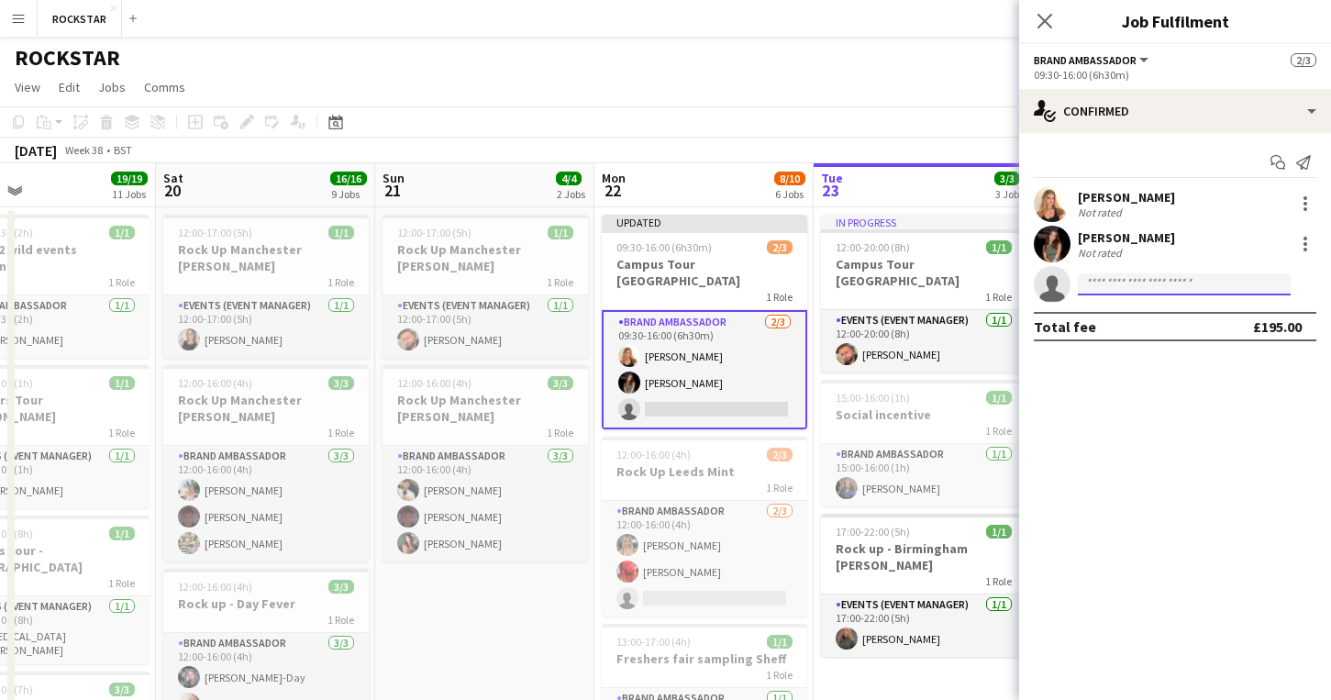
click at [1104, 282] on input at bounding box center [1184, 284] width 213 height 22
type input "*"
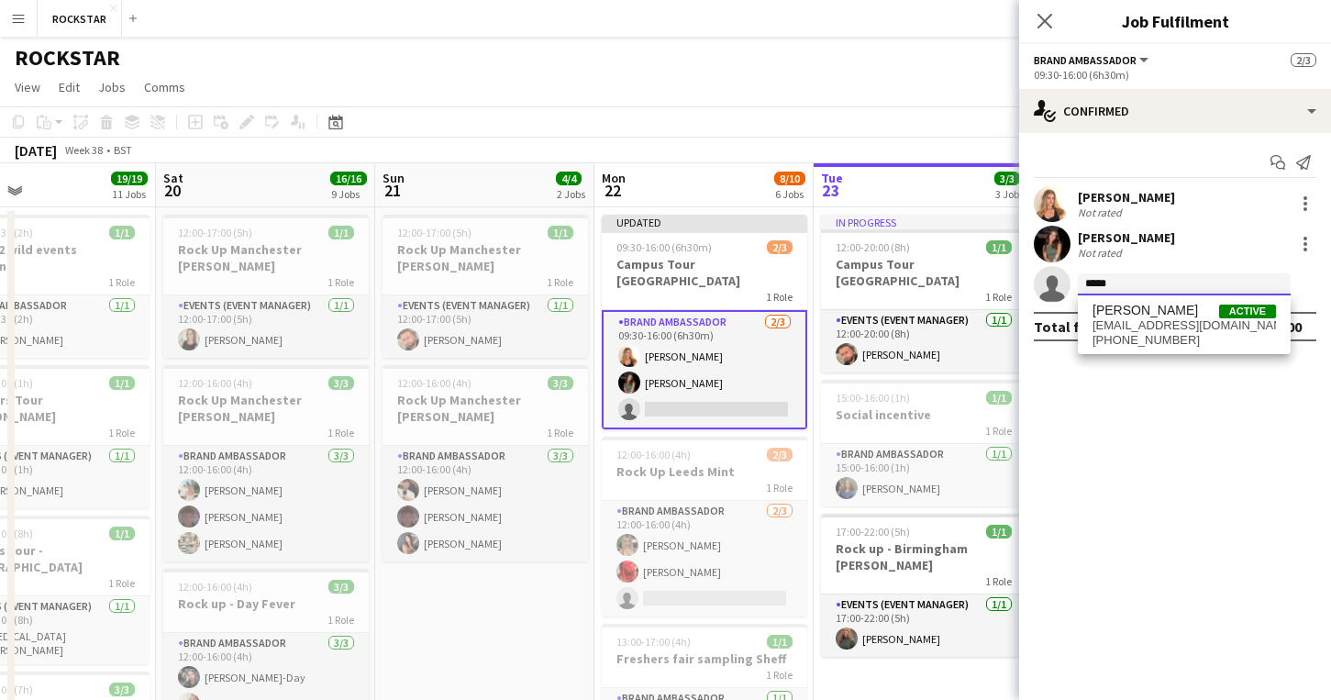
type input "*****"
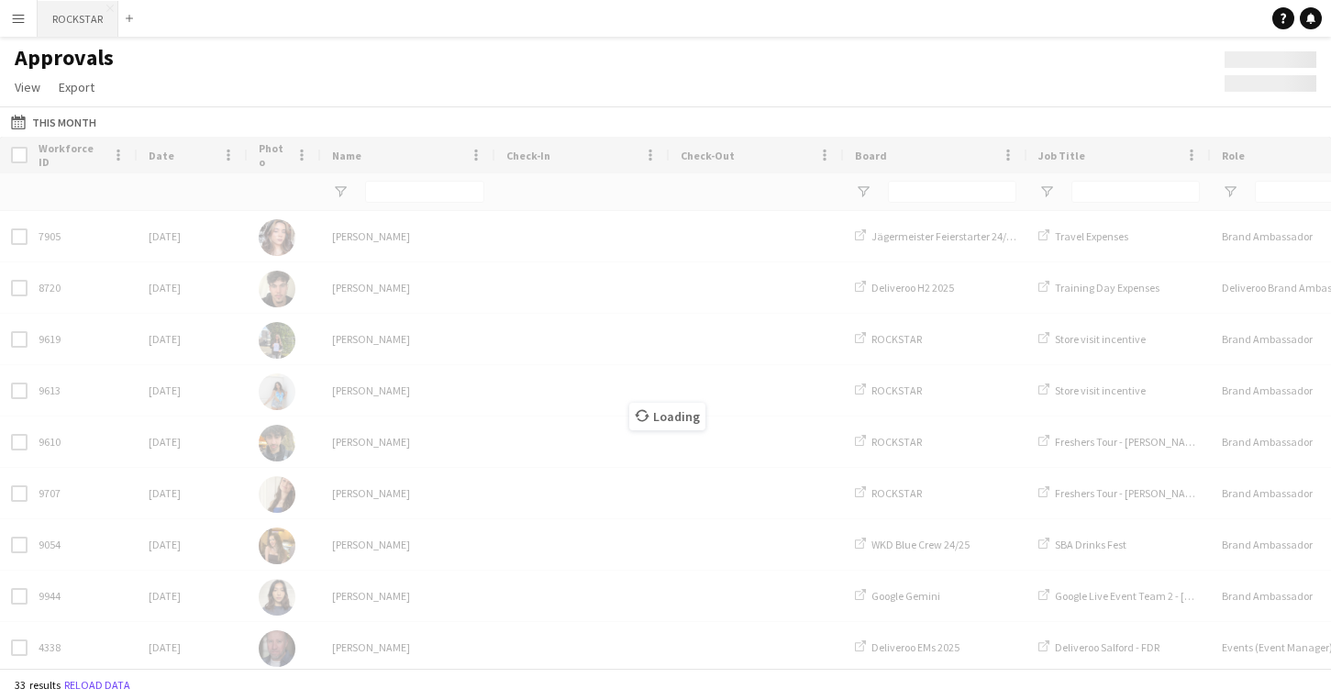
type input "****"
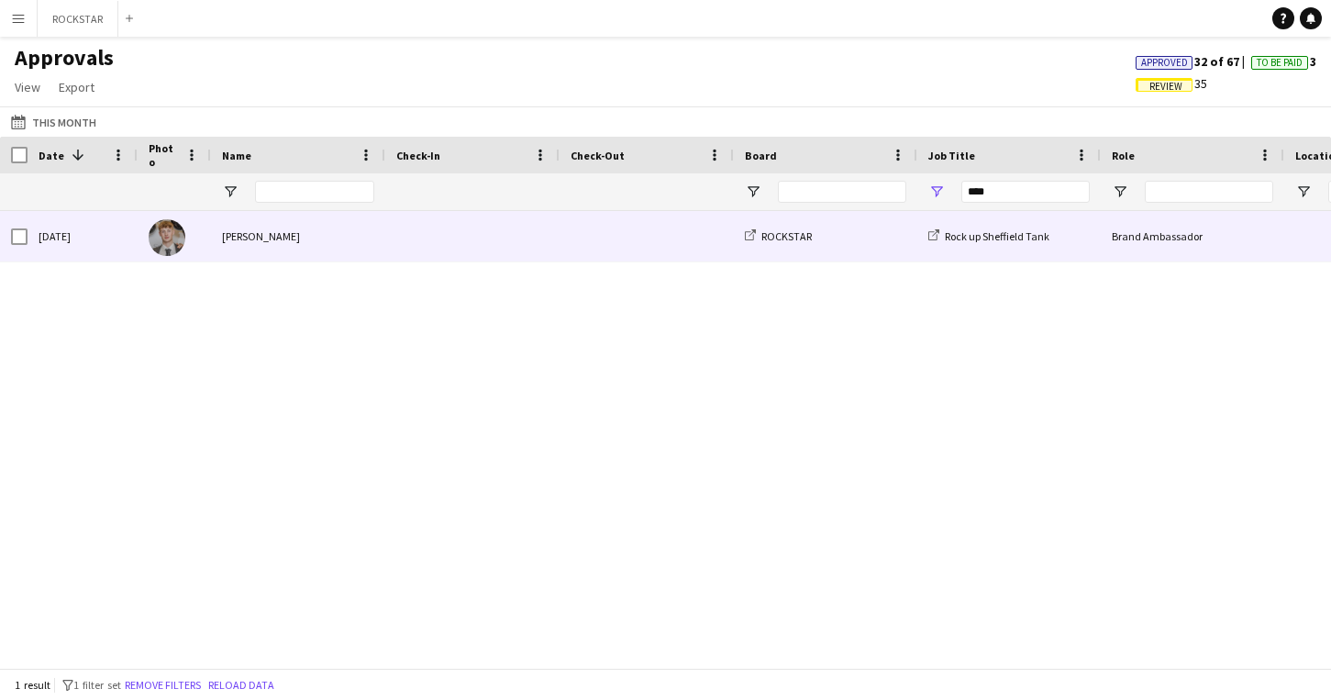
click at [305, 241] on div "[PERSON_NAME]" at bounding box center [298, 236] width 174 height 50
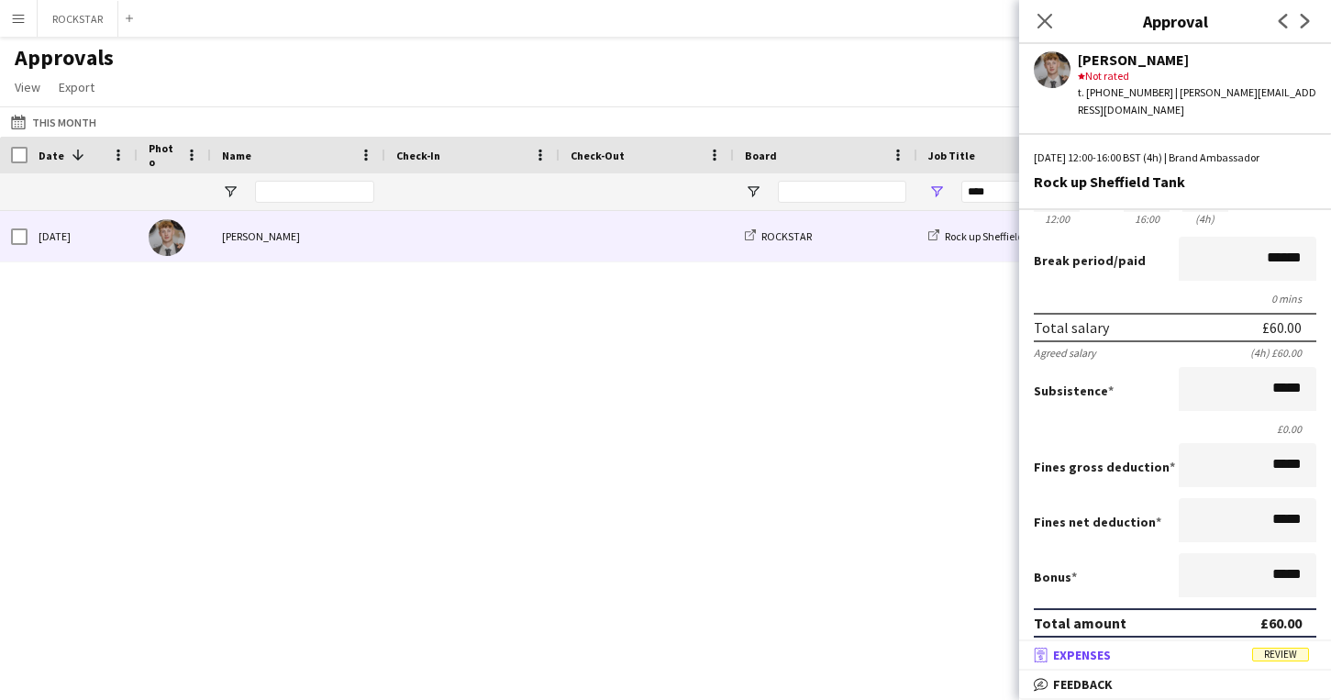
click at [1145, 649] on mat-panel-title "receipt Expenses Review" at bounding box center [1171, 655] width 305 height 17
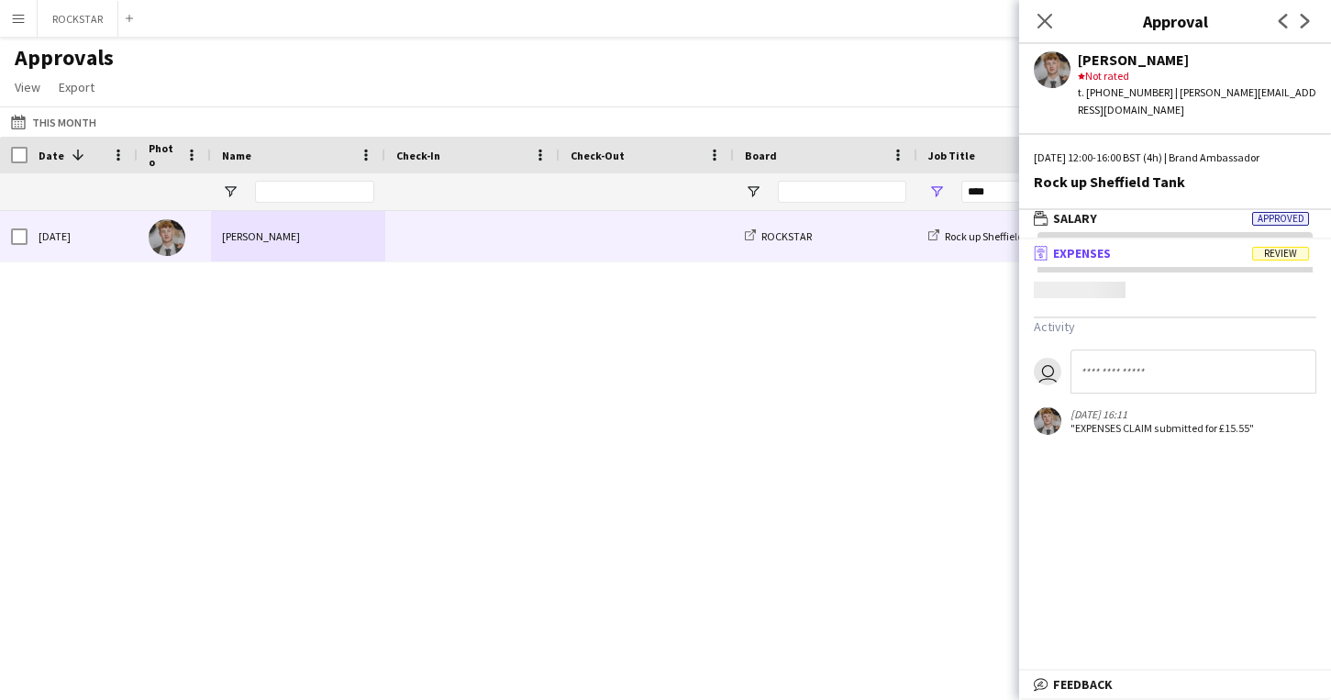
scroll to position [6, 0]
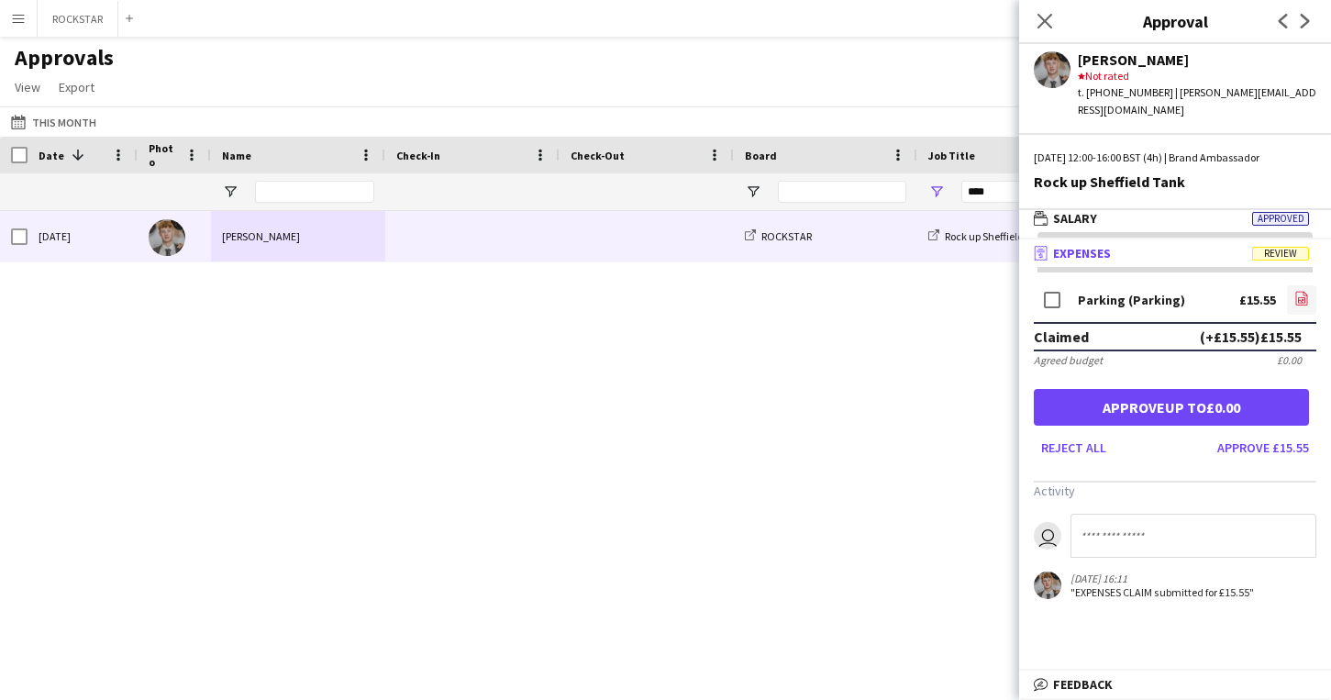
click at [1298, 291] on app-icon "file-image" at bounding box center [1301, 300] width 15 height 18
click at [1293, 434] on button "Approve £15.55" at bounding box center [1263, 447] width 106 height 29
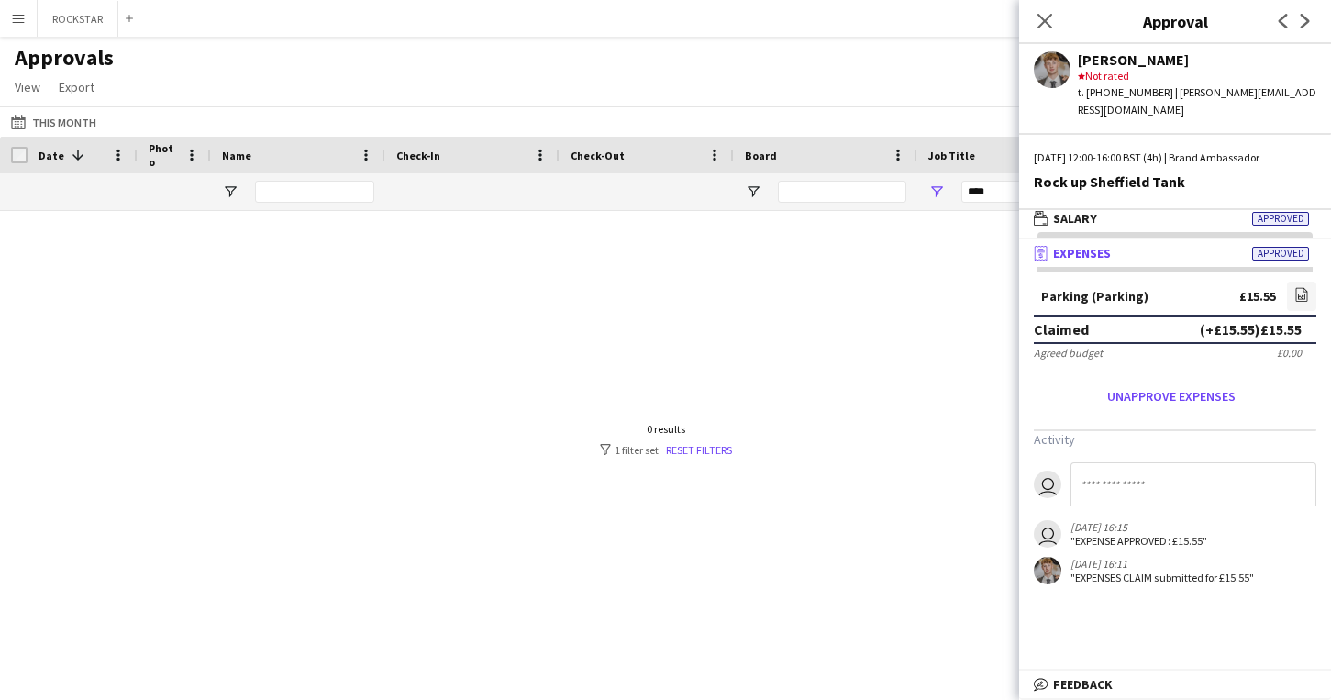
click at [1060, 22] on div "Close pop-in" at bounding box center [1044, 21] width 51 height 42
click at [1049, 21] on icon "Close pop-in" at bounding box center [1044, 20] width 17 height 17
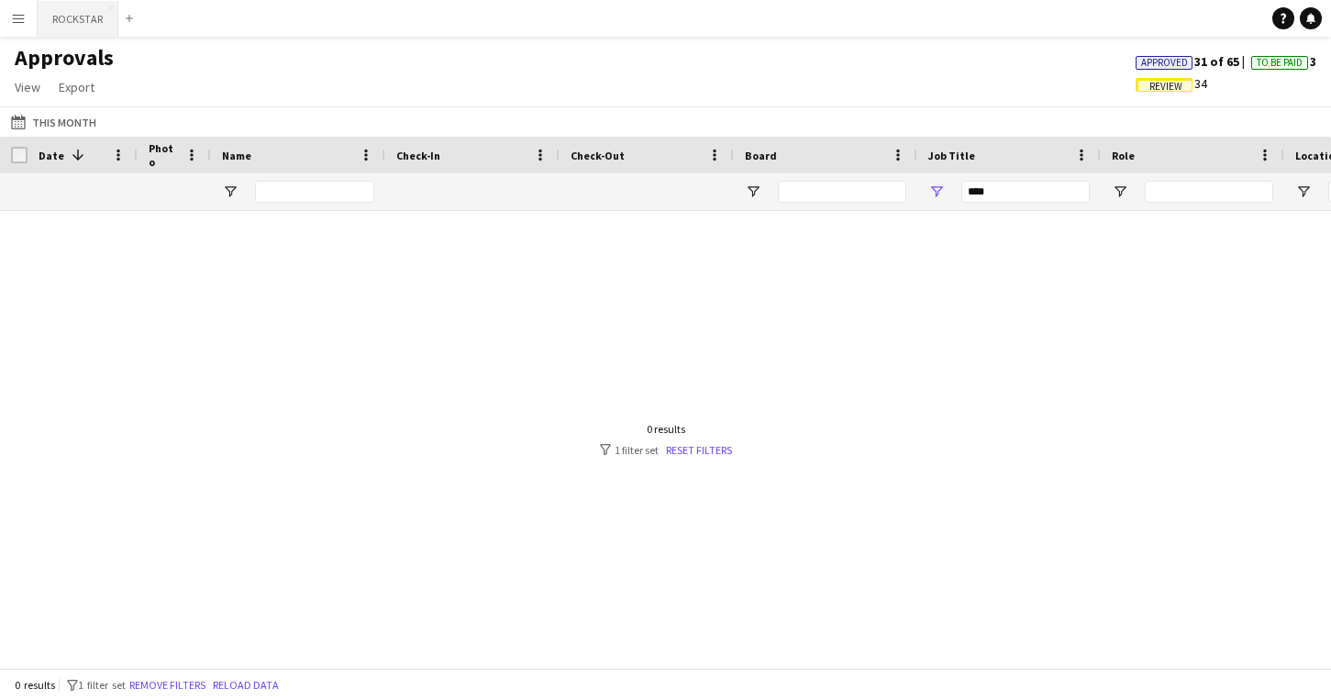
click at [91, 27] on button "ROCKSTAR Close" at bounding box center [78, 19] width 81 height 36
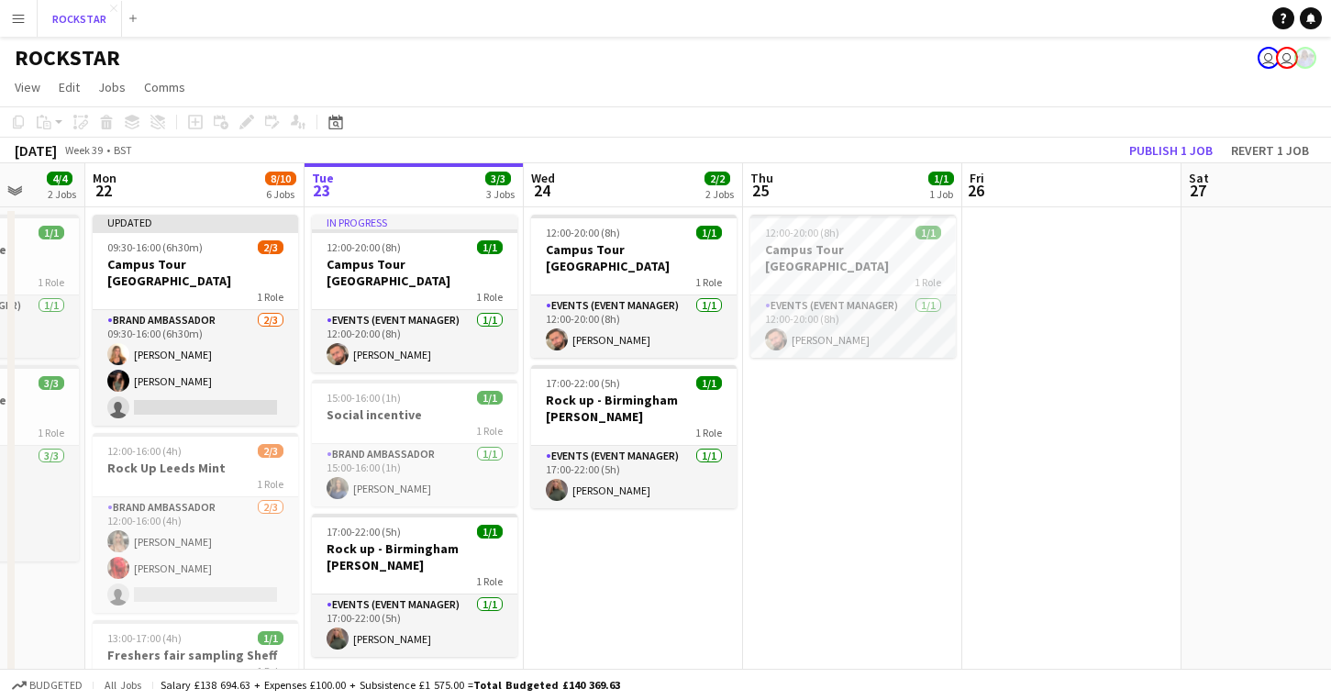
scroll to position [0, 576]
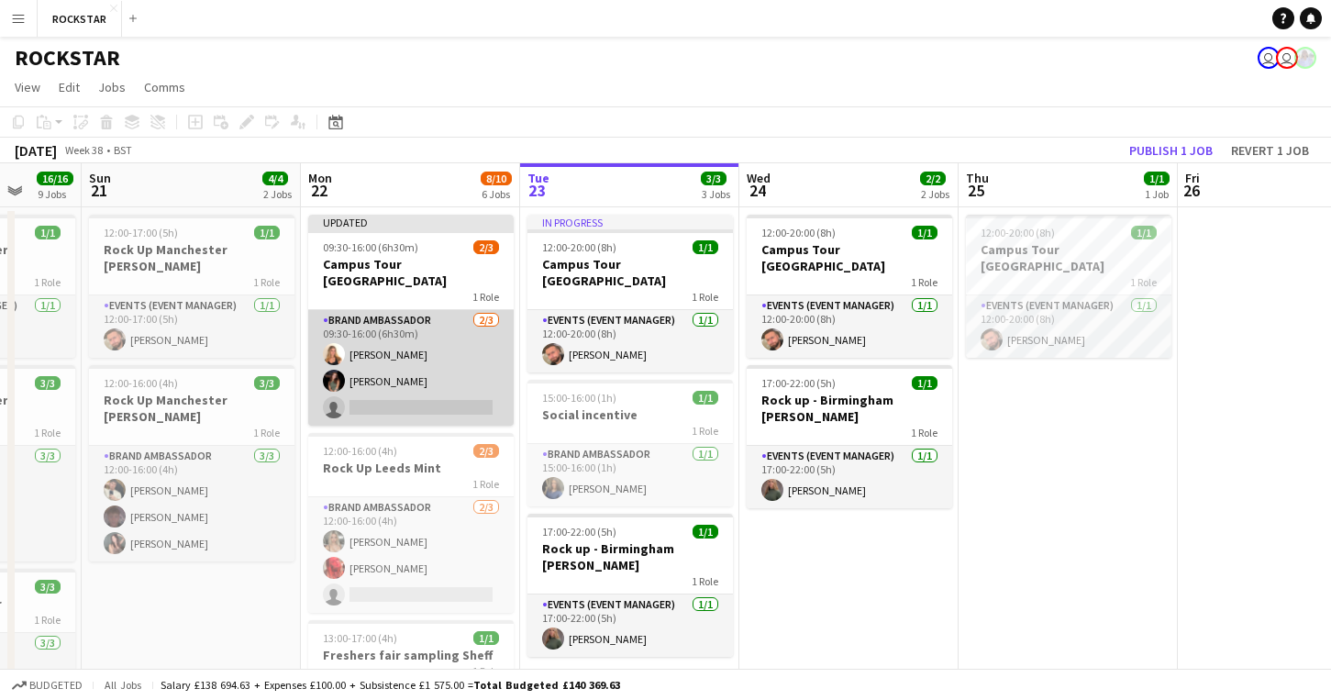
click at [394, 385] on app-card-role "Brand Ambassador 2/3 09:30-16:00 (6h30m) Amelie Drury Eva Grimsdell single-neut…" at bounding box center [410, 368] width 205 height 116
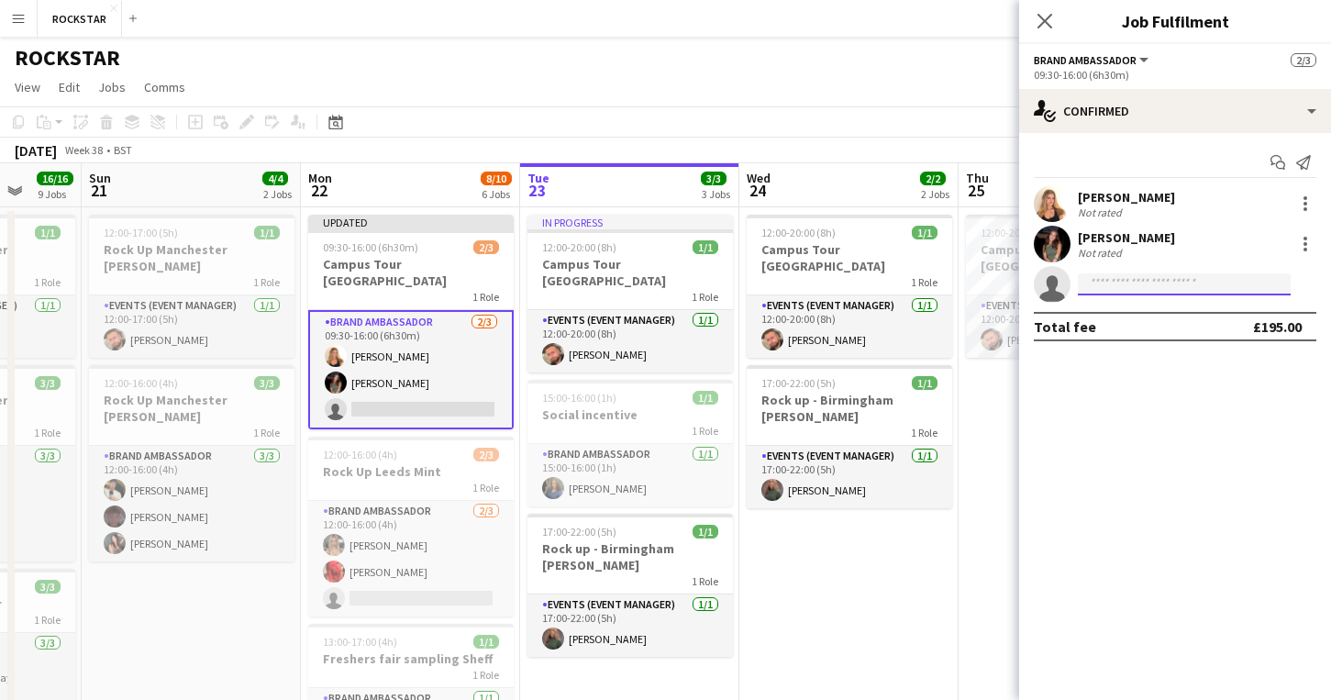
click at [1116, 290] on input at bounding box center [1184, 284] width 213 height 22
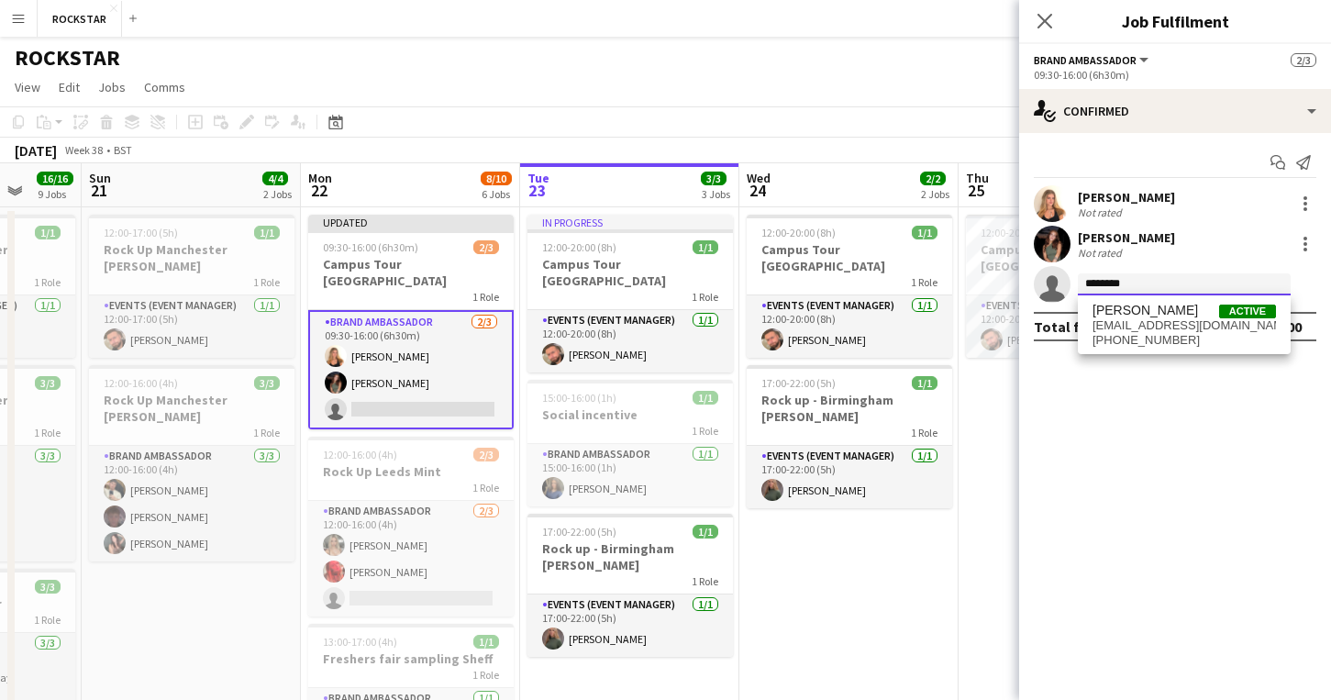
type input "********"
click at [1128, 312] on span "Olivia Mason" at bounding box center [1145, 311] width 105 height 16
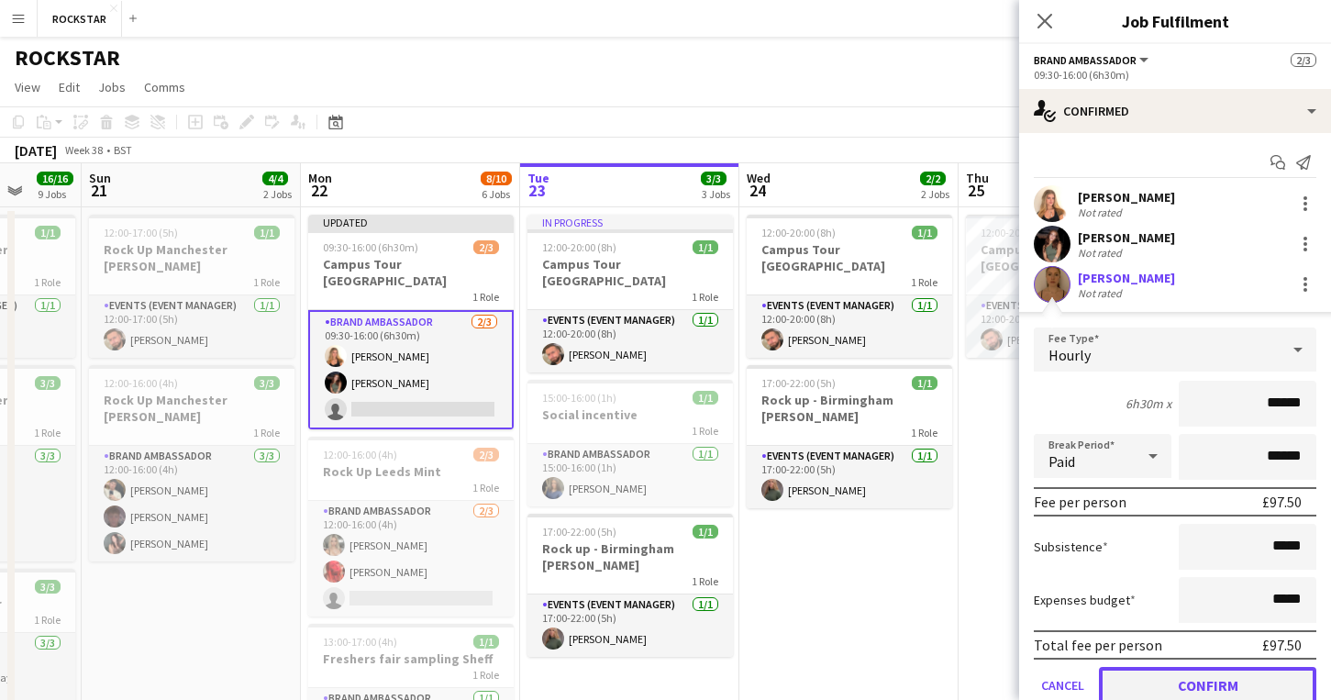
click at [1216, 678] on button "Confirm" at bounding box center [1207, 685] width 217 height 37
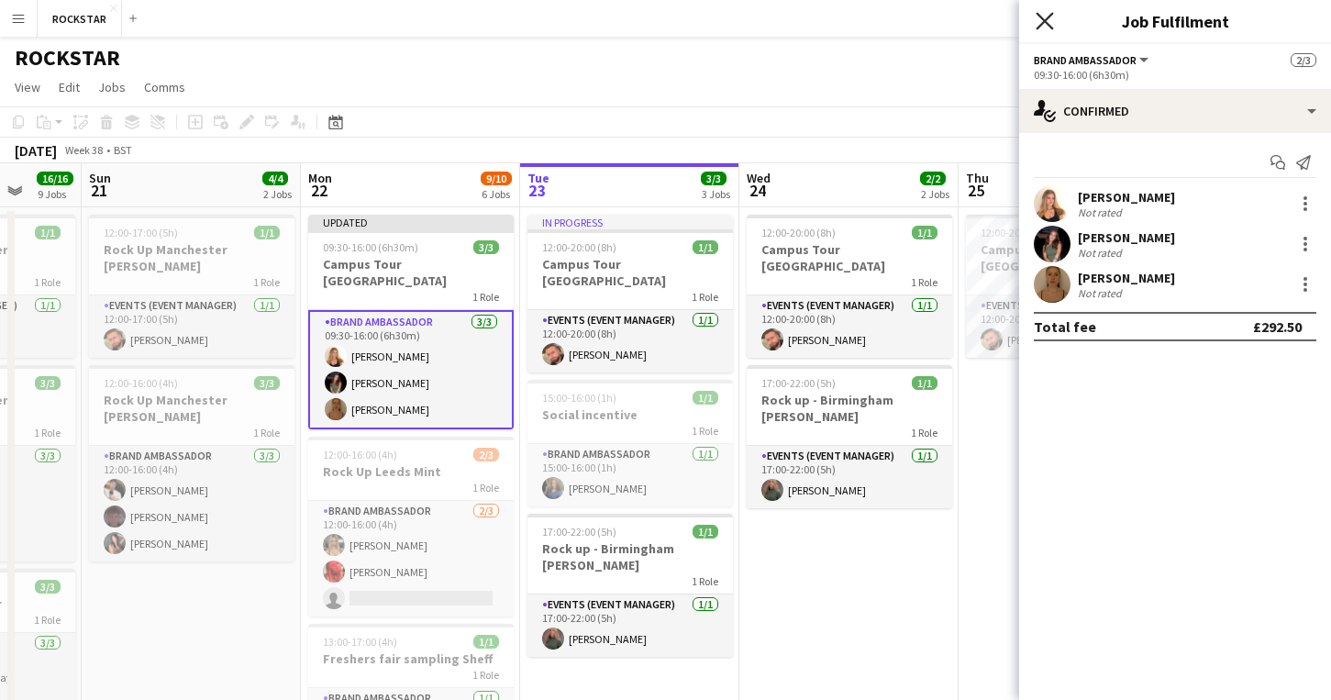
click at [1047, 14] on icon "Close pop-in" at bounding box center [1044, 20] width 17 height 17
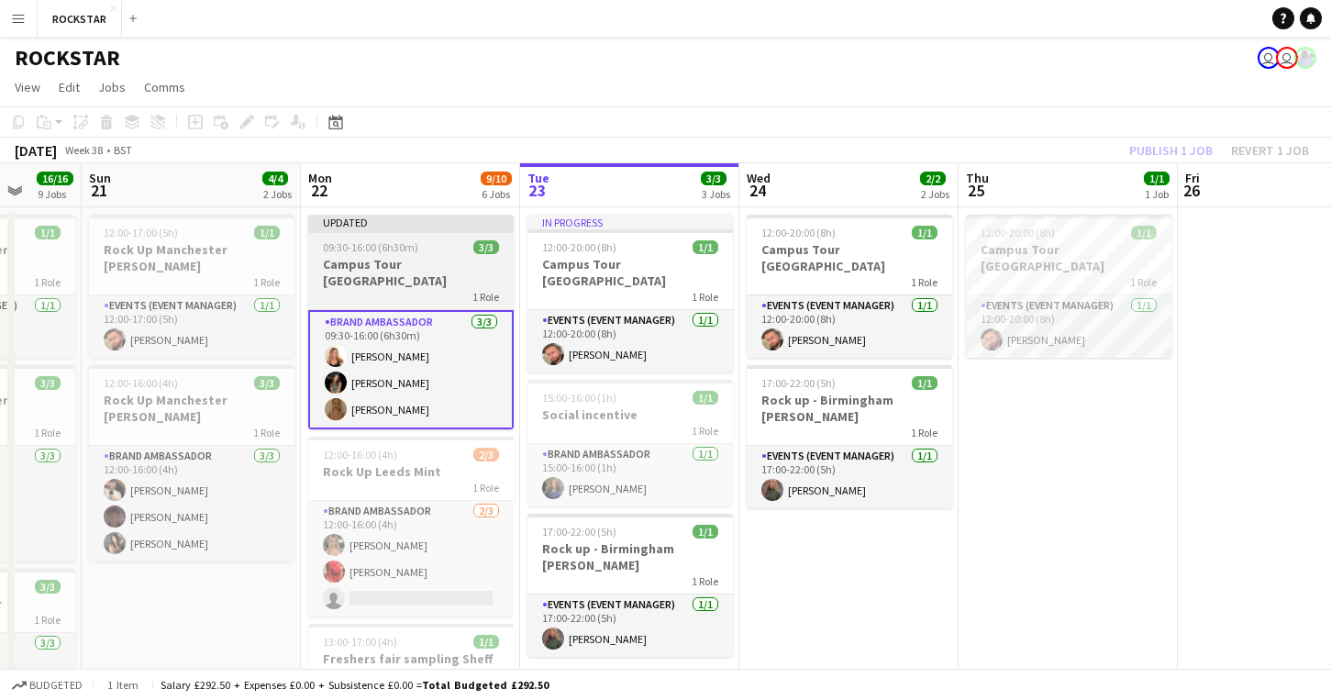
click at [403, 289] on div "1 Role" at bounding box center [410, 296] width 205 height 15
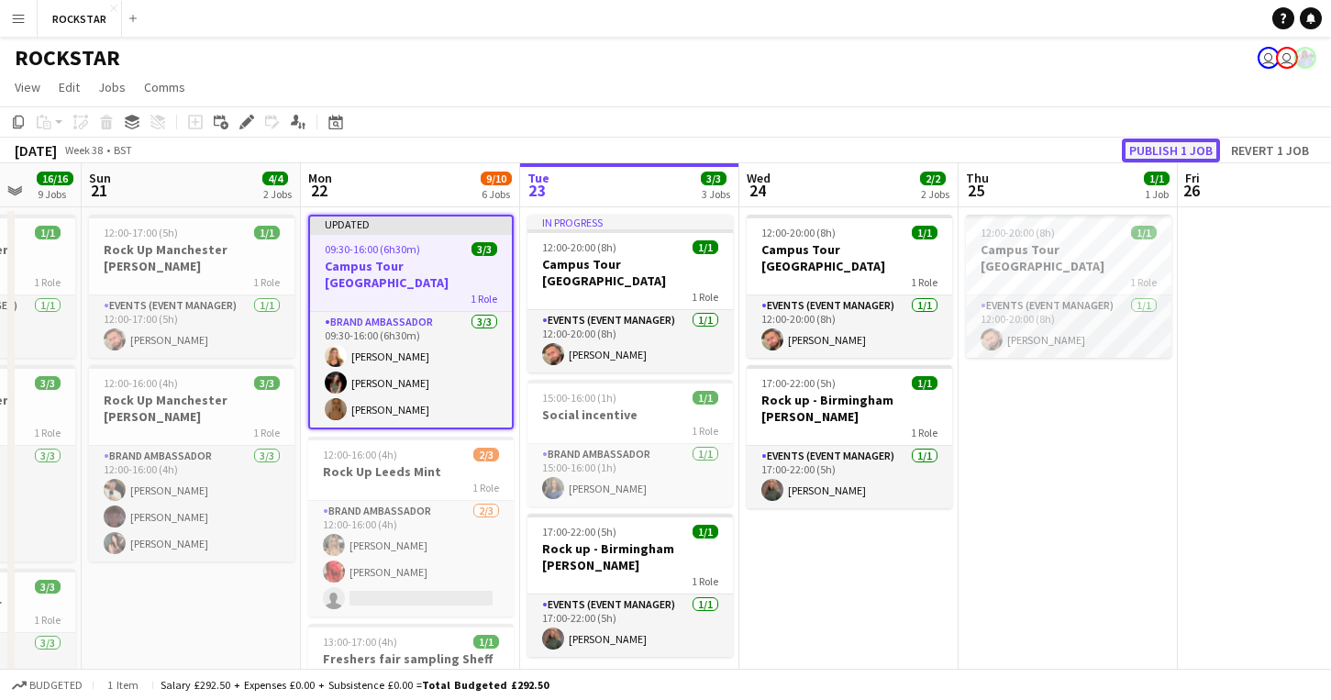
click at [1190, 154] on button "Publish 1 job" at bounding box center [1171, 151] width 98 height 24
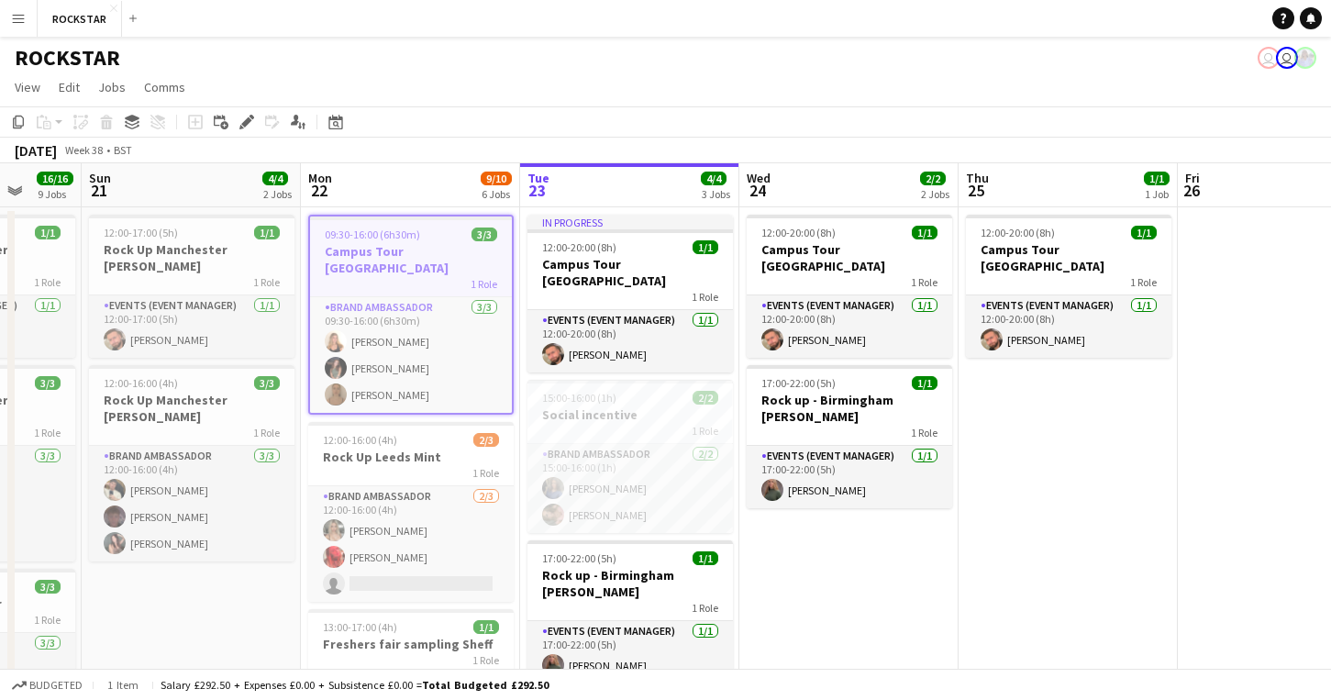
click at [36, 27] on button "Menu" at bounding box center [18, 18] width 37 height 37
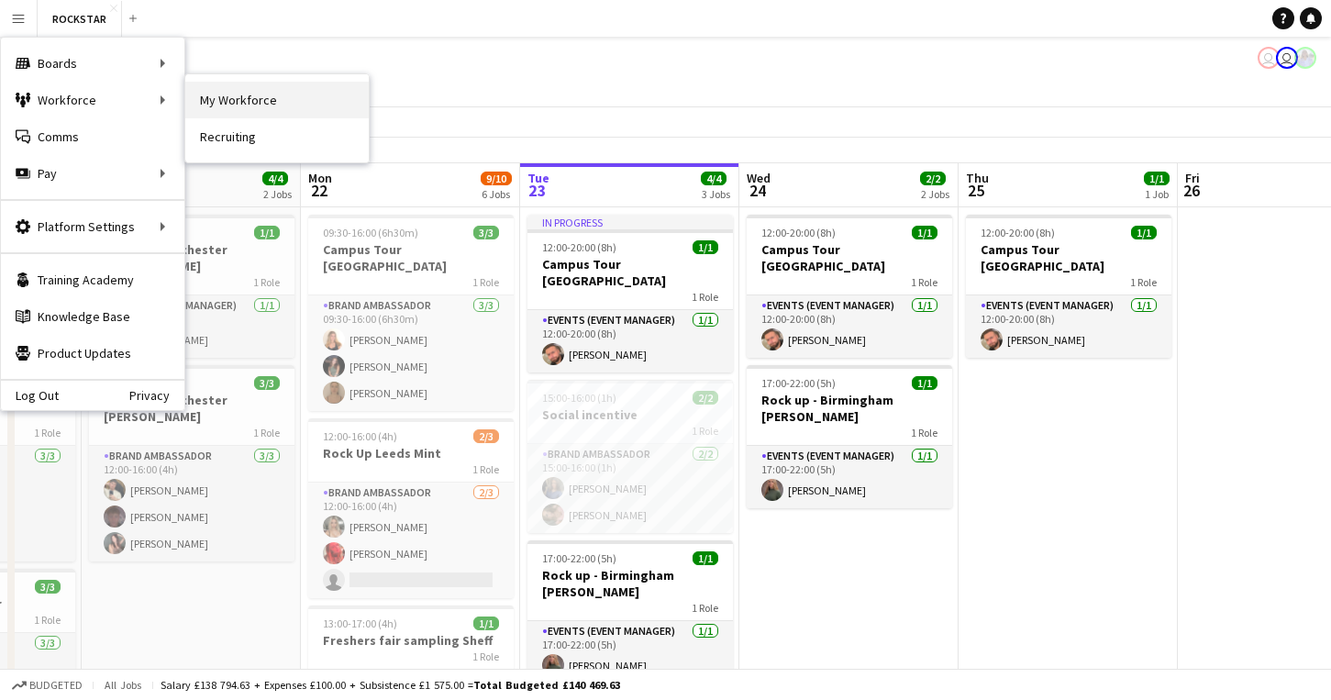
click at [259, 91] on link "My Workforce" at bounding box center [276, 100] width 183 height 37
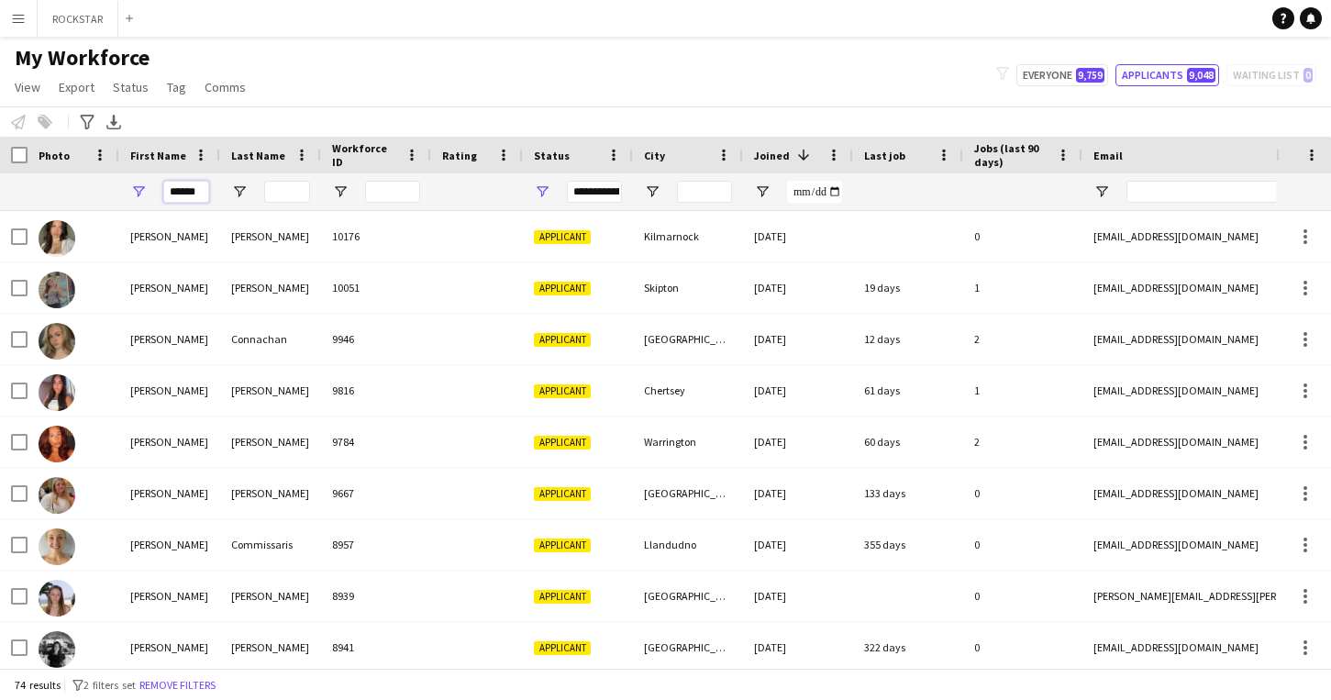
click at [183, 190] on input "******" at bounding box center [186, 192] width 46 height 22
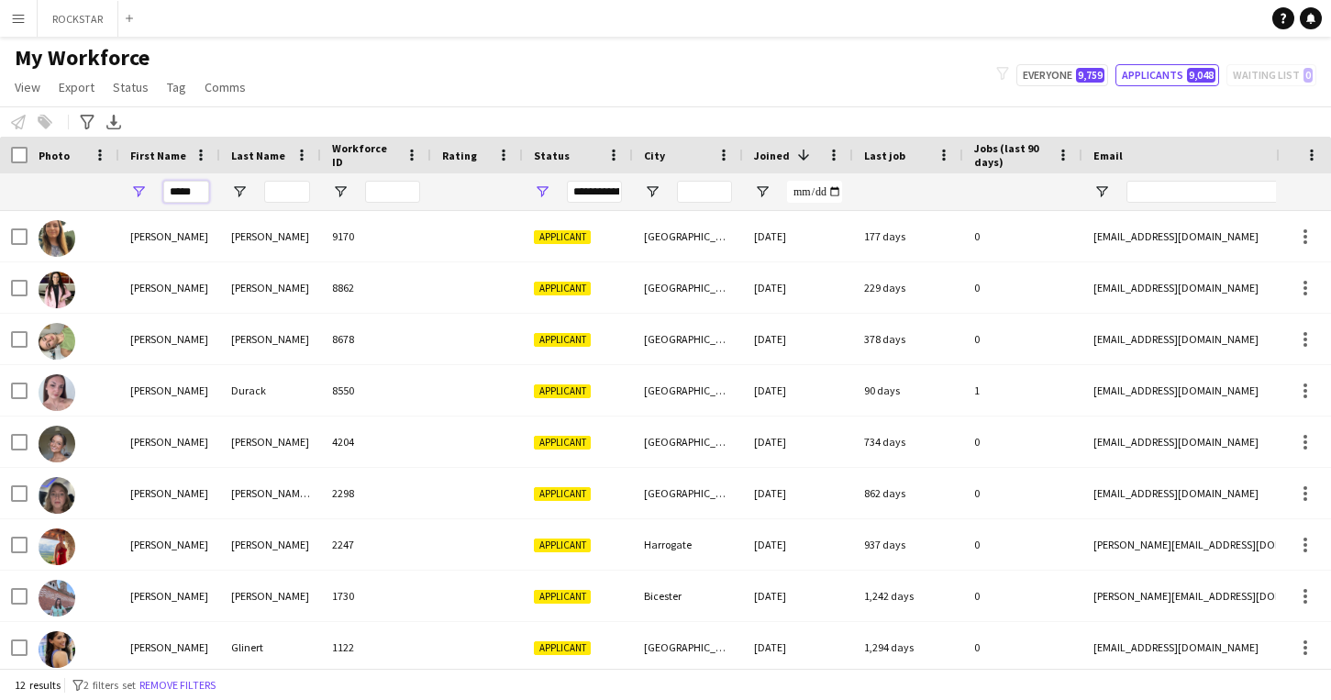
type input "*****"
click at [297, 196] on input "Last Name Filter Input" at bounding box center [287, 192] width 46 height 22
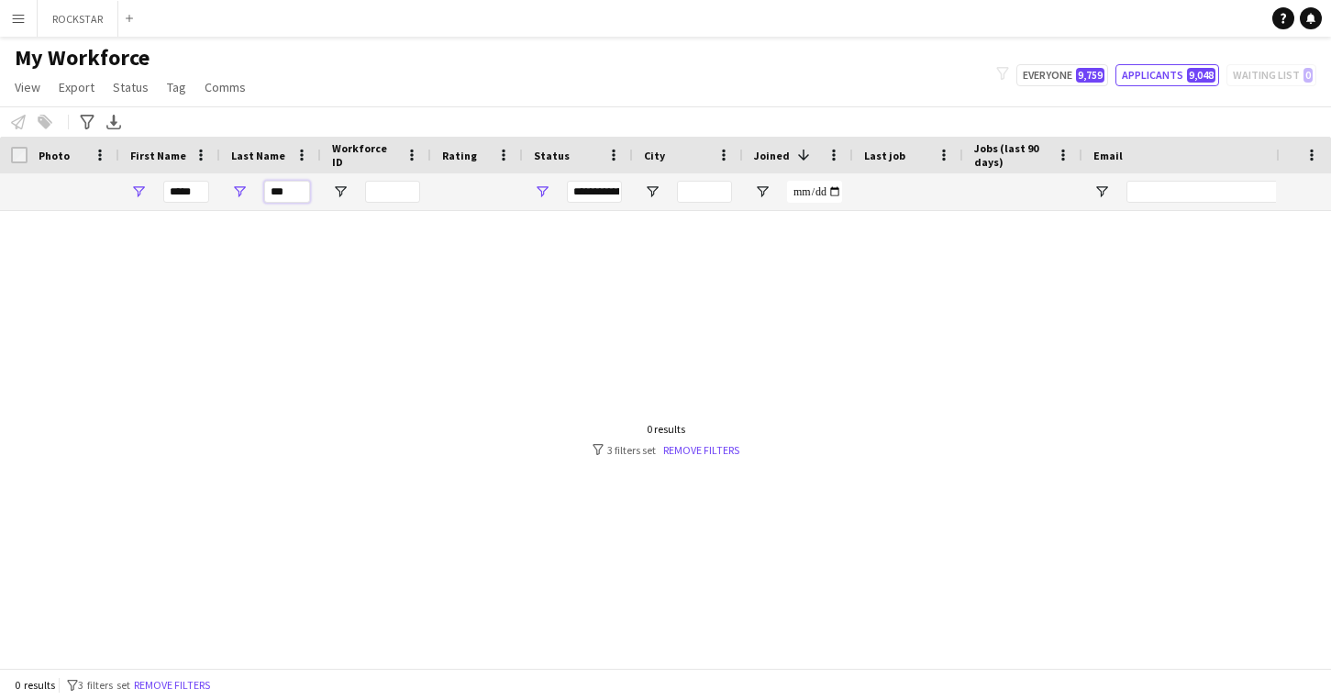
type input "***"
click at [187, 191] on input "*****" at bounding box center [186, 192] width 46 height 22
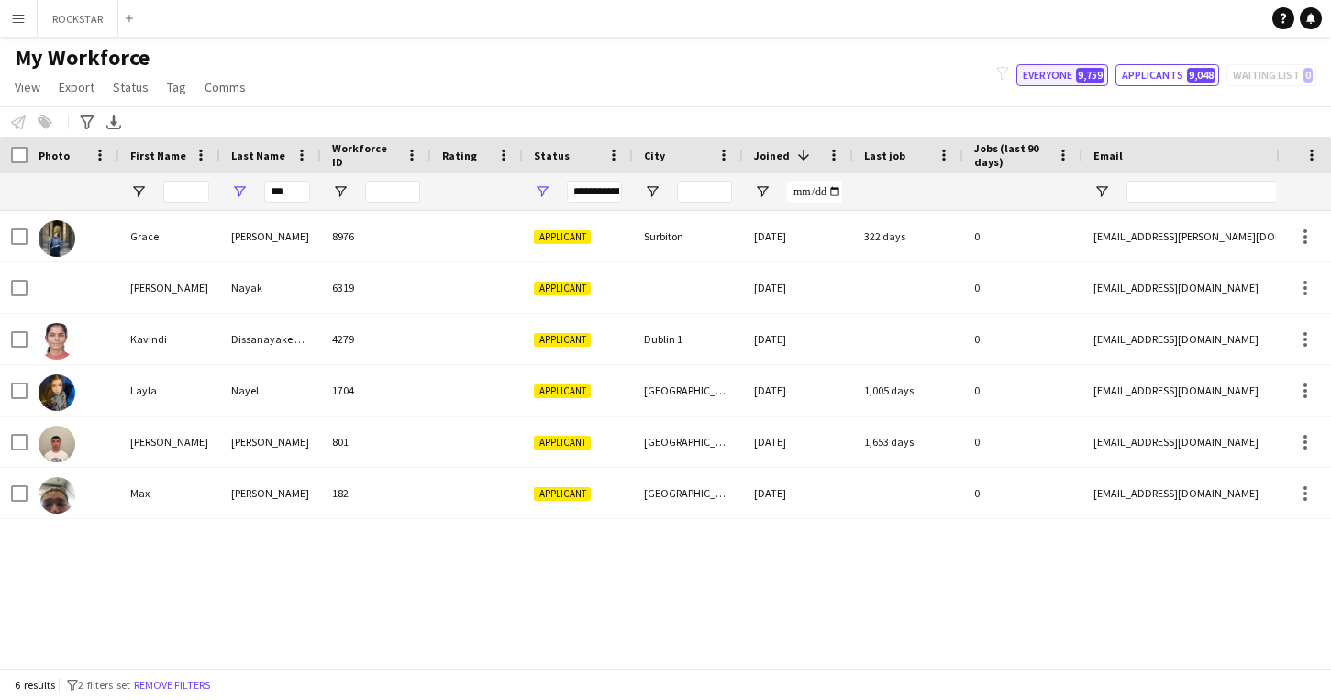
click at [1063, 83] on button "Everyone 9,759" at bounding box center [1062, 75] width 92 height 22
type input "**********"
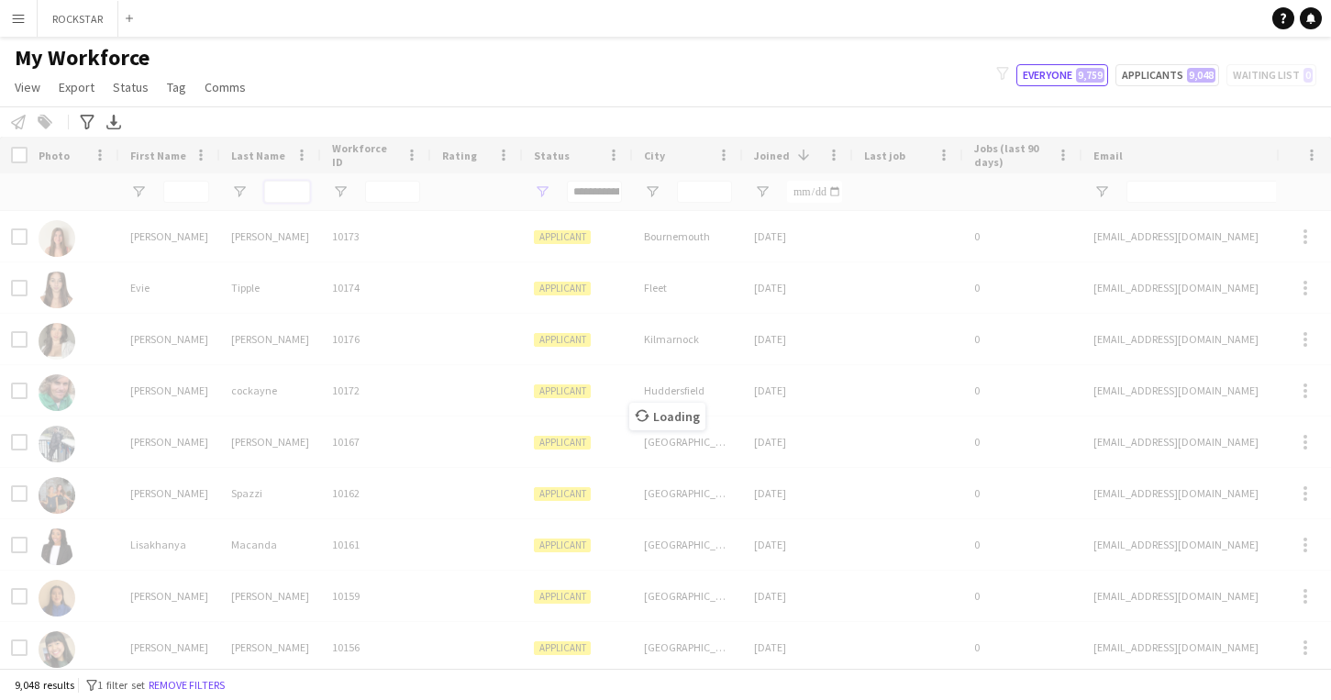
click at [286, 183] on input "Last Name Filter Input" at bounding box center [287, 192] width 46 height 22
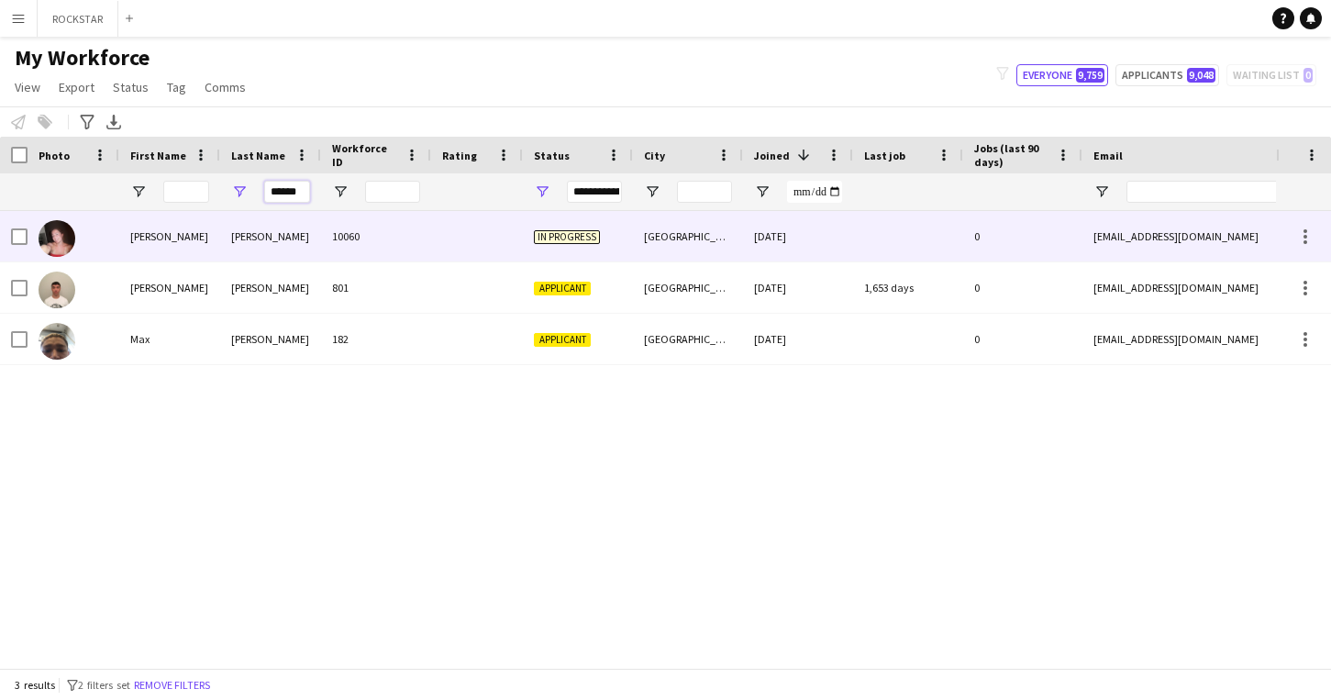
type input "******"
click at [403, 232] on div "10060" at bounding box center [376, 236] width 110 height 50
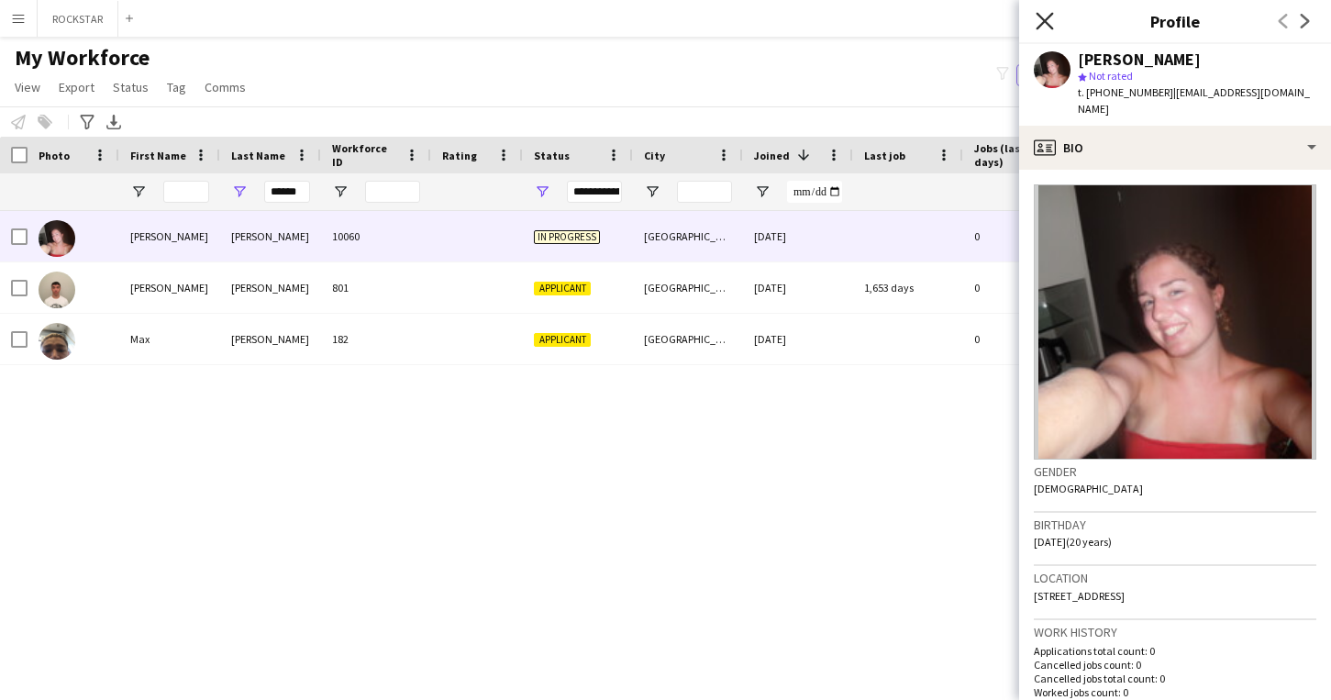
click at [1052, 18] on icon "Close pop-in" at bounding box center [1044, 20] width 17 height 17
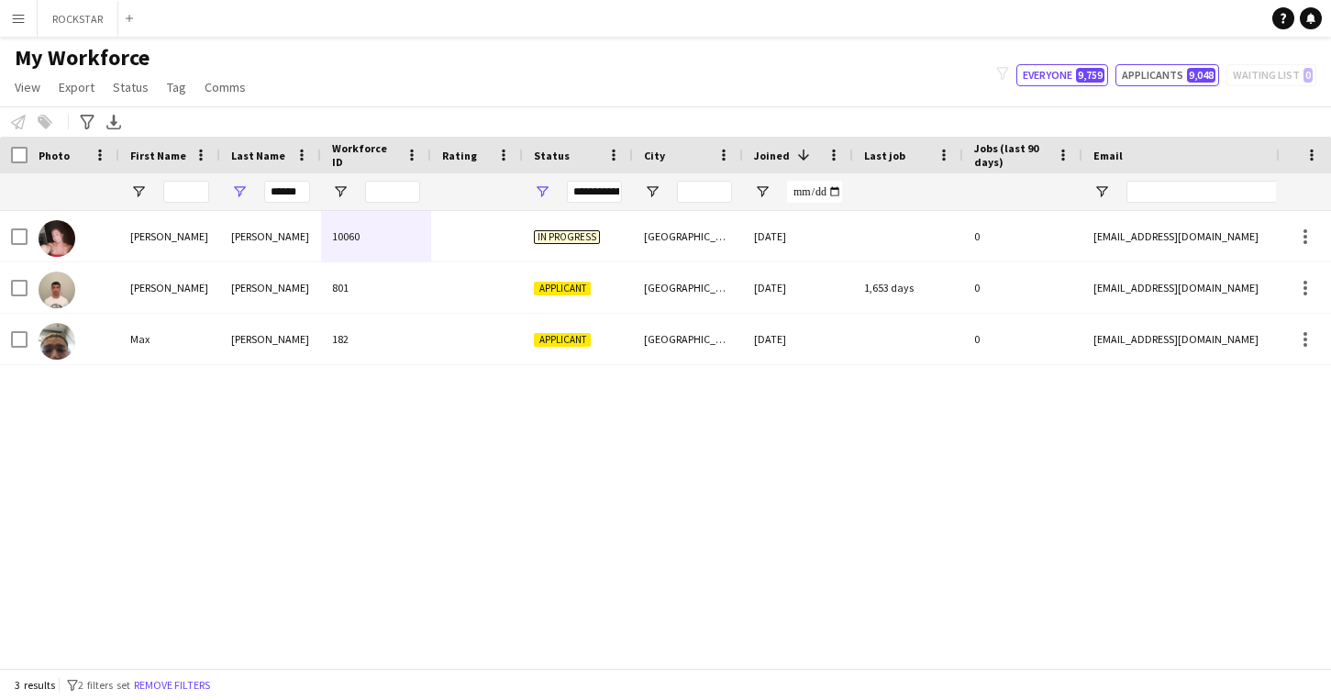
click at [1186, 73] on button "Applicants 9,048" at bounding box center [1168, 75] width 104 height 22
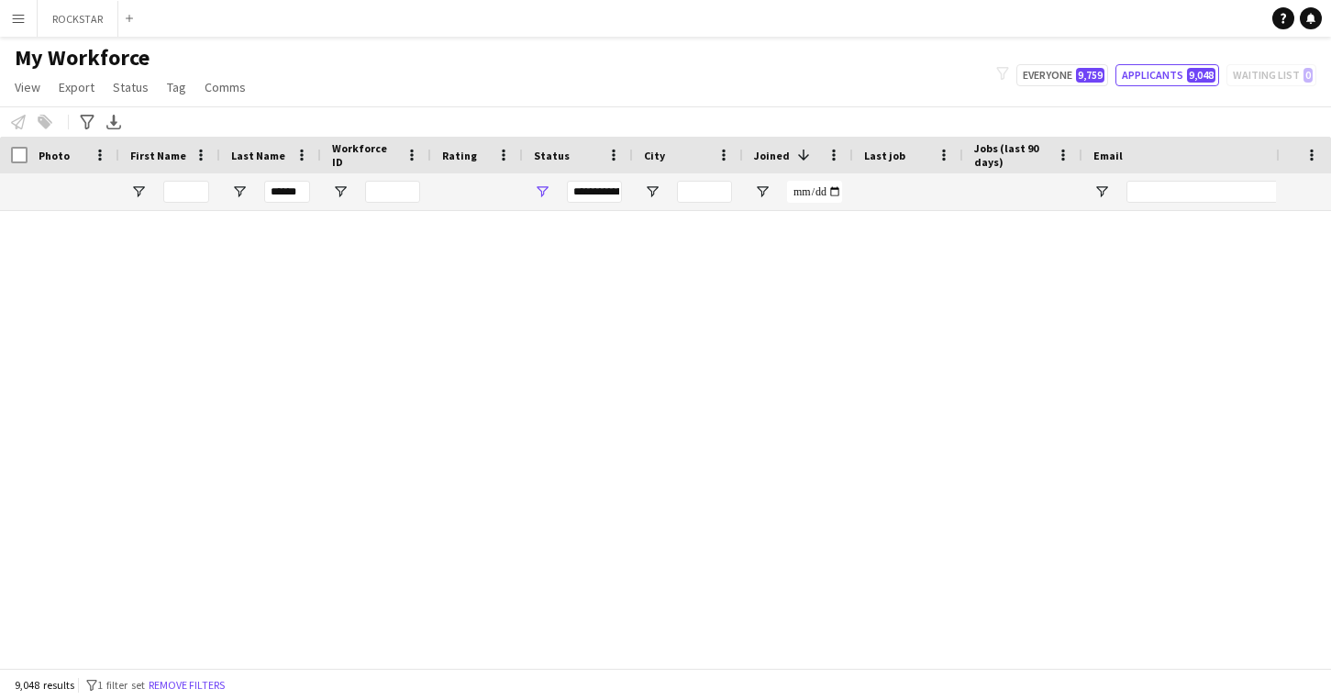
type input "**********"
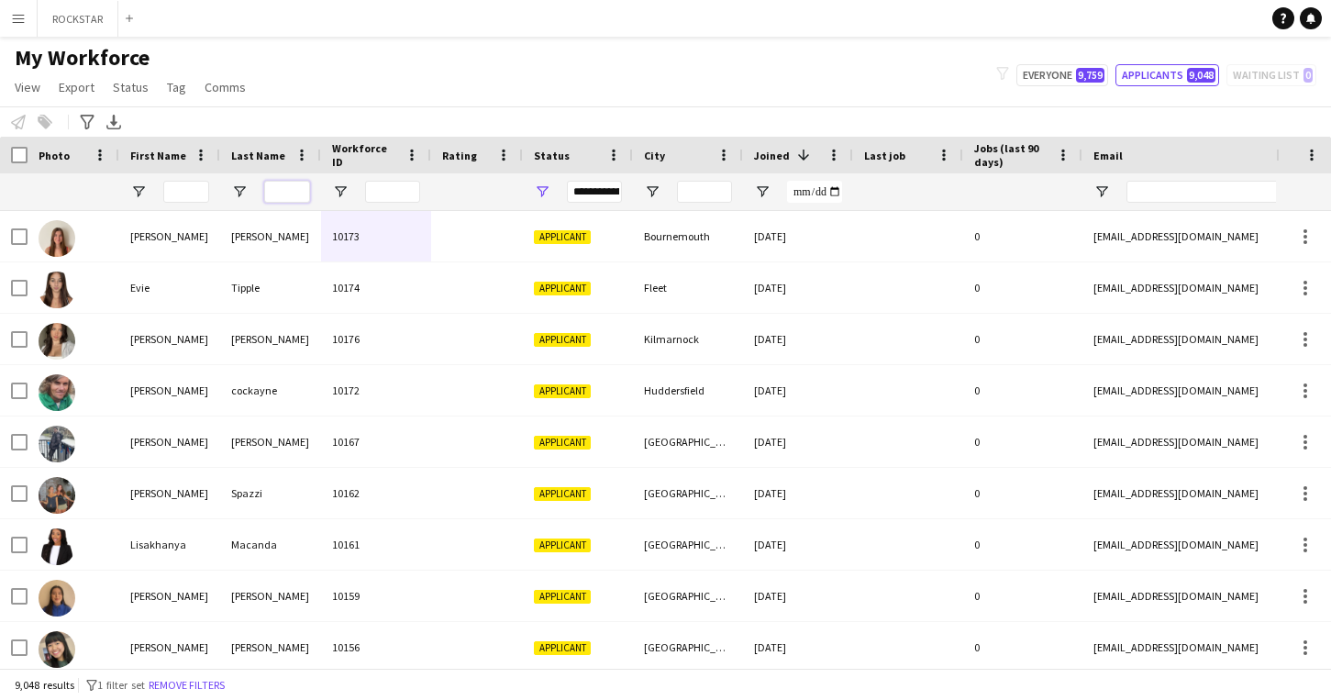
click at [285, 196] on input "Last Name Filter Input" at bounding box center [287, 192] width 46 height 22
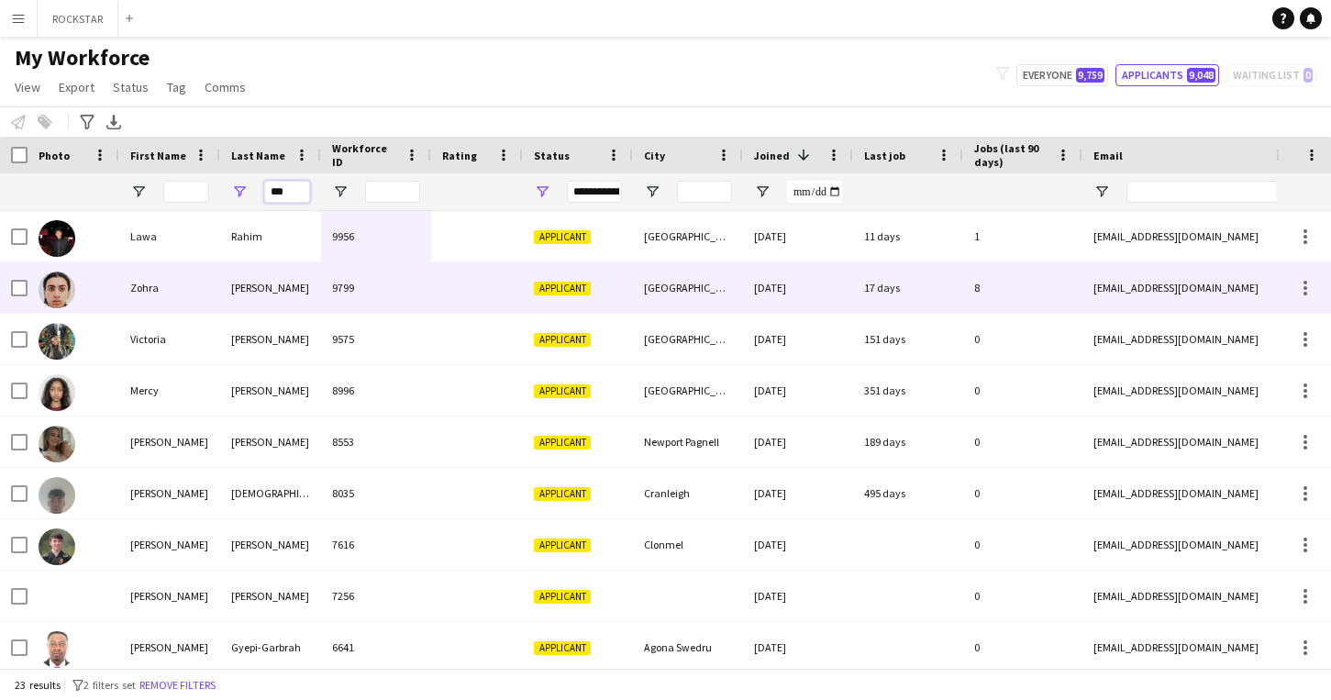
type input "***"
click at [298, 286] on div "Rahmani" at bounding box center [270, 287] width 101 height 50
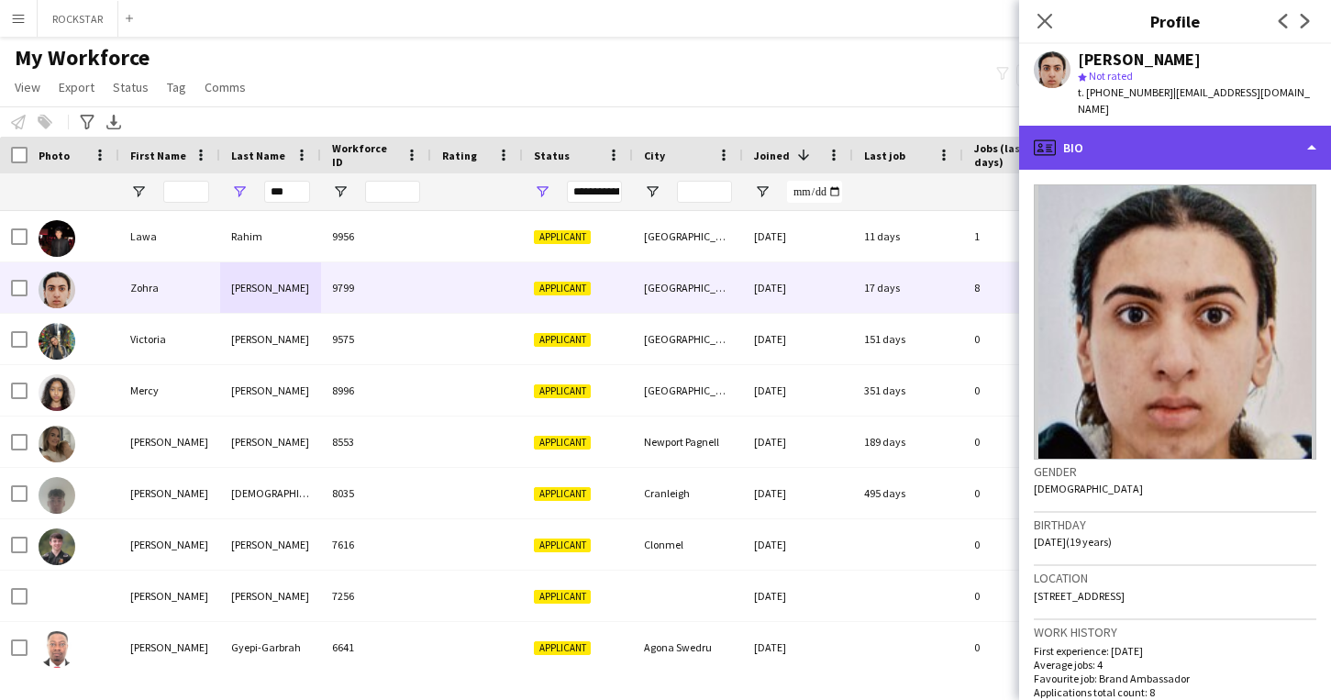
click at [1150, 126] on div "profile Bio" at bounding box center [1175, 148] width 312 height 44
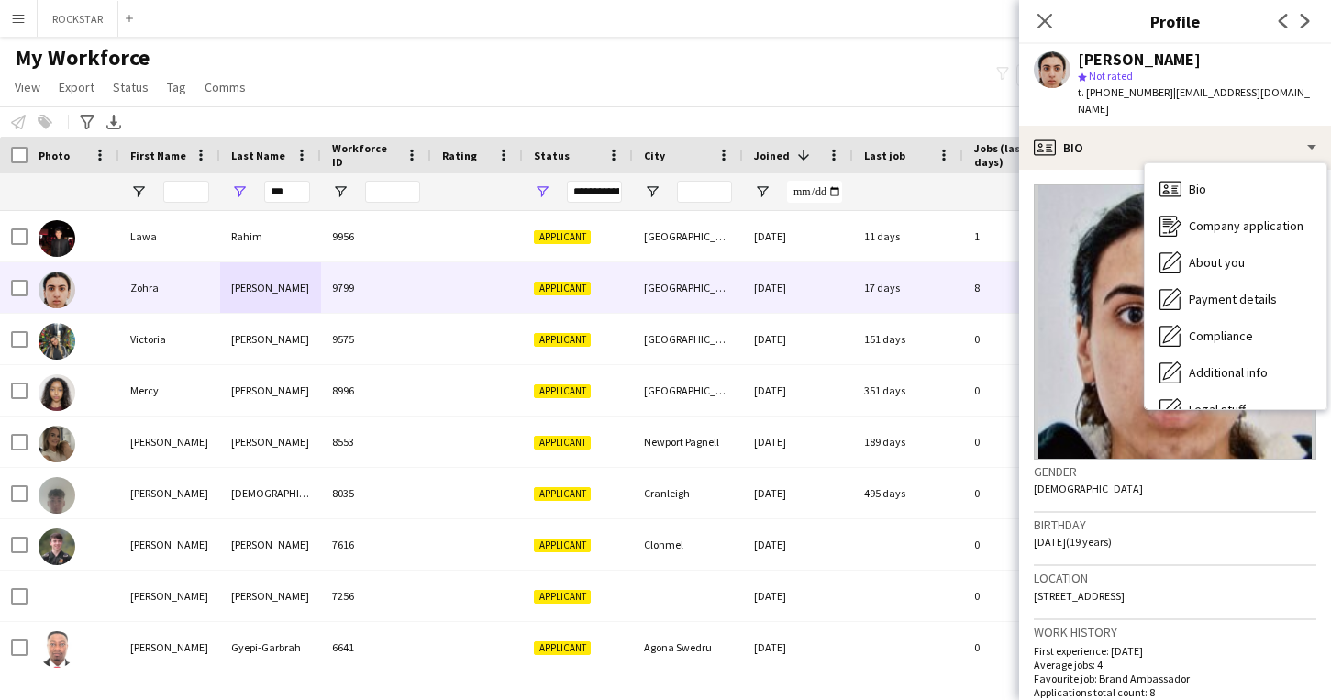
click at [1125, 589] on span "28 Hyde Park Terrace, Leeds, LS6 1BJ" at bounding box center [1079, 596] width 91 height 14
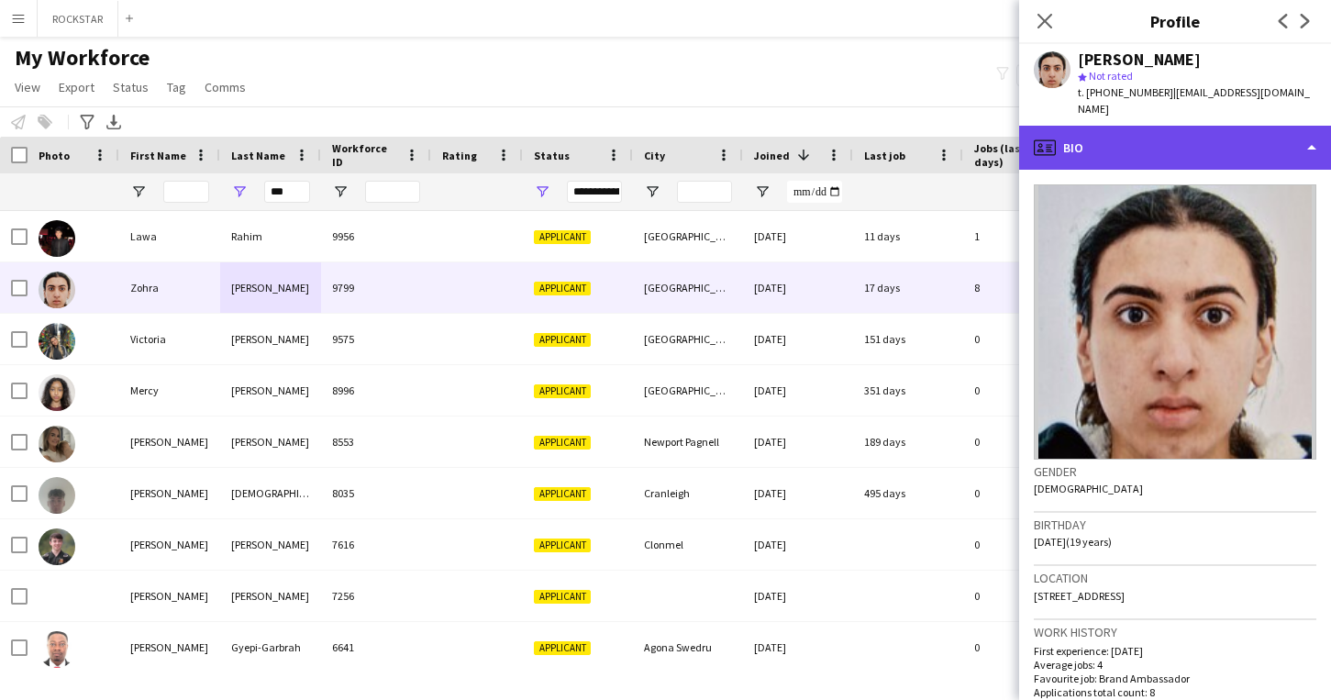
click at [1102, 145] on div "profile Bio" at bounding box center [1175, 148] width 312 height 44
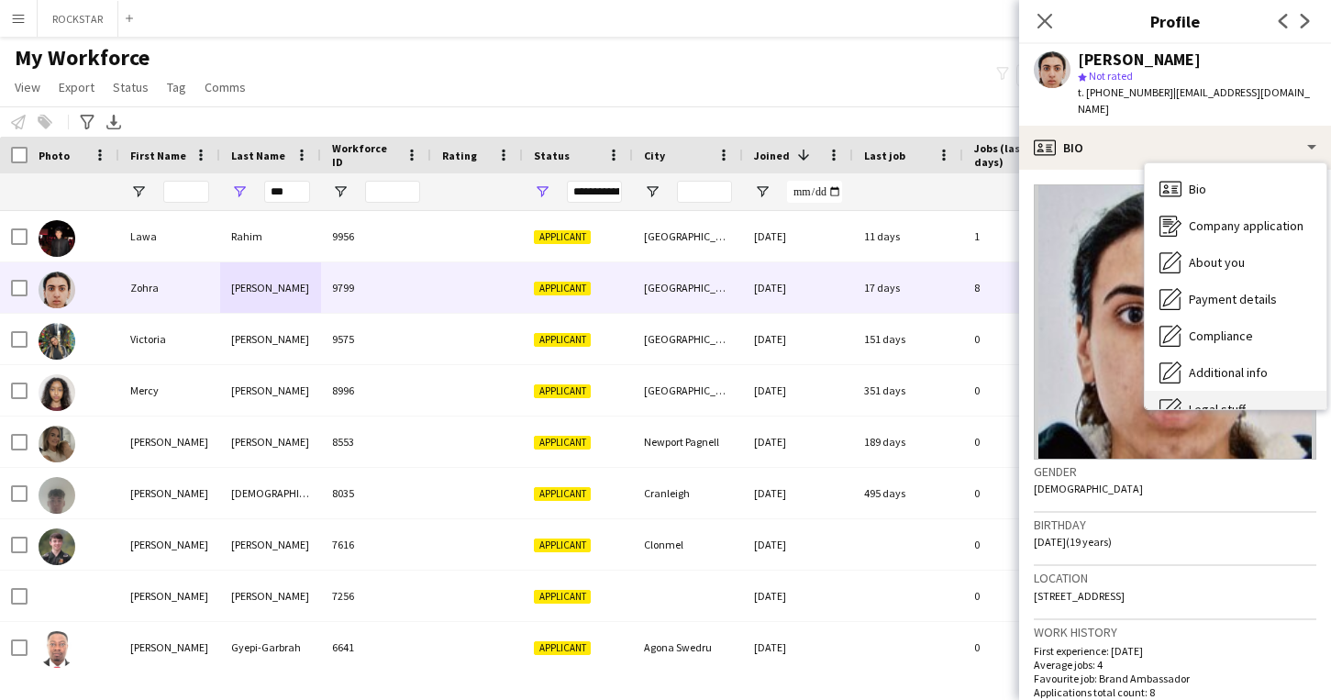
click at [1178, 398] on icon "Legal stuff" at bounding box center [1171, 409] width 22 height 22
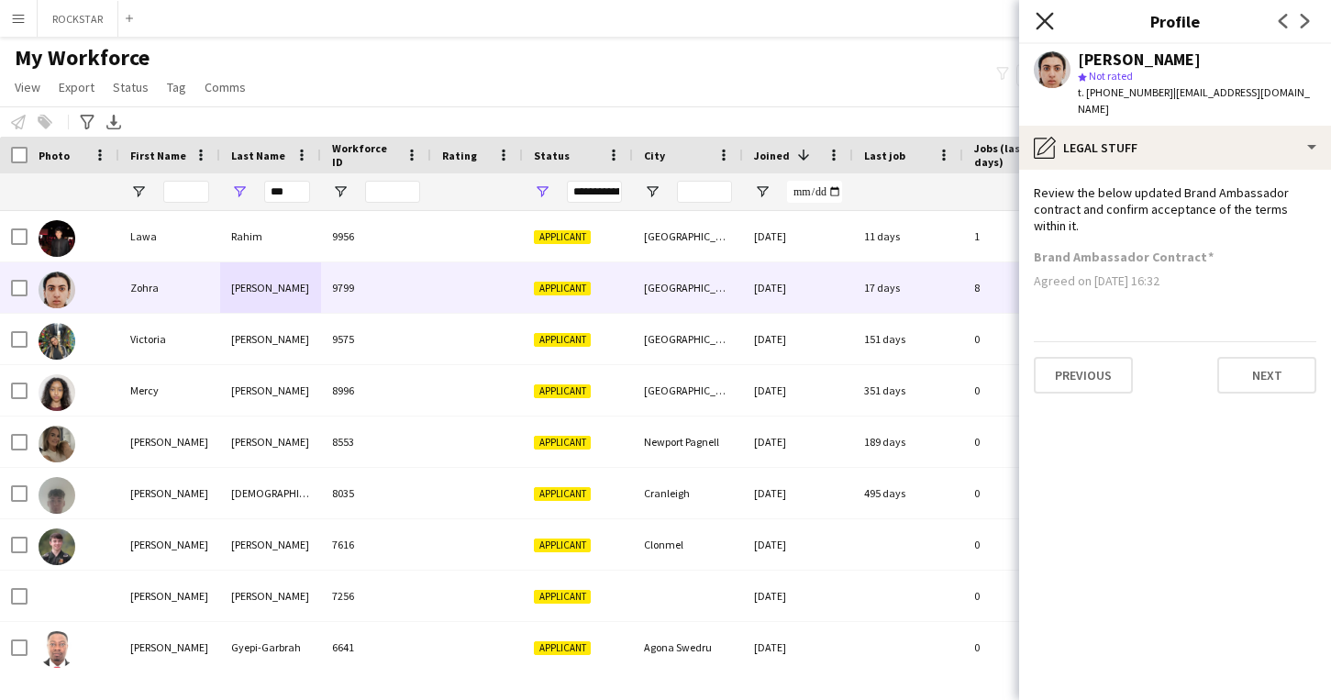
click at [1049, 26] on icon at bounding box center [1044, 20] width 17 height 17
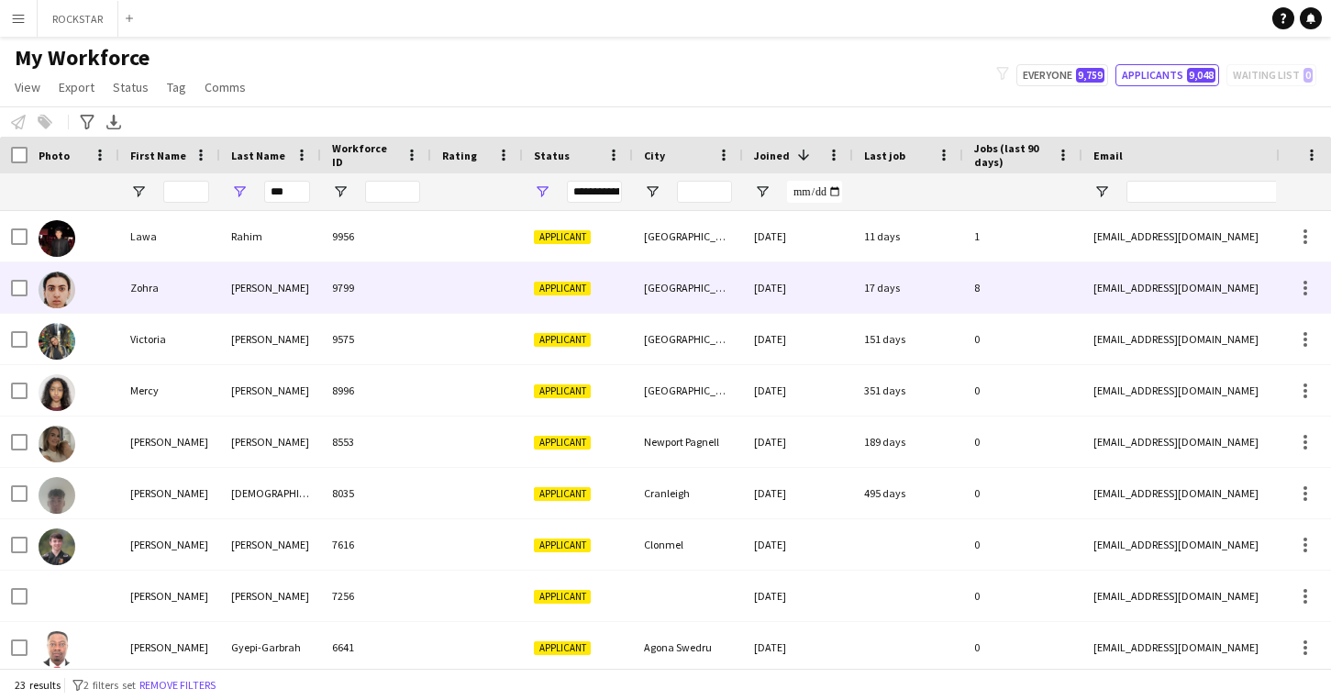
click at [633, 286] on div "Leeds" at bounding box center [688, 287] width 110 height 50
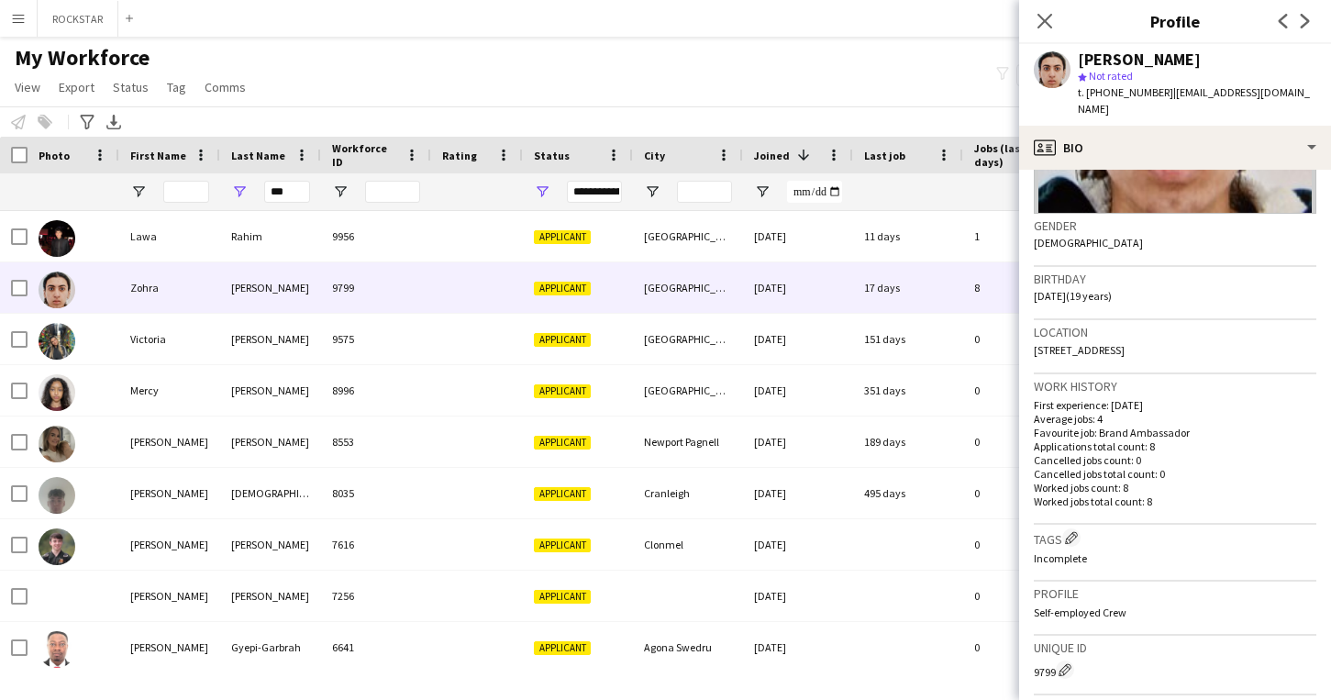
scroll to position [548, 0]
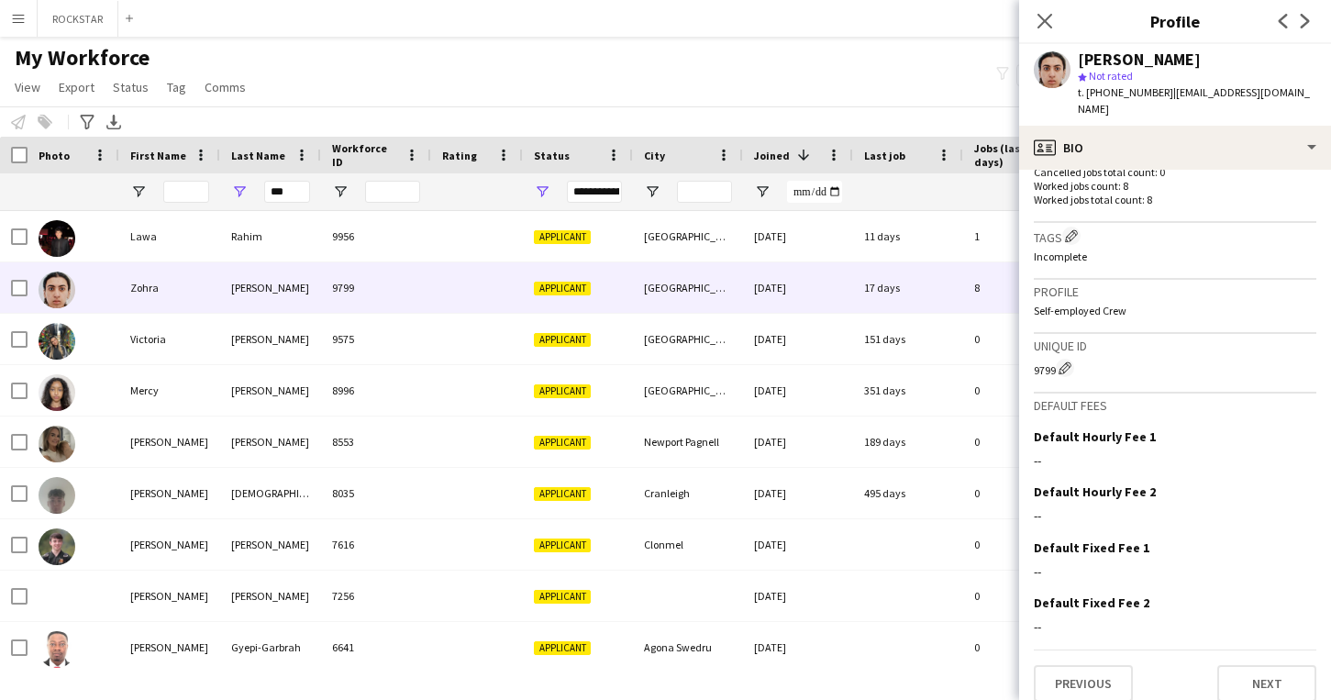
click at [1254, 686] on app-crew-profile-bio "Gender Female Birthday 22-02-2006 (19 years) Location 28 Hyde Park Terrace, Lee…" at bounding box center [1175, 435] width 312 height 530
click at [1252, 670] on button "Next" at bounding box center [1266, 683] width 99 height 37
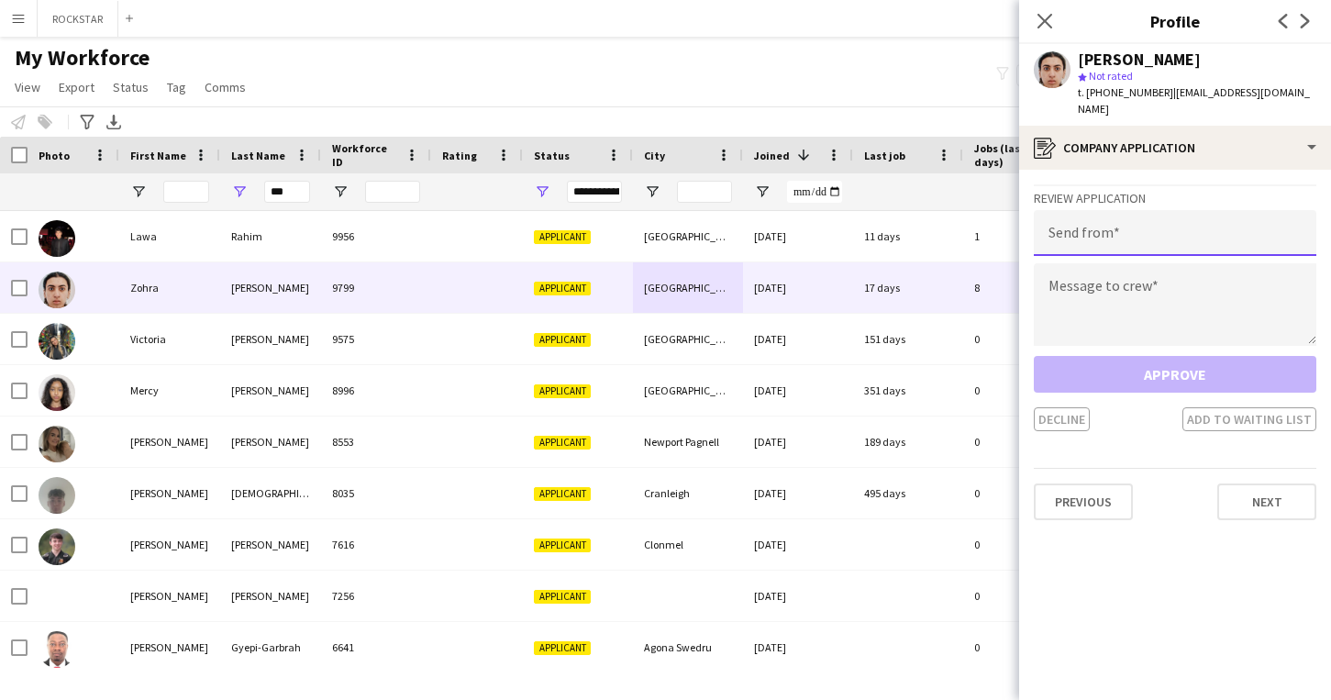
click at [1113, 210] on input "email" at bounding box center [1175, 233] width 283 height 46
type input "**********"
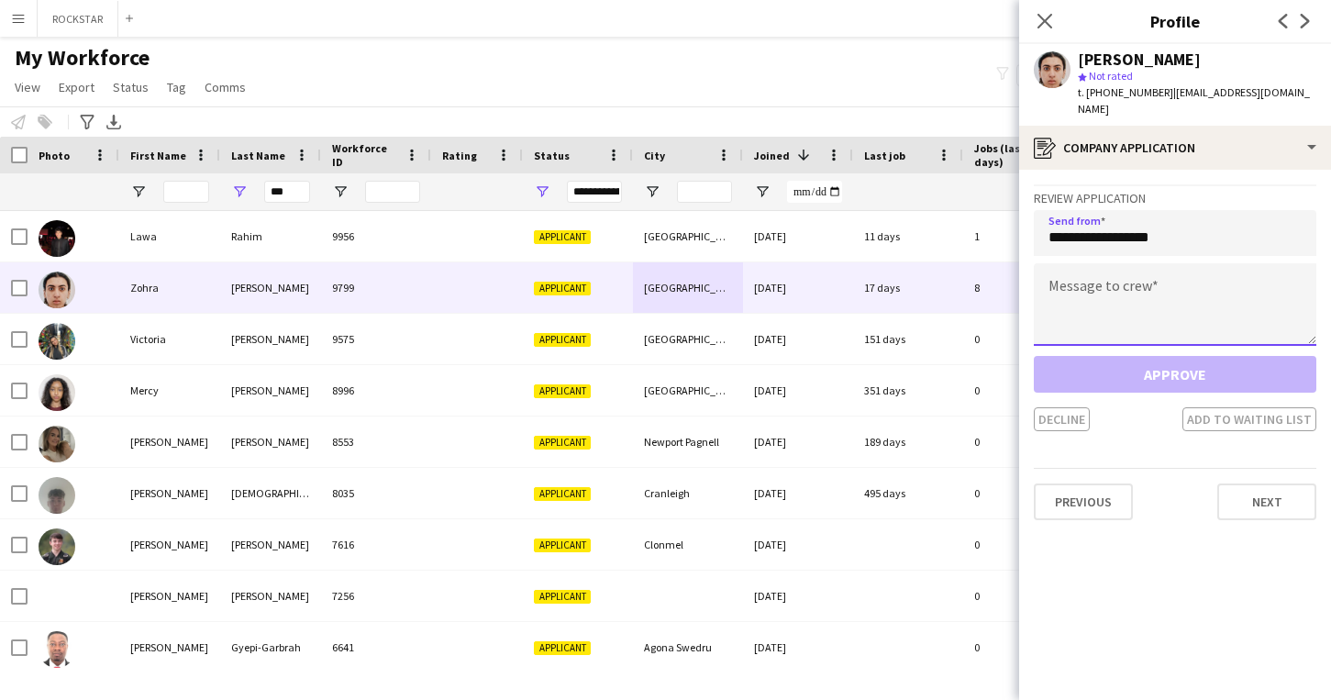
click at [1118, 290] on textarea at bounding box center [1175, 304] width 283 height 83
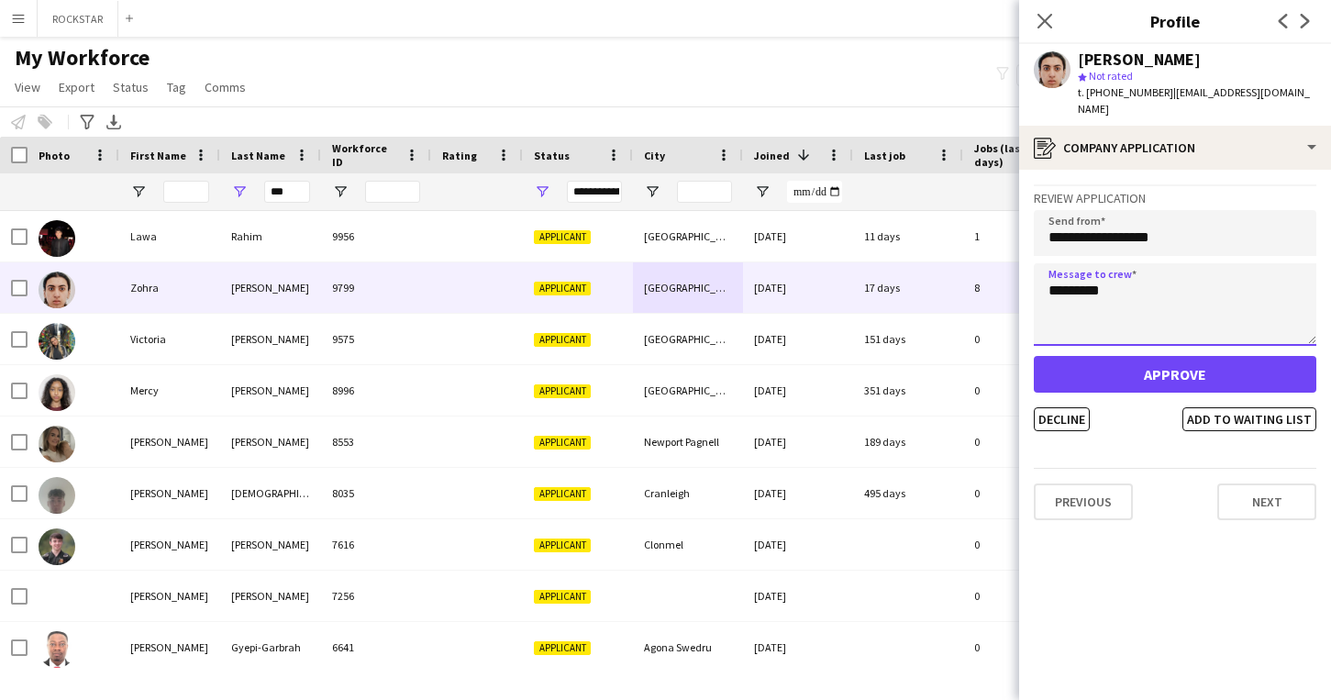
type textarea "*********"
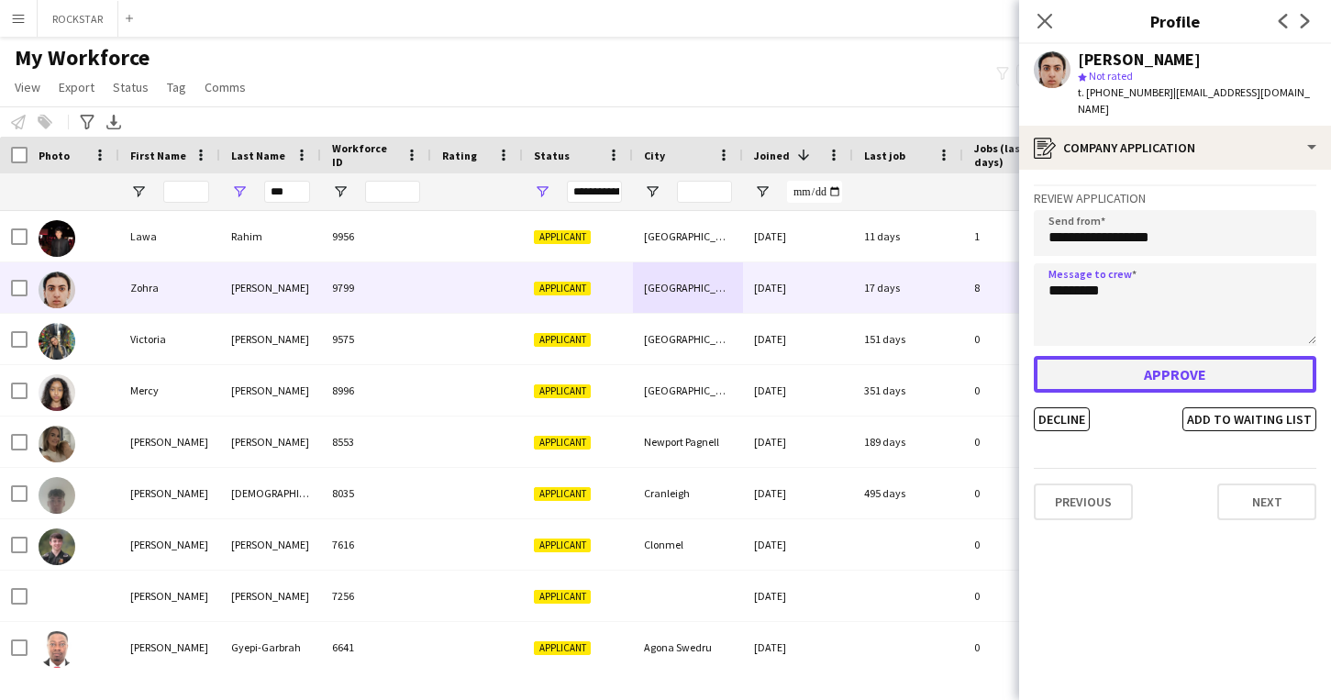
click at [1139, 361] on button "Approve" at bounding box center [1175, 374] width 283 height 37
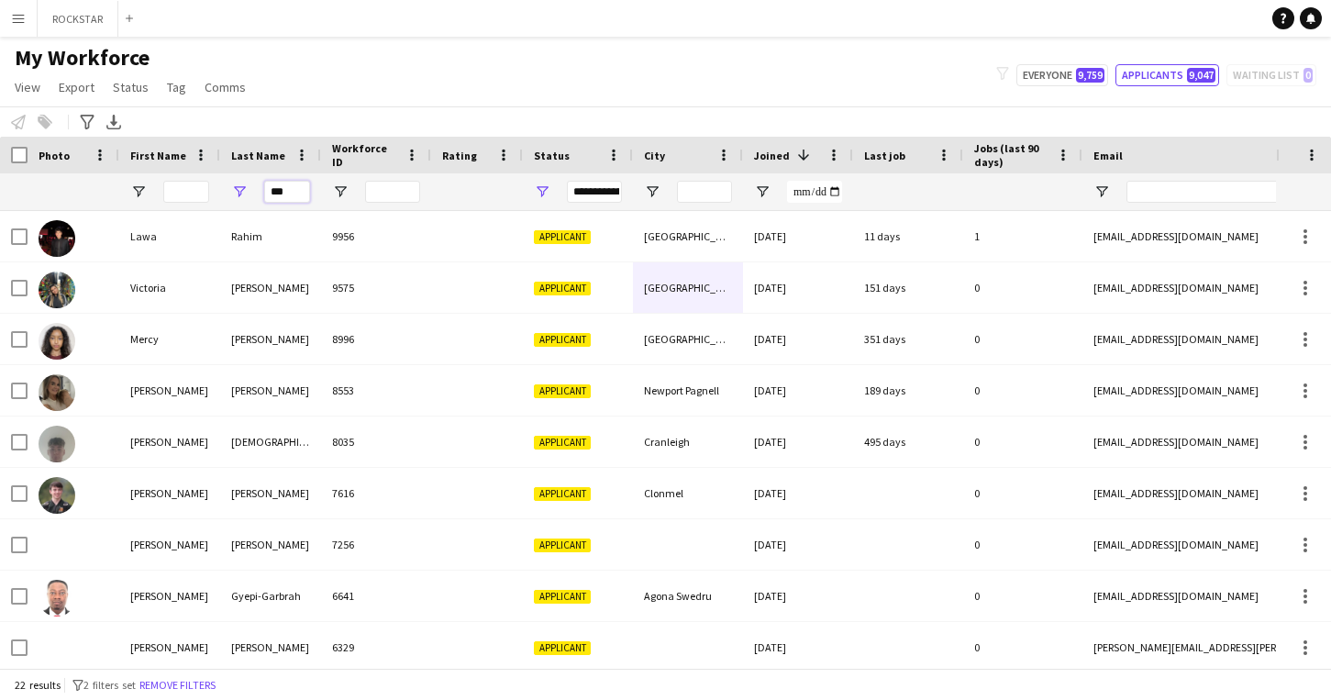
click at [282, 198] on input "***" at bounding box center [287, 192] width 46 height 22
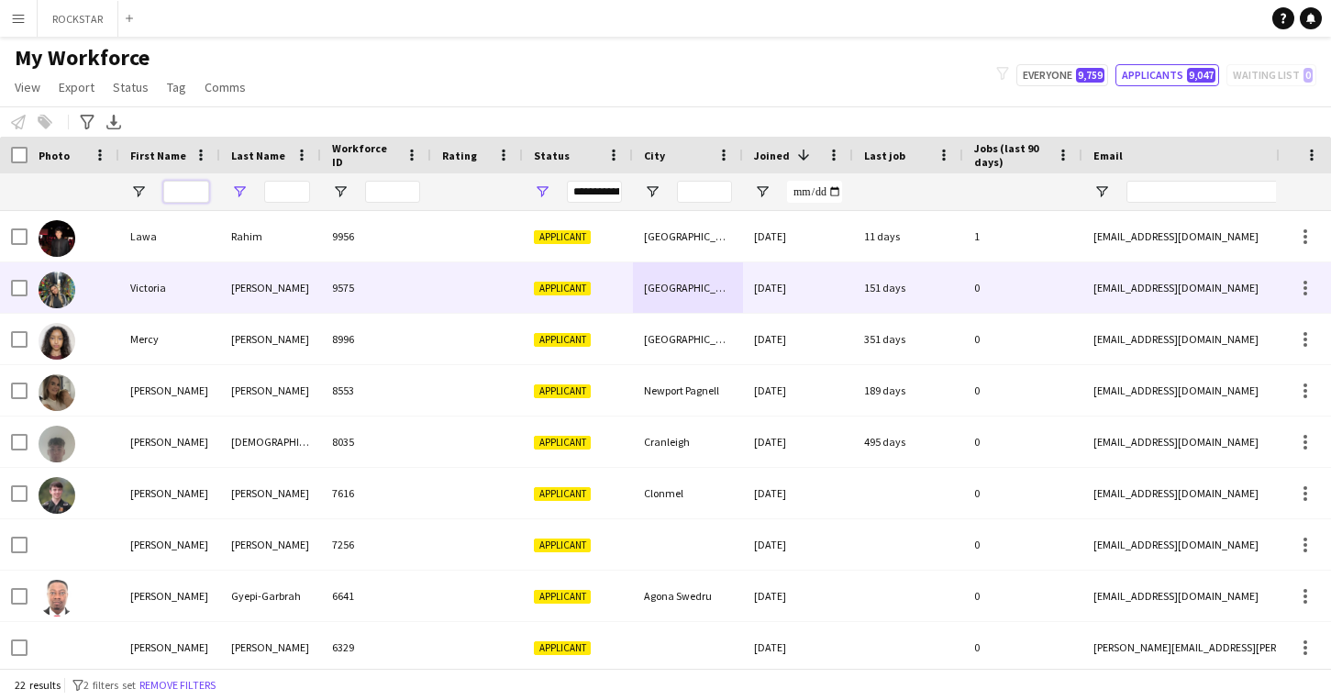
click at [183, 186] on input "First Name Filter Input" at bounding box center [186, 192] width 46 height 22
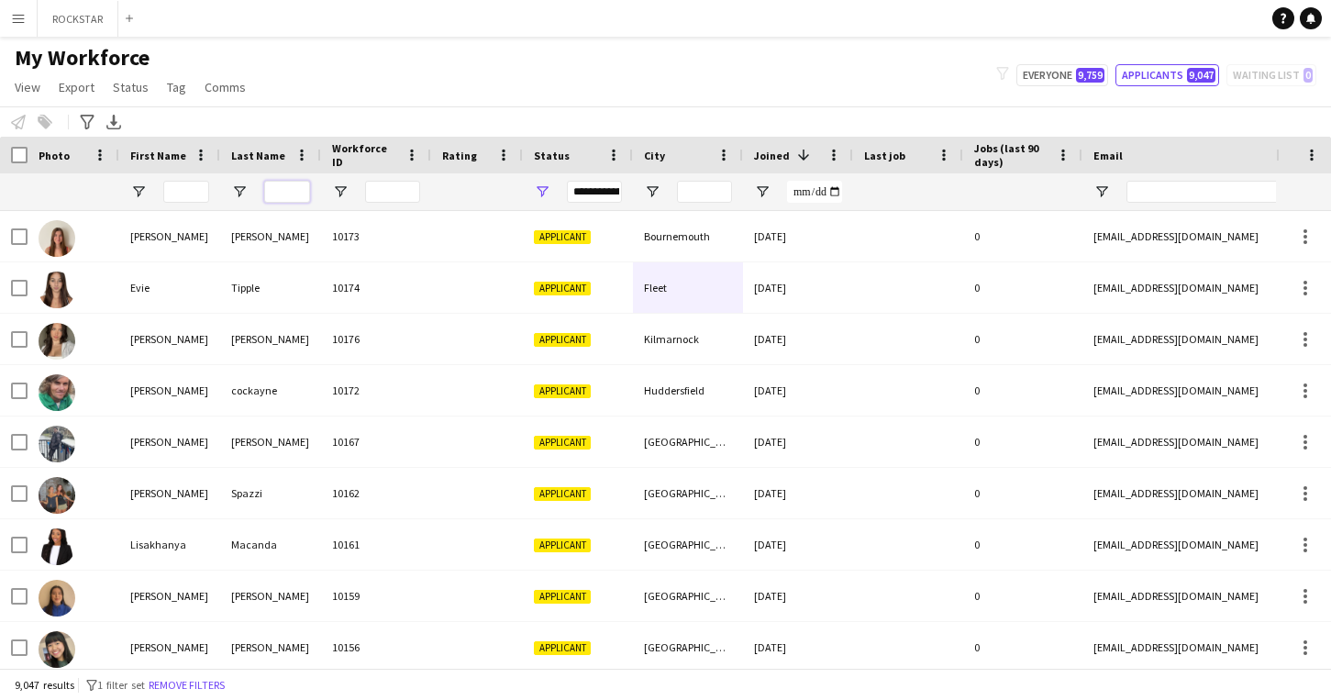
click at [297, 190] on input "Last Name Filter Input" at bounding box center [287, 192] width 46 height 22
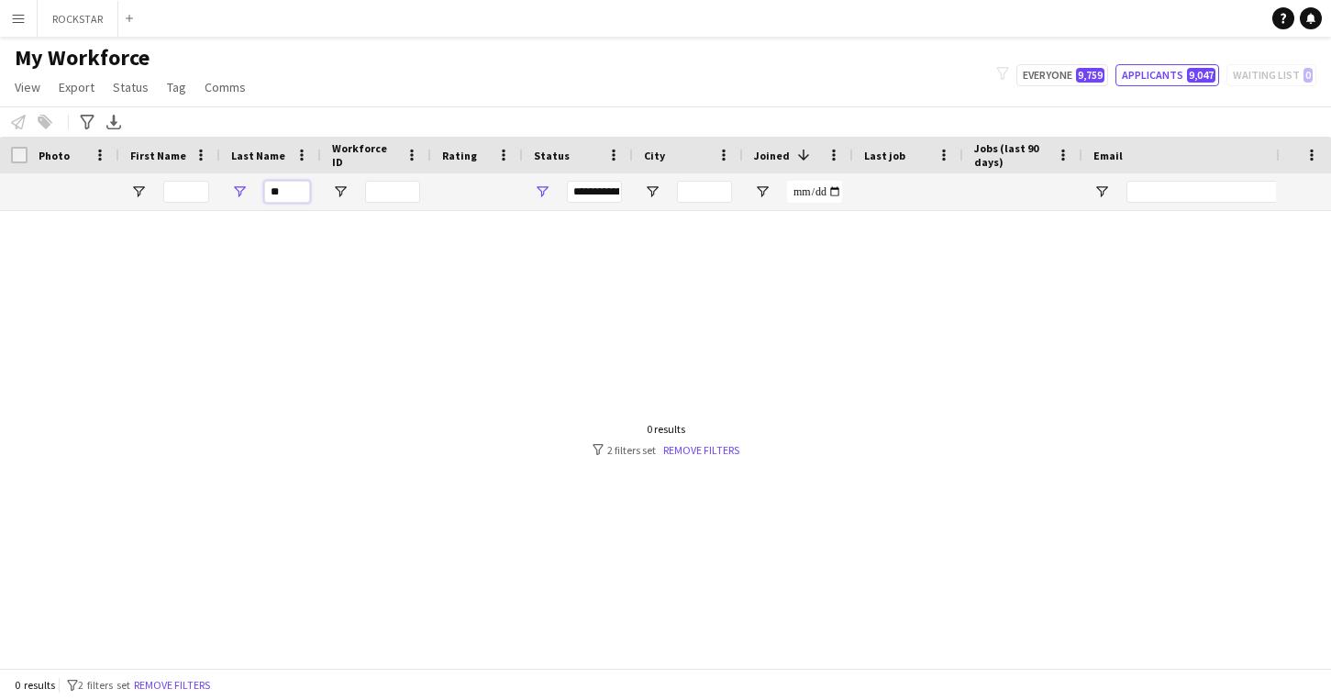
type input "*"
click at [182, 197] on input "First Name Filter Input" at bounding box center [186, 192] width 46 height 22
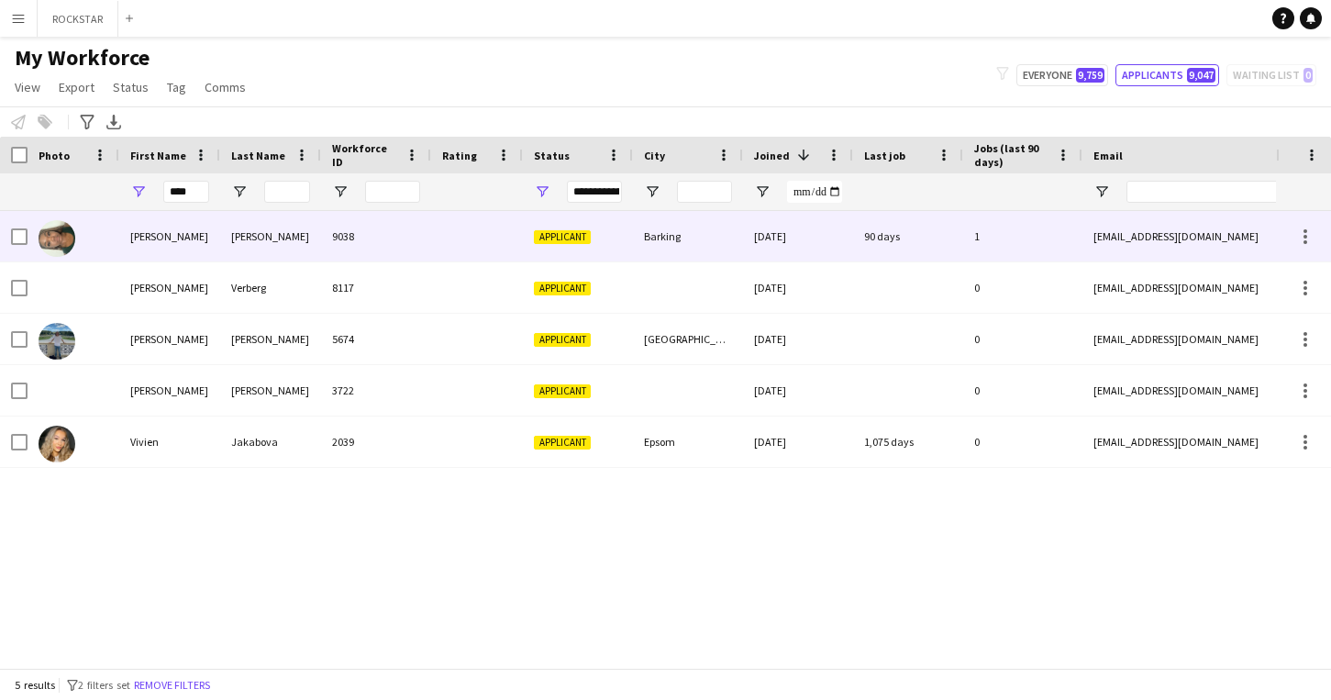
click at [196, 238] on div "Ivie" at bounding box center [169, 236] width 101 height 50
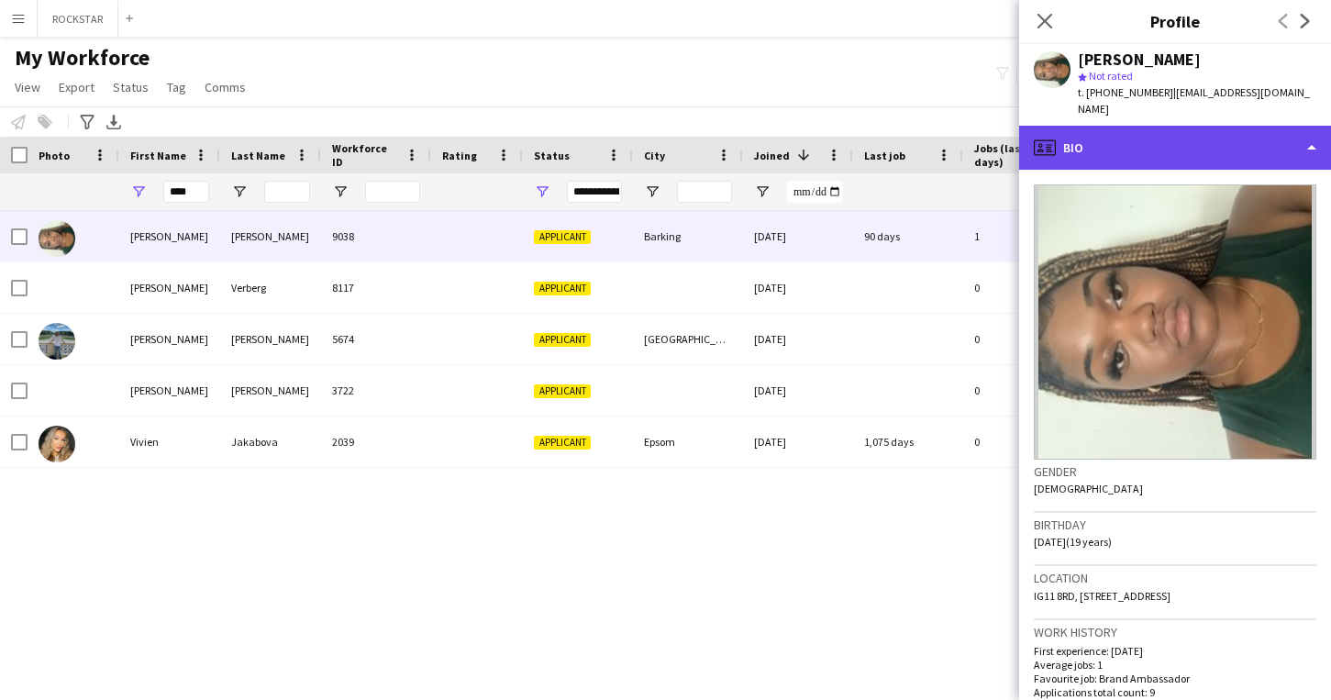
click at [1196, 133] on div "profile Bio" at bounding box center [1175, 148] width 312 height 44
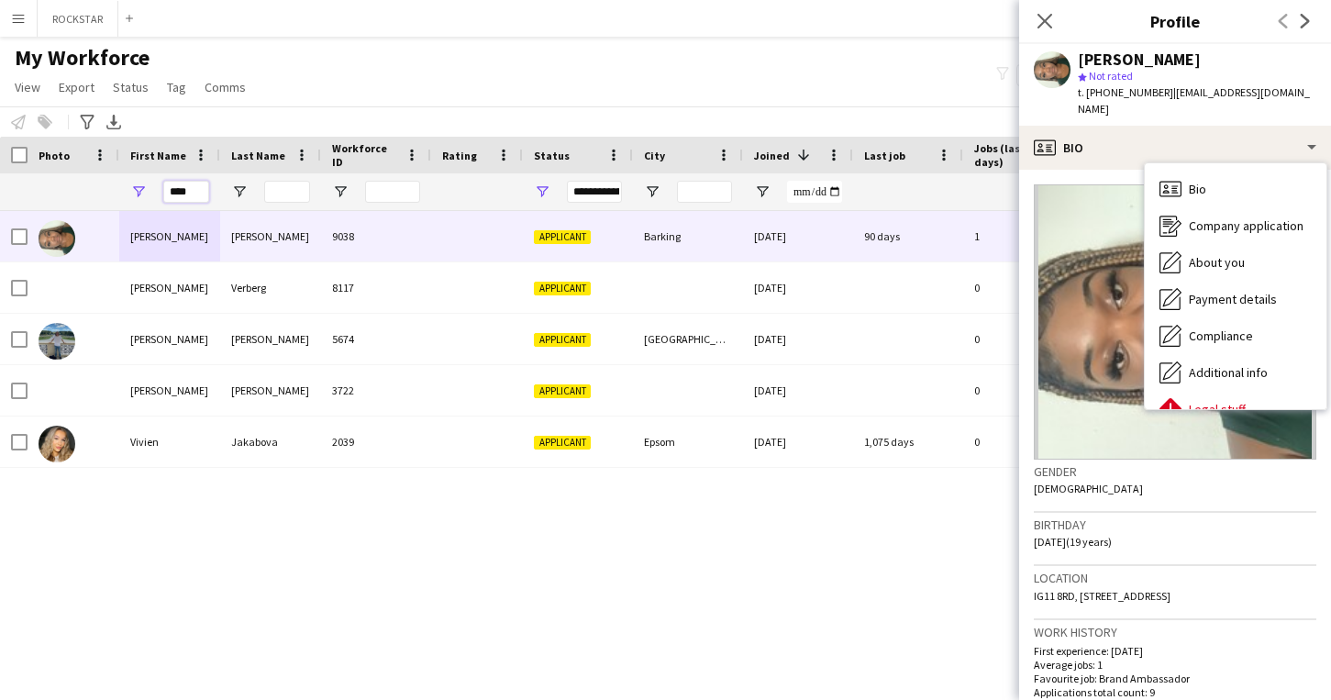
drag, startPoint x: 197, startPoint y: 194, endPoint x: 150, endPoint y: 194, distance: 47.7
click at [150, 194] on div "****" at bounding box center [169, 191] width 101 height 37
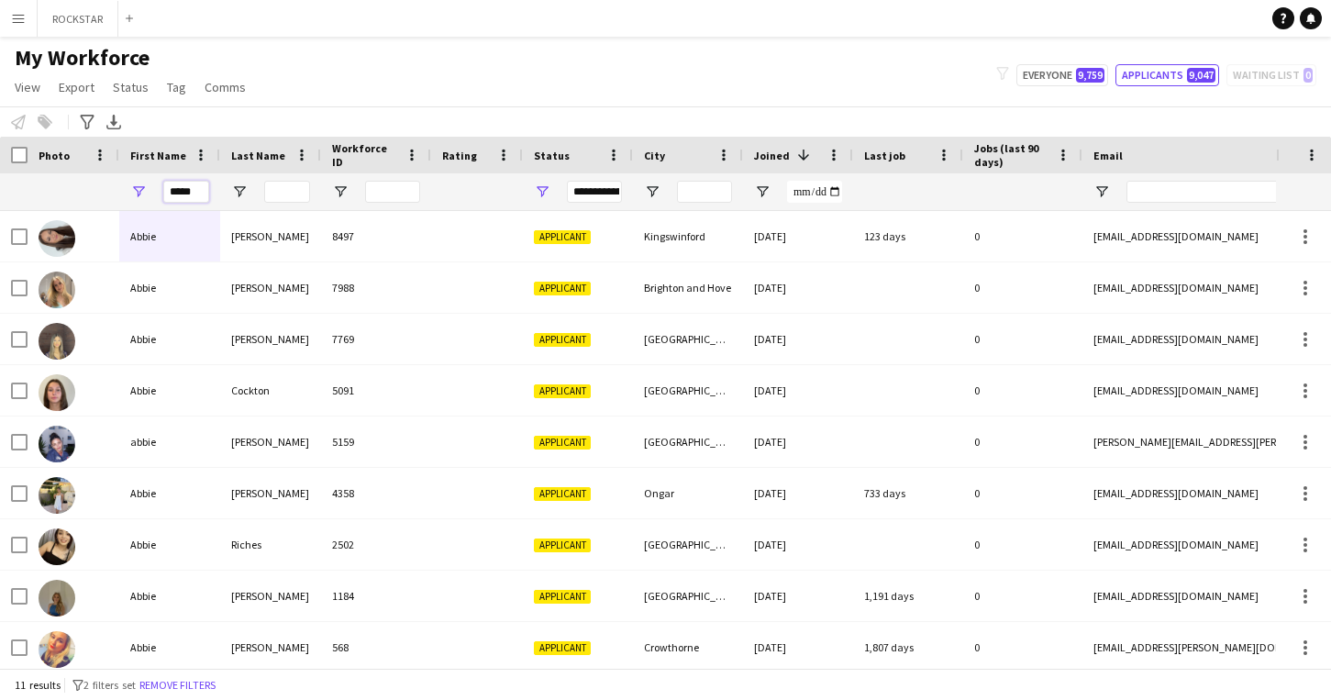
type input "*****"
click at [269, 177] on div at bounding box center [287, 191] width 46 height 37
click at [277, 188] on input "Last Name Filter Input" at bounding box center [287, 192] width 46 height 22
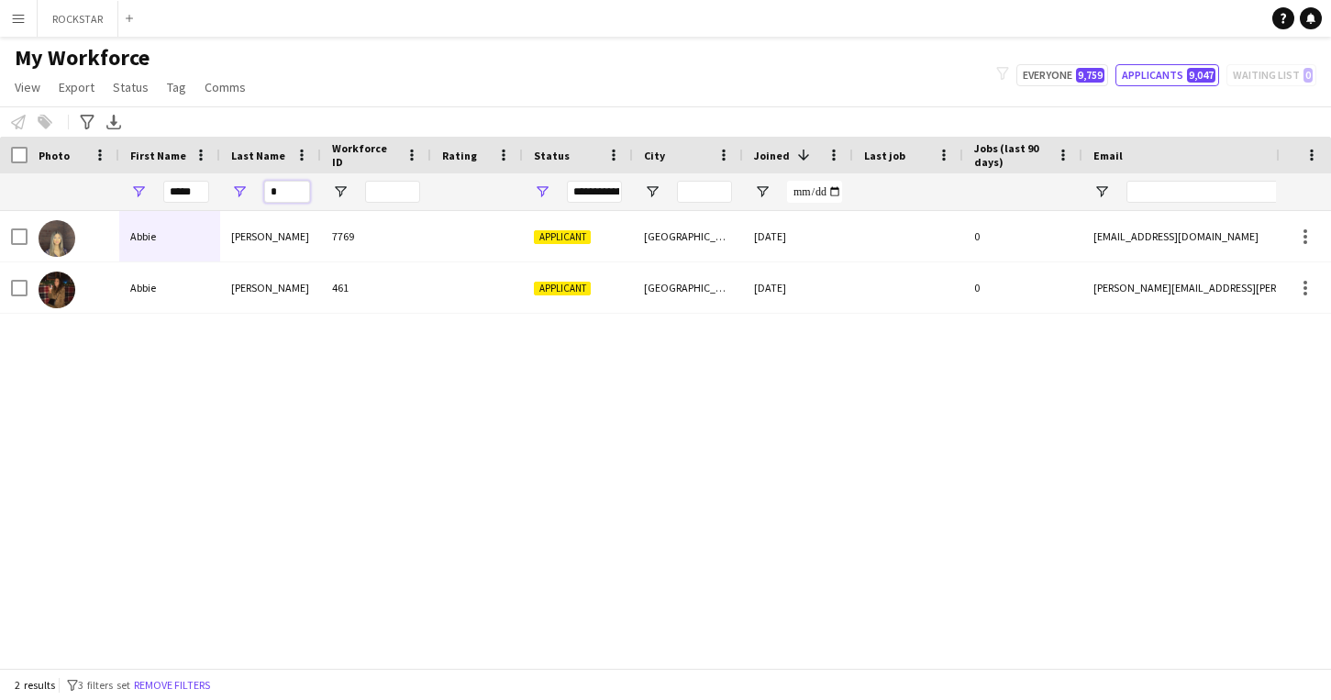
type input "*"
drag, startPoint x: 198, startPoint y: 193, endPoint x: 158, endPoint y: 194, distance: 40.4
click at [158, 194] on div "*****" at bounding box center [169, 191] width 101 height 37
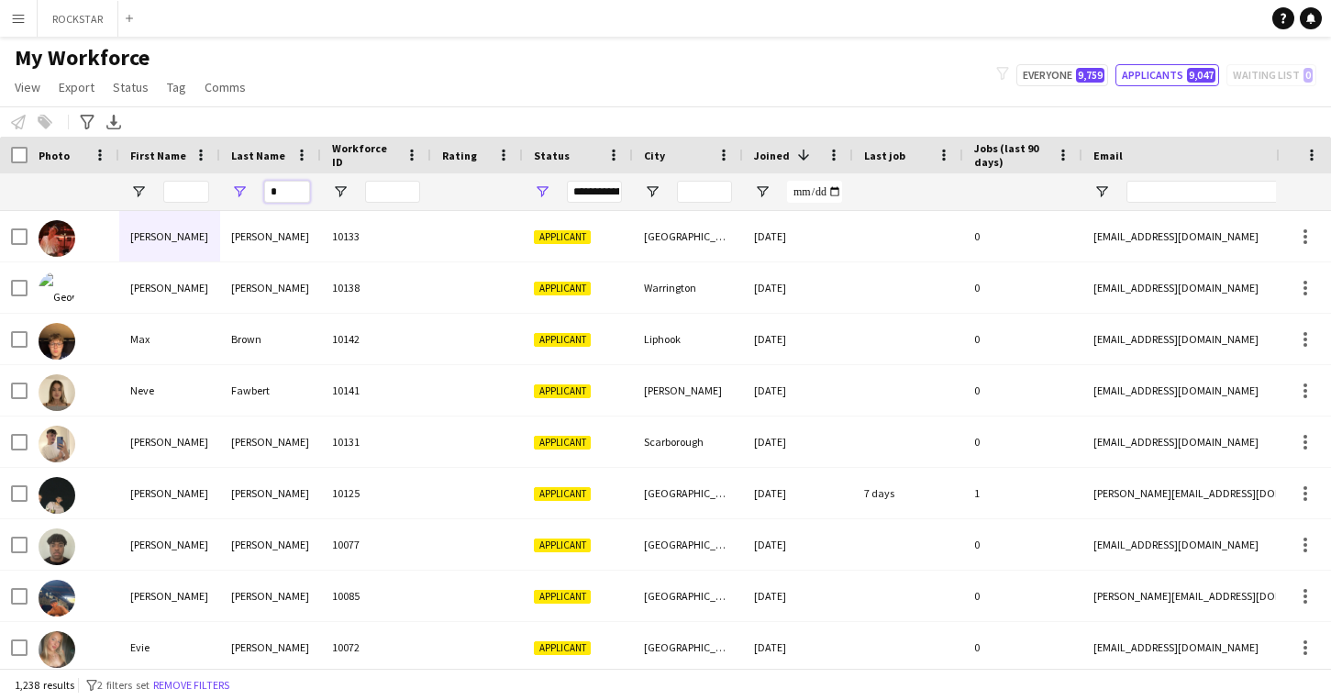
click at [283, 189] on input "*" at bounding box center [287, 192] width 46 height 22
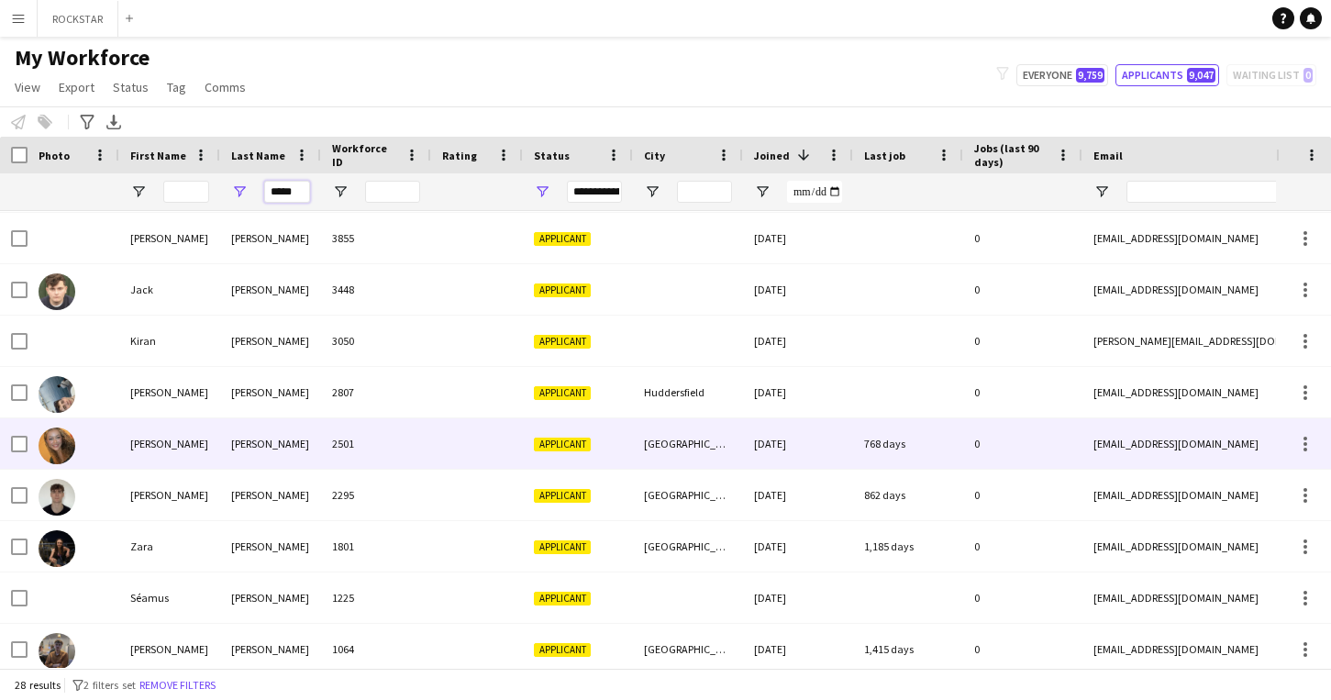
scroll to position [982, 0]
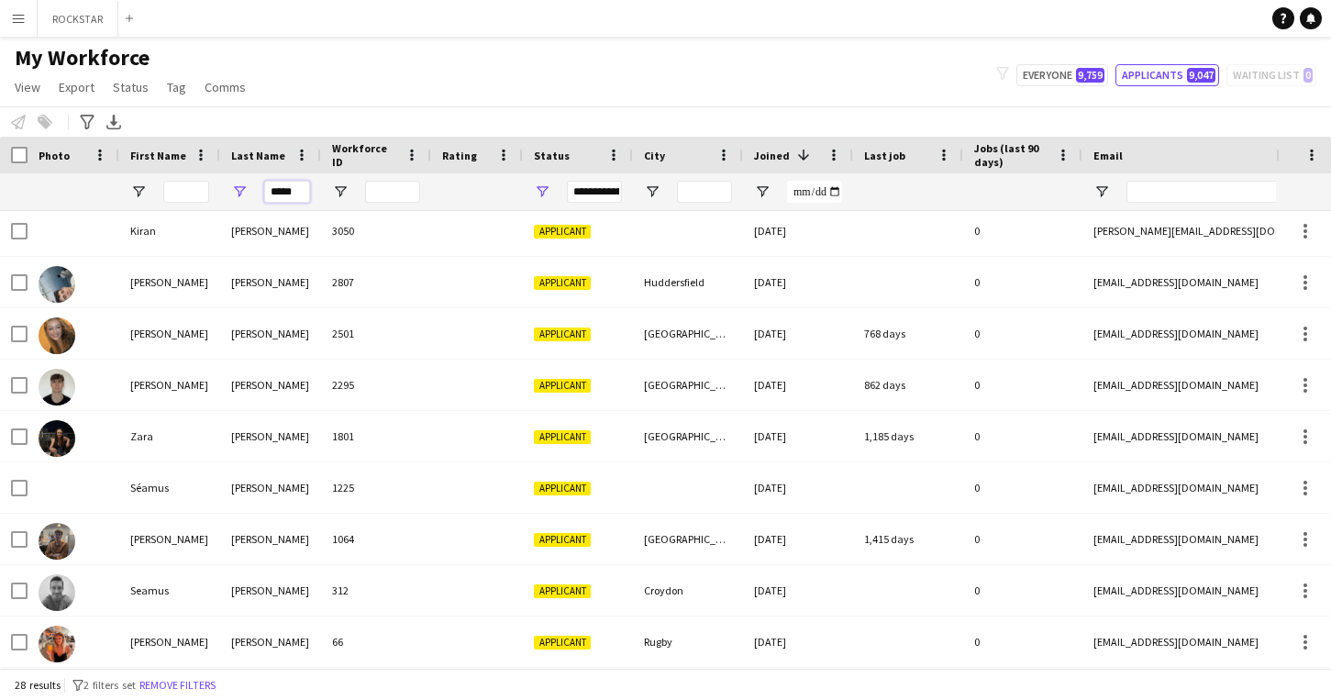
drag, startPoint x: 302, startPoint y: 192, endPoint x: 261, endPoint y: 193, distance: 41.3
click at [261, 193] on div "*****" at bounding box center [270, 191] width 101 height 37
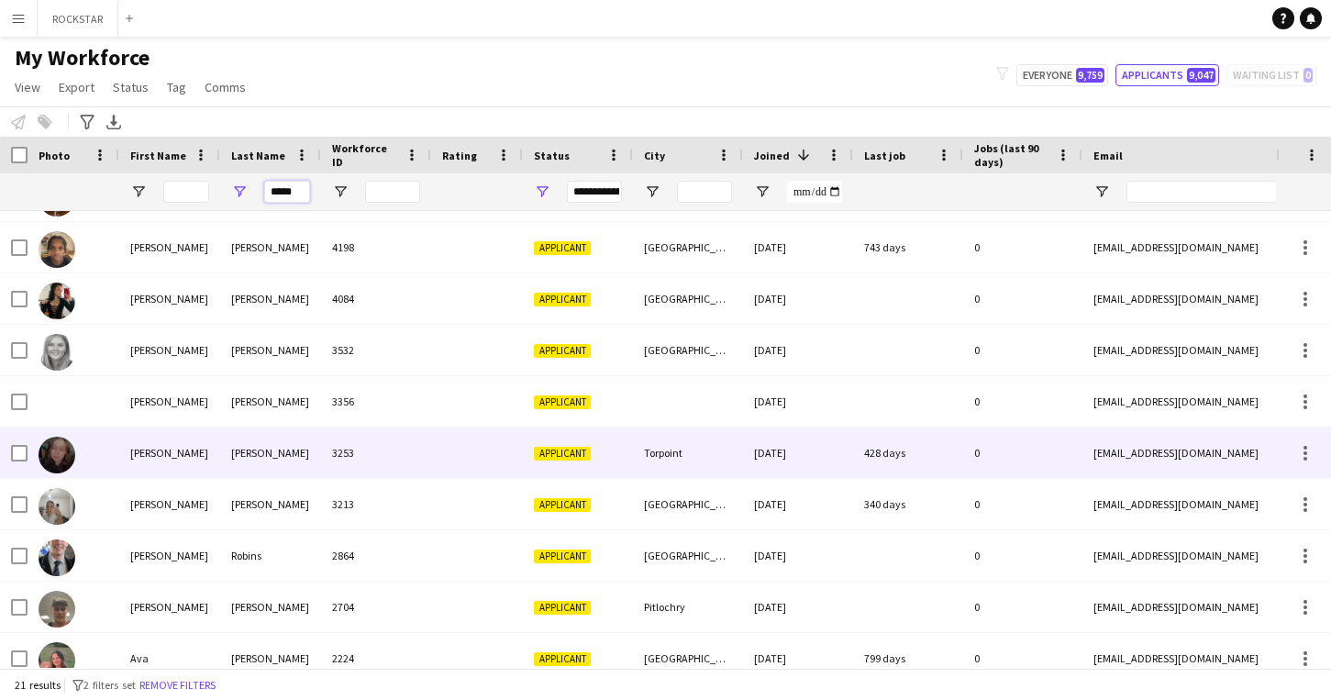
scroll to position [401, 0]
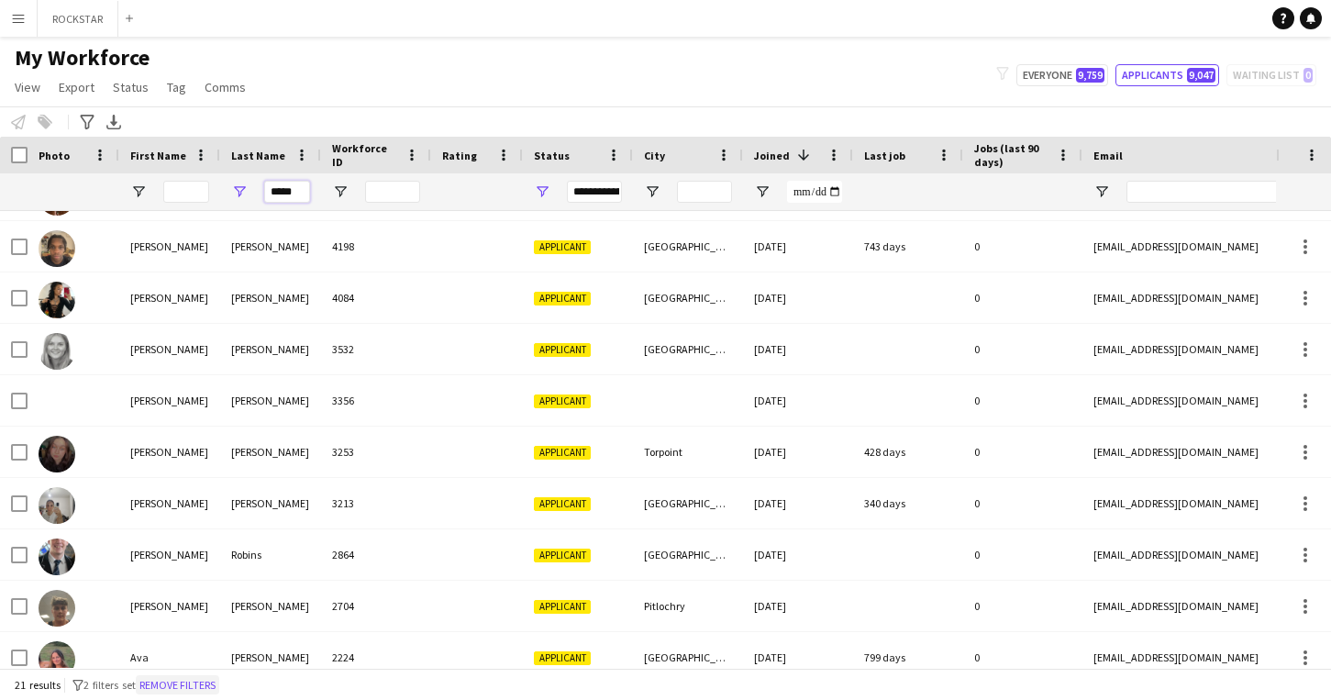
type input "*****"
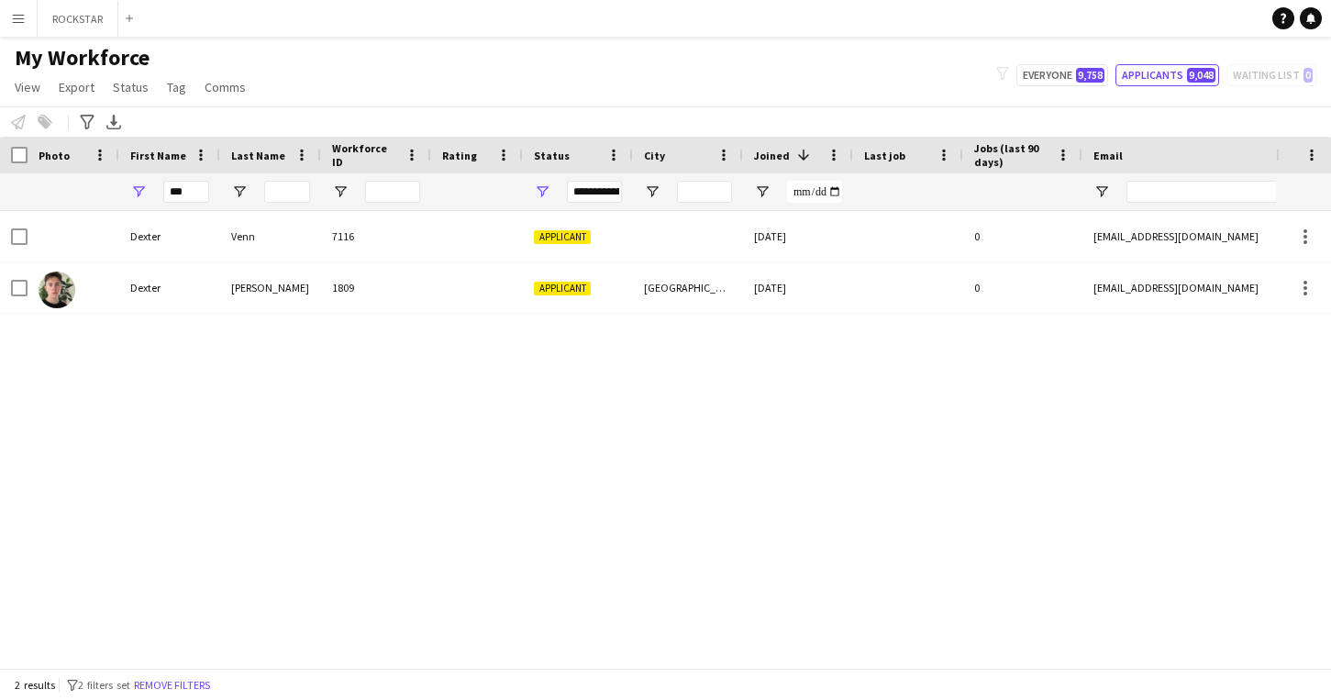
click at [20, 23] on app-icon "Menu" at bounding box center [18, 18] width 15 height 15
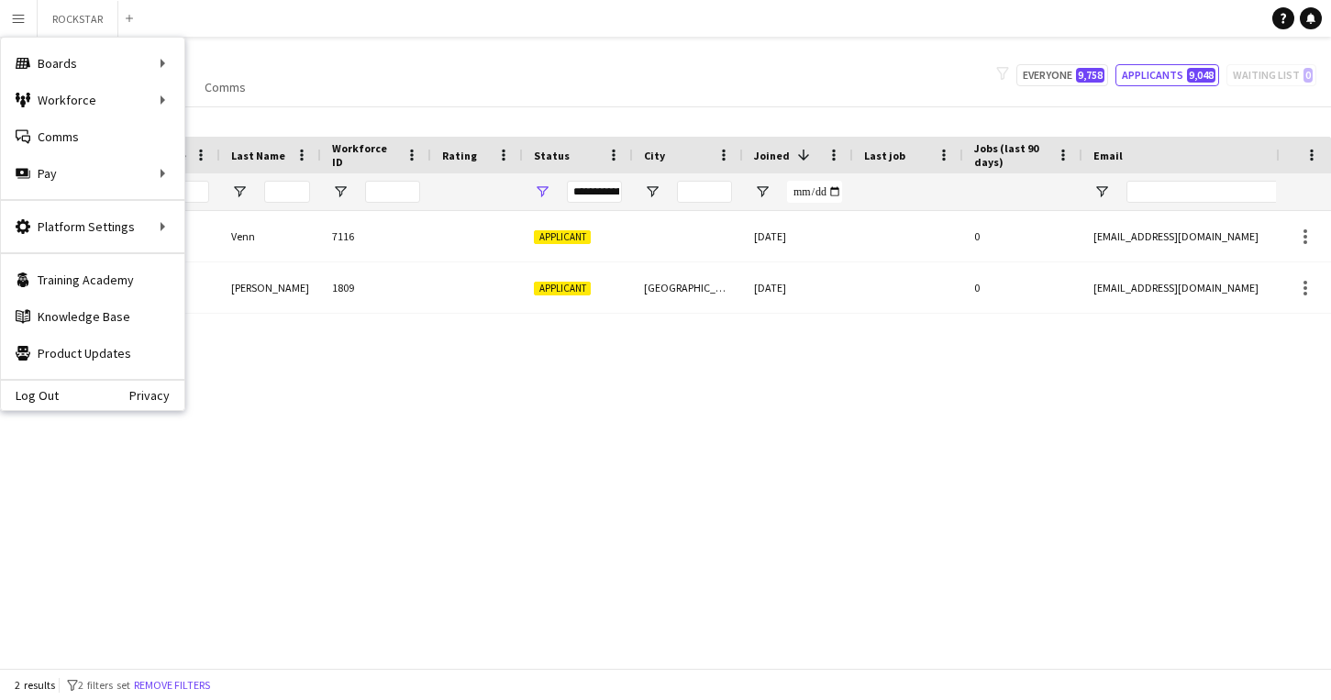
click at [695, 371] on div "Dexter Venn 7116 Applicant 08-02-2024 0 vennd008@gmail.com +447454751331 Dexter…" at bounding box center [638, 439] width 1276 height 457
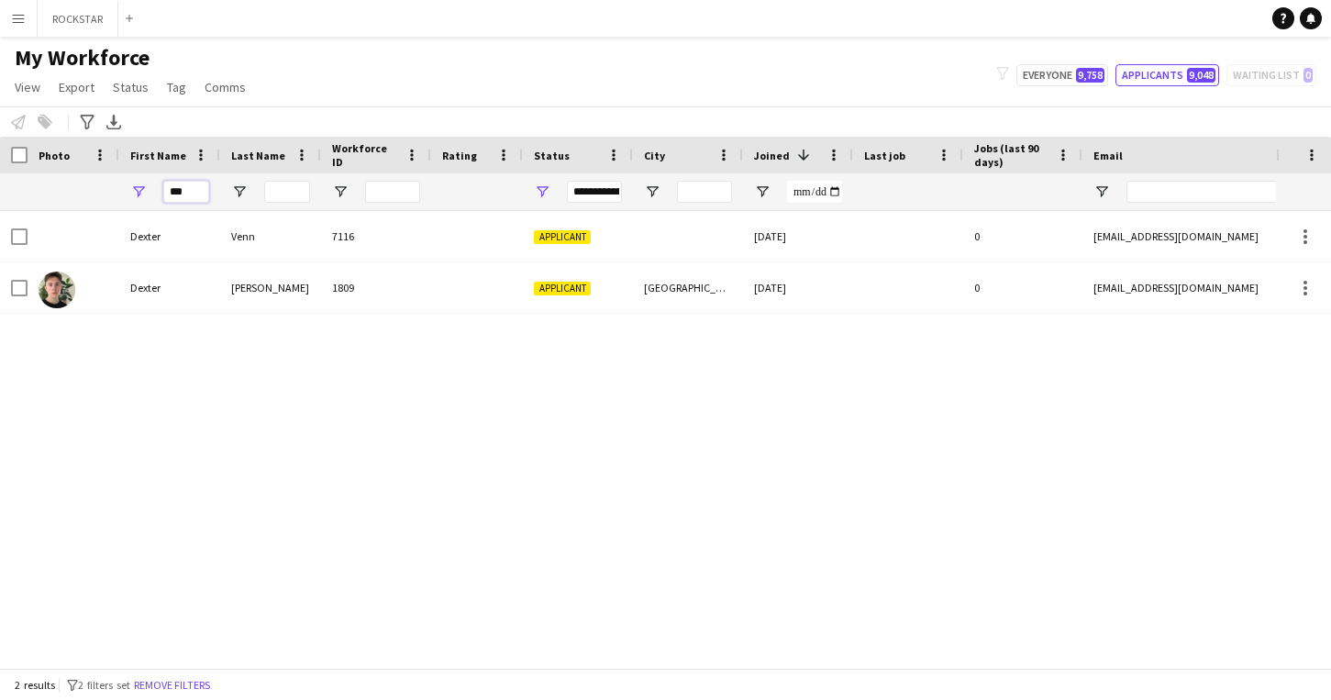
click at [205, 195] on input "***" at bounding box center [186, 192] width 46 height 22
type input "*"
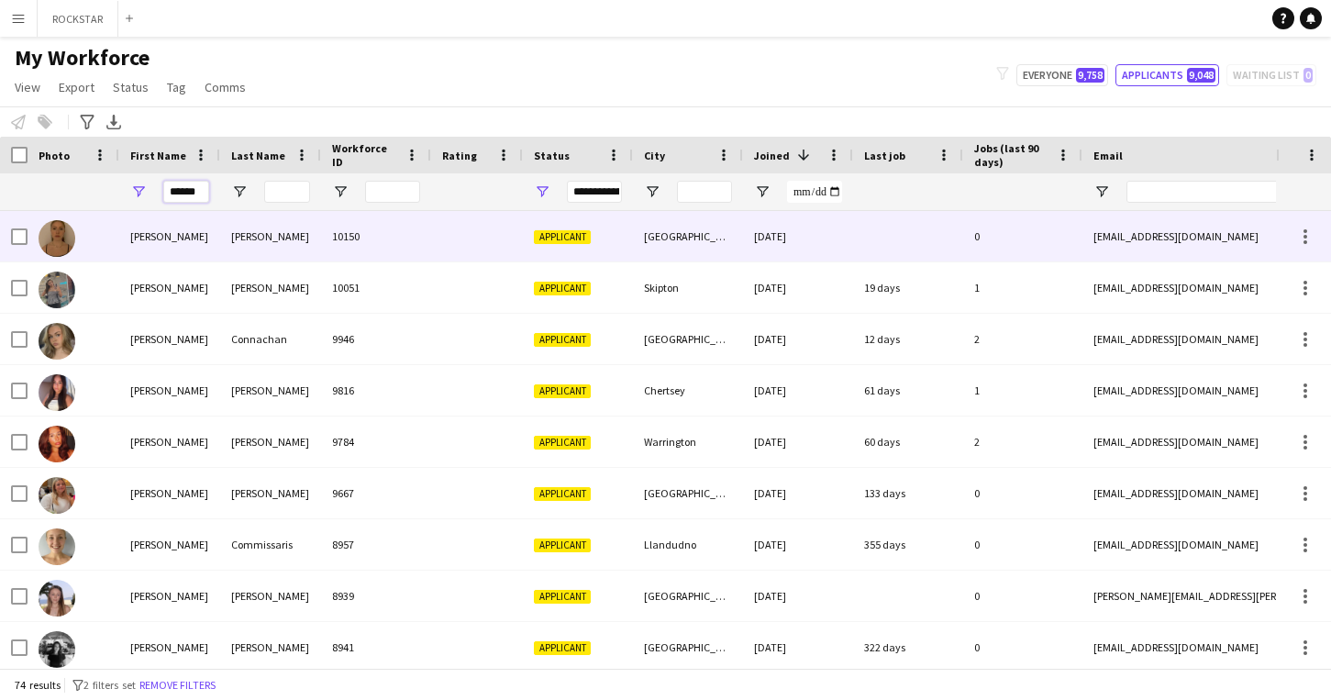
type input "******"
click at [279, 216] on div "Mason" at bounding box center [270, 236] width 101 height 50
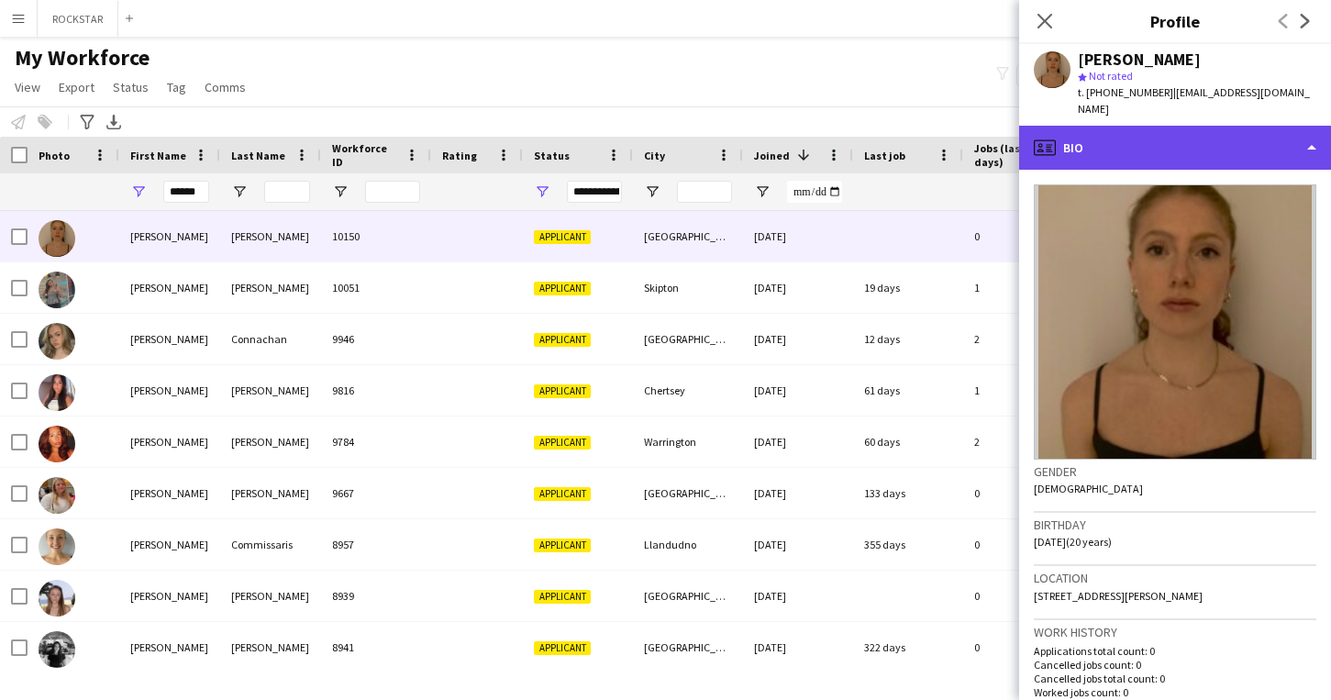
click at [1217, 136] on div "profile Bio" at bounding box center [1175, 148] width 312 height 44
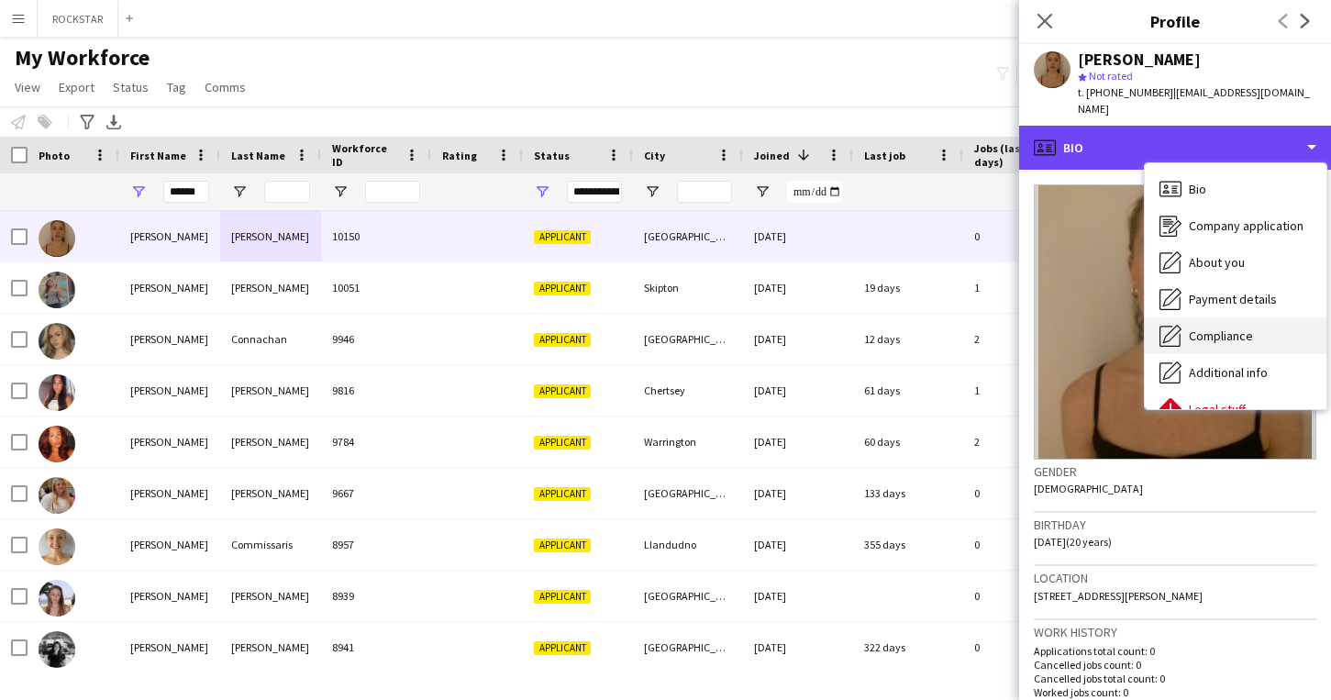
scroll to position [99, 0]
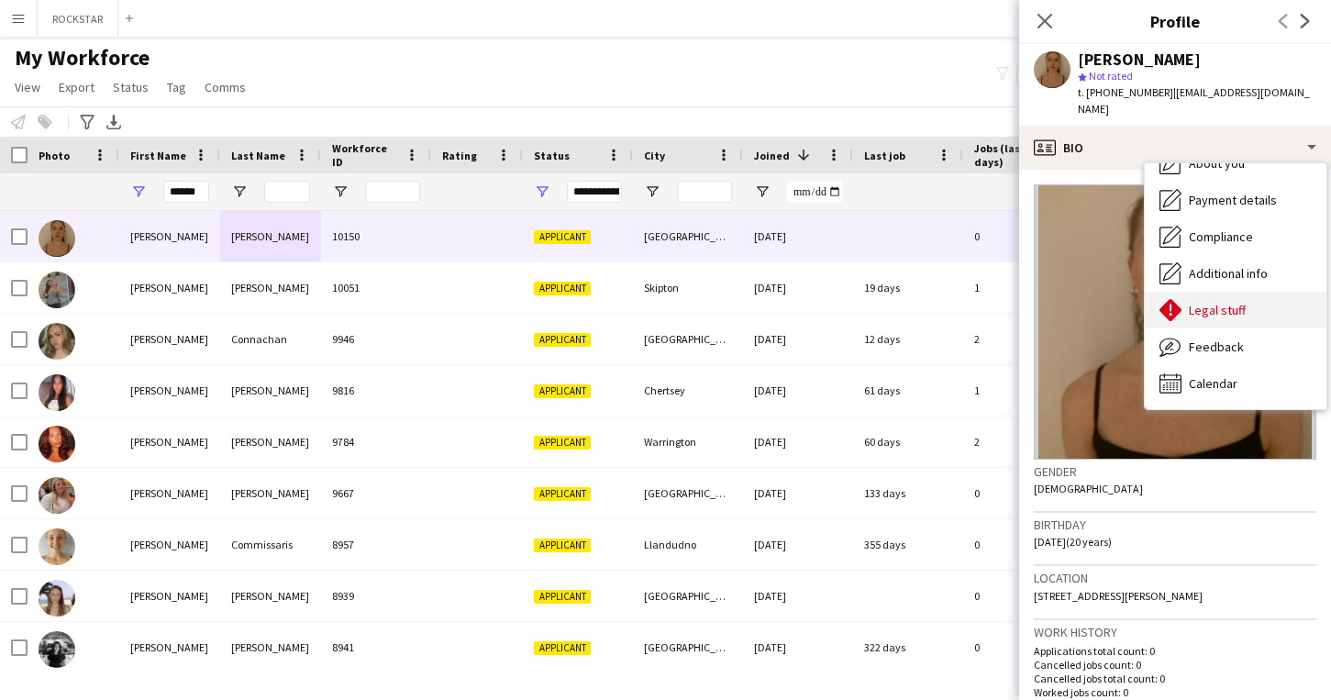
click at [1246, 297] on div "Legal stuff Legal stuff" at bounding box center [1236, 310] width 182 height 37
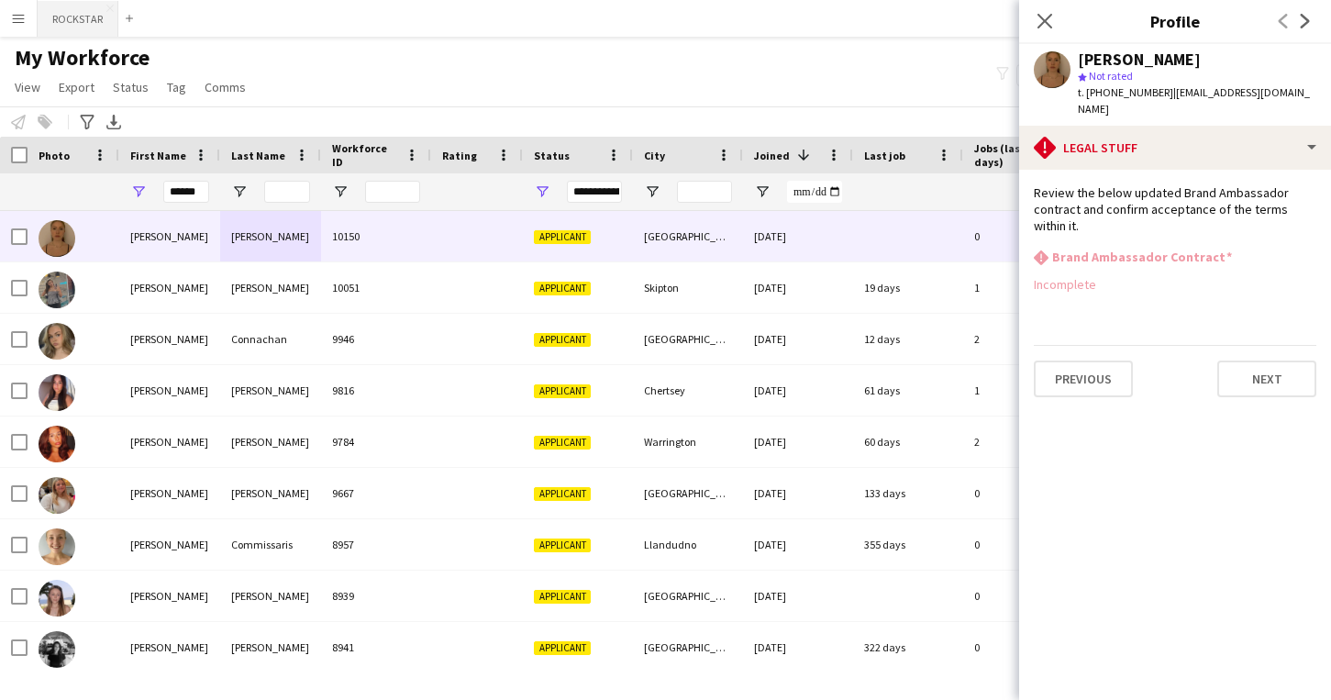
click at [68, 14] on button "ROCKSTAR Close" at bounding box center [78, 19] width 81 height 36
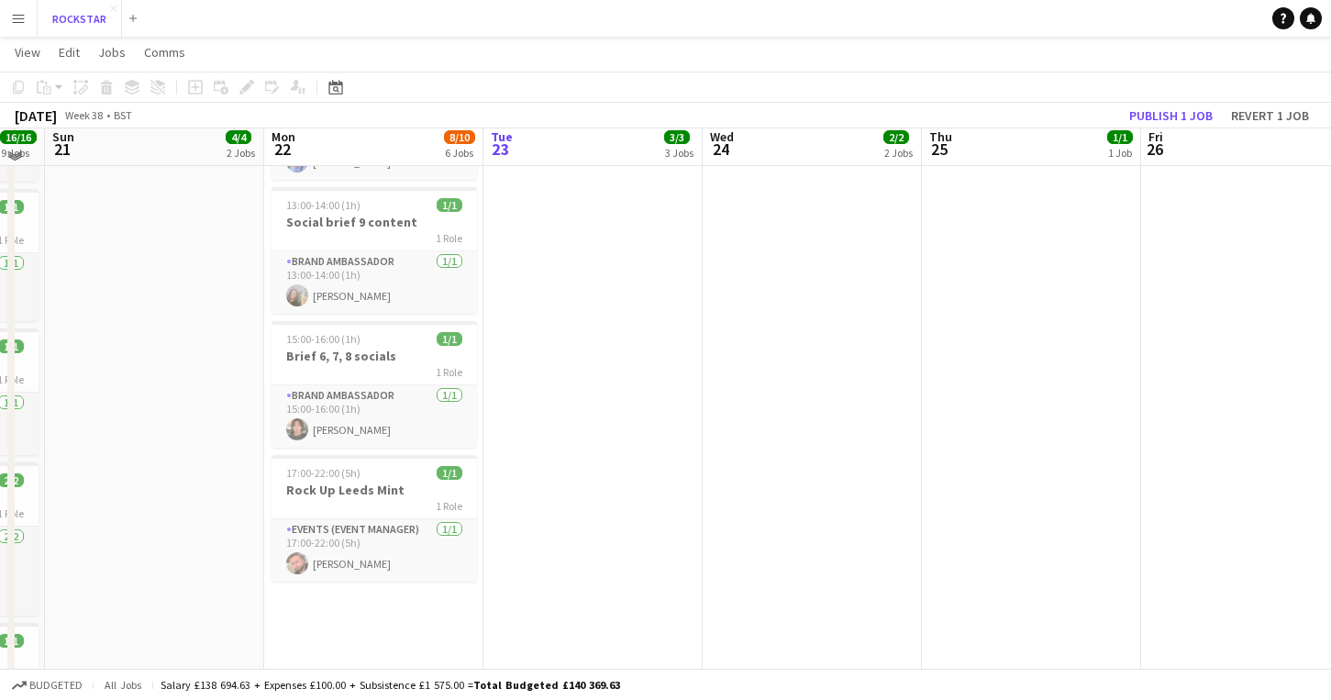
scroll to position [568, 0]
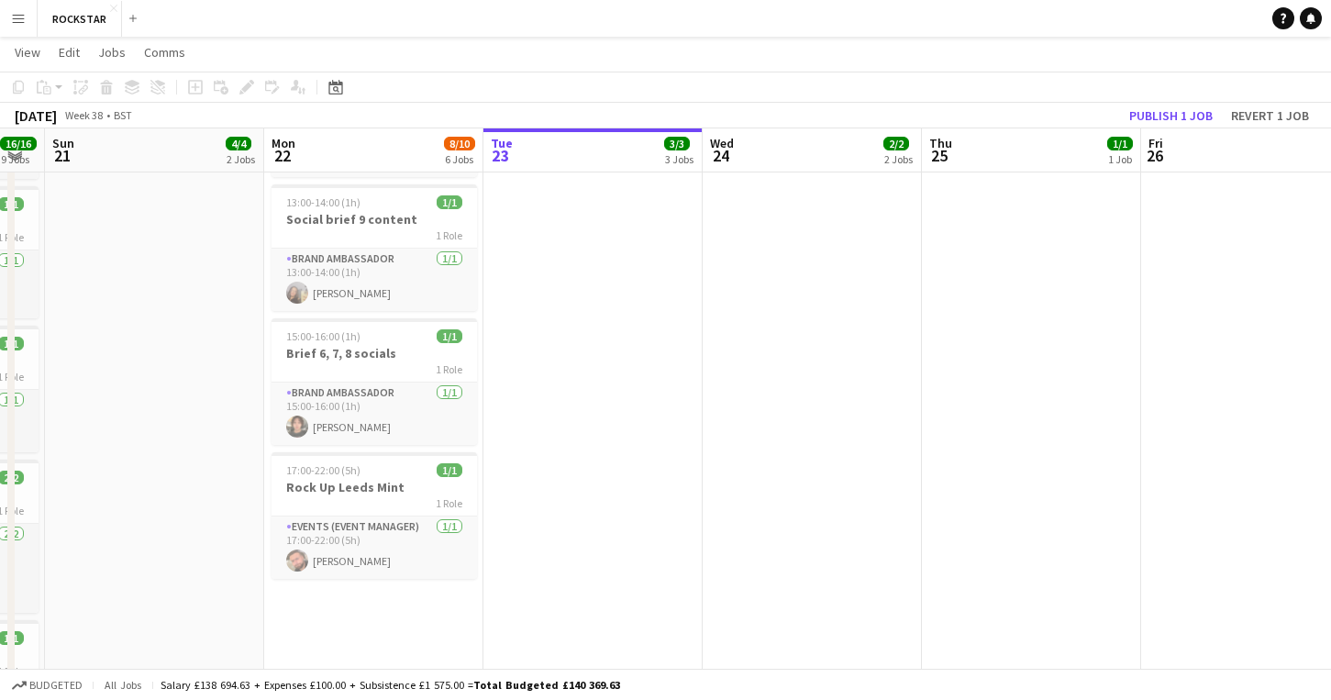
click at [21, 16] on app-icon "Menu" at bounding box center [18, 18] width 15 height 15
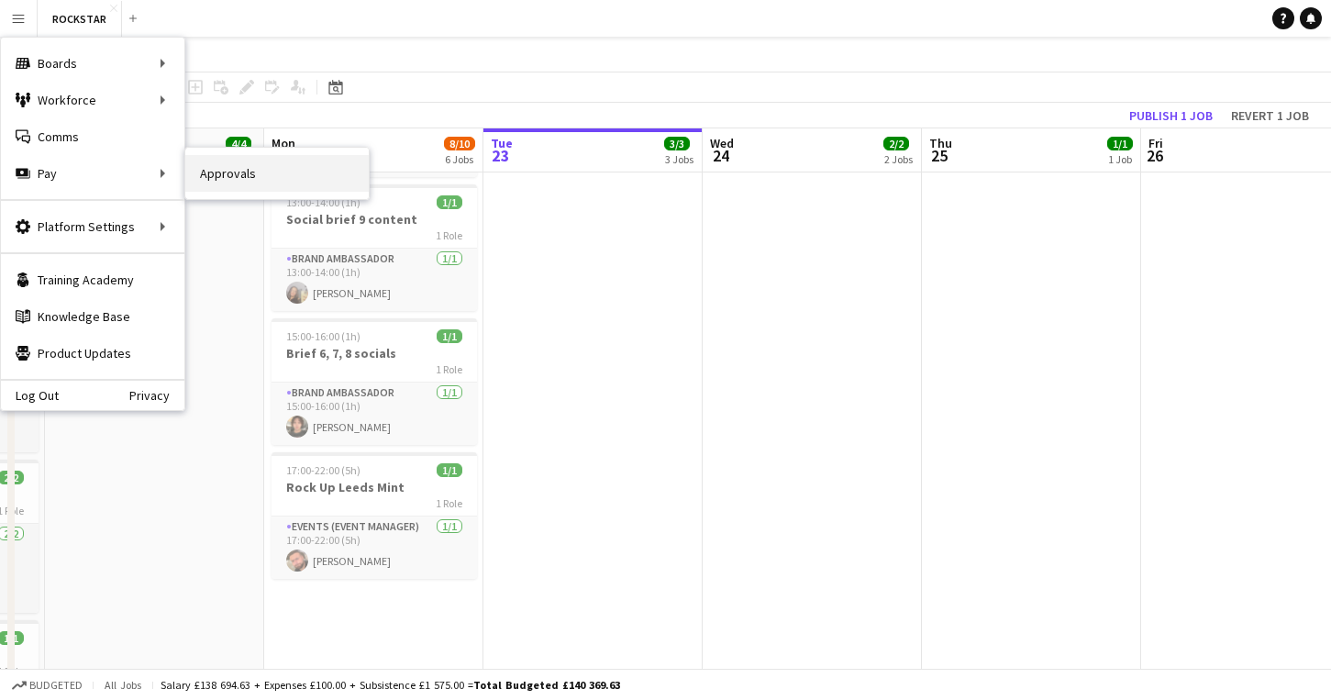
click at [245, 171] on link "Approvals" at bounding box center [276, 173] width 183 height 37
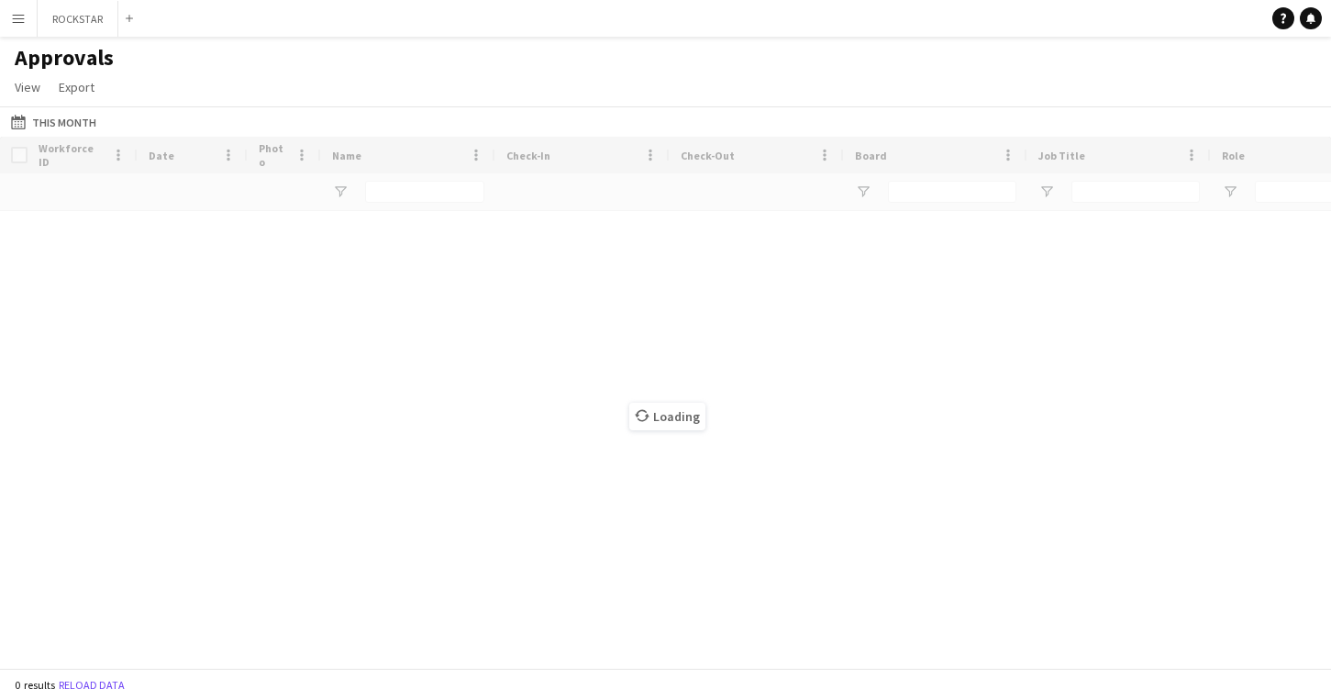
type input "****"
click at [21, 8] on button "Menu" at bounding box center [18, 18] width 37 height 37
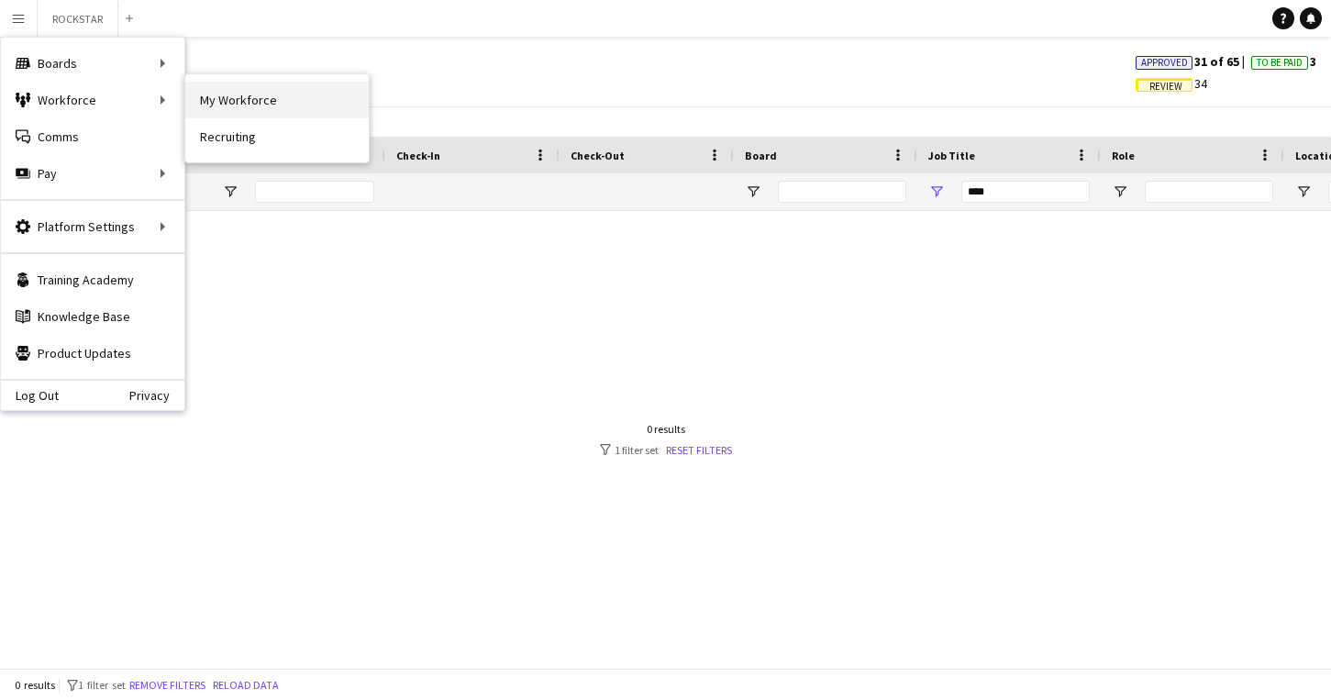
click at [222, 108] on link "My Workforce" at bounding box center [276, 100] width 183 height 37
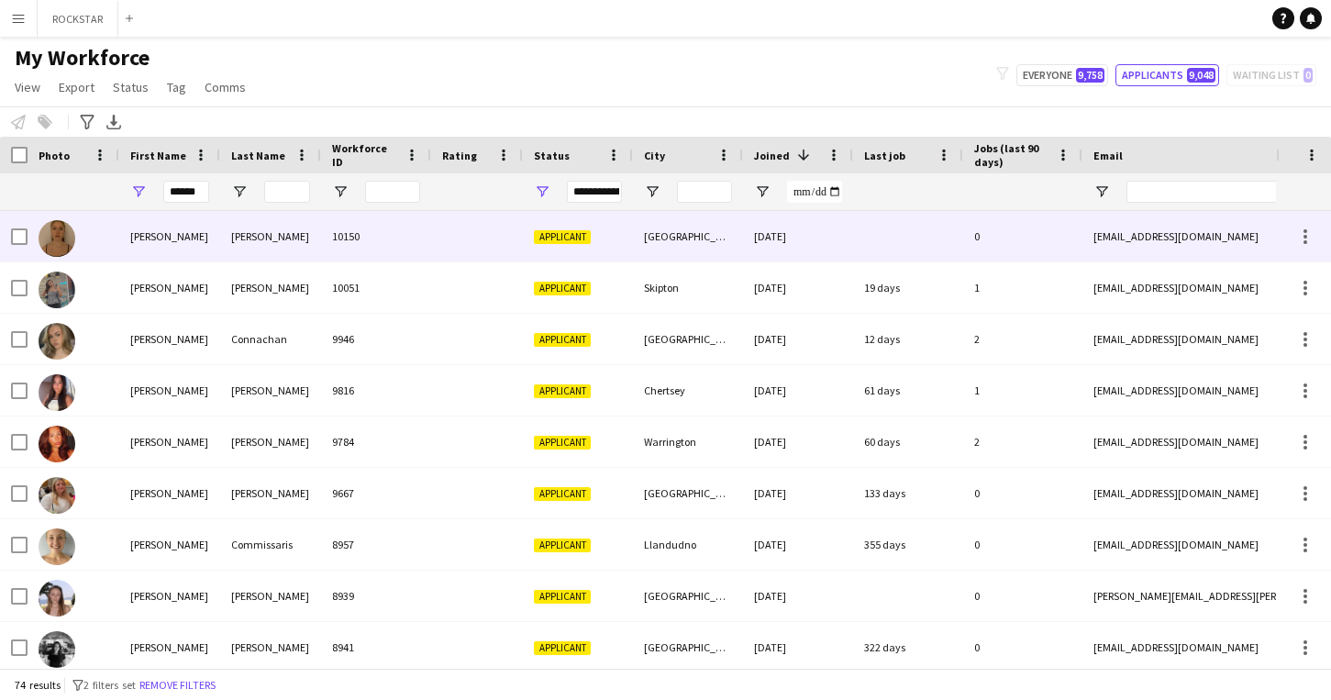
click at [276, 243] on div "Mason" at bounding box center [270, 236] width 101 height 50
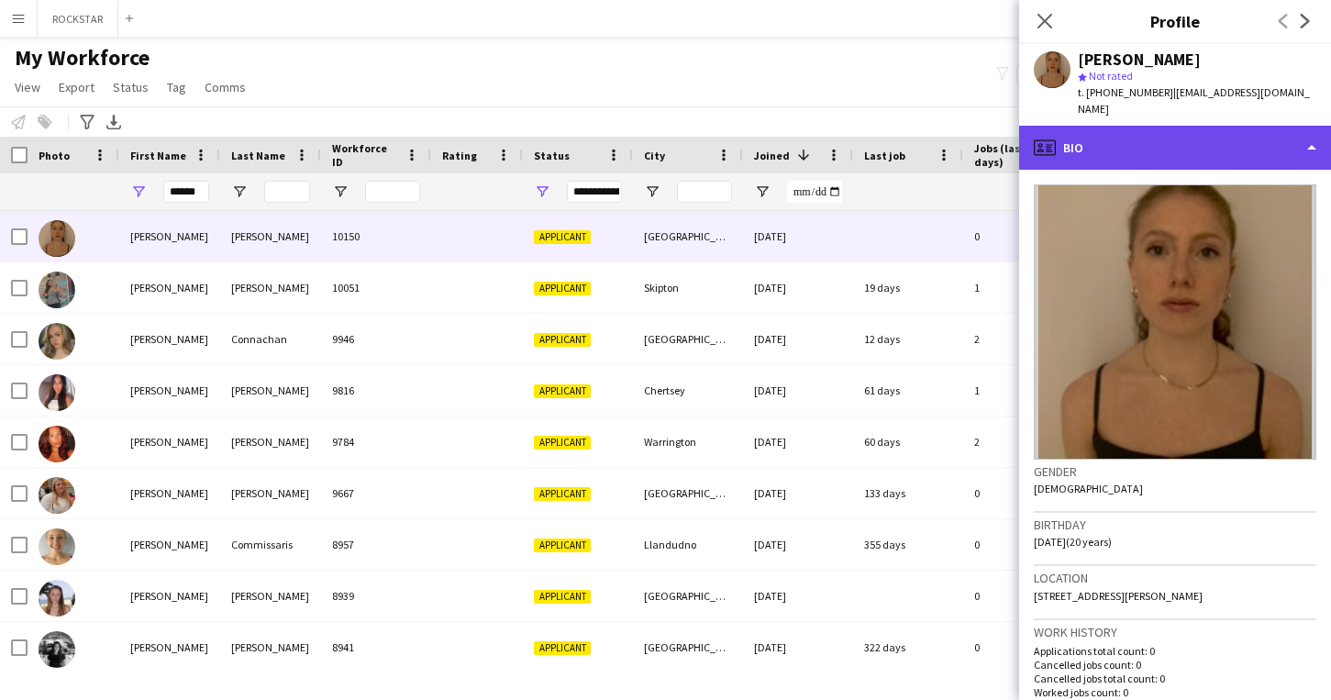
click at [1290, 145] on div "profile Bio" at bounding box center [1175, 148] width 312 height 44
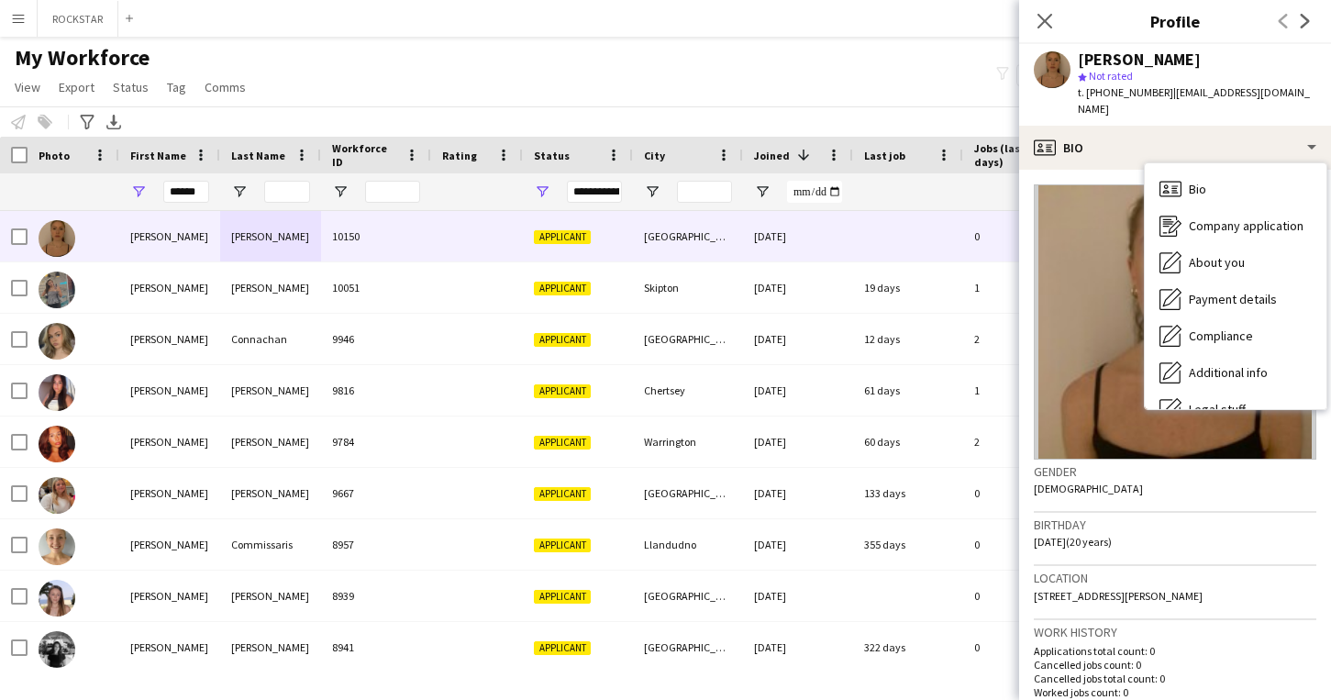
click at [1102, 570] on h3 "Location" at bounding box center [1175, 578] width 283 height 17
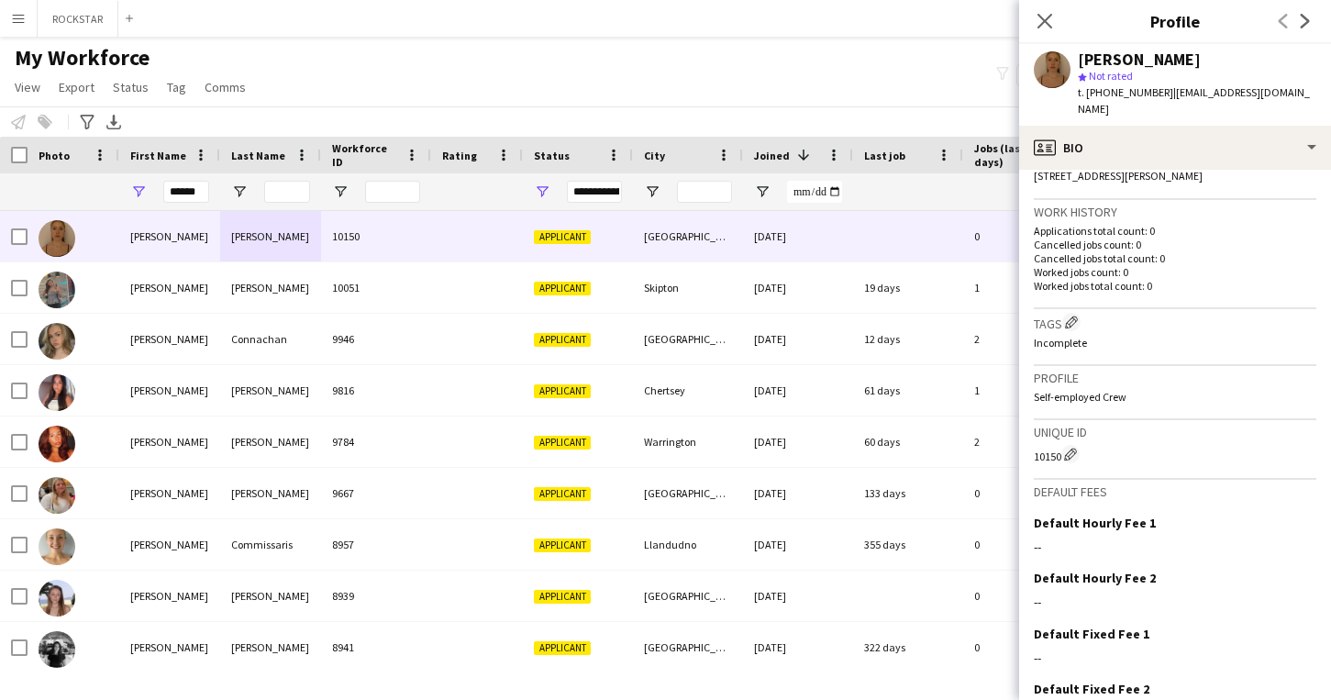
scroll to position [506, 0]
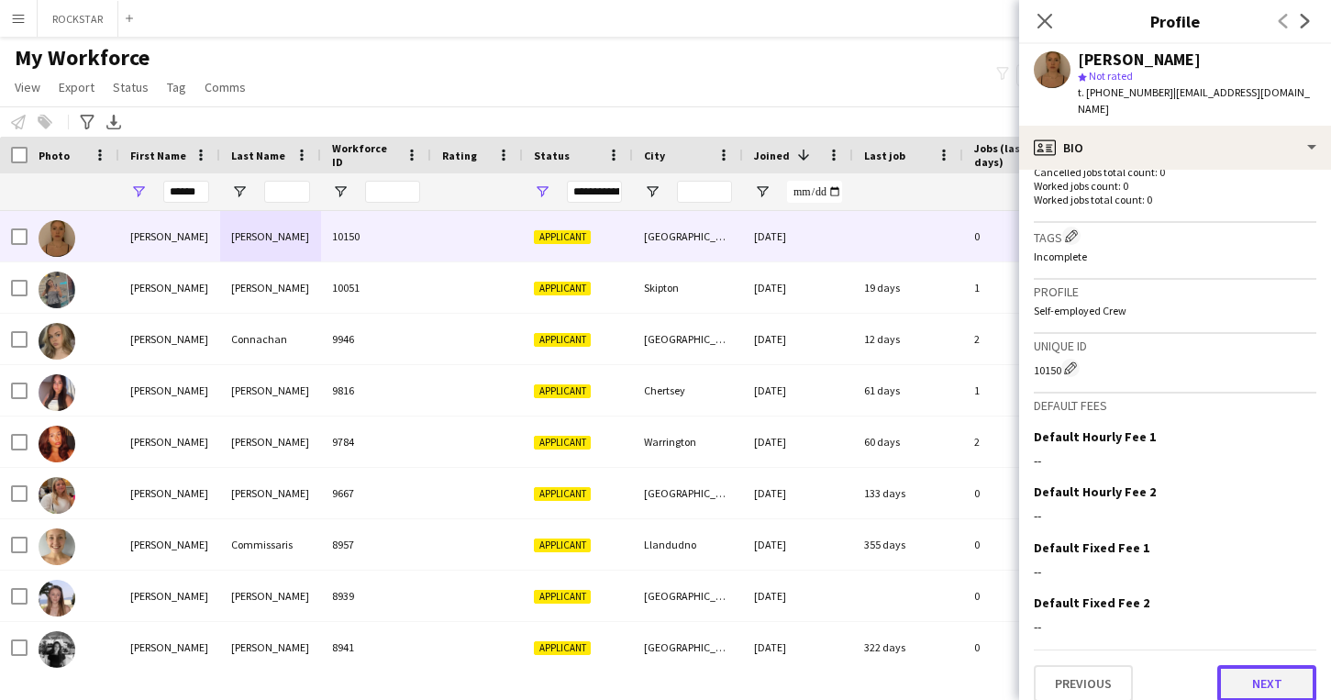
click at [1235, 665] on button "Next" at bounding box center [1266, 683] width 99 height 37
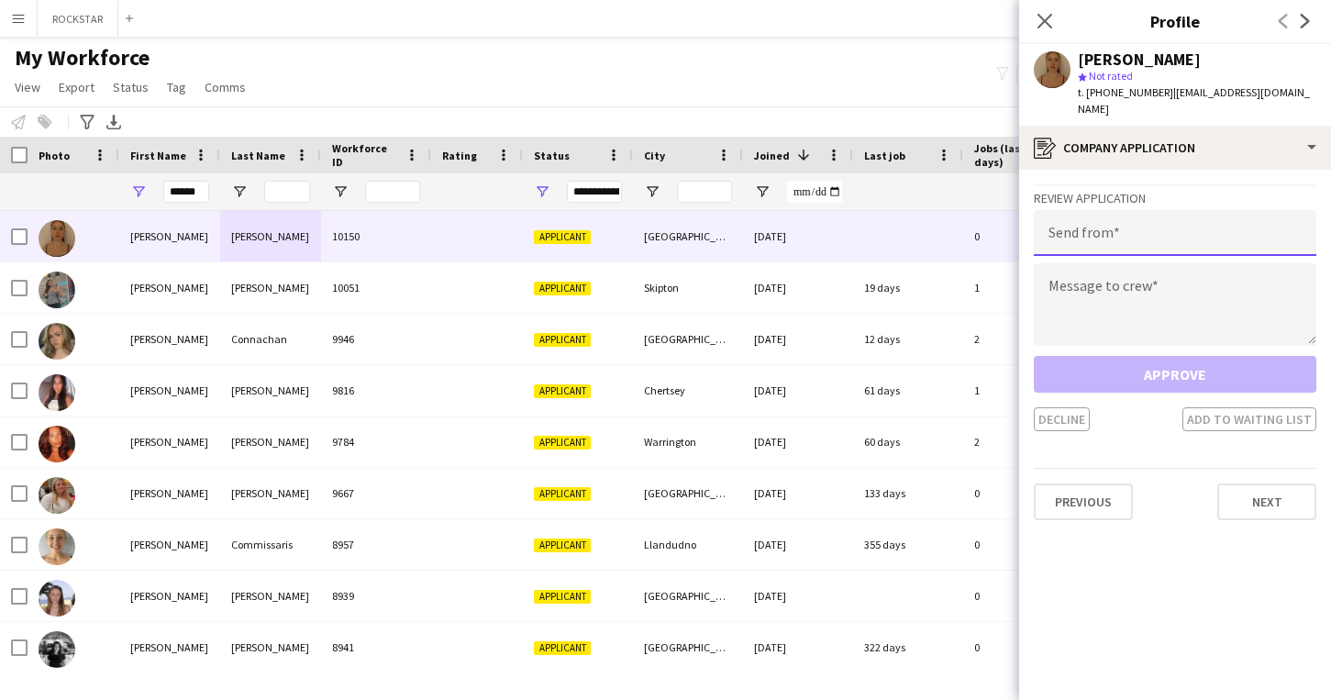
click at [1174, 226] on input "email" at bounding box center [1175, 233] width 283 height 46
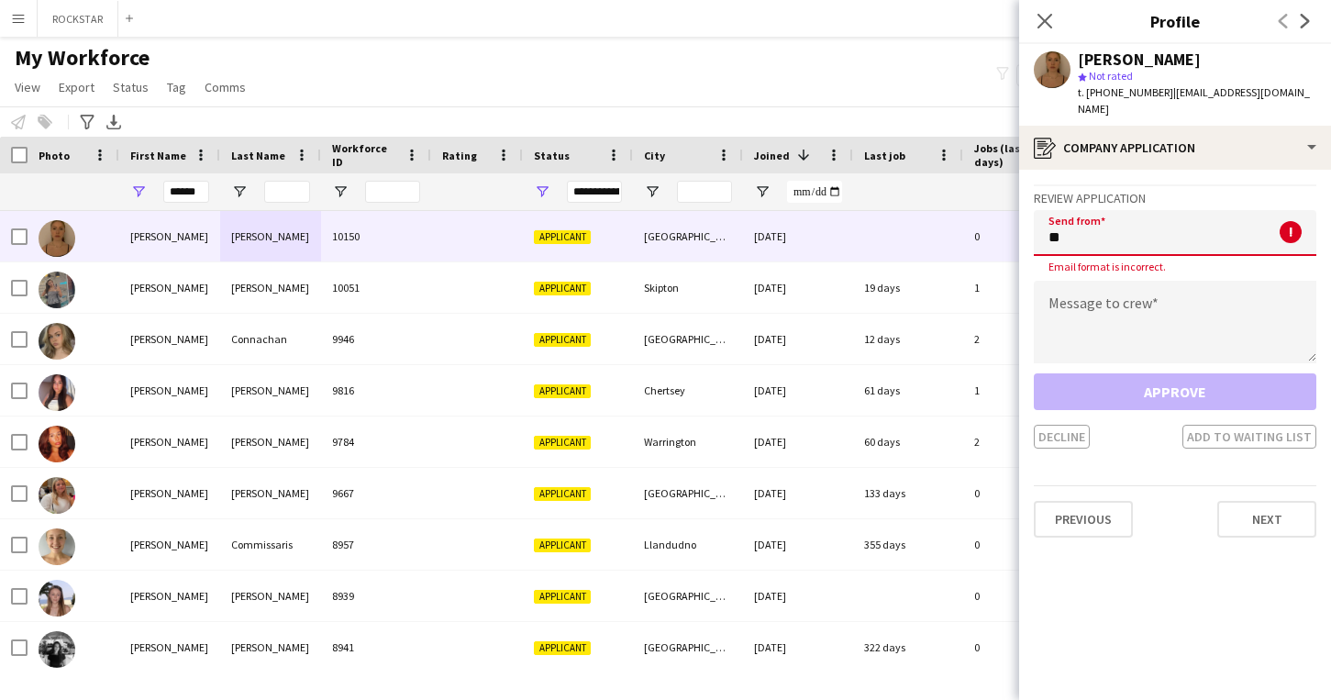
type input "*"
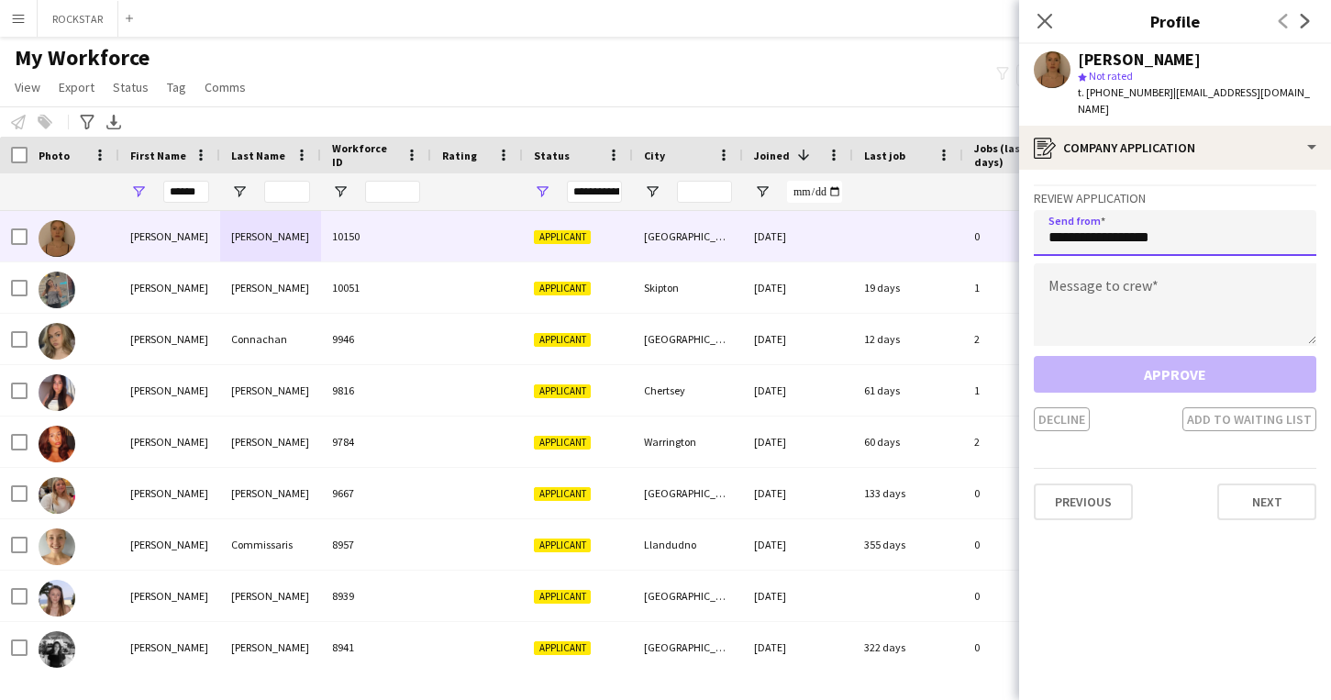
type input "**********"
click at [1186, 283] on textarea at bounding box center [1175, 304] width 283 height 83
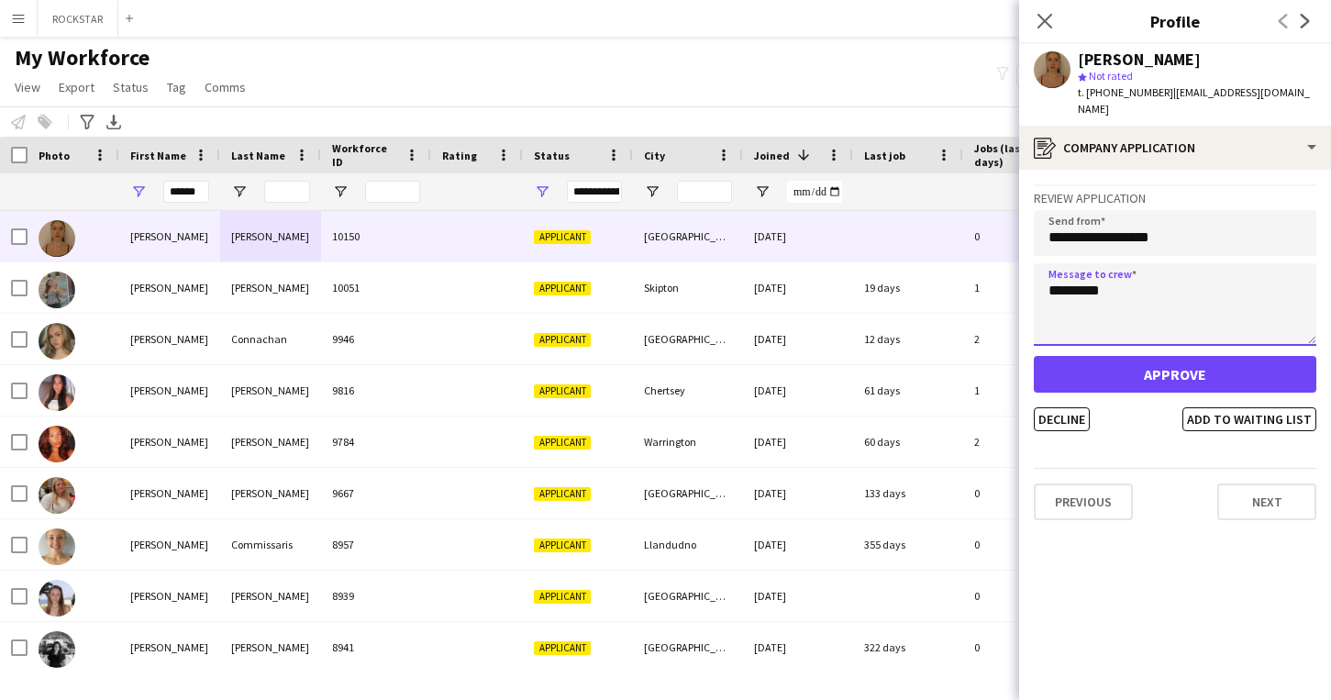
type textarea "*********"
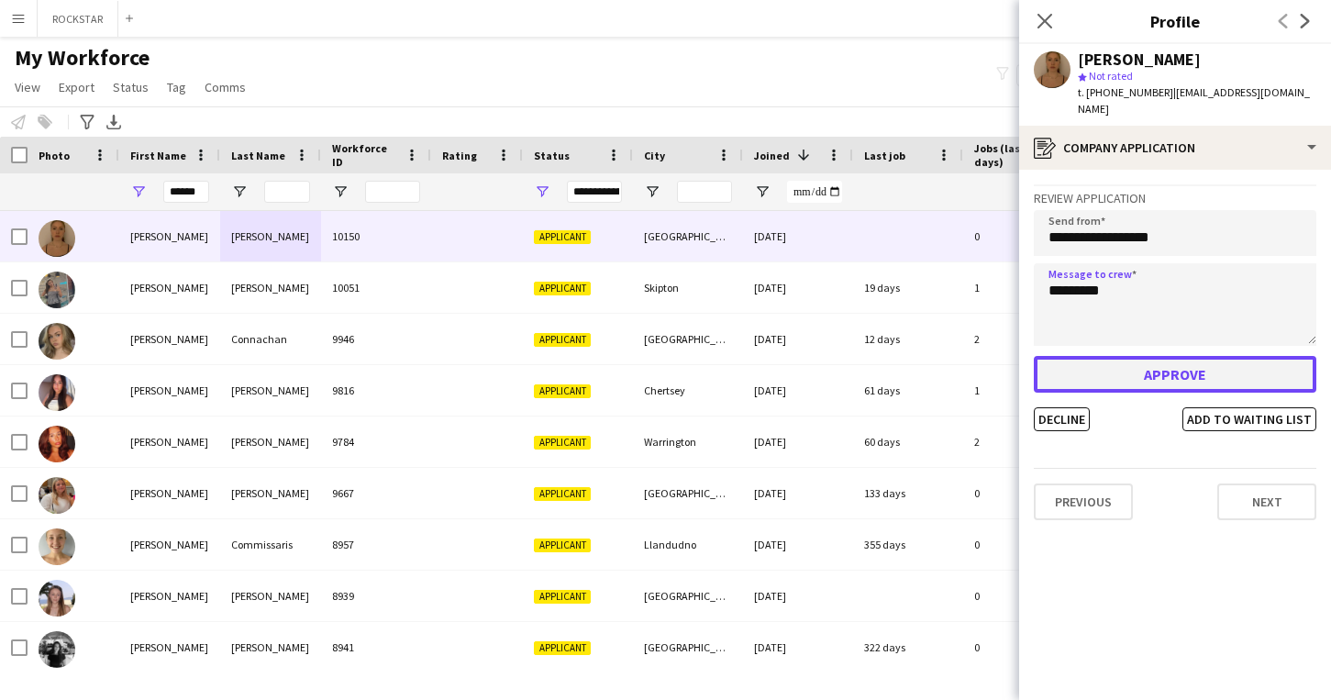
click at [1231, 363] on button "Approve" at bounding box center [1175, 374] width 283 height 37
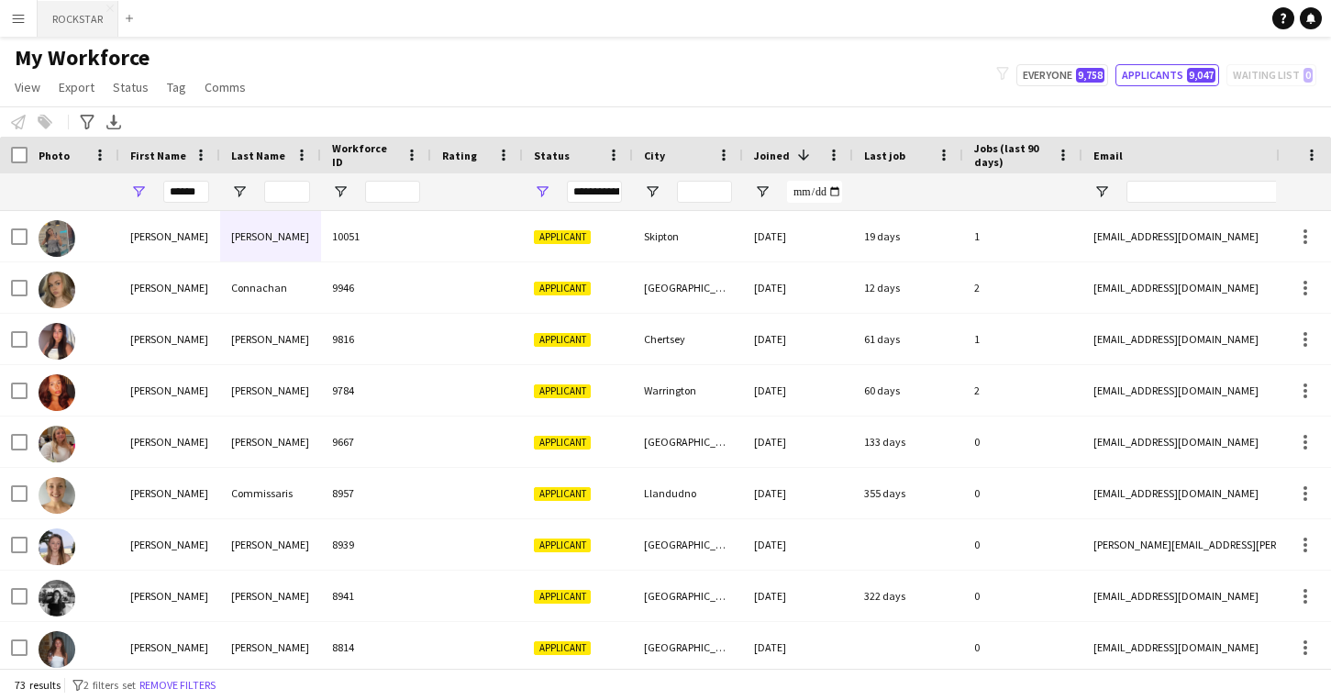
click at [66, 23] on button "ROCKSTAR Close" at bounding box center [78, 19] width 81 height 36
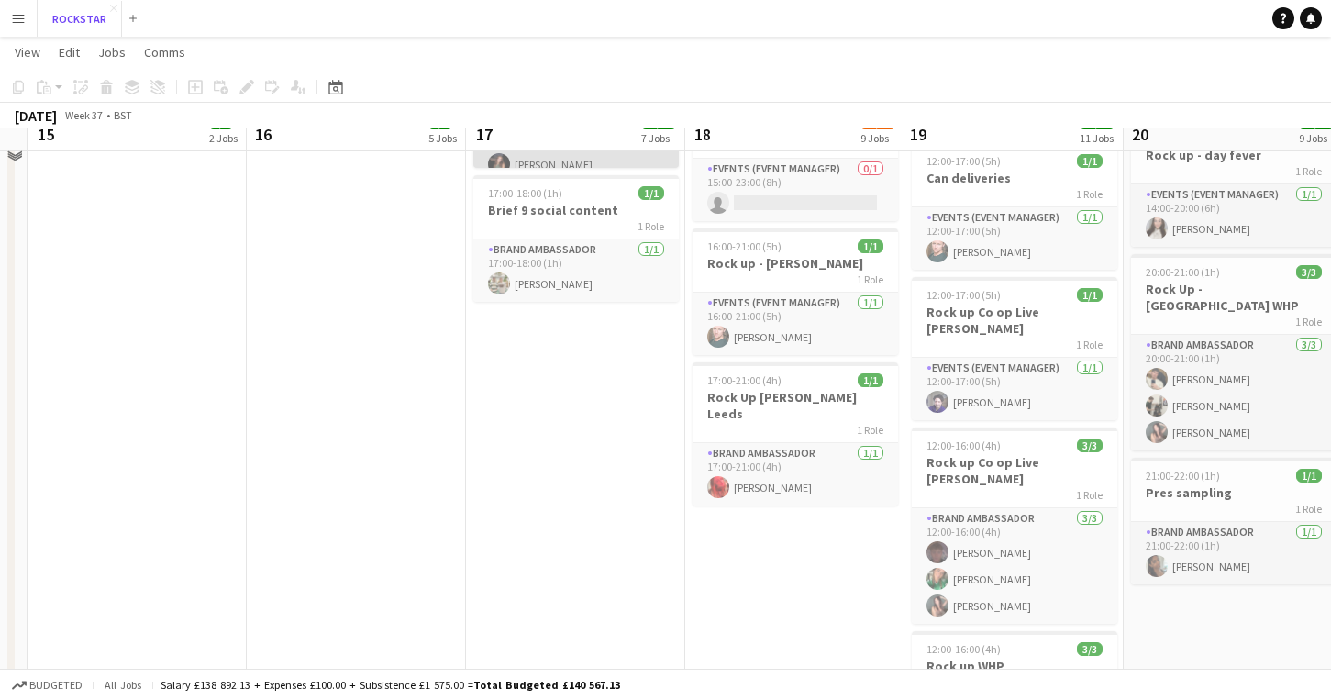
scroll to position [937, 0]
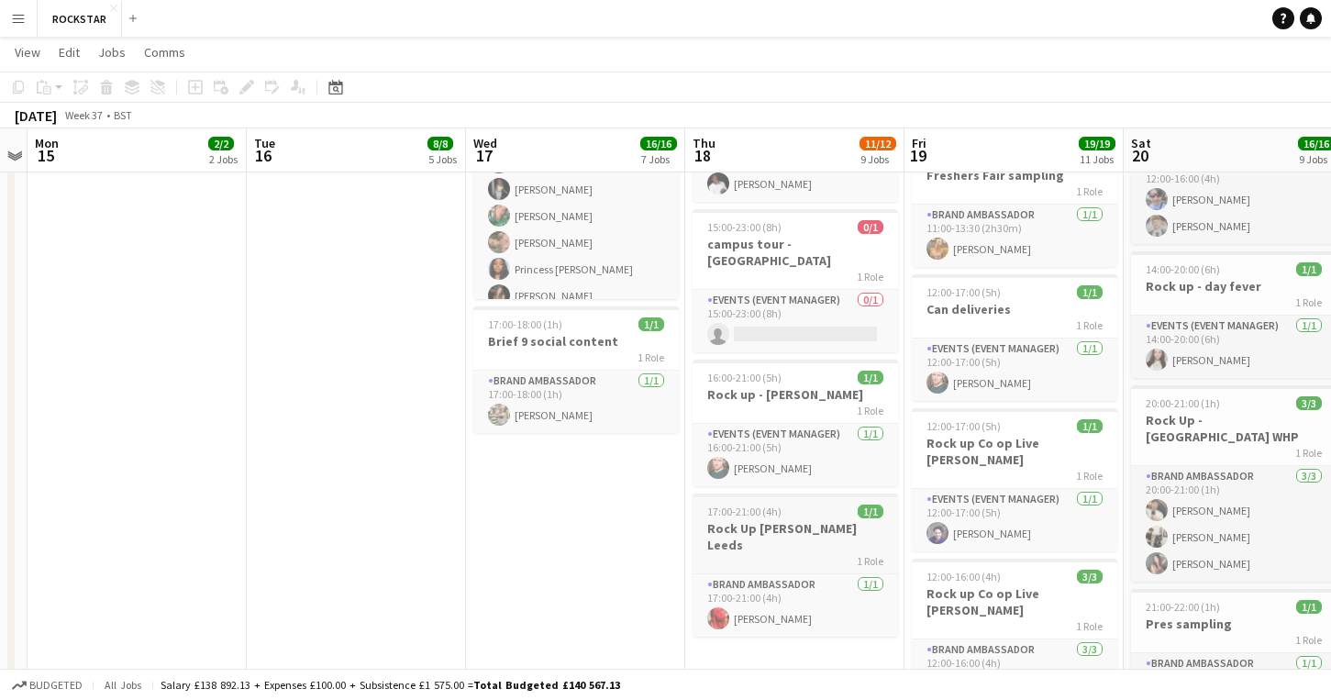
click at [770, 520] on h3 "Rock Up [PERSON_NAME] Leeds" at bounding box center [795, 536] width 205 height 33
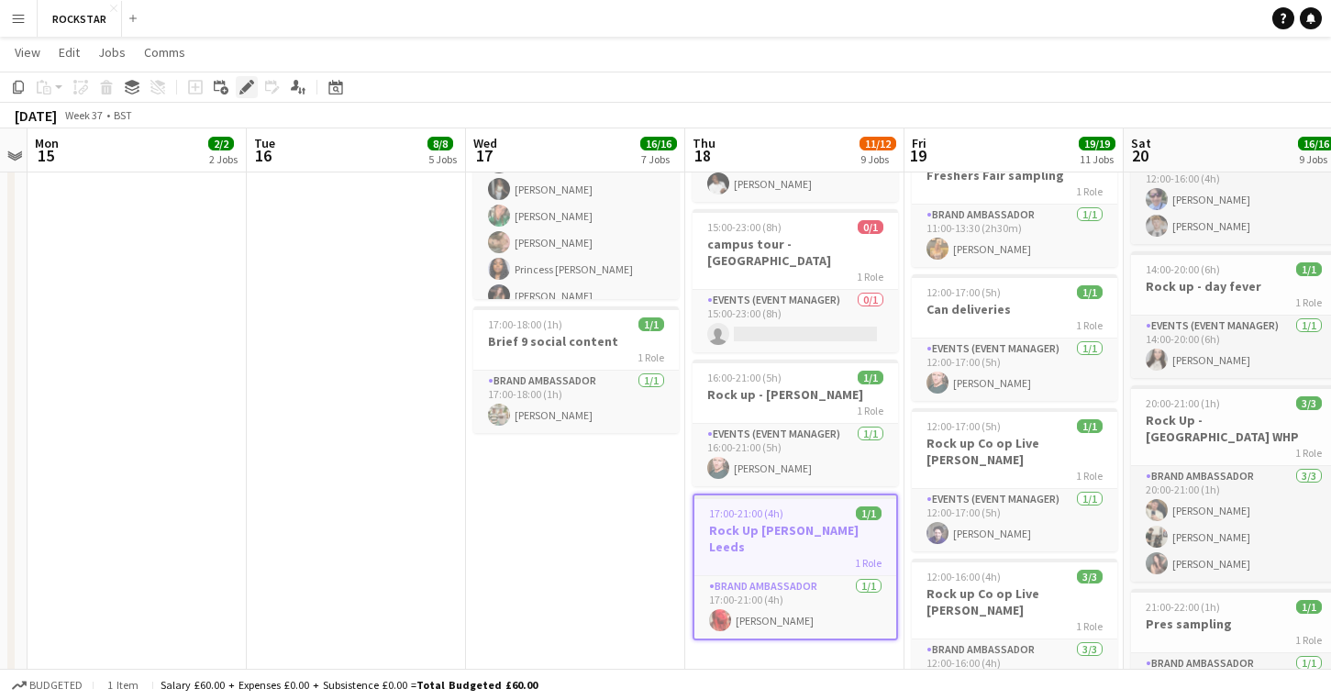
click at [247, 80] on icon "Edit" at bounding box center [246, 87] width 15 height 15
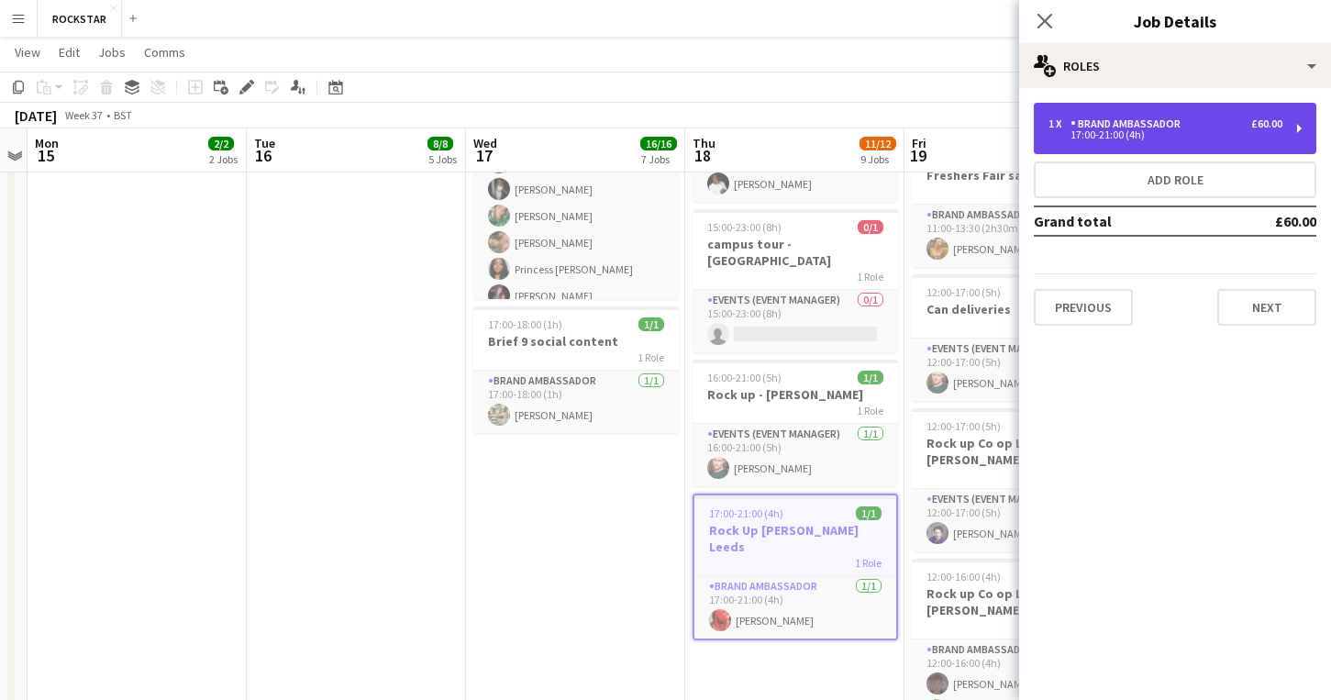
click at [1144, 123] on div "Brand Ambassador" at bounding box center [1129, 123] width 117 height 13
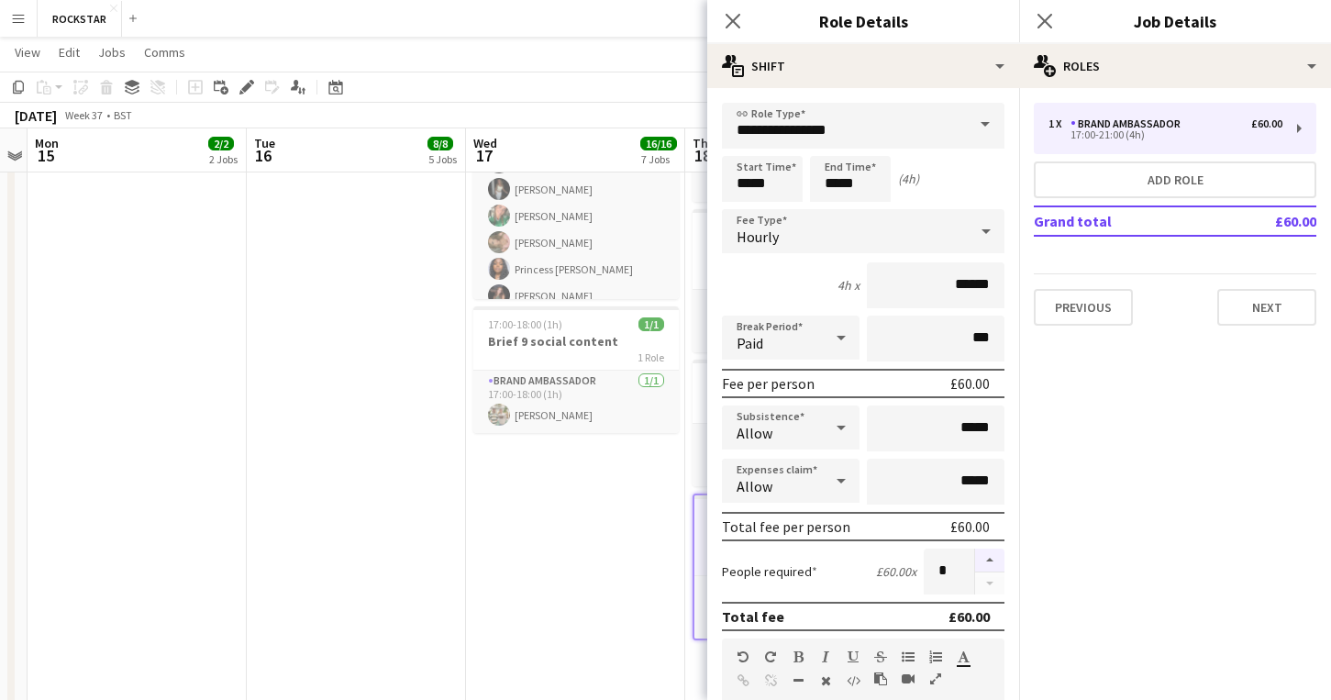
click at [992, 559] on button "button" at bounding box center [989, 561] width 29 height 24
type input "*"
click at [1251, 315] on button "Next" at bounding box center [1266, 307] width 99 height 37
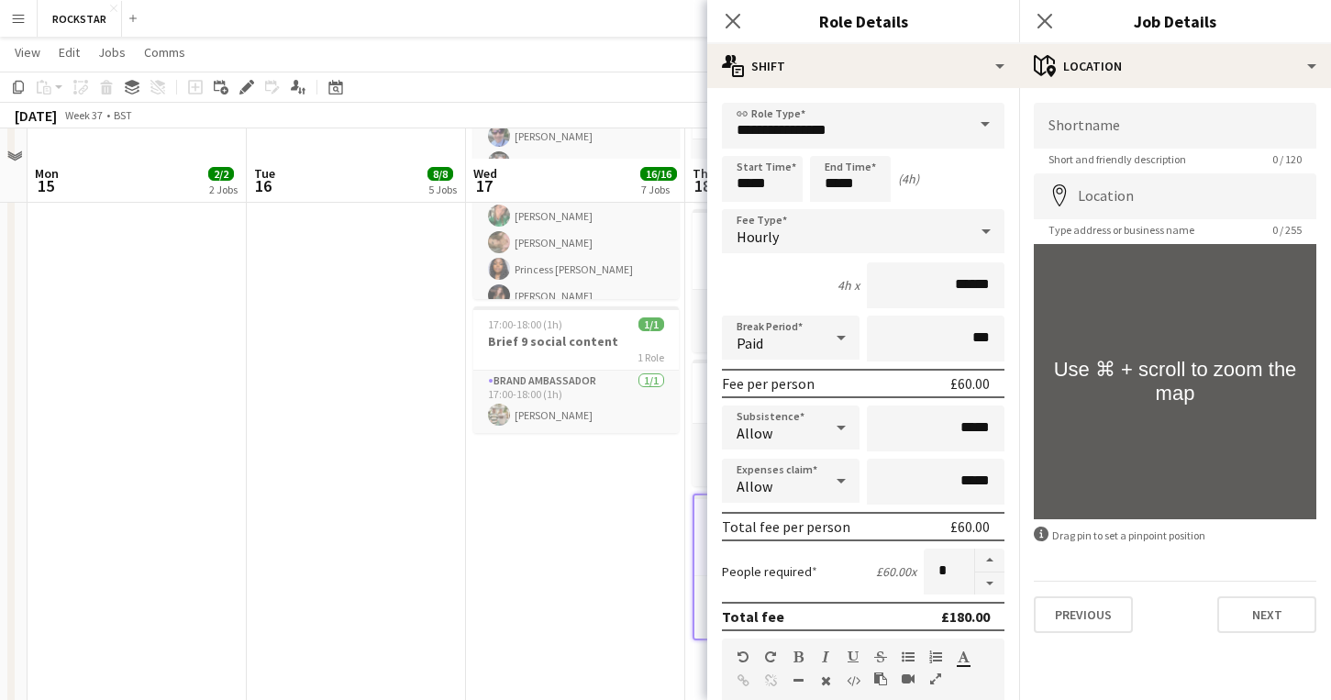
scroll to position [1407, 0]
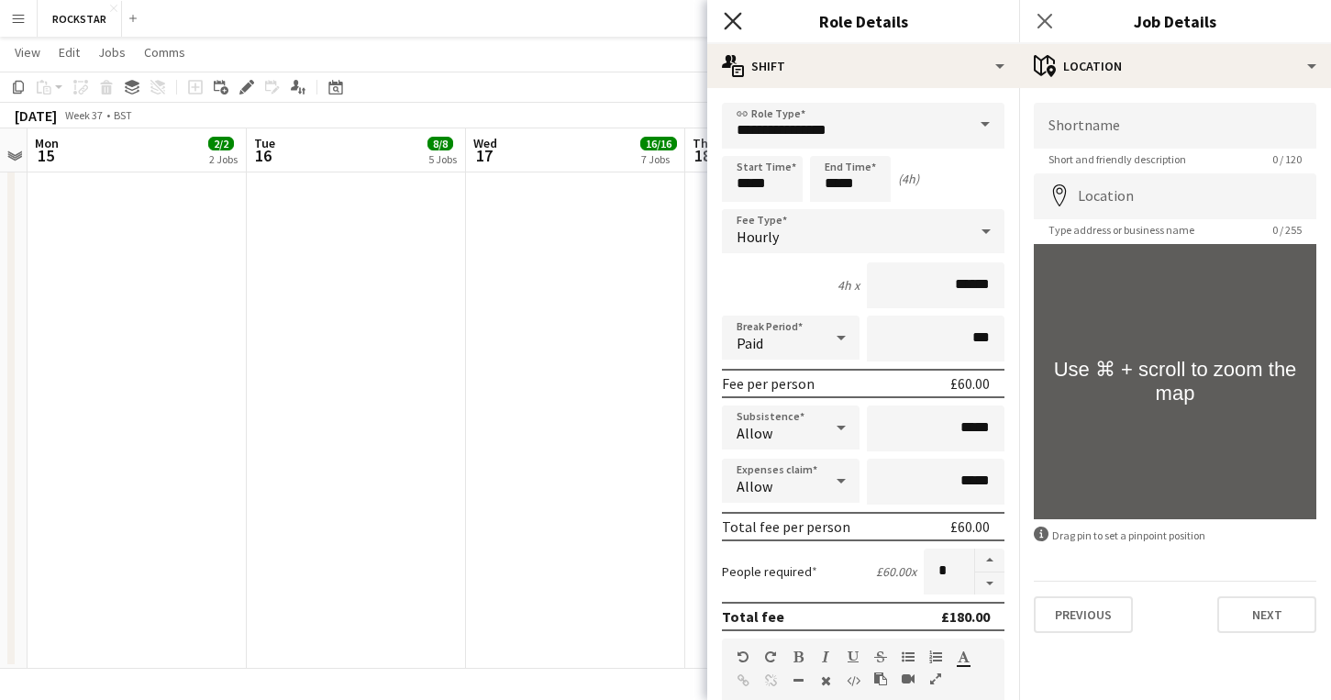
click at [735, 28] on icon "Close pop-in" at bounding box center [732, 20] width 17 height 17
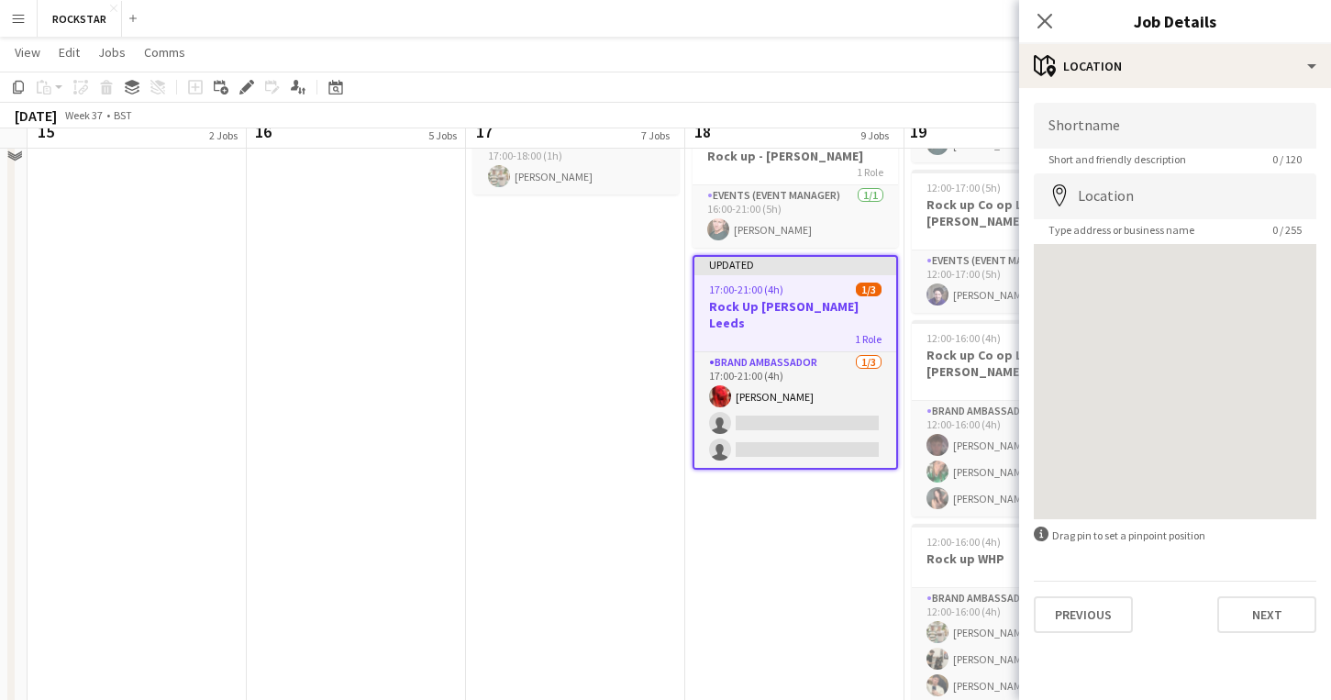
scroll to position [1151, 0]
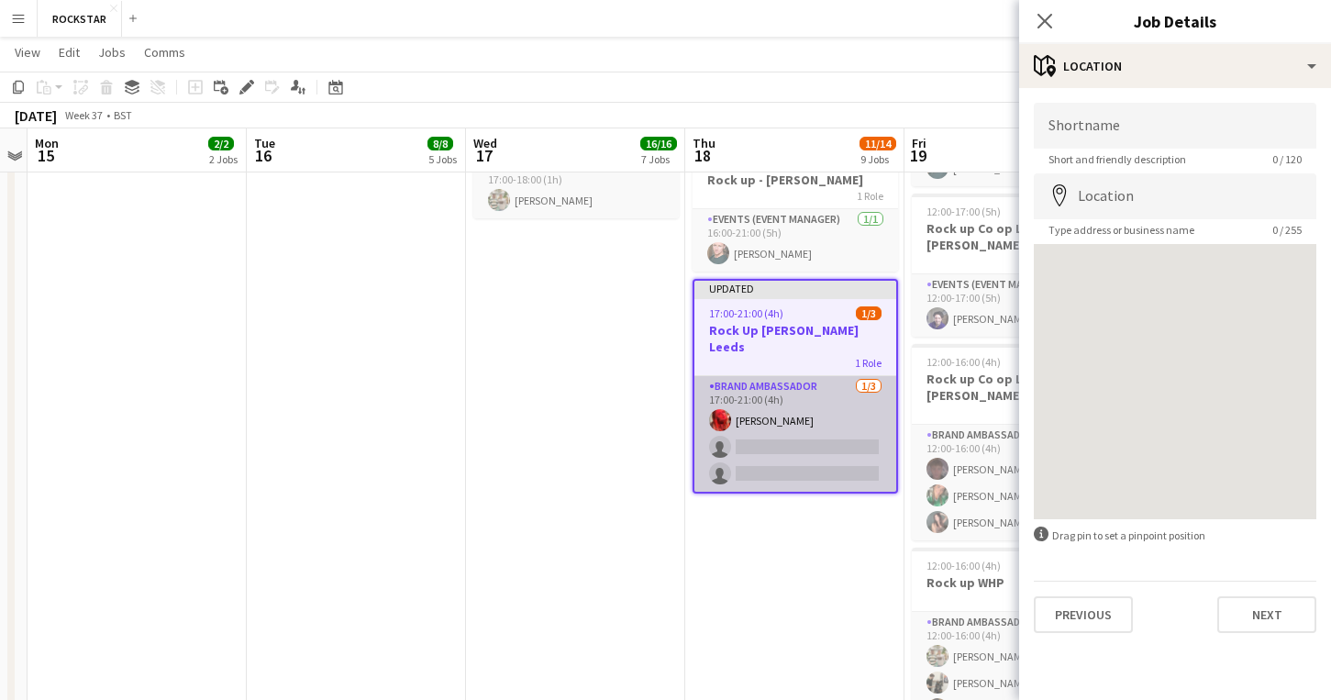
click at [761, 376] on app-card-role "Brand Ambassador 1/3 17:00-21:00 (4h) Sophia Blanthorn single-neutral-actions s…" at bounding box center [795, 434] width 202 height 116
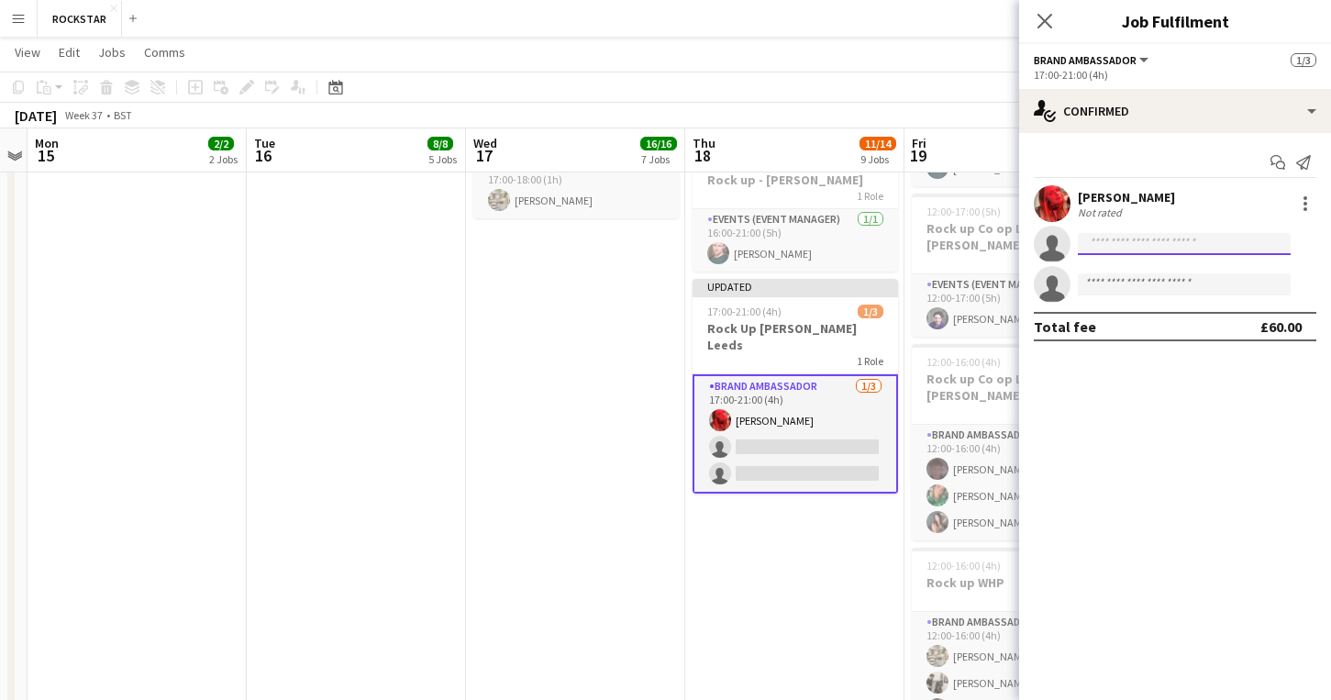
click at [1231, 250] on input at bounding box center [1184, 244] width 213 height 22
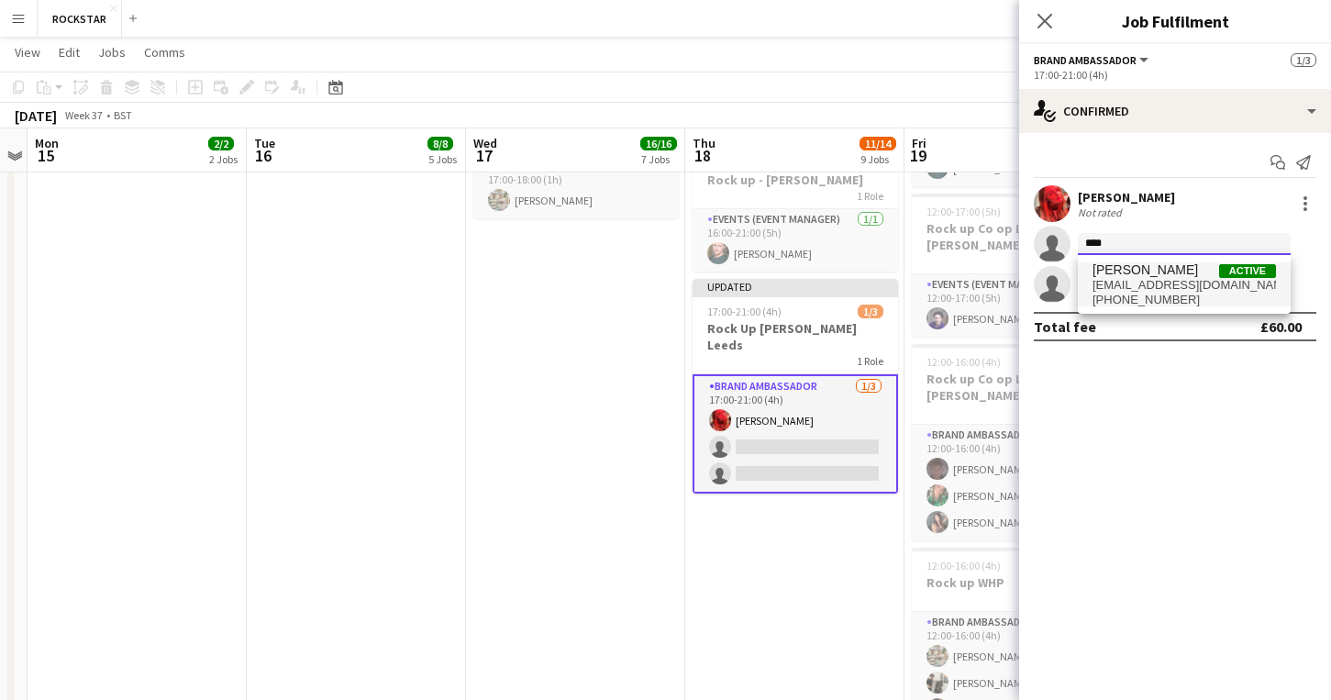
type input "****"
click at [1214, 304] on span "+447944914675" at bounding box center [1184, 300] width 183 height 15
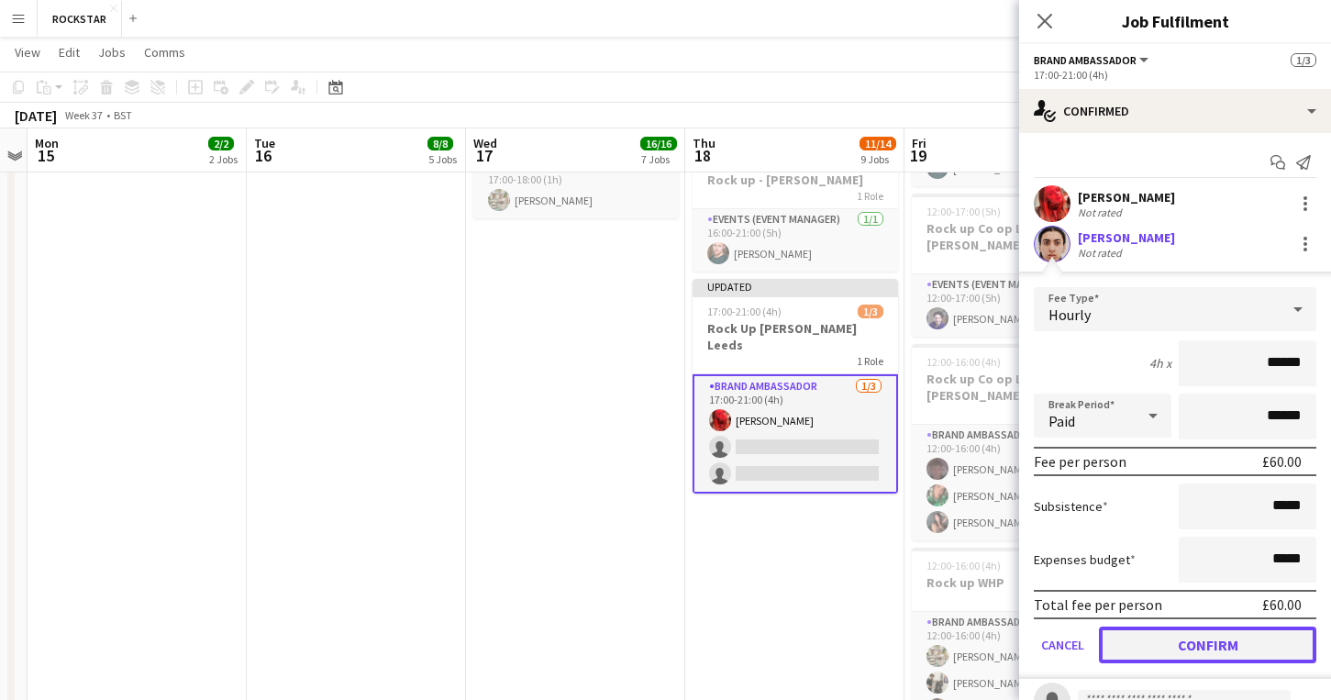
click at [1189, 638] on button "Confirm" at bounding box center [1207, 645] width 217 height 37
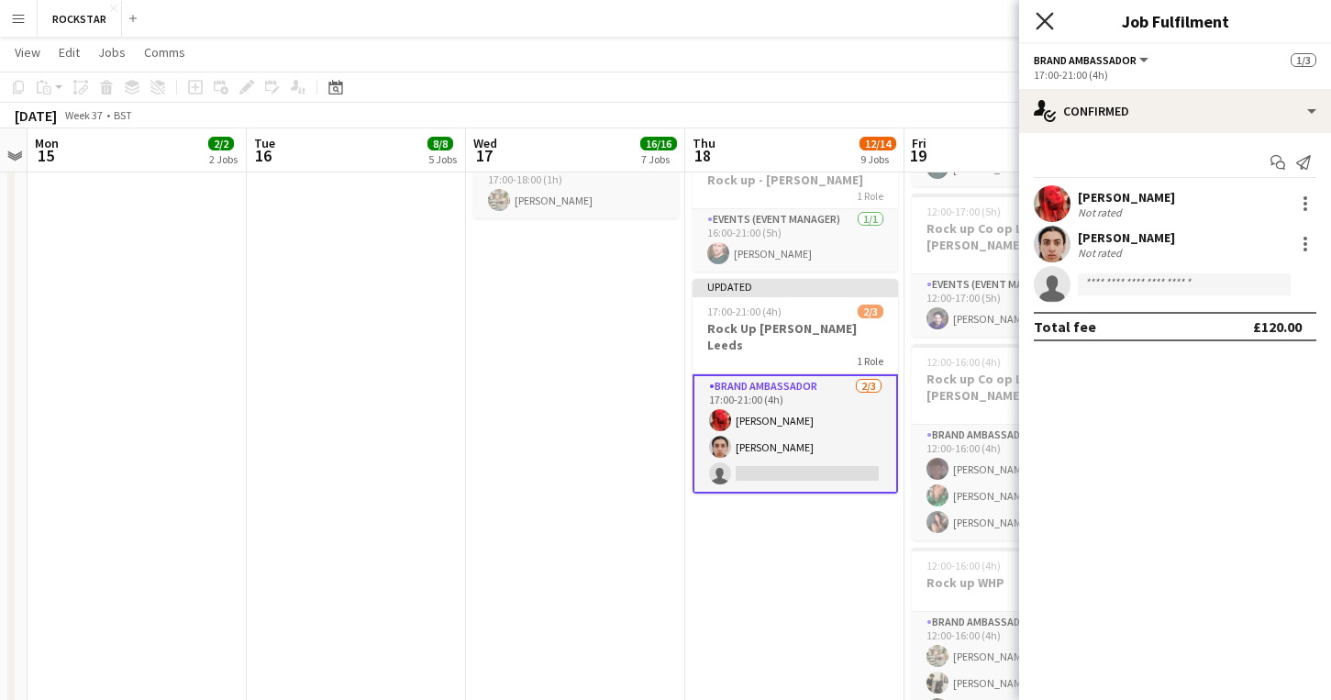
click at [1051, 27] on icon at bounding box center [1044, 20] width 17 height 17
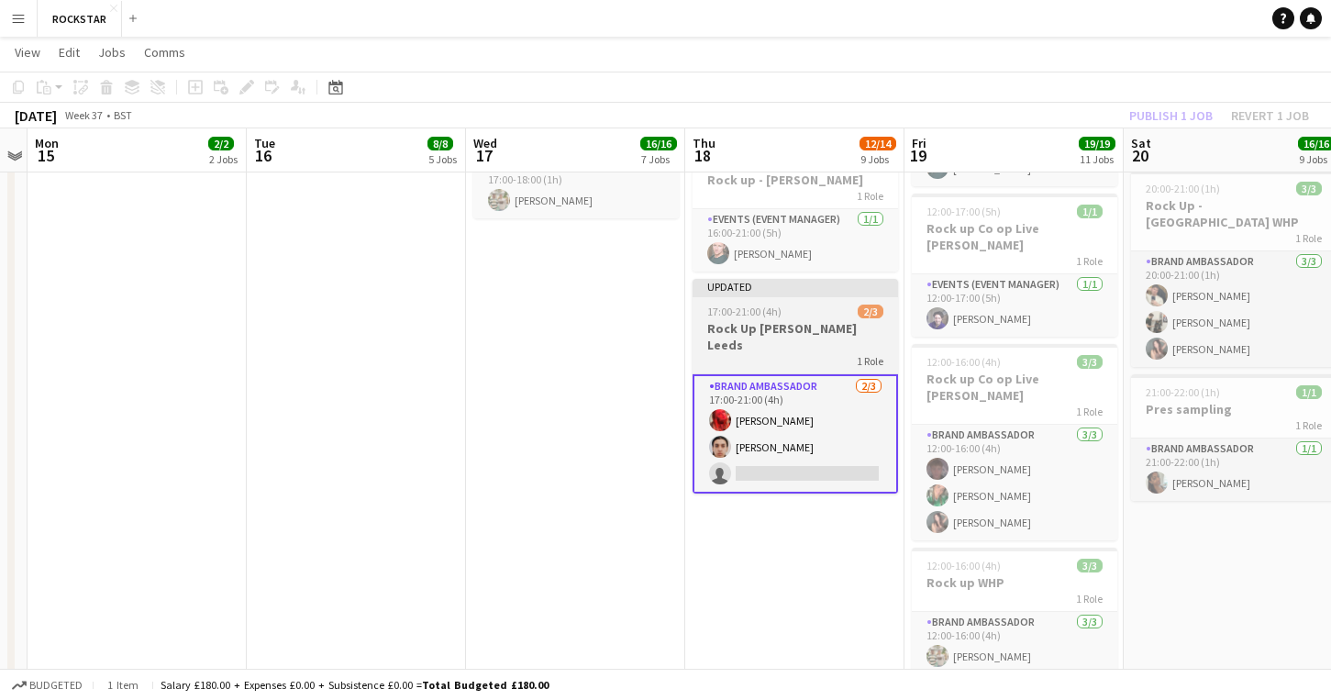
click at [835, 305] on div "17:00-21:00 (4h) 2/3" at bounding box center [795, 312] width 205 height 14
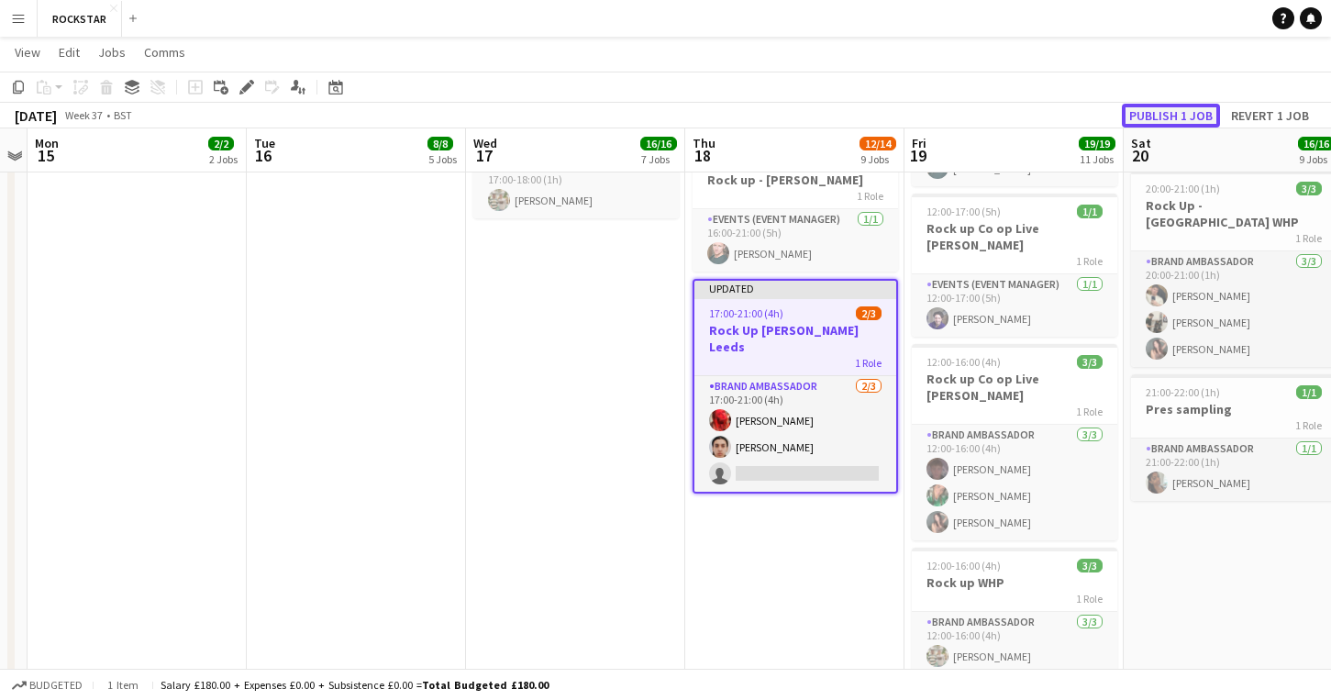
click at [1139, 114] on button "Publish 1 job" at bounding box center [1171, 116] width 98 height 24
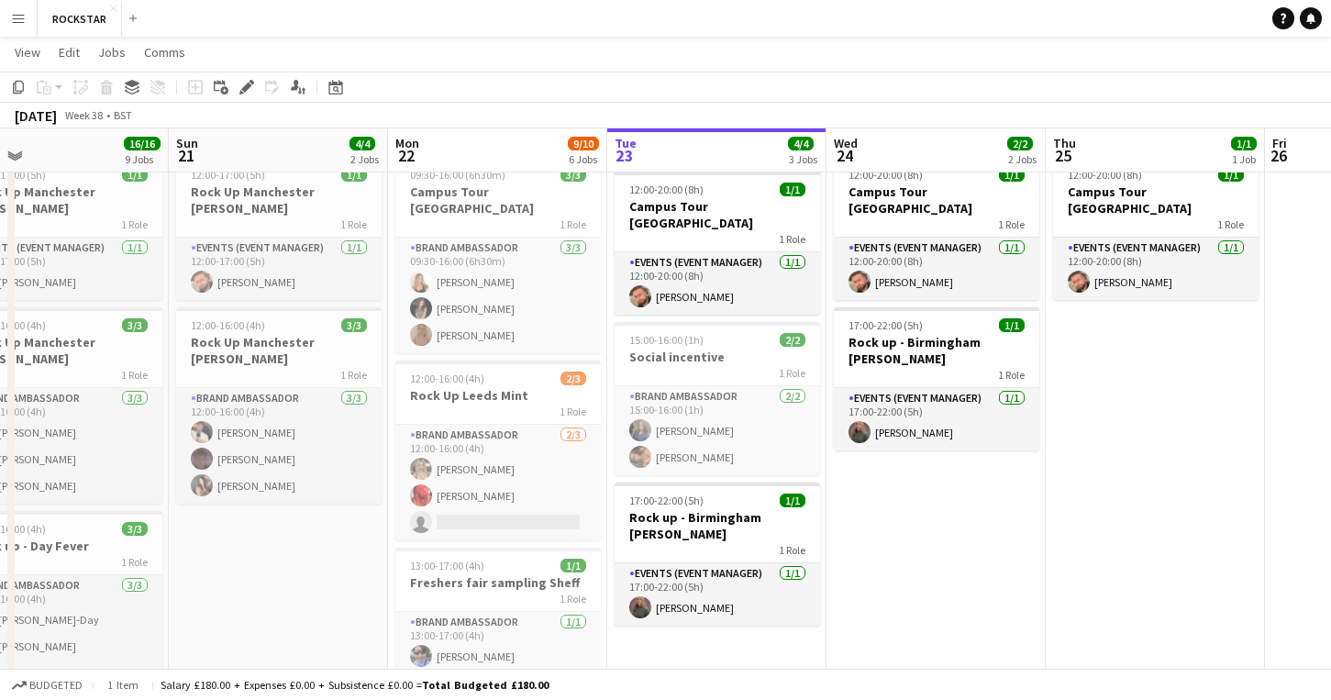
scroll to position [0, 0]
